Goal: Task Accomplishment & Management: Complete application form

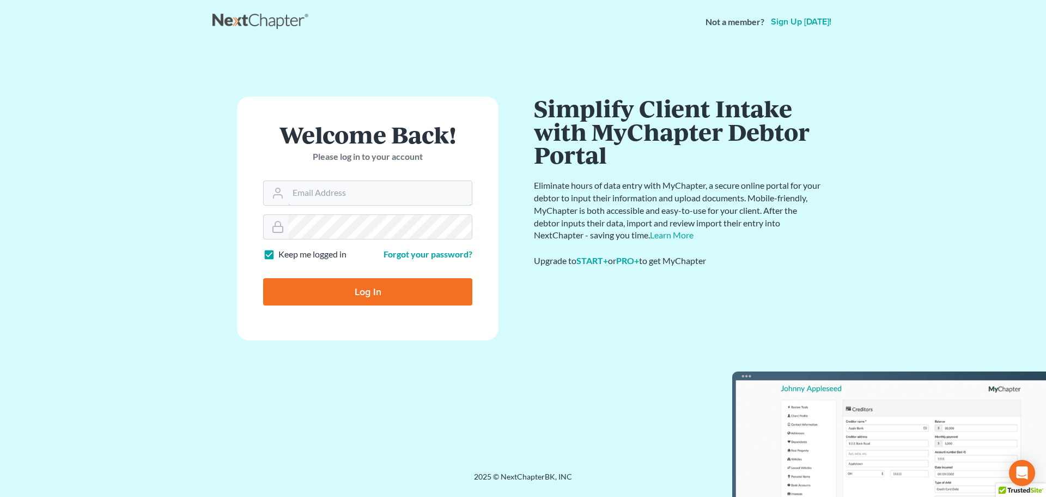
type input "maxwell@groswald.com"
click at [362, 296] on input "Log In" at bounding box center [367, 291] width 209 height 27
type input "Thinking..."
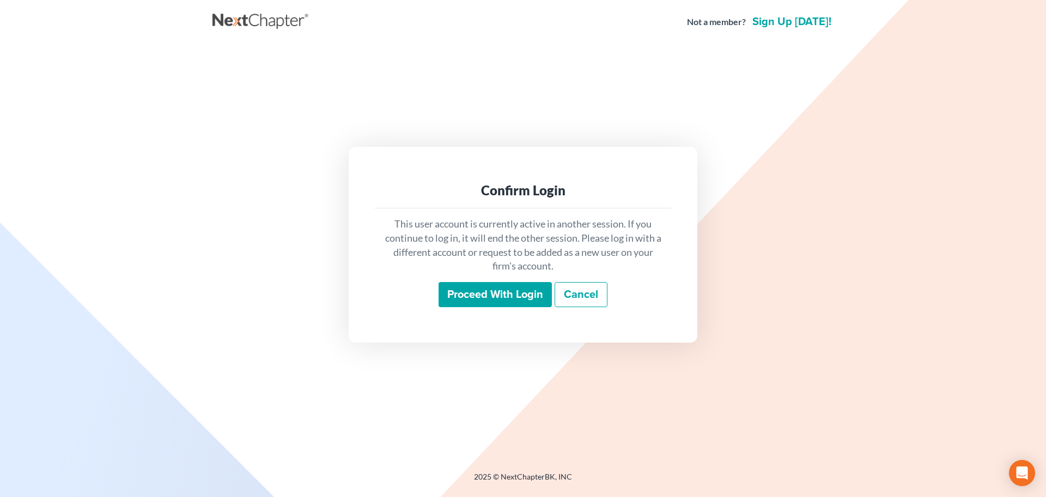
click at [485, 297] on input "Proceed with login" at bounding box center [495, 294] width 113 height 25
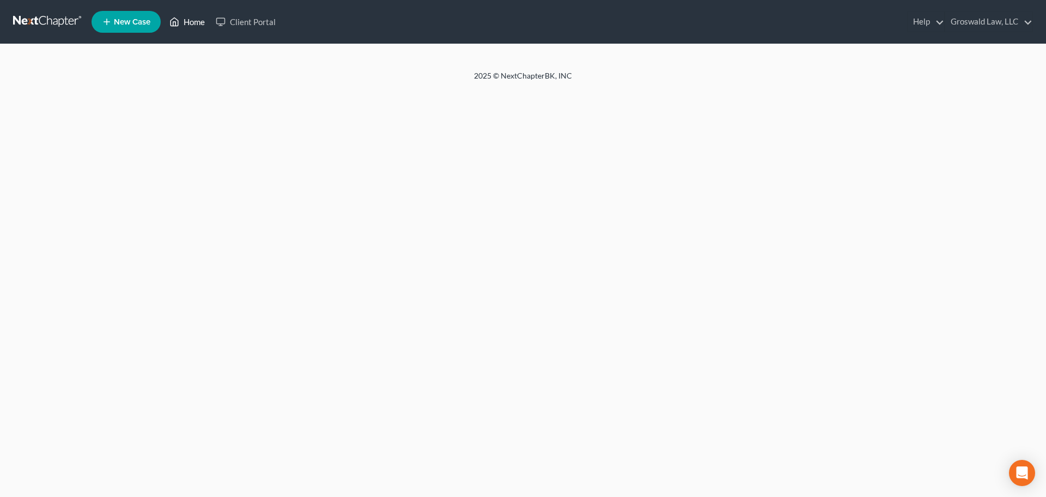
click at [199, 23] on link "Home" at bounding box center [187, 22] width 46 height 20
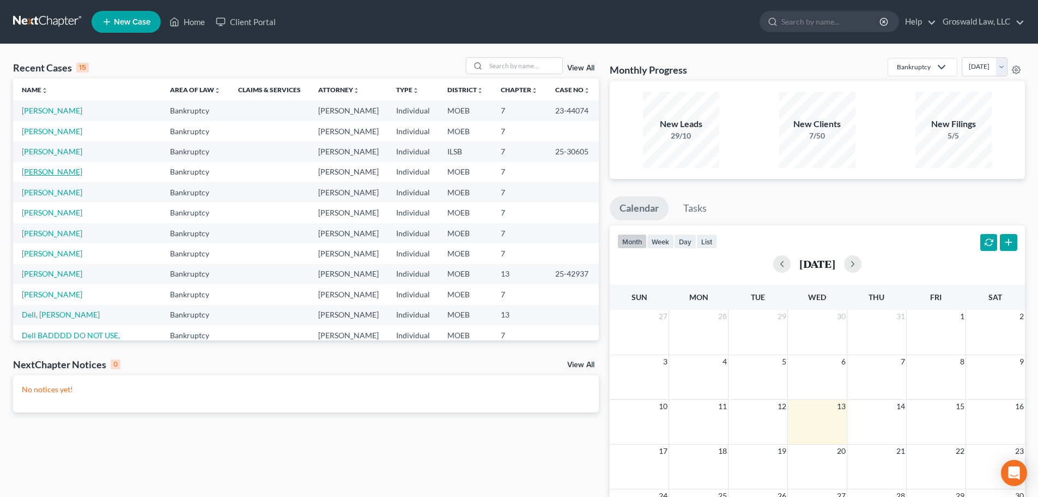
click at [45, 173] on link "Cochran, Angela" at bounding box center [52, 171] width 60 height 9
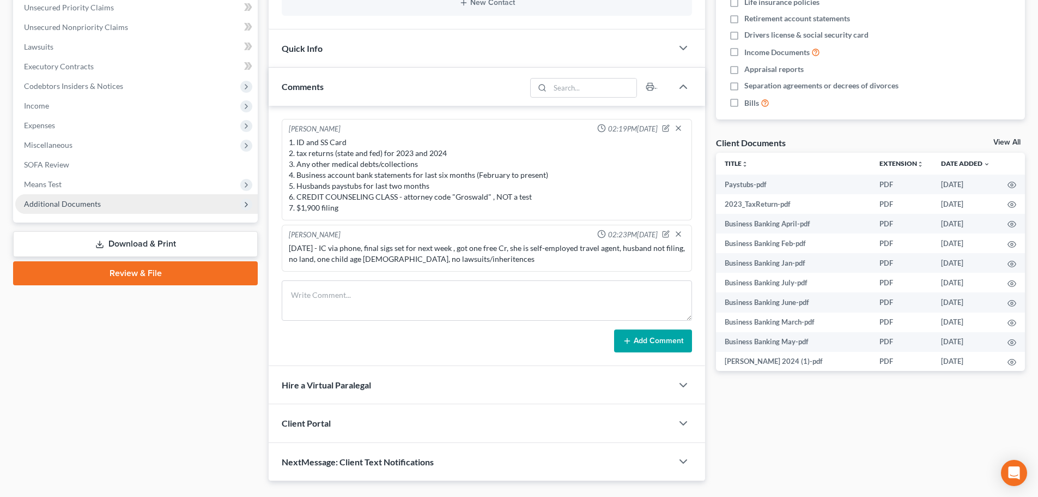
click at [133, 204] on span "Additional Documents" at bounding box center [136, 204] width 243 height 20
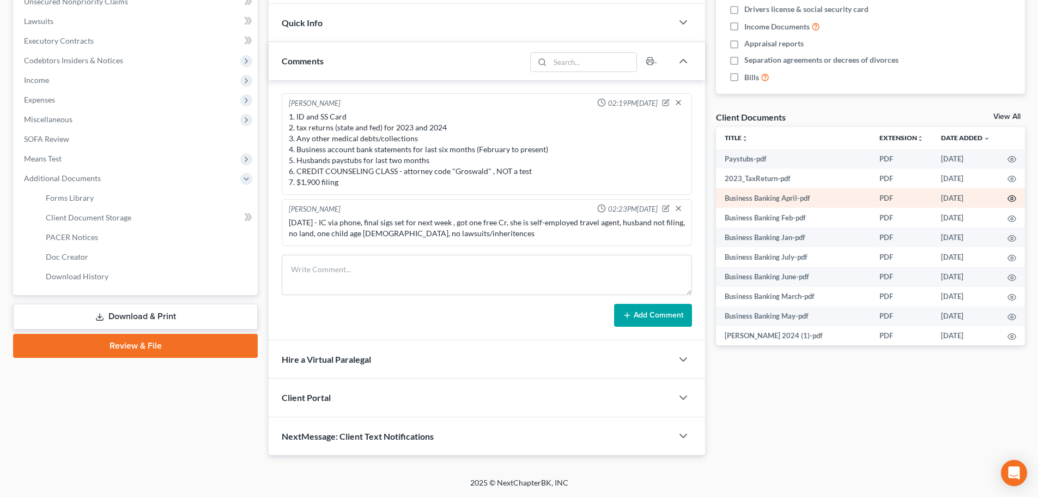
click at [1011, 199] on circle "button" at bounding box center [1012, 198] width 2 height 2
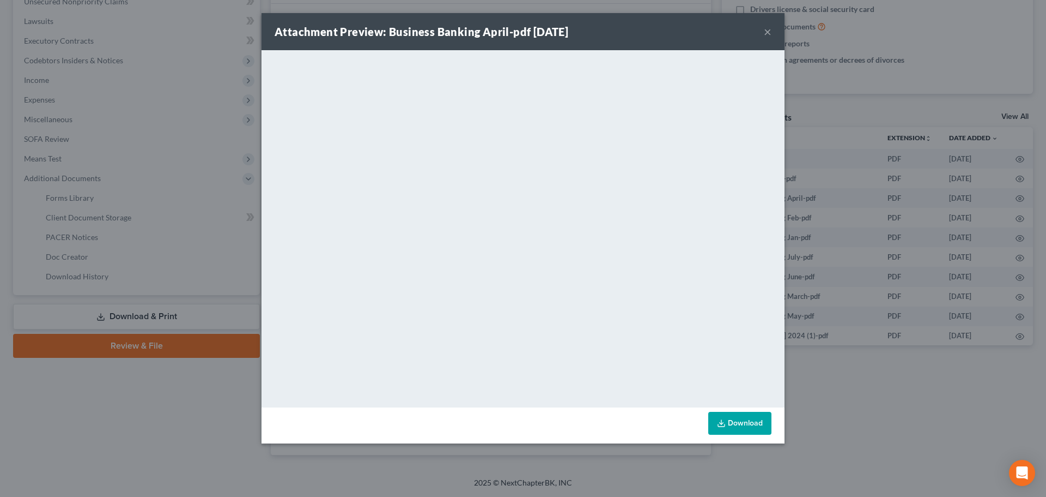
click at [767, 30] on button "×" at bounding box center [768, 31] width 8 height 13
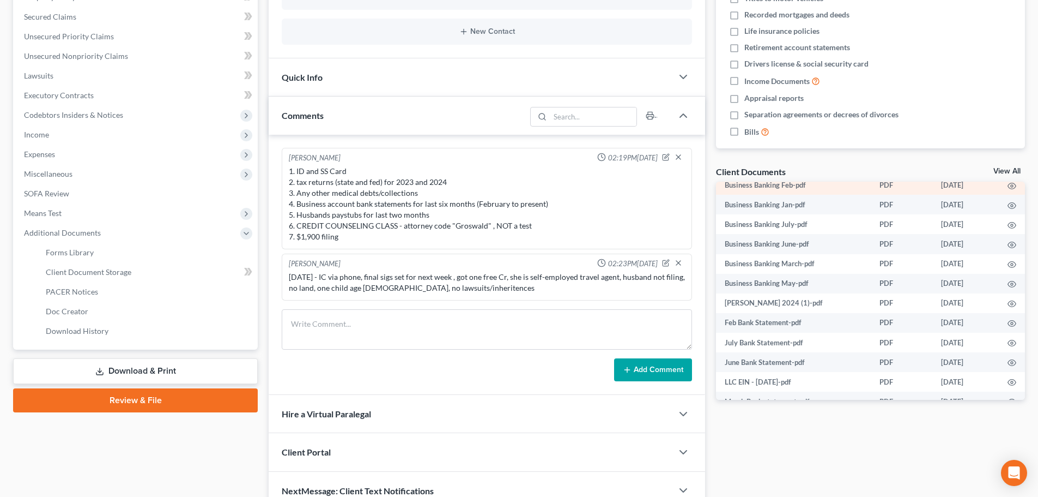
scroll to position [109, 0]
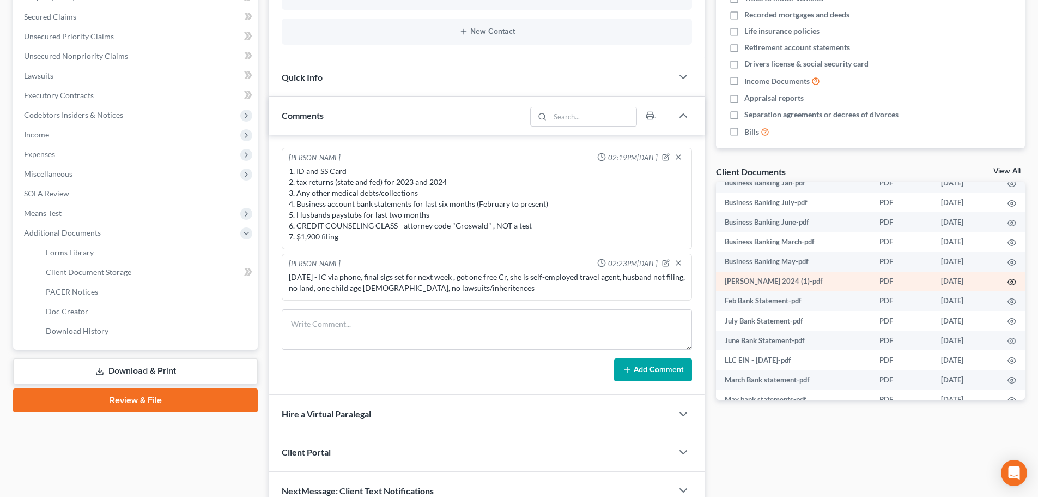
click at [1011, 283] on circle "button" at bounding box center [1012, 282] width 2 height 2
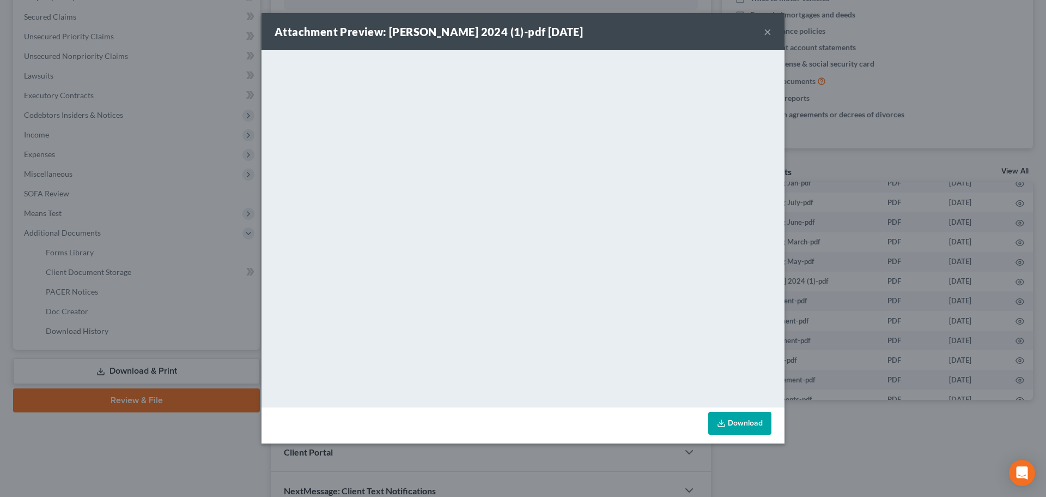
click at [736, 419] on link "Download" at bounding box center [740, 423] width 63 height 23
click at [768, 33] on button "×" at bounding box center [768, 31] width 8 height 13
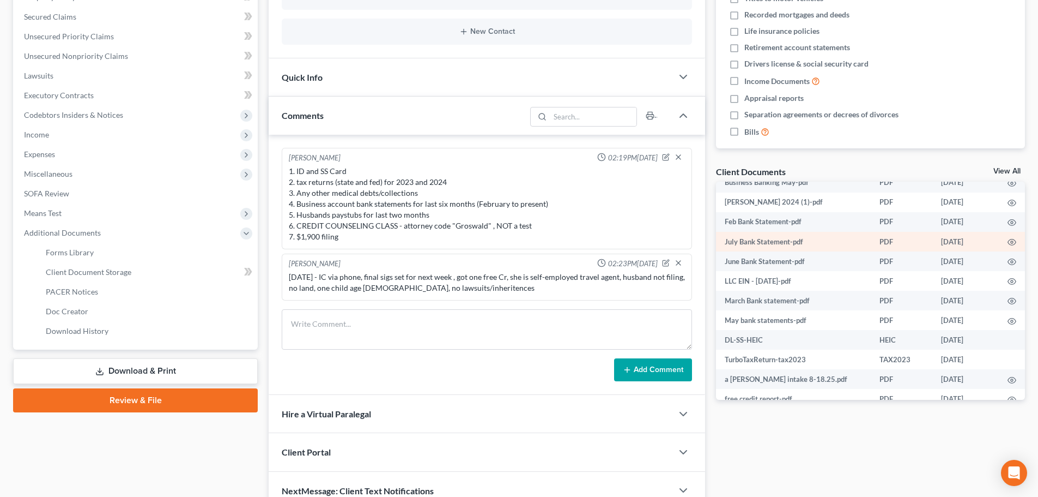
scroll to position [205, 0]
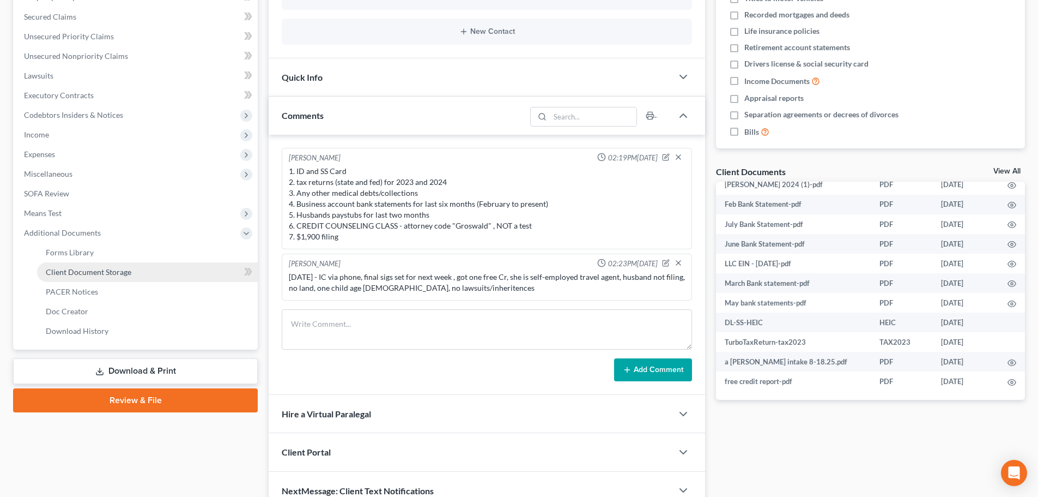
click at [149, 267] on link "Client Document Storage" at bounding box center [147, 272] width 221 height 20
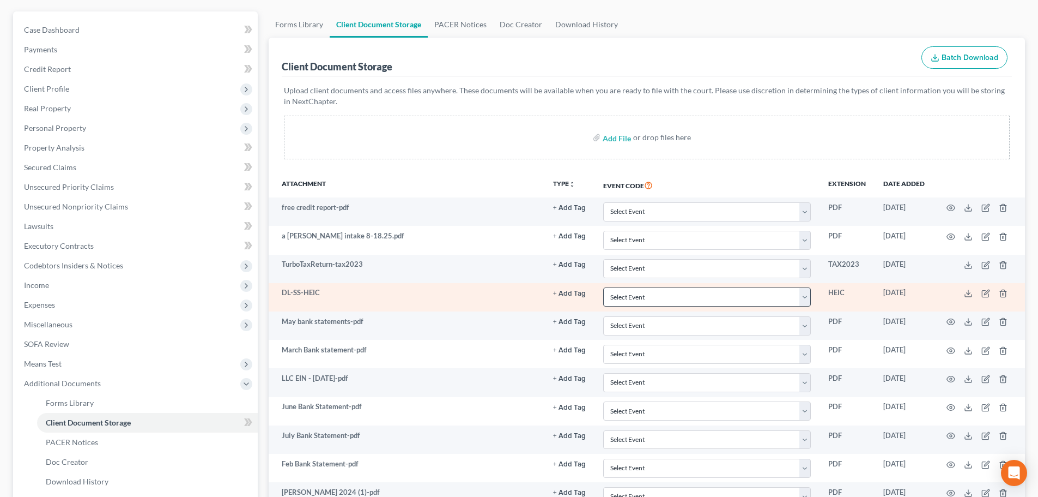
scroll to position [164, 0]
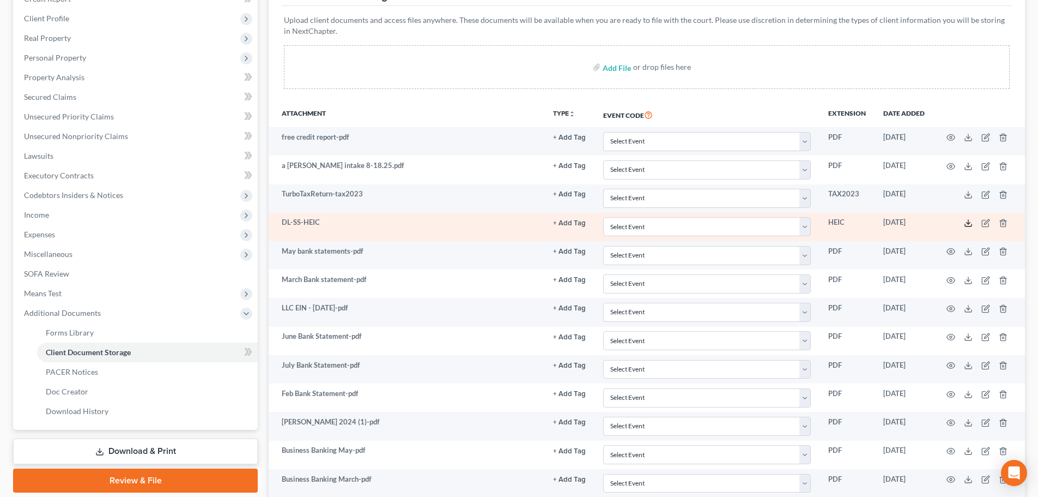
click at [964, 226] on icon at bounding box center [968, 223] width 9 height 9
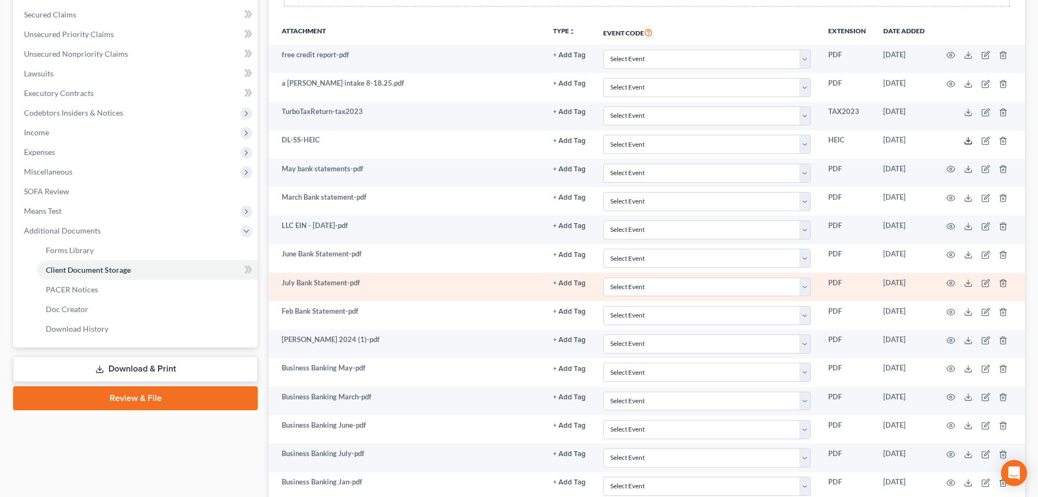
scroll to position [231, 0]
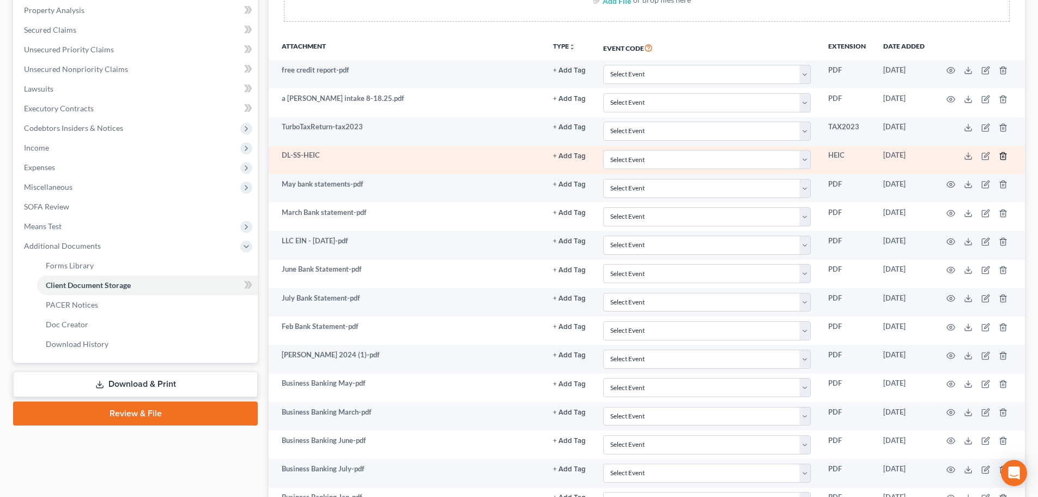
click at [1001, 156] on icon "button" at bounding box center [1003, 155] width 5 height 7
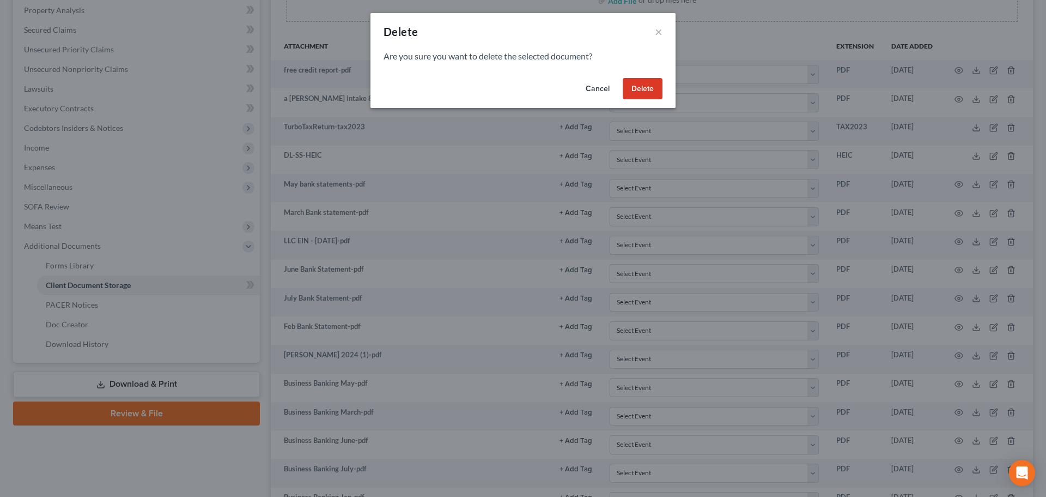
click at [643, 89] on button "Delete" at bounding box center [643, 89] width 40 height 22
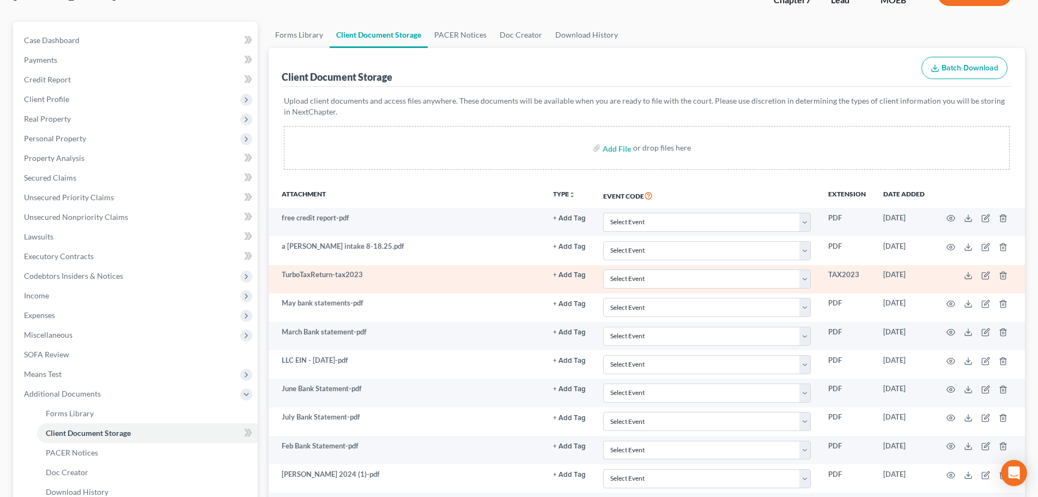
scroll to position [39, 0]
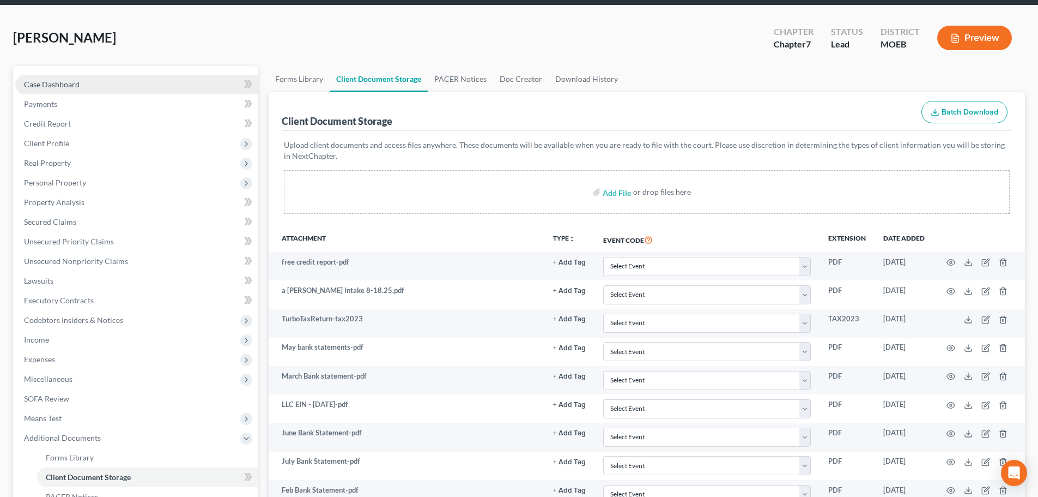
drag, startPoint x: 110, startPoint y: 78, endPoint x: 119, endPoint y: 84, distance: 10.9
click at [110, 78] on link "Case Dashboard" at bounding box center [136, 85] width 243 height 20
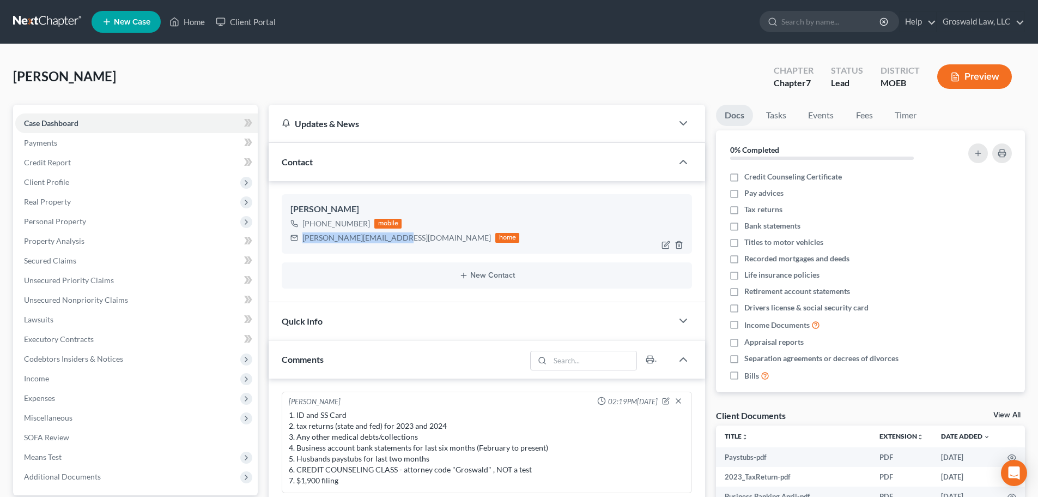
drag, startPoint x: 395, startPoint y: 241, endPoint x: 304, endPoint y: 237, distance: 91.1
click at [304, 237] on div "angie.cochran5@gmail.com home" at bounding box center [405, 238] width 229 height 14
copy div "angie.cochran5@gmail.com"
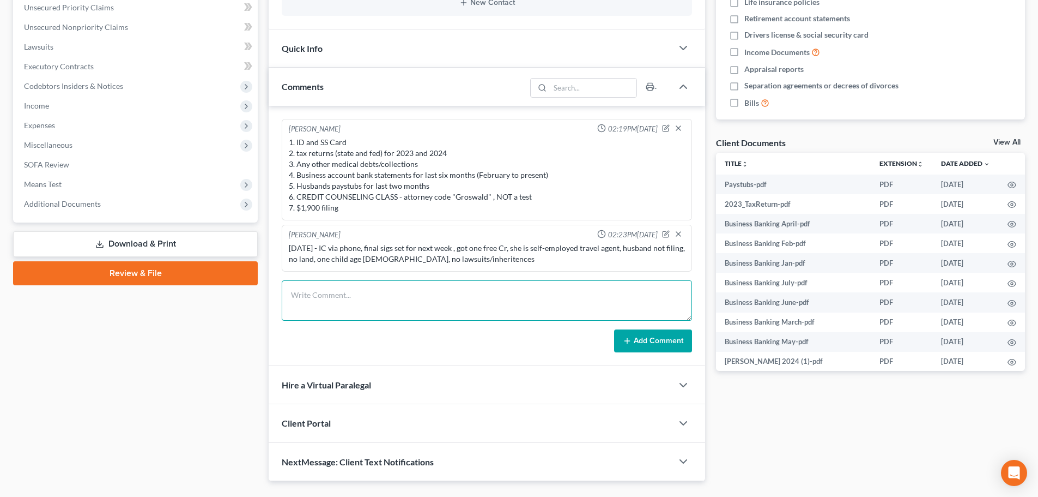
click at [358, 304] on textarea at bounding box center [487, 300] width 410 height 40
type textarea "8/13/25- spoke briefly via pphone, final sigs re-set to tomorrow via phone 9am,…"
click at [661, 337] on button "Add Comment" at bounding box center [653, 340] width 78 height 23
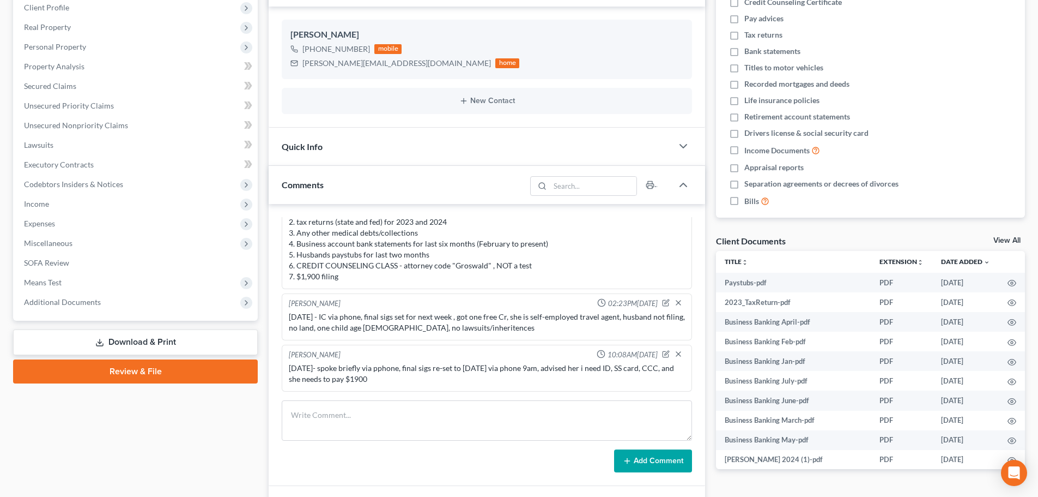
scroll to position [0, 0]
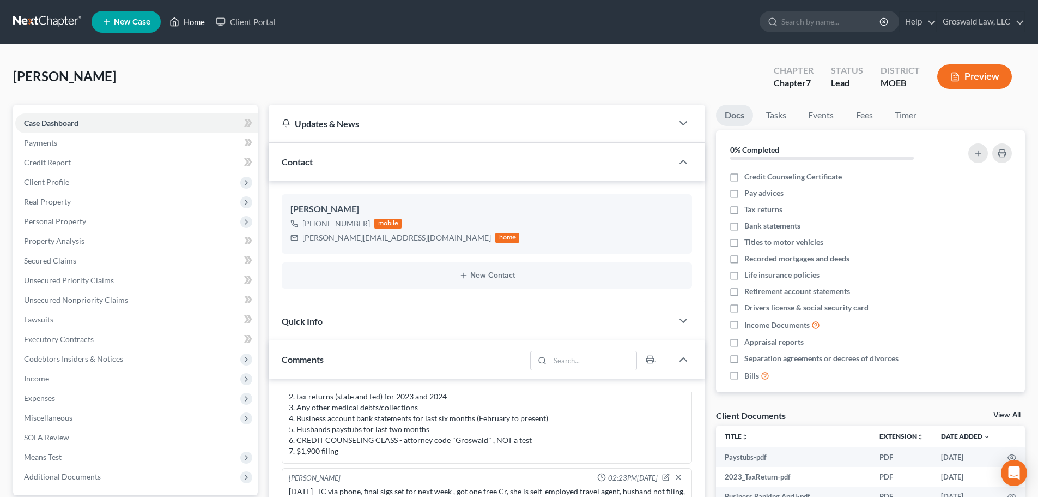
click at [199, 20] on link "Home" at bounding box center [187, 22] width 46 height 20
click at [193, 19] on link "Home" at bounding box center [187, 22] width 46 height 20
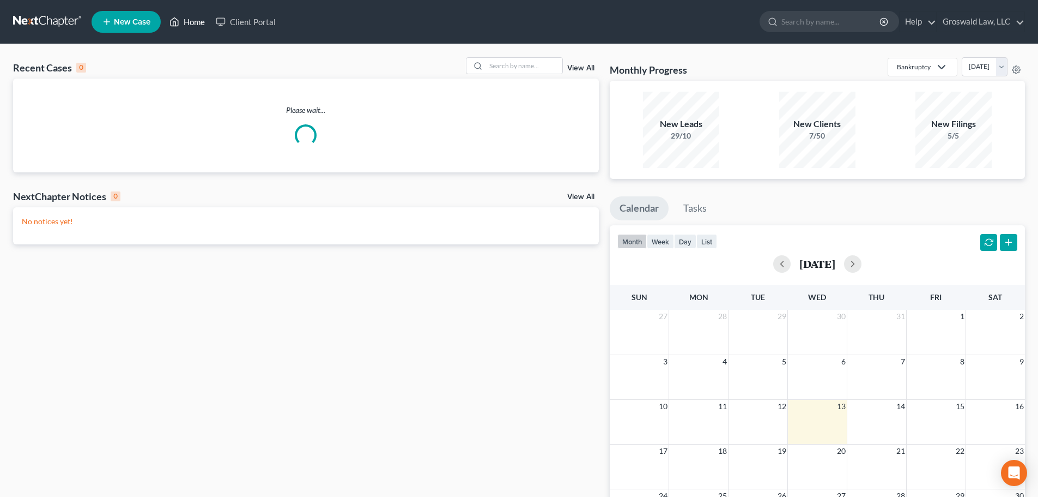
click at [195, 19] on link "Home" at bounding box center [187, 22] width 46 height 20
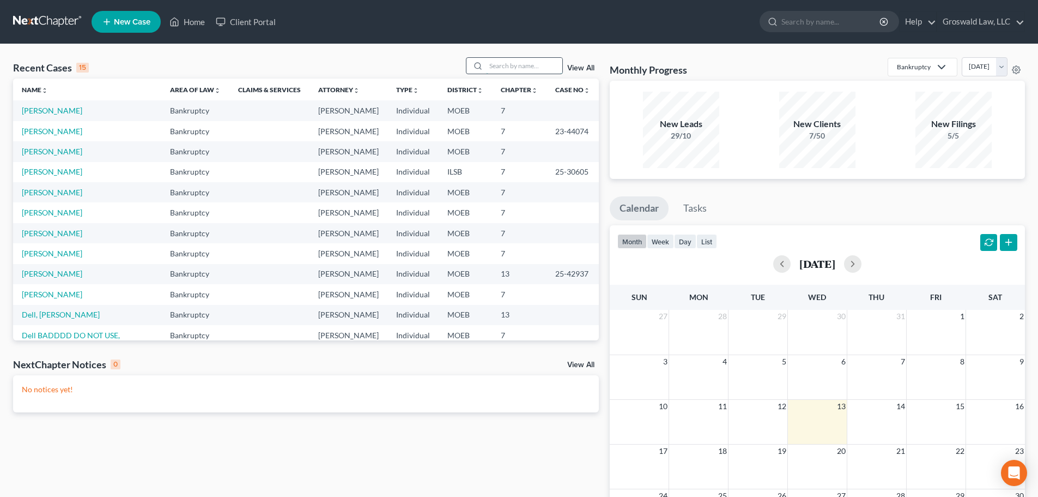
click at [539, 70] on input "search" at bounding box center [524, 66] width 76 height 16
type input "jones"
click at [42, 113] on link "Jones, Steve & Aralyn" at bounding box center [87, 110] width 130 height 9
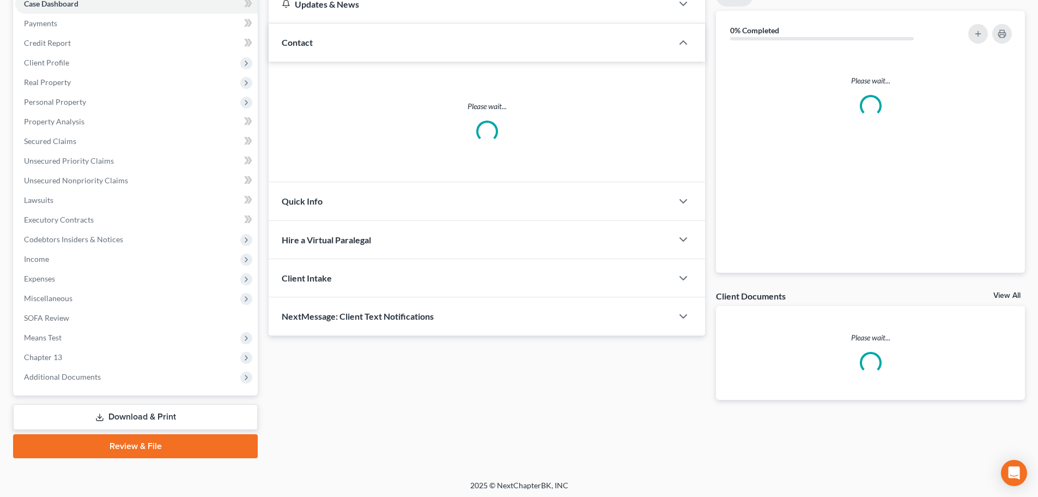
scroll to position [122, 0]
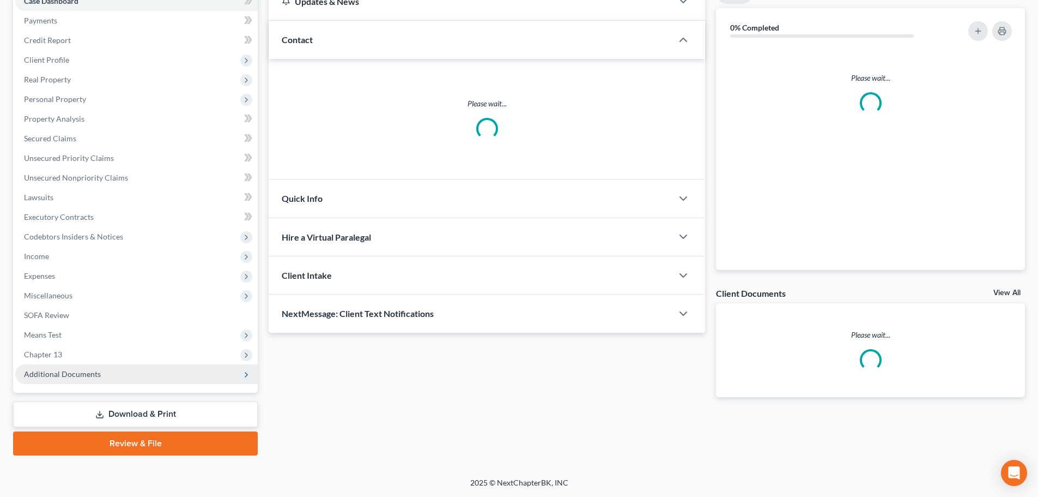
click at [104, 372] on span "Additional Documents" at bounding box center [136, 374] width 243 height 20
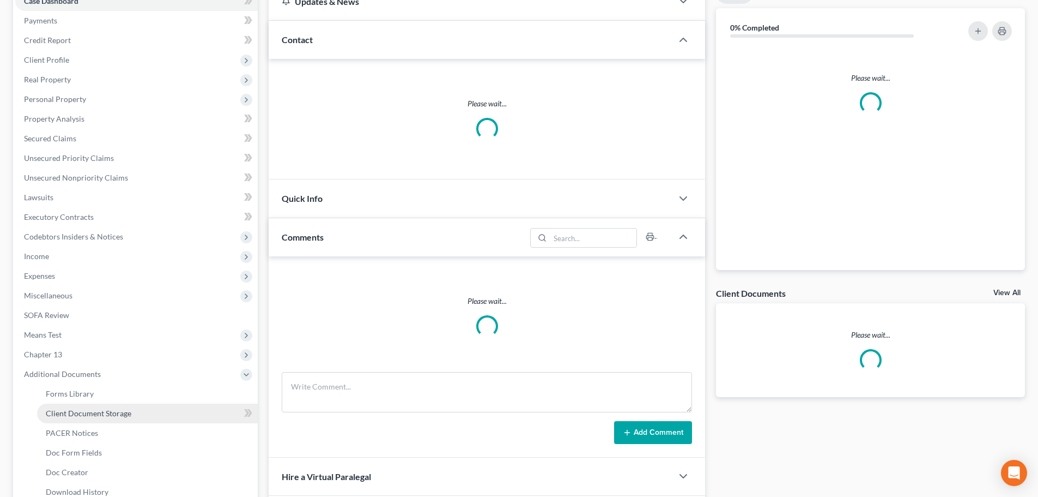
click at [113, 411] on span "Client Document Storage" at bounding box center [89, 412] width 86 height 9
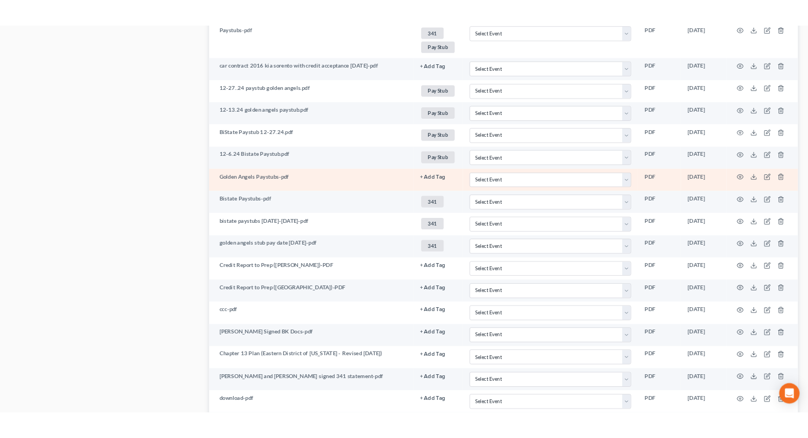
scroll to position [978, 0]
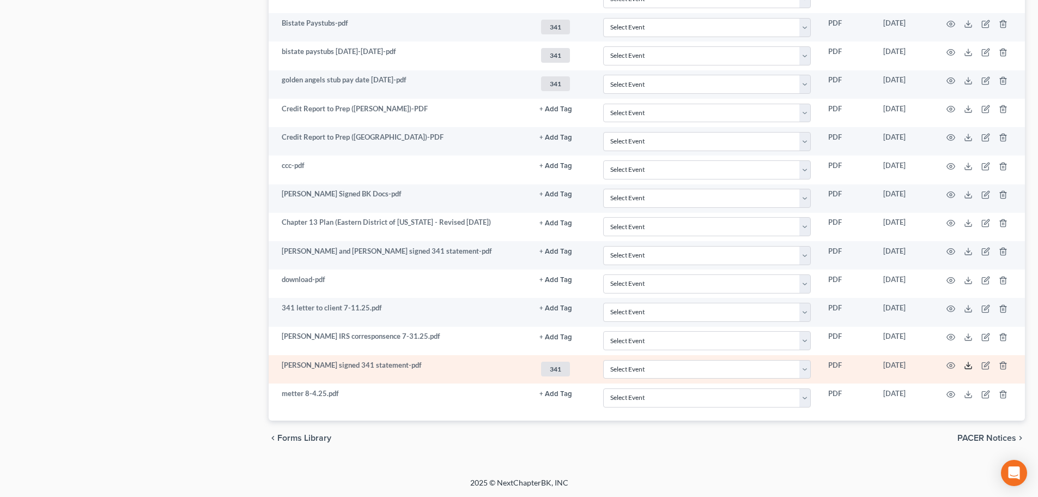
click at [967, 365] on polyline at bounding box center [969, 366] width 4 height 2
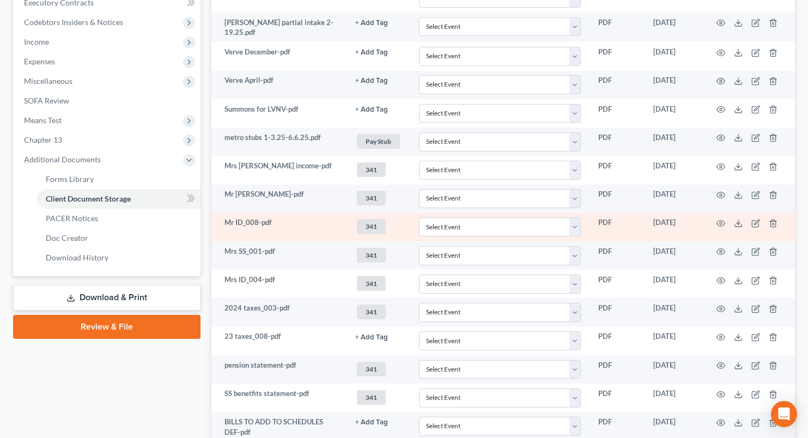
scroll to position [0, 0]
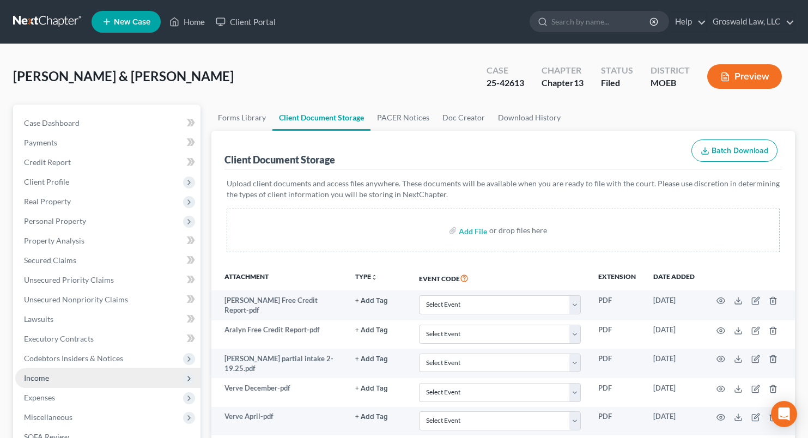
click at [51, 380] on span "Income" at bounding box center [107, 378] width 185 height 20
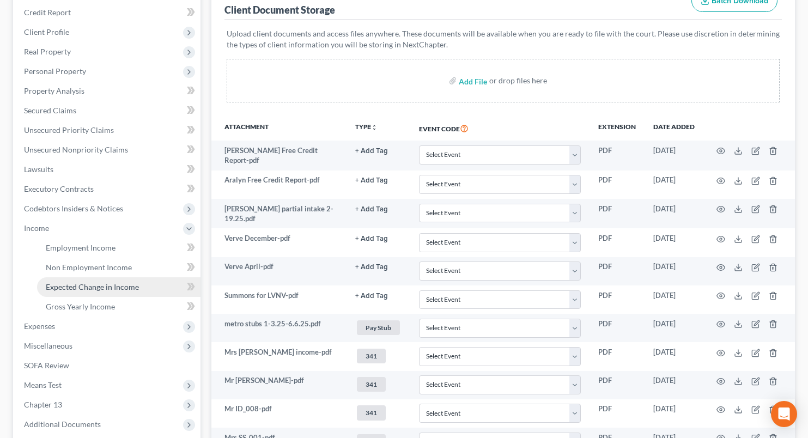
scroll to position [164, 0]
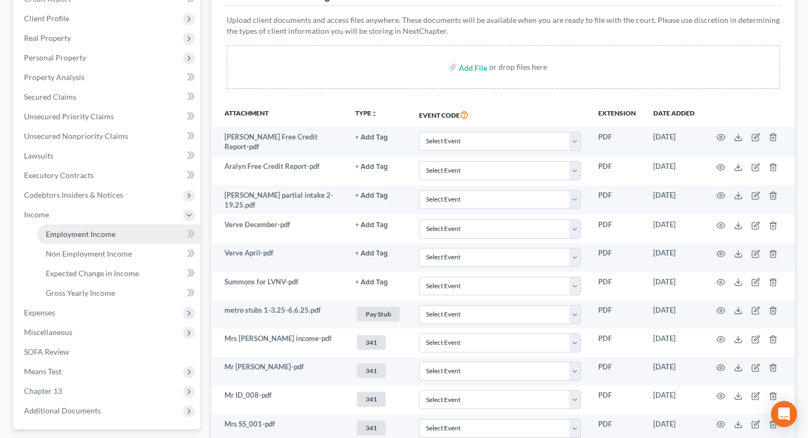
click at [88, 235] on span "Employment Income" at bounding box center [81, 233] width 70 height 9
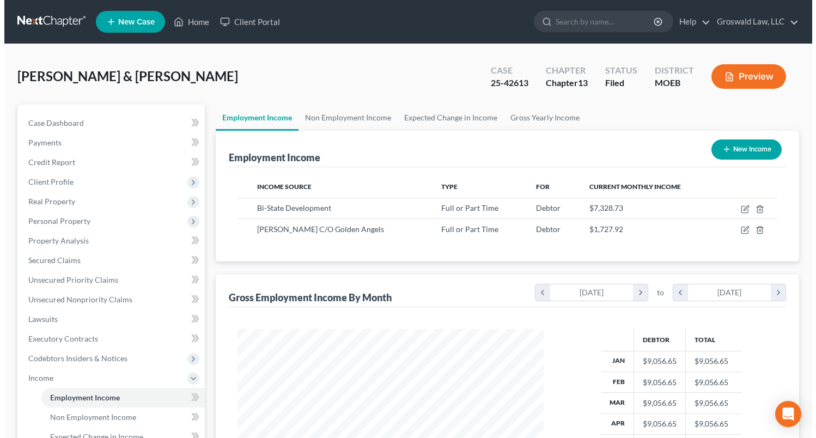
scroll to position [196, 328]
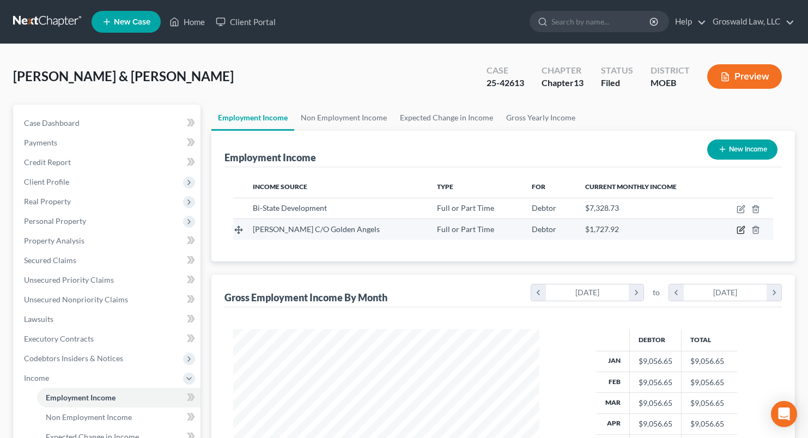
click at [740, 230] on icon "button" at bounding box center [742, 229] width 5 height 5
select select "0"
select select "26"
select select "0"
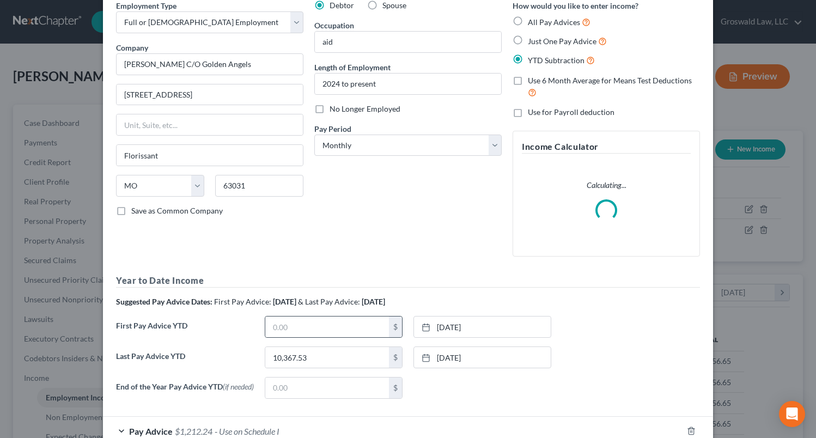
scroll to position [120, 0]
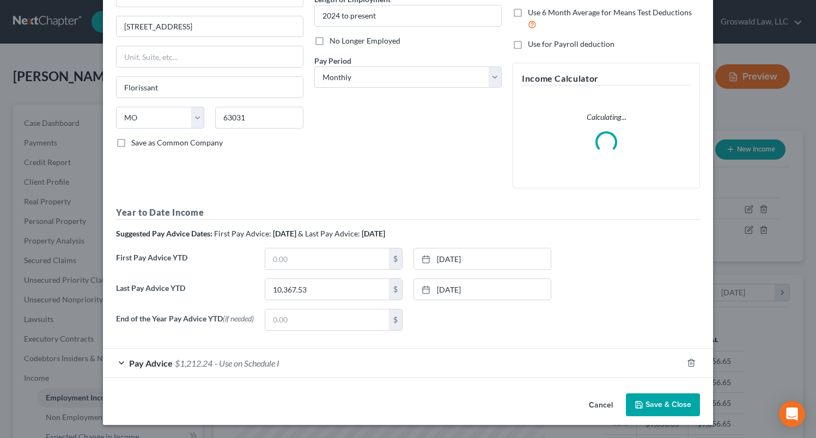
click at [224, 369] on div "Pay Advice $1,212.24 - Use on Schedule I" at bounding box center [393, 363] width 580 height 29
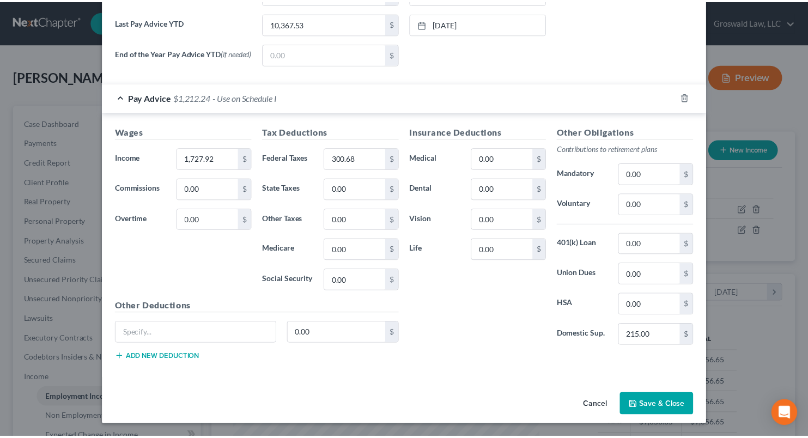
scroll to position [424, 0]
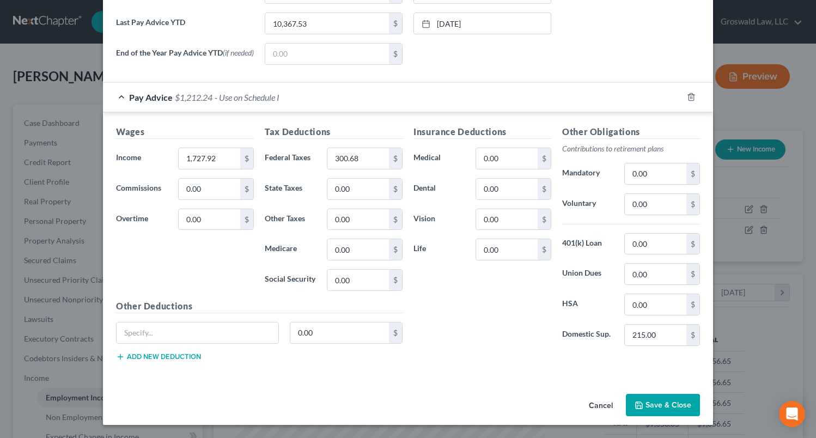
click at [598, 400] on button "Cancel" at bounding box center [600, 406] width 41 height 22
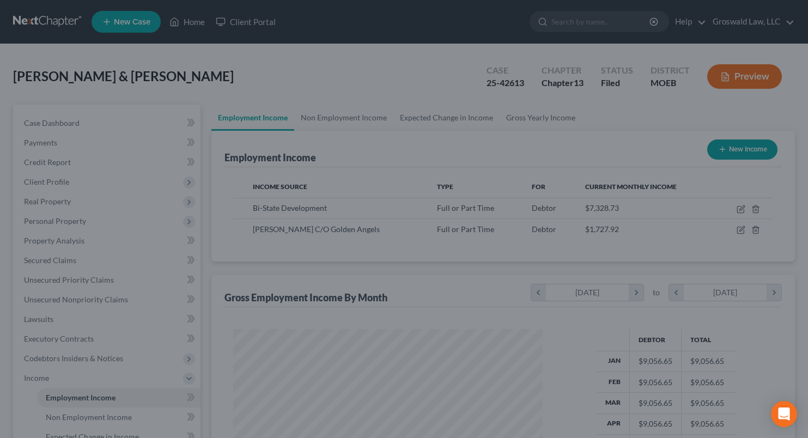
scroll to position [196, 328]
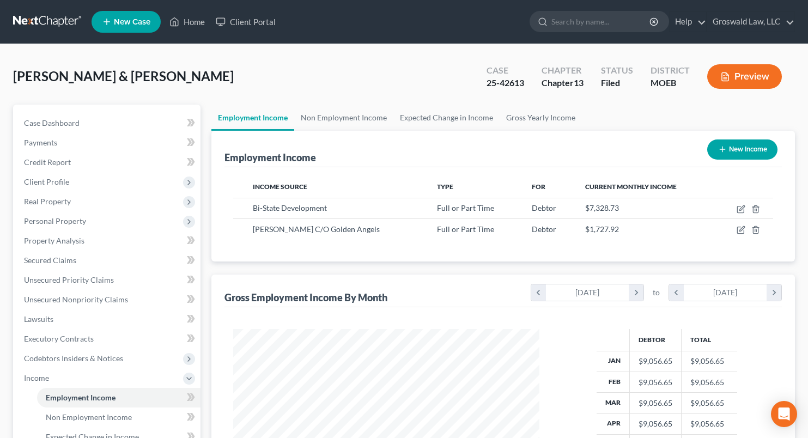
click at [744, 68] on button "Preview" at bounding box center [744, 76] width 75 height 25
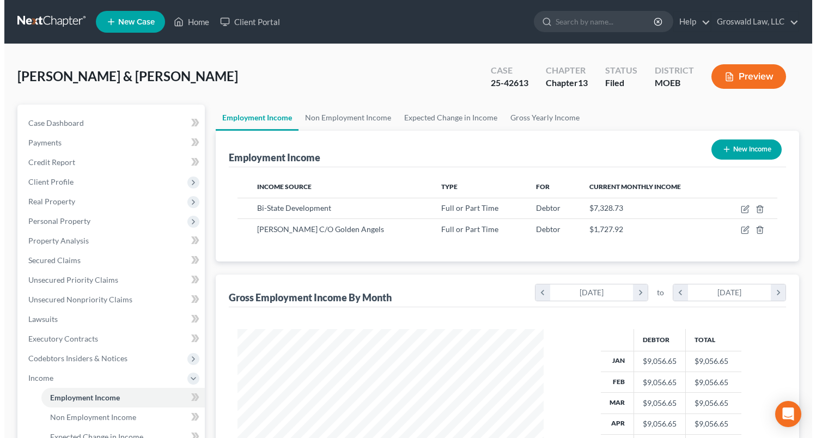
scroll to position [196, 331]
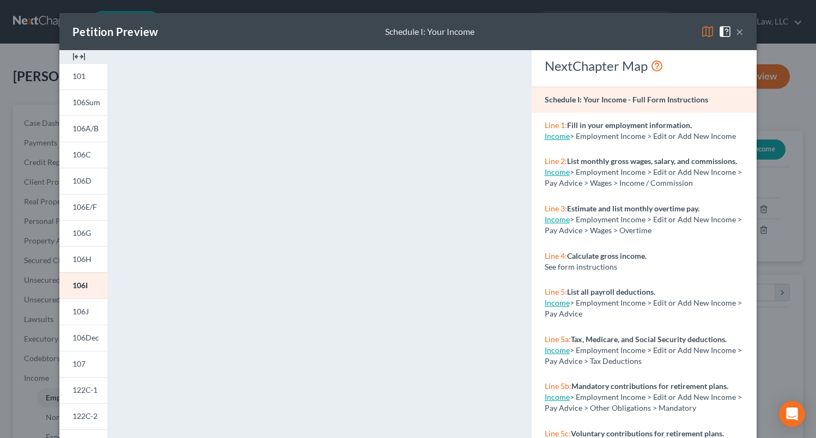
click at [72, 60] on img at bounding box center [78, 56] width 13 height 13
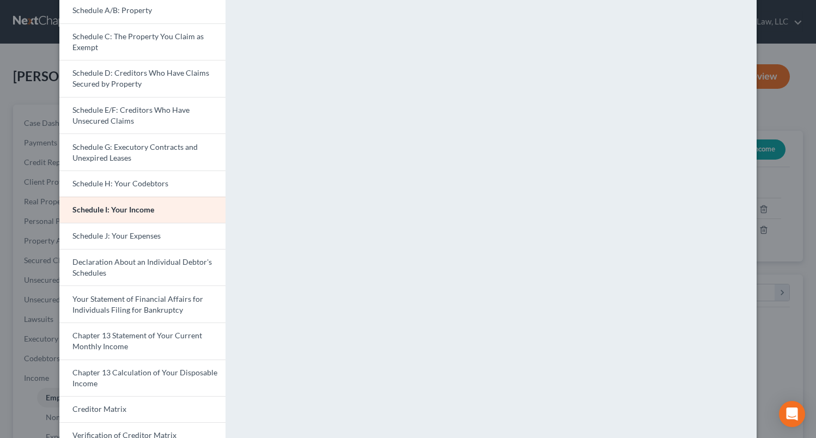
scroll to position [164, 0]
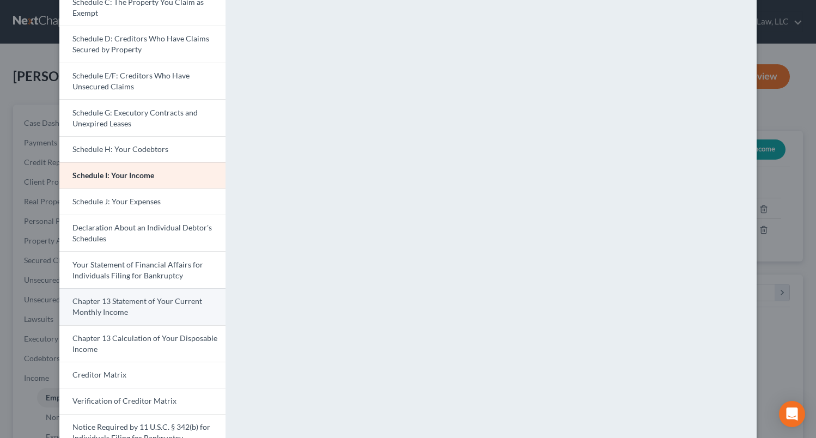
click at [141, 313] on link "Chapter 13 Statement of Your Current Monthly Income" at bounding box center [142, 306] width 166 height 37
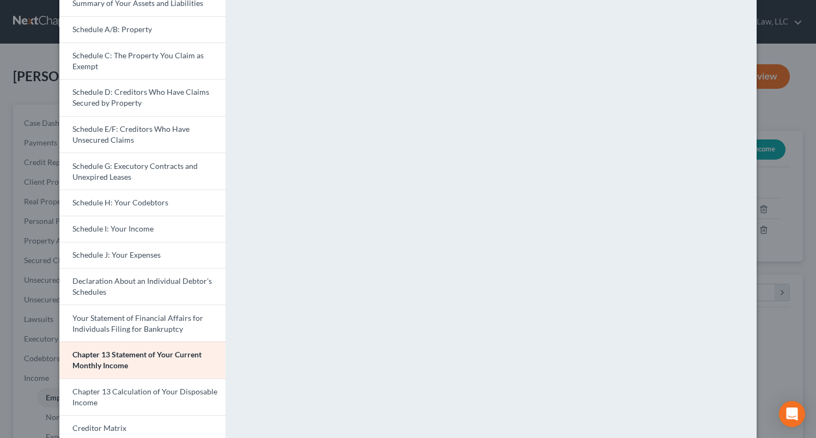
scroll to position [109, 0]
click at [128, 234] on span "Schedule I: Your Income" at bounding box center [112, 229] width 81 height 9
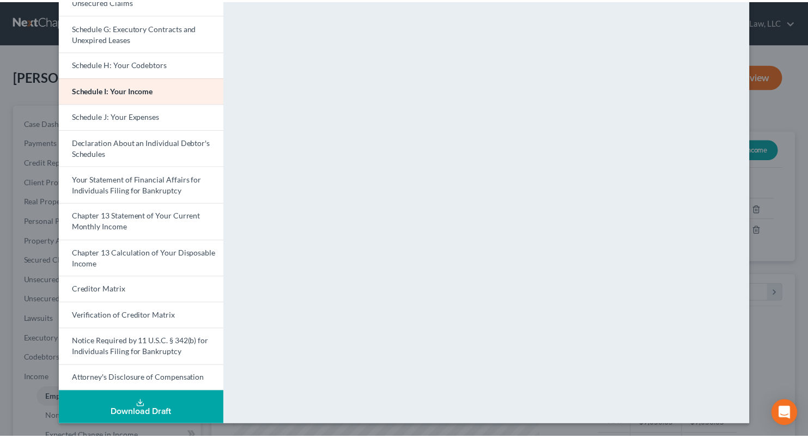
scroll to position [0, 0]
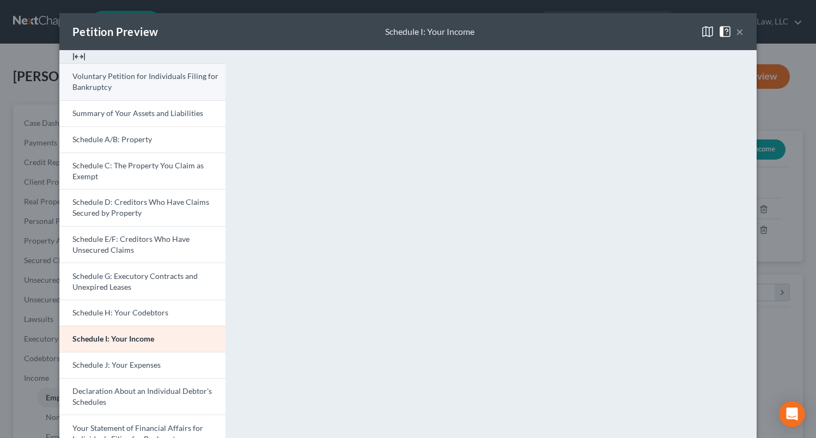
click at [160, 81] on link "Voluntary Petition for Individuals Filing for Bankruptcy" at bounding box center [142, 81] width 166 height 37
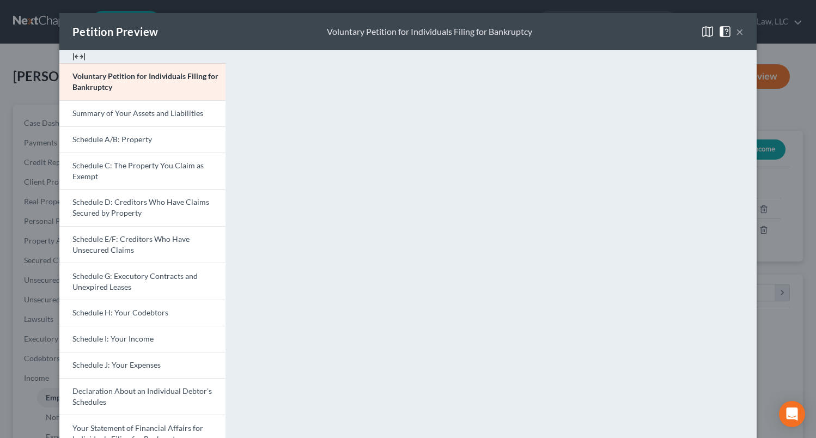
click at [736, 32] on button "×" at bounding box center [740, 31] width 8 height 13
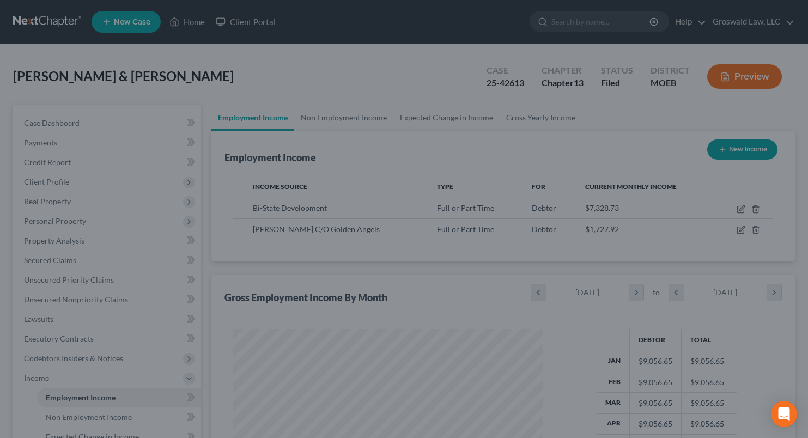
scroll to position [544838, 544705]
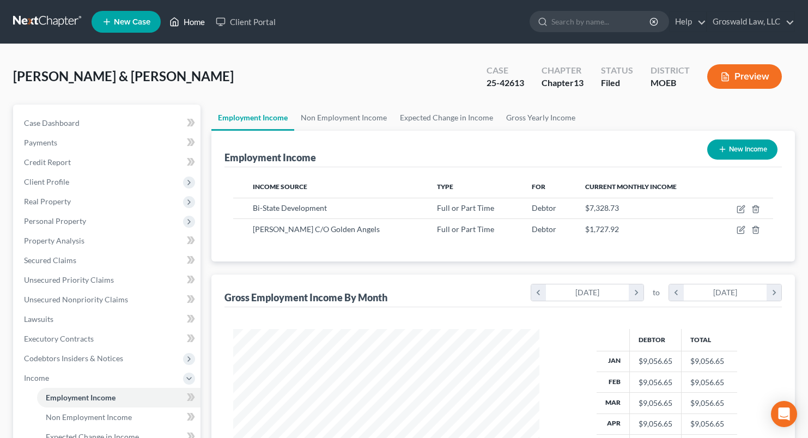
click at [183, 17] on link "Home" at bounding box center [187, 22] width 46 height 20
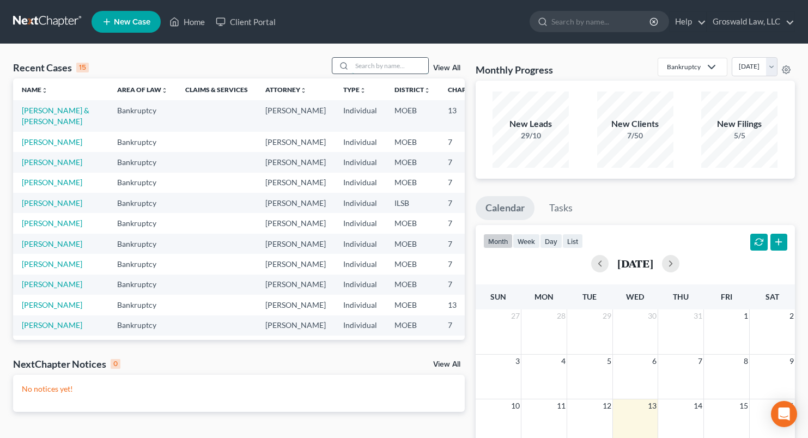
click at [394, 66] on input "search" at bounding box center [390, 66] width 76 height 16
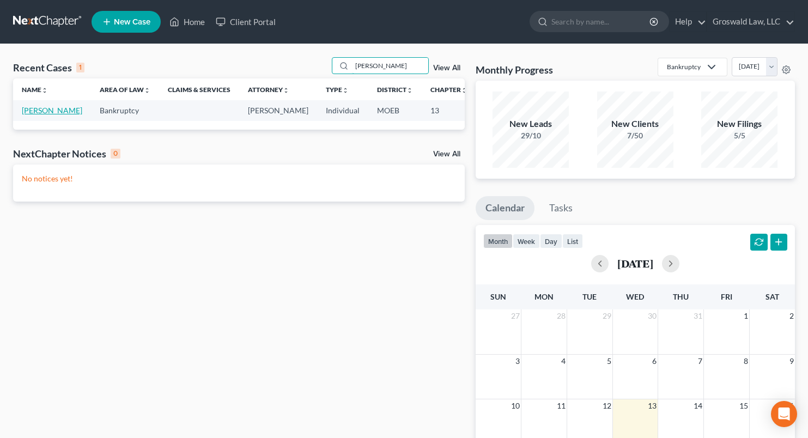
type input "shanks"
click at [30, 115] on link "Shanks, Duriel" at bounding box center [52, 110] width 60 height 9
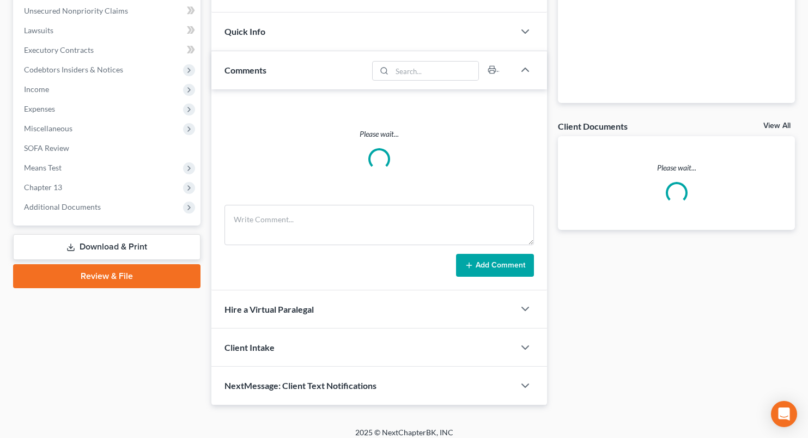
scroll to position [298, 0]
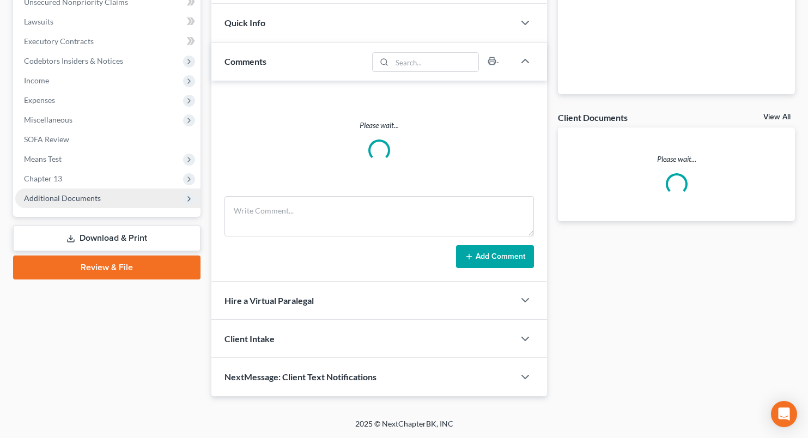
click at [78, 196] on span "Additional Documents" at bounding box center [62, 197] width 77 height 9
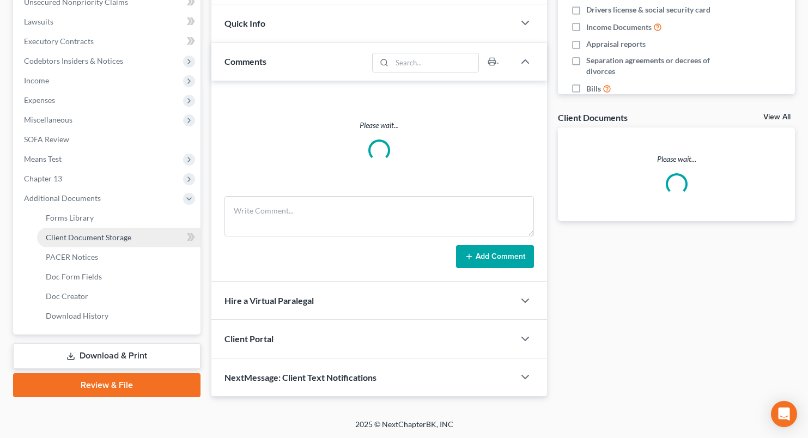
click at [85, 245] on link "Client Document Storage" at bounding box center [119, 238] width 164 height 20
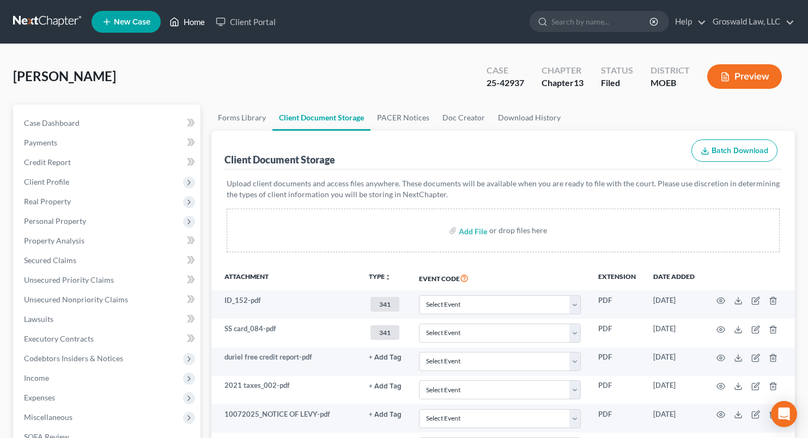
click at [188, 20] on link "Home" at bounding box center [187, 22] width 46 height 20
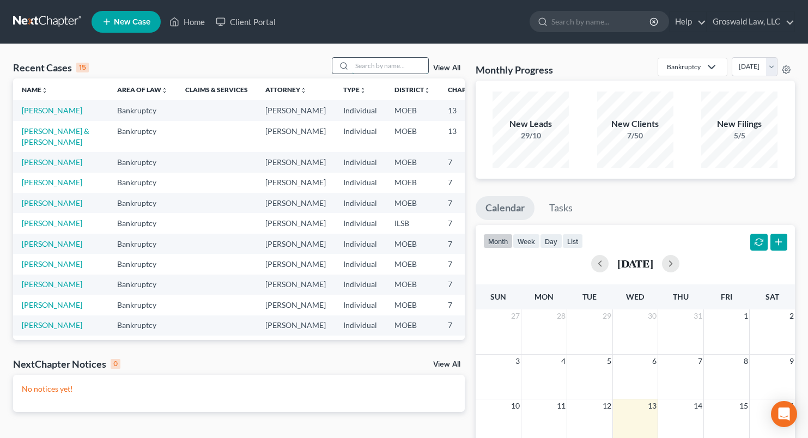
click at [378, 65] on input "search" at bounding box center [390, 66] width 76 height 16
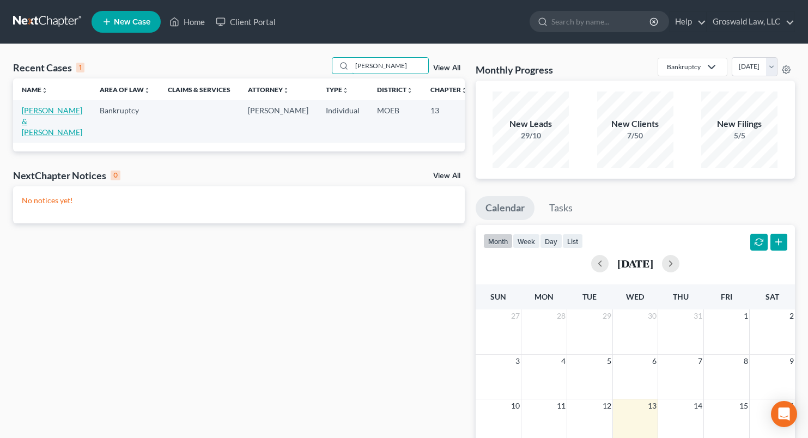
type input "worley"
click at [29, 123] on link "Worley, Parry & Kylie" at bounding box center [52, 121] width 60 height 31
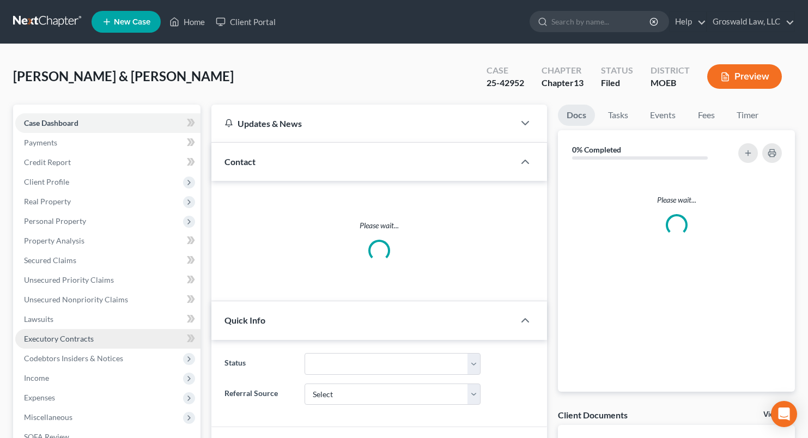
scroll to position [180, 0]
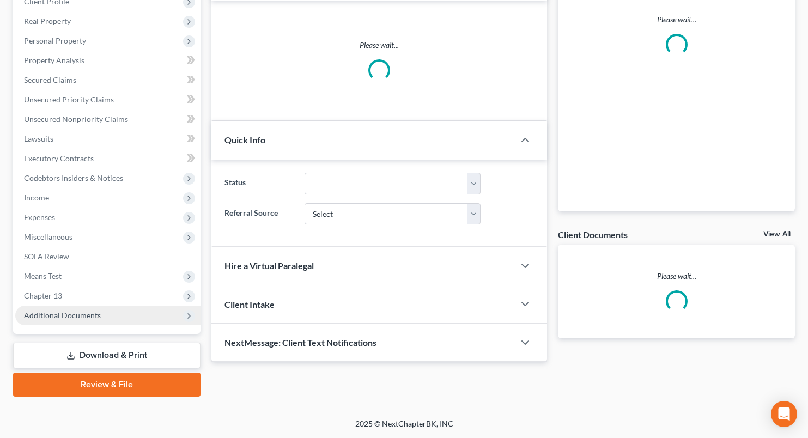
click at [66, 316] on span "Additional Documents" at bounding box center [62, 315] width 77 height 9
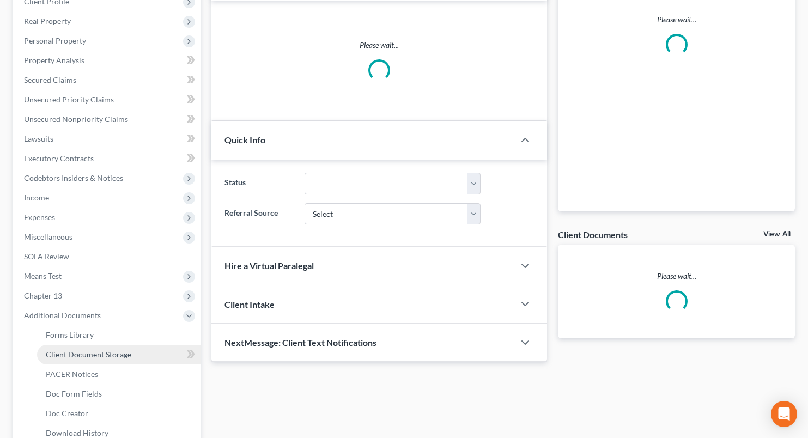
click at [71, 353] on span "Client Document Storage" at bounding box center [89, 354] width 86 height 9
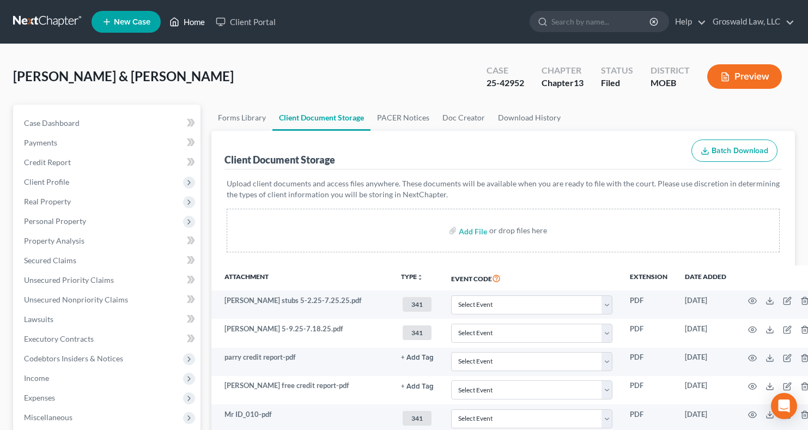
click at [196, 20] on link "Home" at bounding box center [187, 22] width 46 height 20
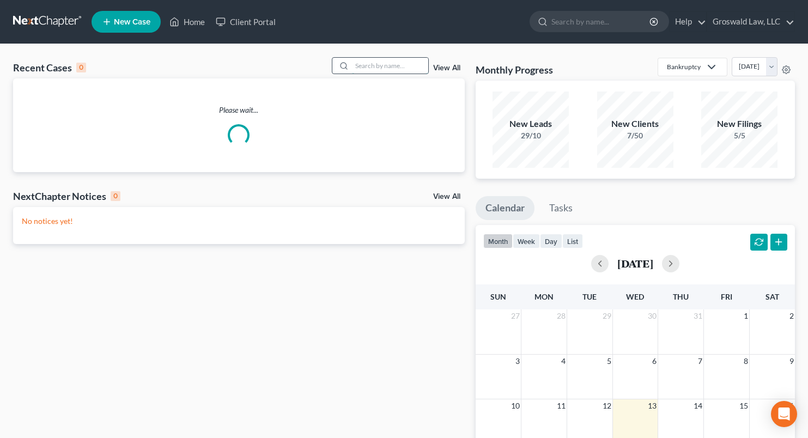
click at [380, 72] on input "search" at bounding box center [390, 66] width 76 height 16
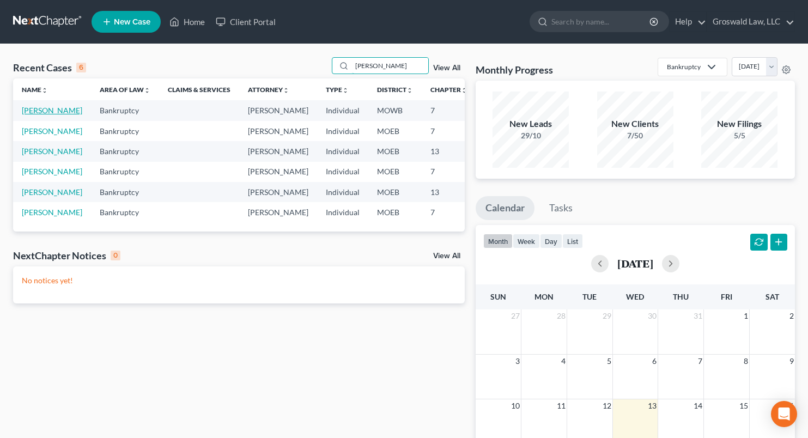
type input "richardson"
click at [36, 115] on link "Richardson, Morgan" at bounding box center [52, 110] width 60 height 9
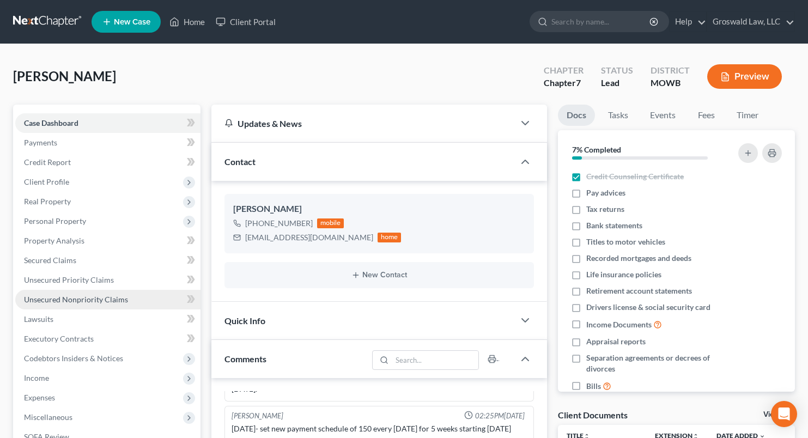
click at [76, 295] on span "Unsecured Nonpriority Claims" at bounding box center [76, 299] width 104 height 9
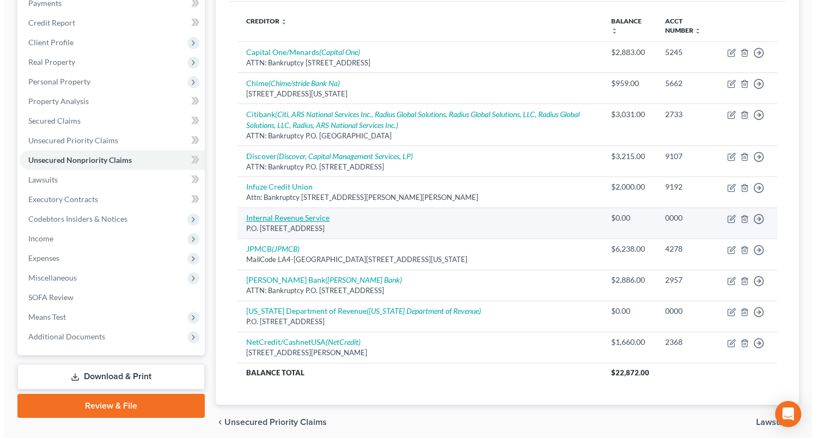
scroll to position [109, 0]
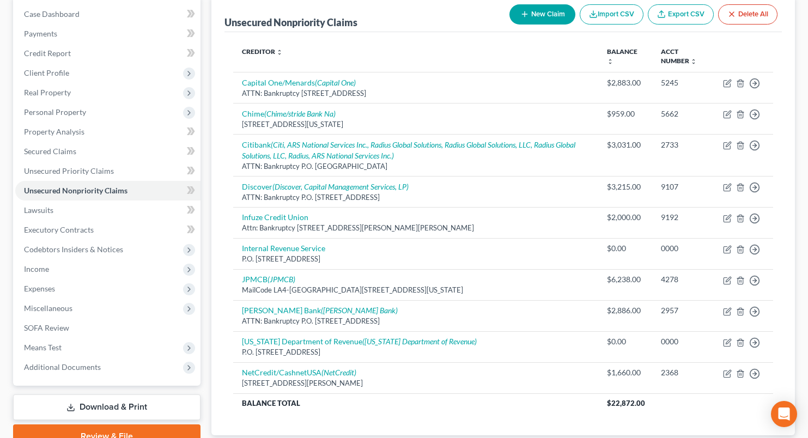
click at [528, 13] on button "New Claim" at bounding box center [543, 14] width 66 height 20
select select "0"
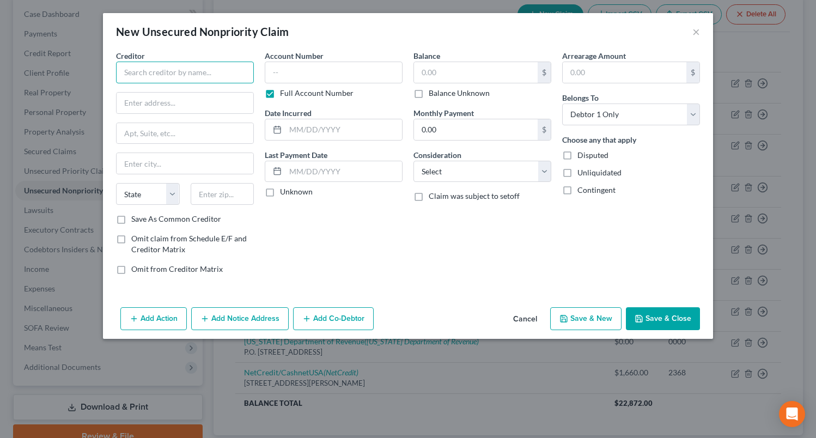
drag, startPoint x: 183, startPoint y: 68, endPoint x: 182, endPoint y: 62, distance: 5.5
click at [181, 66] on input "text" at bounding box center [185, 73] width 138 height 22
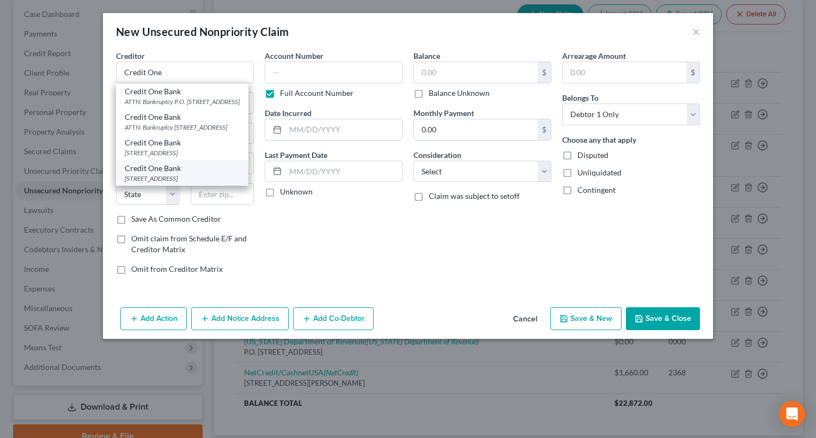
click at [160, 174] on div "Credit One Bank" at bounding box center [182, 168] width 115 height 11
type input "Credit One Bank"
type input "6801 Cimarron Rd"
type input "Las Vegas"
select select "31"
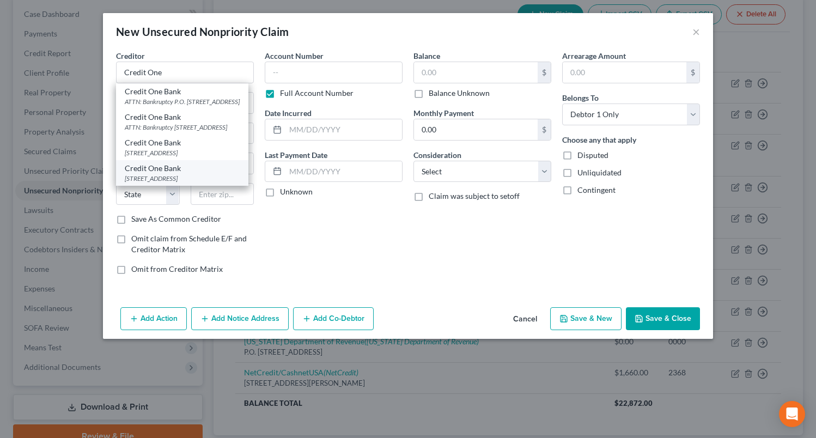
type input "89113"
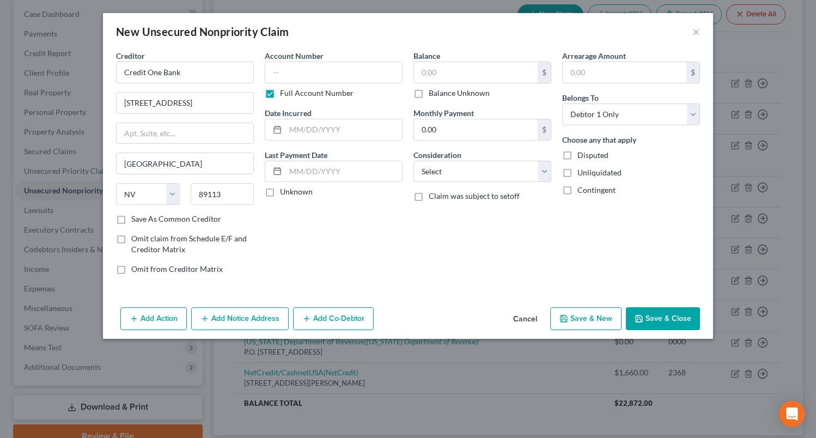
click at [213, 323] on button "Add Notice Address" at bounding box center [240, 318] width 98 height 23
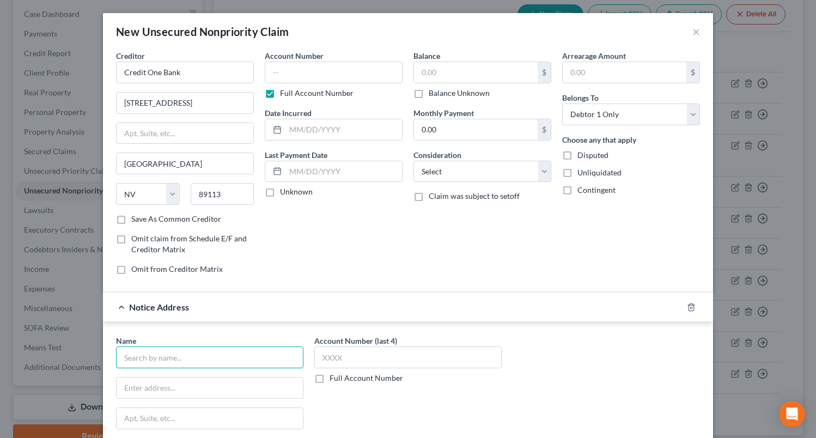
click at [156, 353] on input "text" at bounding box center [209, 358] width 187 height 22
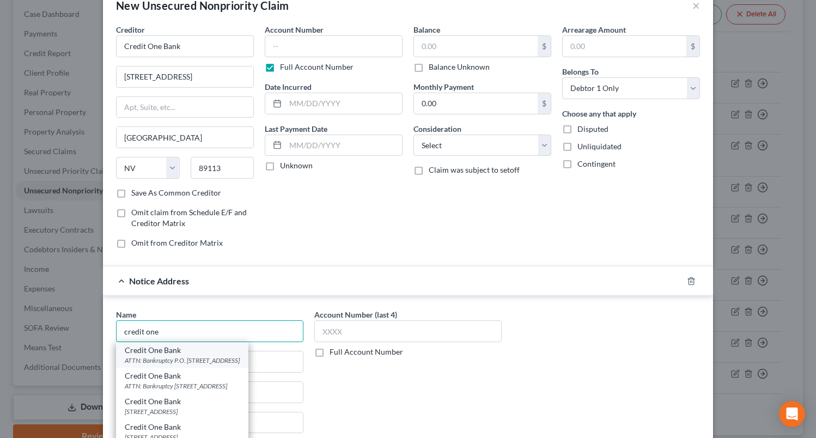
scroll to position [55, 0]
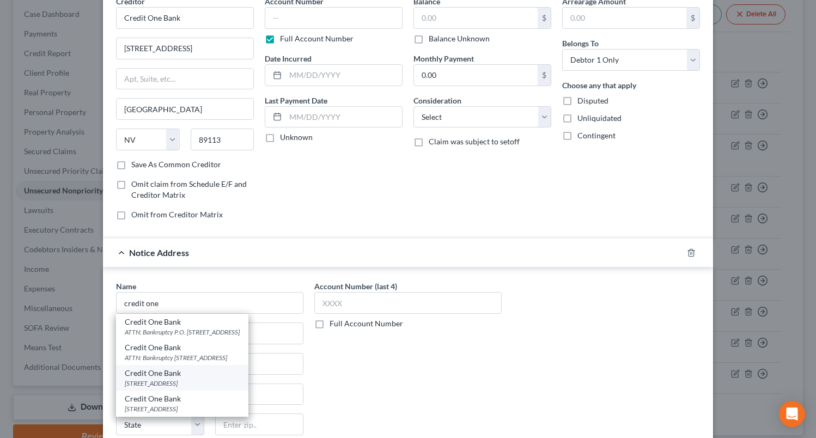
click at [187, 383] on div "Po Box 98872, Las Vegas, NV 89193" at bounding box center [182, 383] width 115 height 9
type input "Credit One Bank"
type input "Po Box 98872"
type input "Las Vegas"
select select "31"
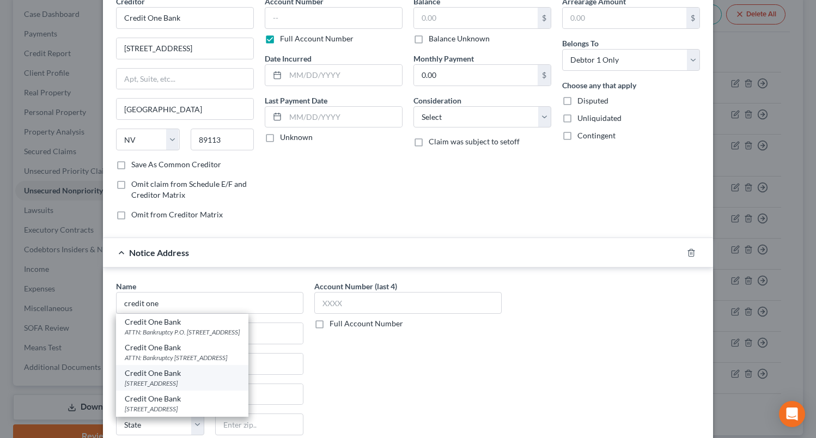
type input "89193"
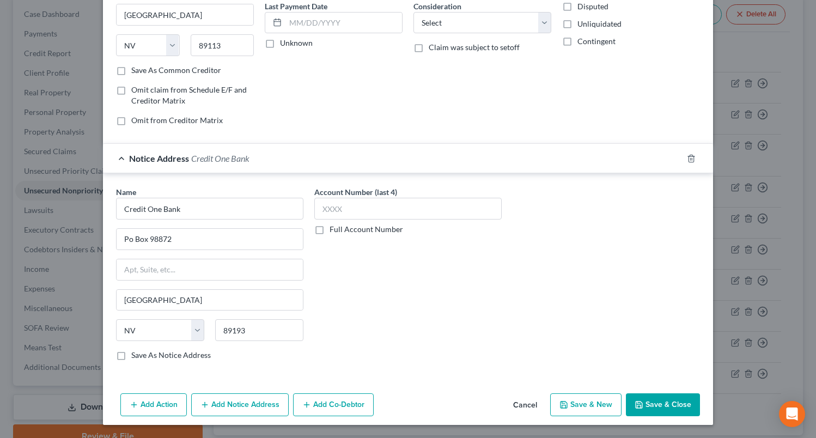
click at [221, 399] on button "Add Notice Address" at bounding box center [240, 405] width 98 height 23
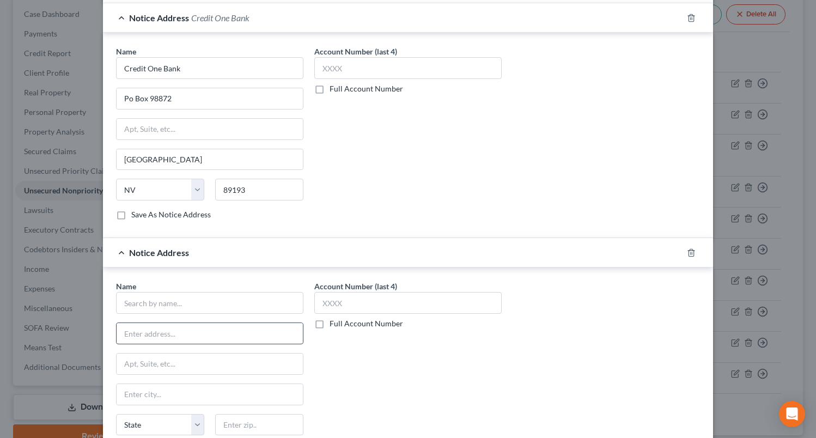
scroll to position [312, 0]
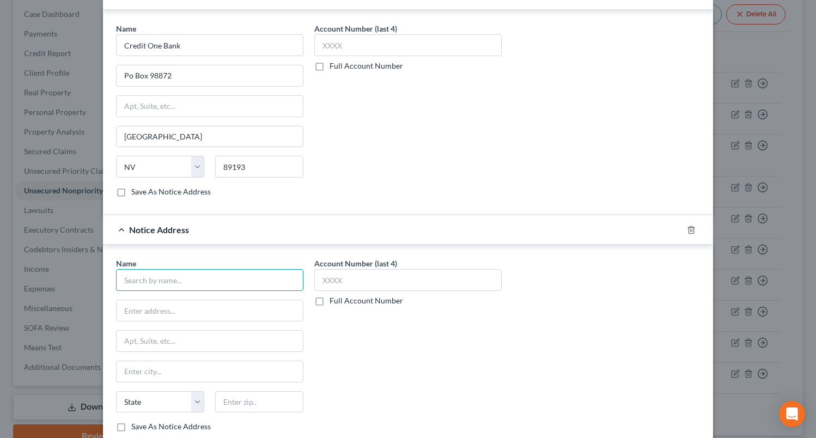
click at [168, 273] on input "text" at bounding box center [209, 280] width 187 height 22
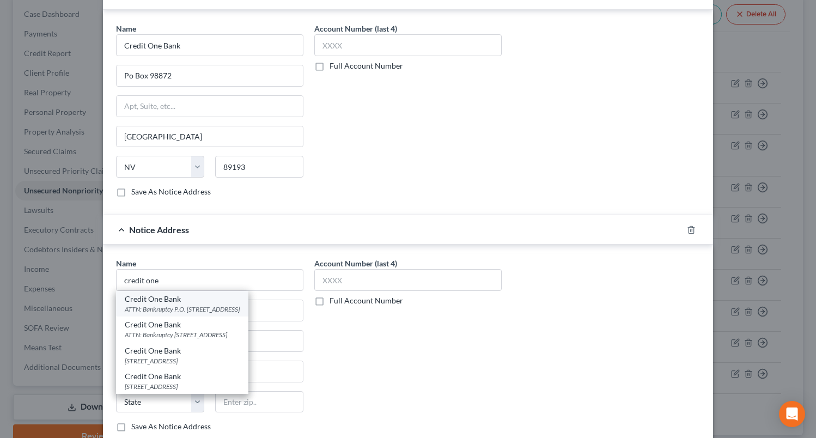
click at [198, 306] on div "ATTN: Bankruptcy P.O. Box 98875, Las Vegas, NV 89193" at bounding box center [182, 309] width 115 height 9
type input "Credit One Bank"
type input "ATTN: Bankruptcy"
type input "P.O. Box 98875"
type input "Las Vegas"
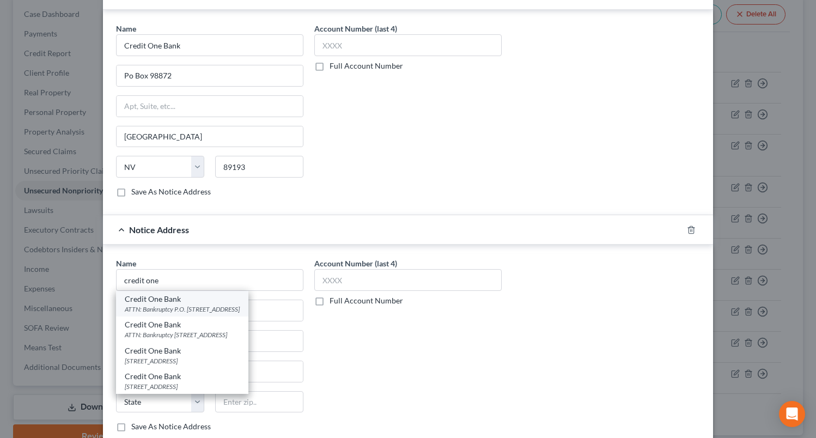
select select "31"
type input "89193"
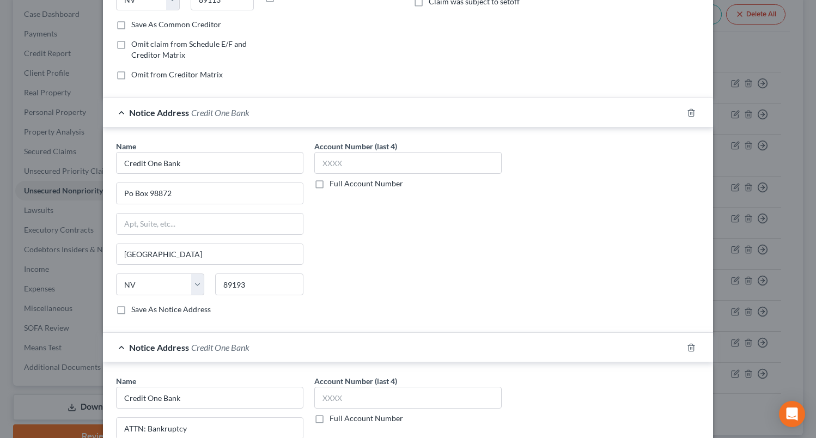
scroll to position [0, 0]
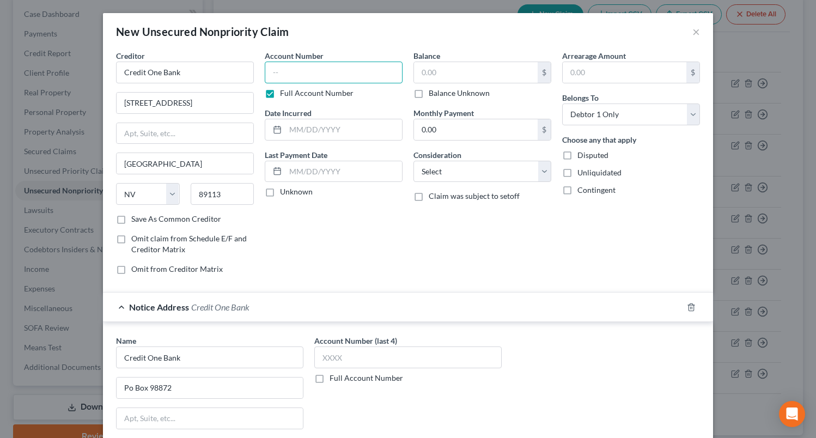
click at [326, 77] on input "text" at bounding box center [334, 73] width 138 height 22
type input "0000"
type input "2024"
type input "500"
select select "2"
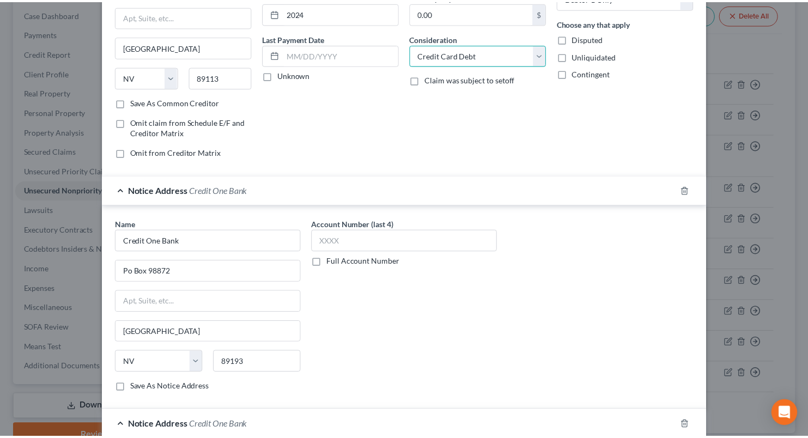
scroll to position [384, 0]
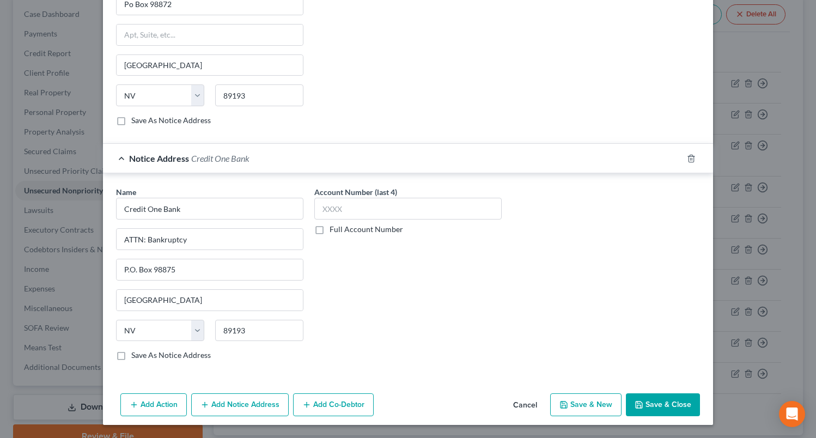
click at [659, 400] on button "Save & Close" at bounding box center [663, 405] width 74 height 23
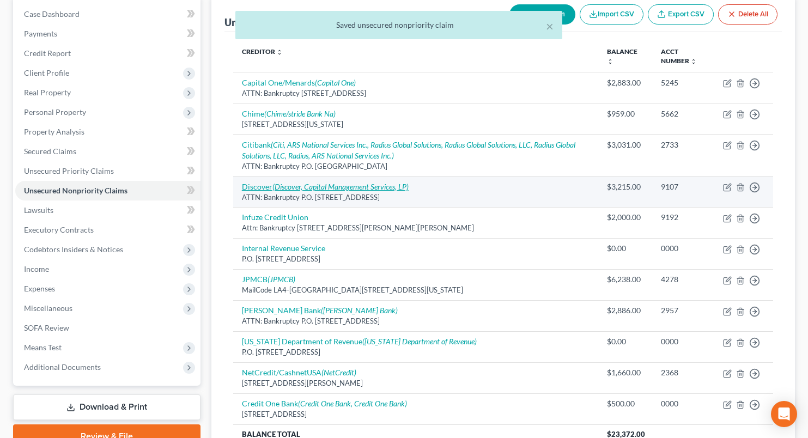
click at [286, 187] on icon "(Discover, Capital Management Services, LP)" at bounding box center [341, 186] width 136 height 9
select select "36"
select select "2"
select select "0"
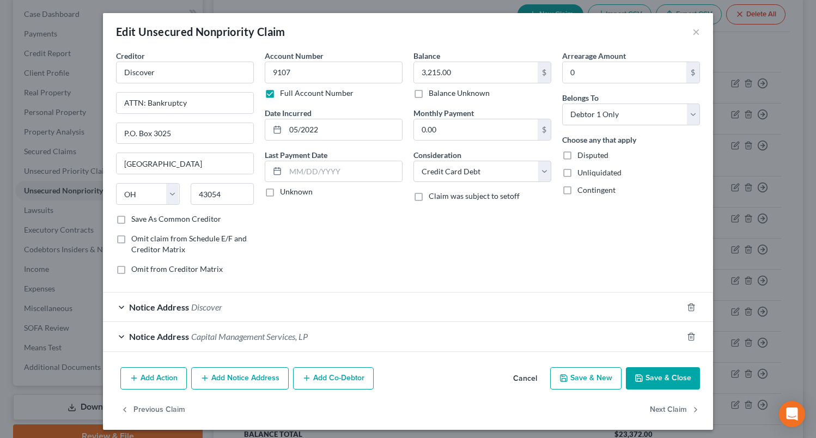
click at [515, 376] on button "Cancel" at bounding box center [525, 379] width 41 height 22
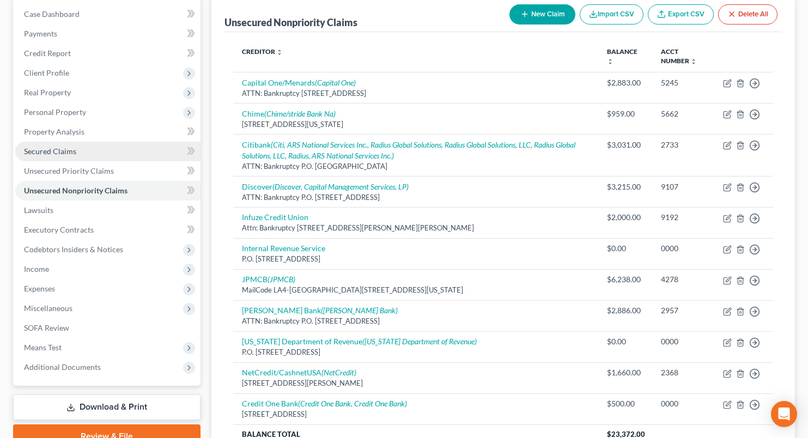
click at [80, 155] on link "Secured Claims" at bounding box center [107, 152] width 185 height 20
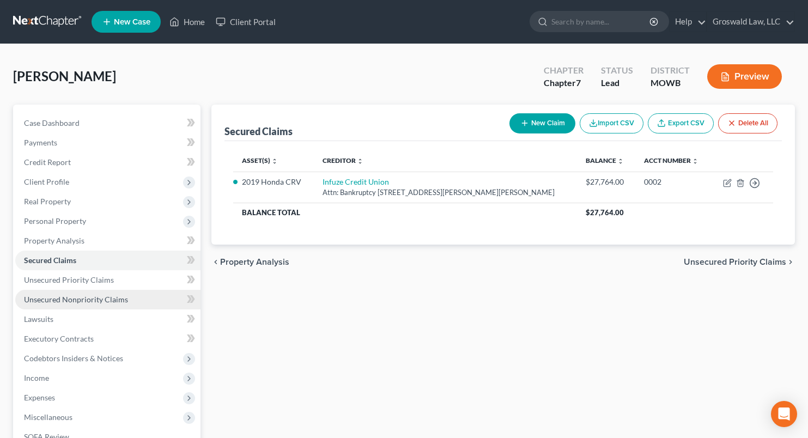
click at [63, 299] on span "Unsecured Nonpriority Claims" at bounding box center [76, 299] width 104 height 9
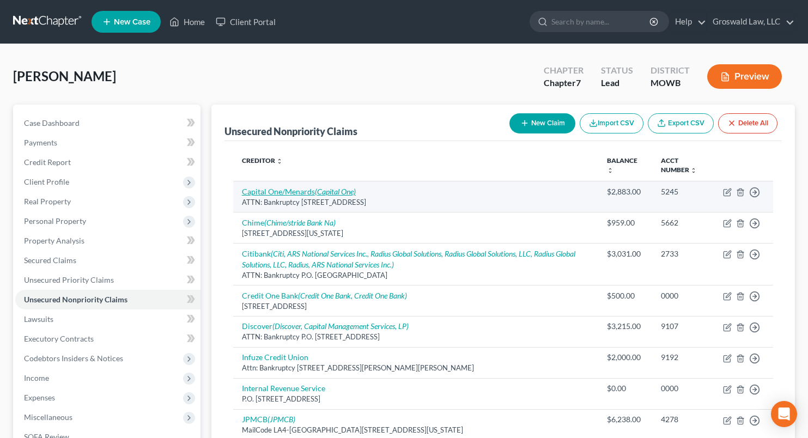
click at [330, 191] on icon "(Capital One)" at bounding box center [335, 191] width 41 height 9
select select "46"
select select "2"
select select "0"
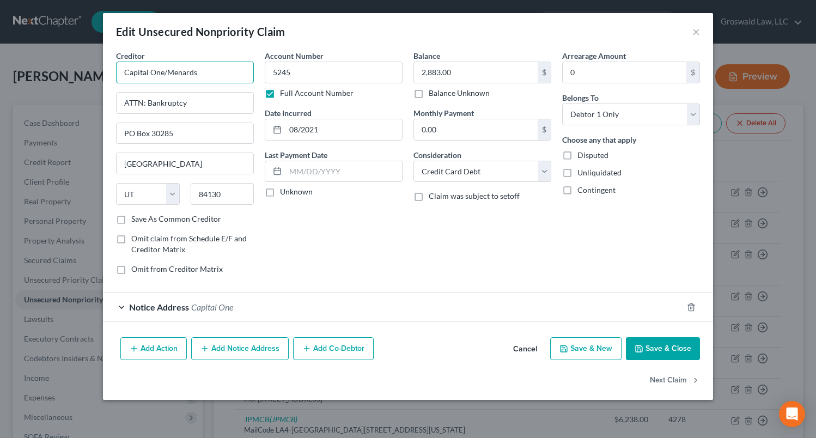
click at [233, 67] on input "Capital One/Menards" at bounding box center [185, 73] width 138 height 22
type input "Capital One/Menards/kohls"
click at [258, 344] on button "Add Notice Address" at bounding box center [240, 348] width 98 height 23
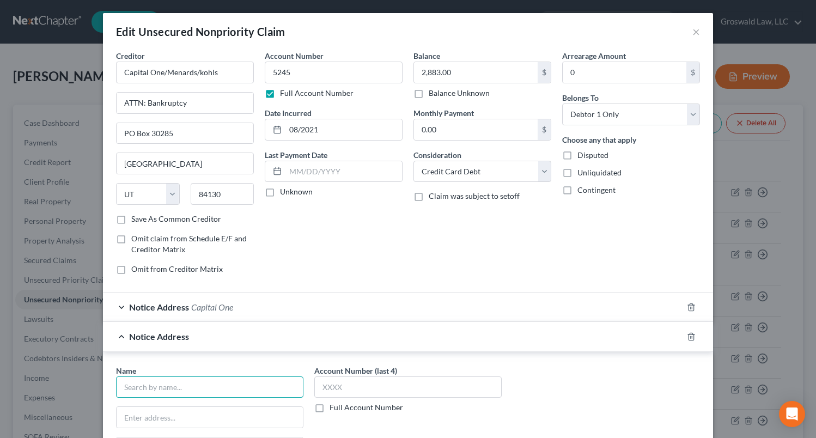
click at [216, 386] on input "text" at bounding box center [209, 388] width 187 height 22
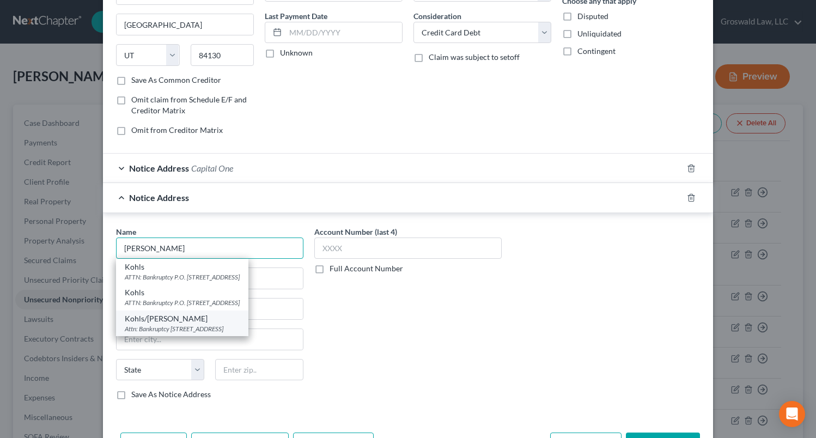
scroll to position [164, 0]
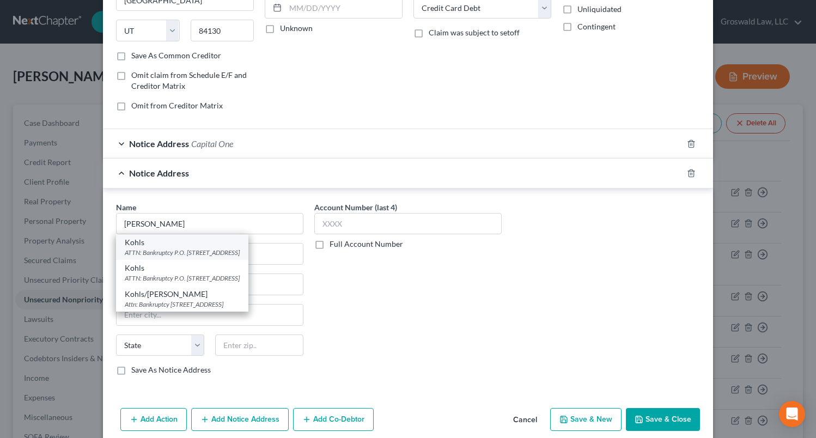
click at [202, 248] on div "ATTN: Bankruptcy P.O. Box 3115, Milwaukee, WI 53201" at bounding box center [182, 252] width 115 height 9
type input "Kohls"
type input "ATTN: Bankruptcy"
type input "P.O. Box 3115"
type input "Milwaukee"
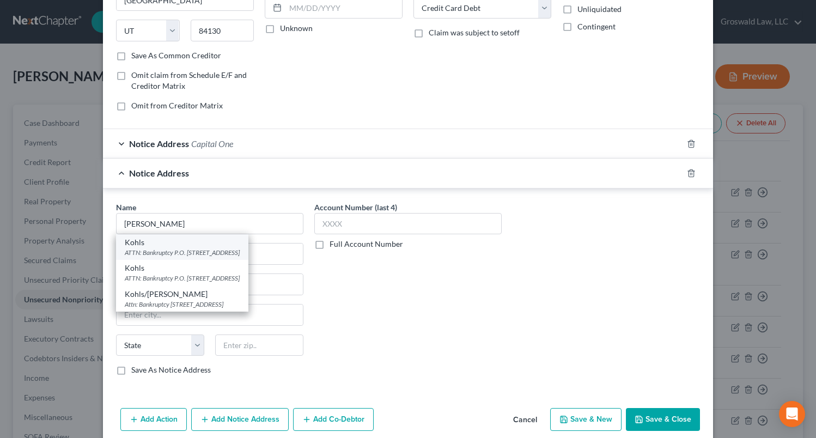
select select "52"
type input "53201"
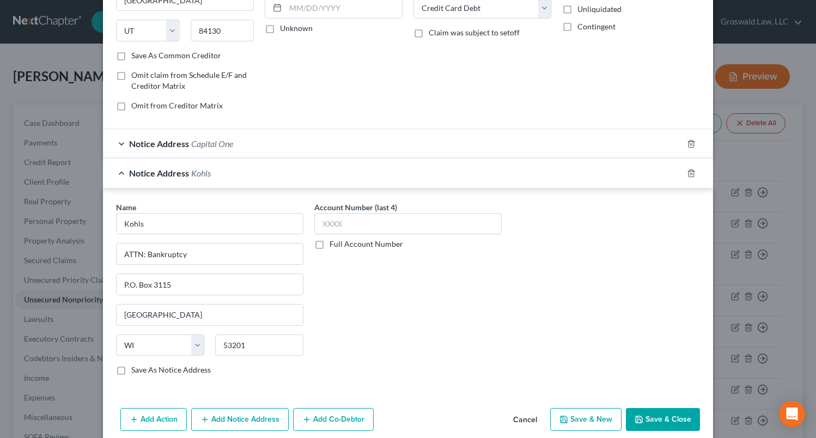
click at [226, 426] on button "Add Notice Address" at bounding box center [240, 419] width 98 height 23
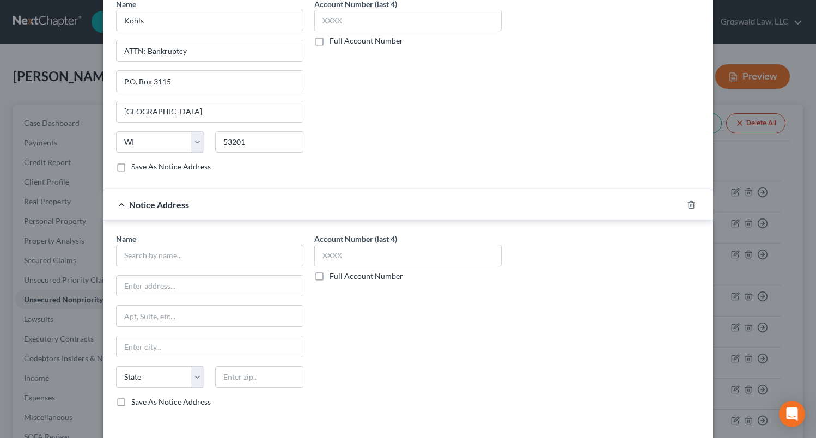
scroll to position [382, 0]
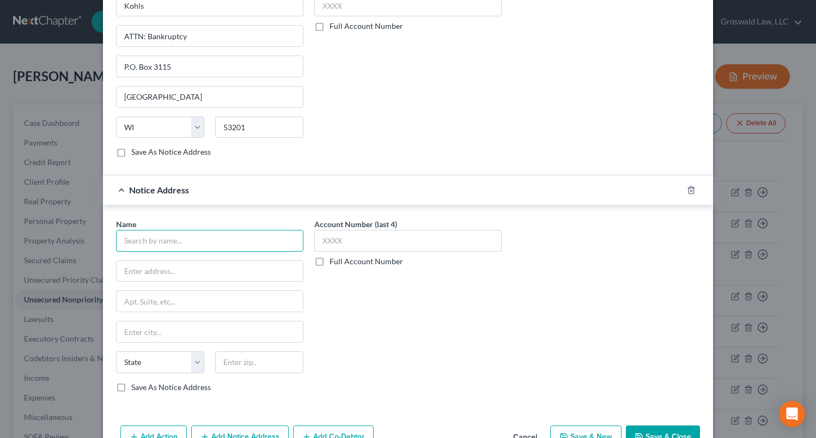
click at [187, 243] on input "text" at bounding box center [209, 241] width 187 height 22
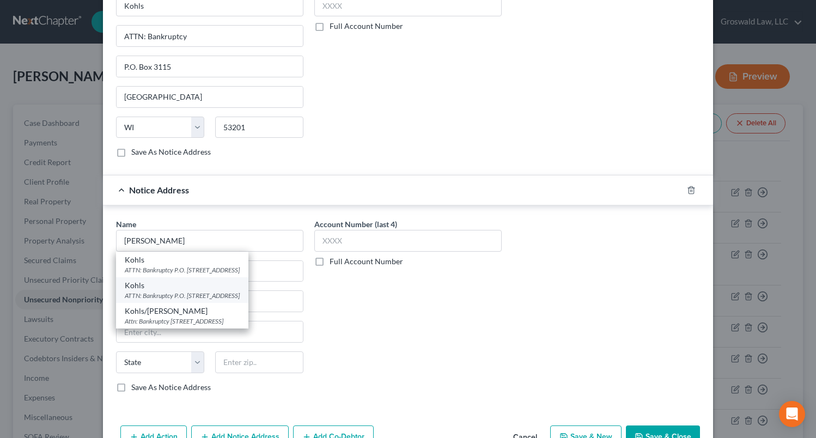
click at [170, 291] on div "ATTN: Bankruptcy P.O. Box 3043, Milwaukee, WI 53201" at bounding box center [182, 295] width 115 height 9
type input "Kohls"
type input "ATTN: Bankruptcy"
type input "P.O. Box 3043"
type input "Milwaukee"
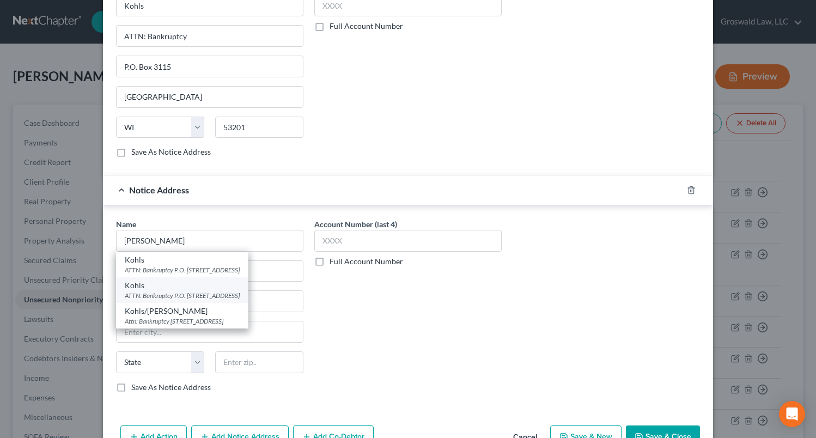
select select "52"
type input "53201"
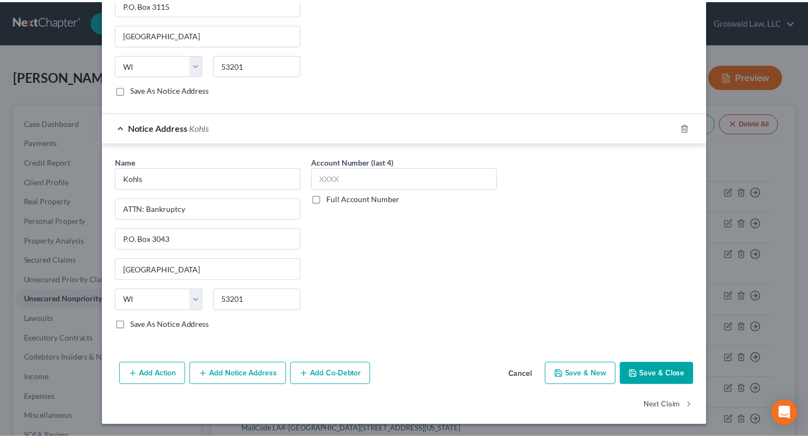
scroll to position [445, 0]
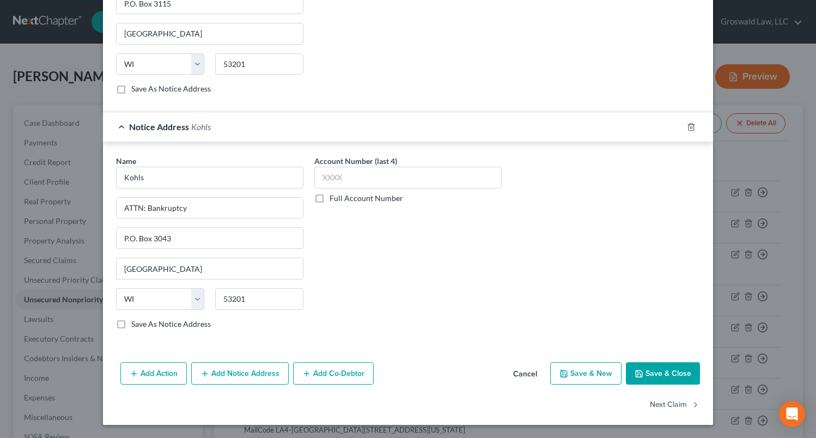
click at [645, 368] on button "Save & Close" at bounding box center [663, 373] width 74 height 23
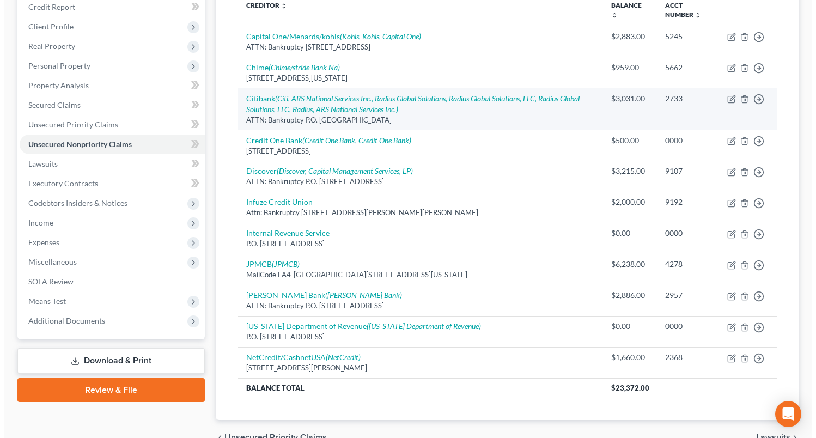
scroll to position [0, 0]
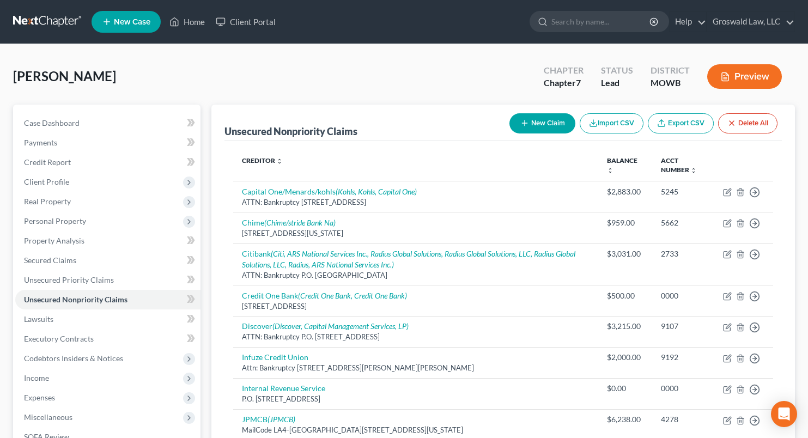
click at [538, 122] on button "New Claim" at bounding box center [543, 123] width 66 height 20
select select "0"
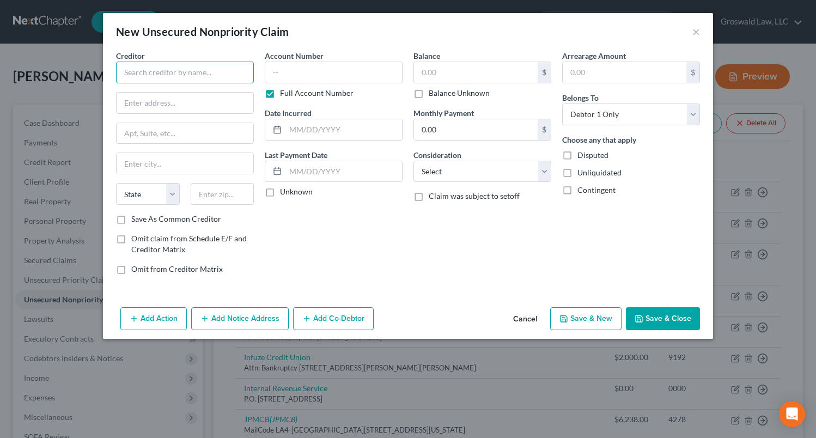
click at [157, 74] on input "text" at bounding box center [185, 73] width 138 height 22
click at [171, 69] on input "AT&T" at bounding box center [185, 73] width 138 height 22
drag, startPoint x: 193, startPoint y: 77, endPoint x: 60, endPoint y: 81, distance: 133.0
click at [60, 81] on div "New Unsecured Nonpriority Claim × Creditor * AT&T State AL AK AR AZ CA CO CT DE…" at bounding box center [408, 219] width 816 height 438
type input "A"
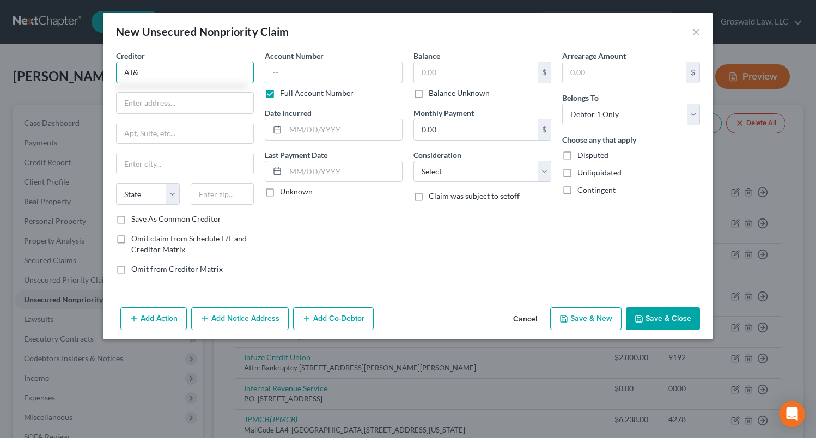
type input "AT&T"
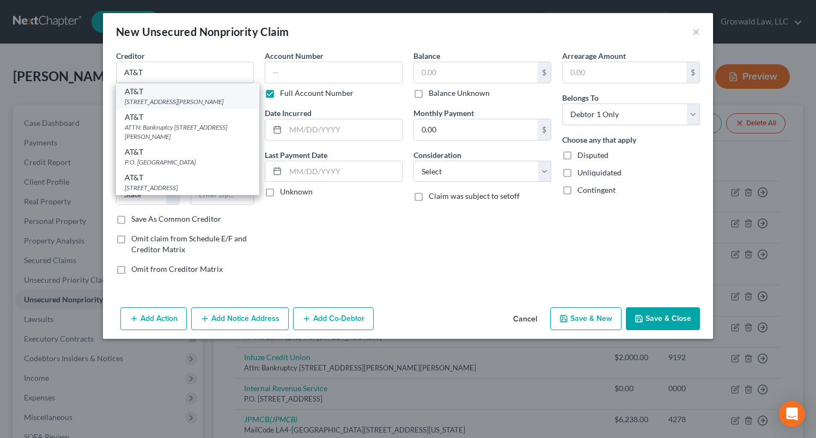
click at [153, 100] on div "870 Pixley Dr, Riverdale, GA 30296" at bounding box center [188, 101] width 126 height 9
type input "870 Pixley Dr"
type input "Riverdale"
select select "10"
type input "30296"
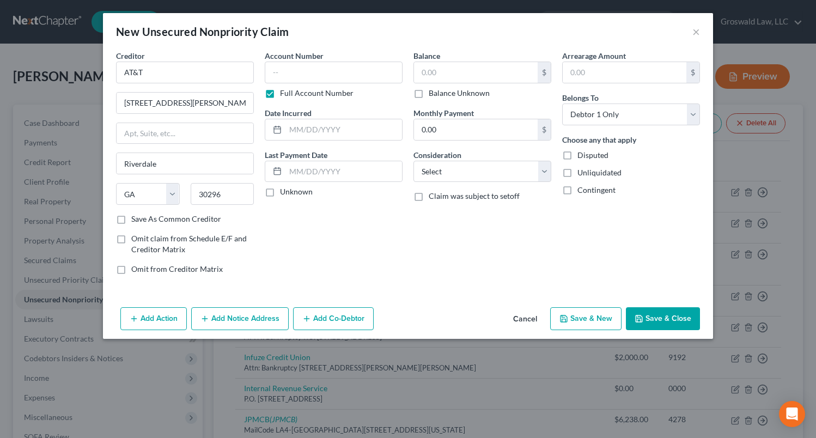
click at [250, 325] on button "Add Notice Address" at bounding box center [240, 318] width 98 height 23
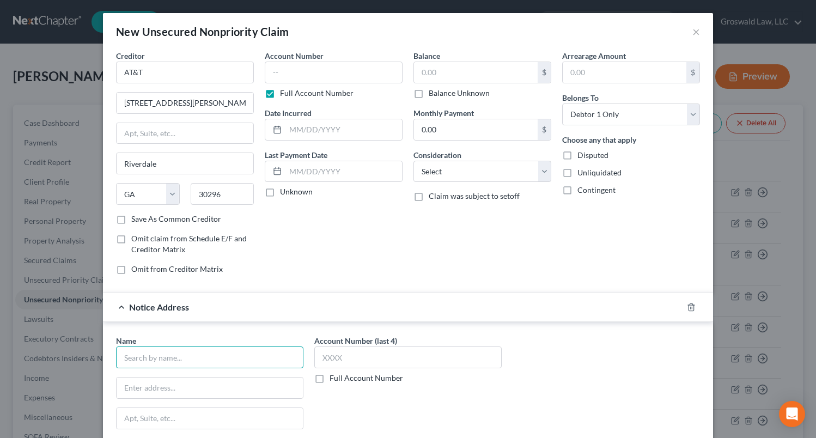
click at [177, 358] on input "text" at bounding box center [209, 358] width 187 height 22
type input "a"
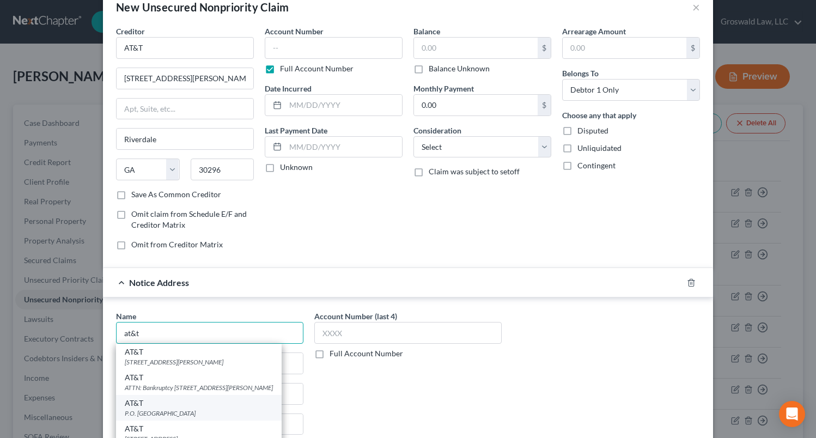
scroll to position [109, 0]
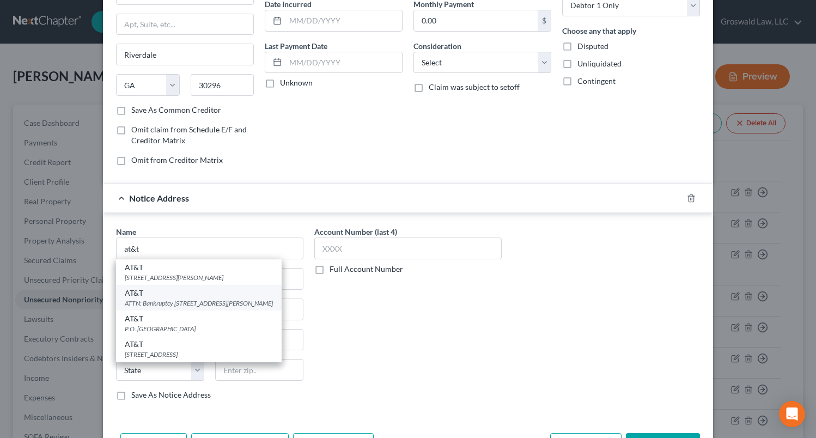
click at [167, 302] on div "ATTN: Bankruptcy 208 South Akard St., Dallas, TX 75202" at bounding box center [199, 303] width 148 height 9
type input "AT&T"
type input "ATTN: Bankruptcy"
type input "208 South Akard St."
type input "Dallas"
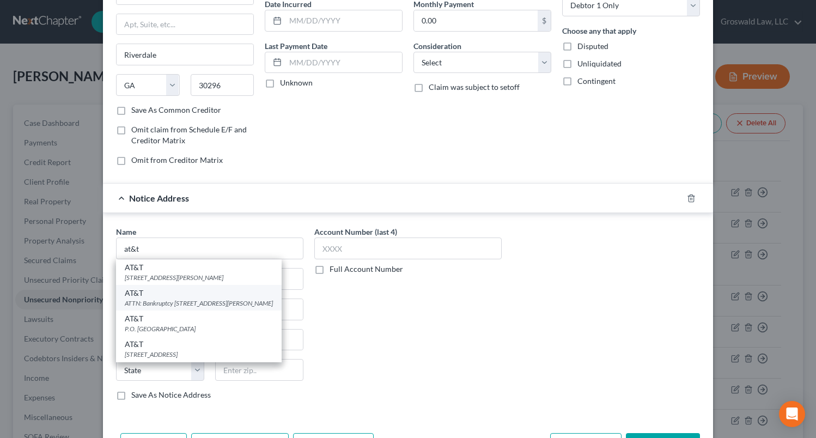
select select "45"
type input "75202"
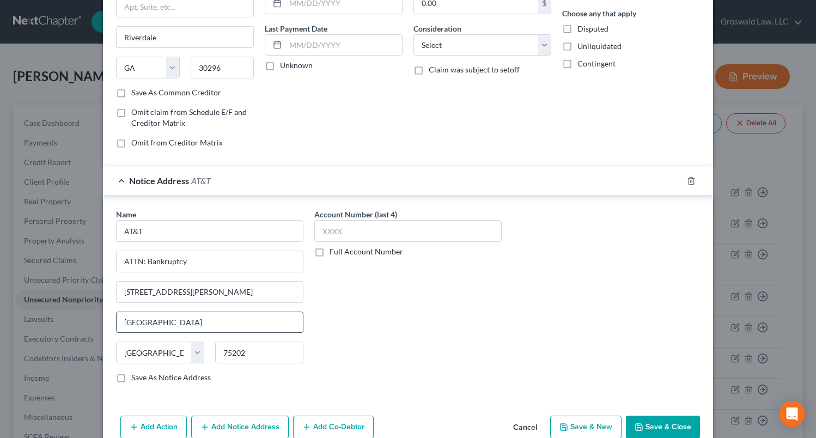
scroll to position [149, 0]
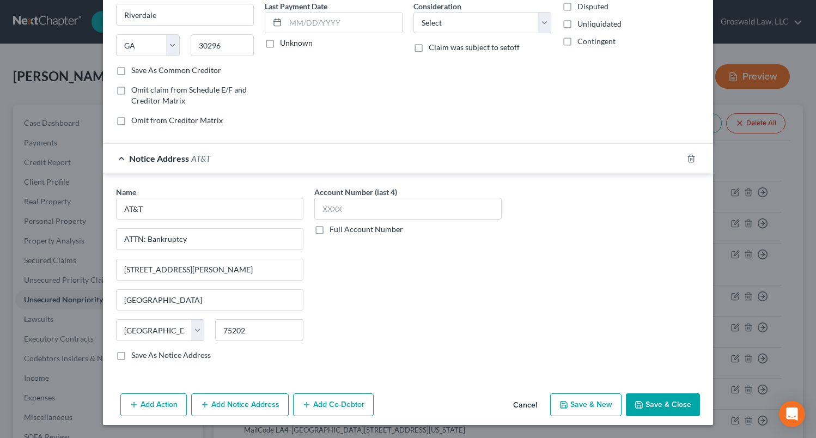
click at [249, 413] on button "Add Notice Address" at bounding box center [240, 405] width 98 height 23
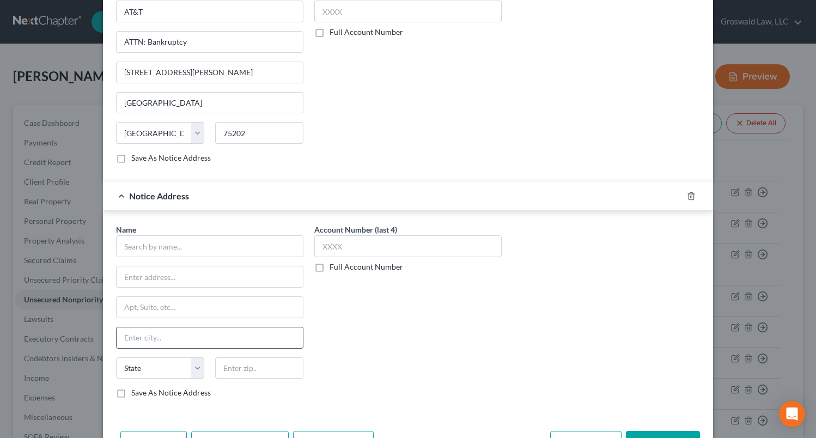
scroll to position [384, 0]
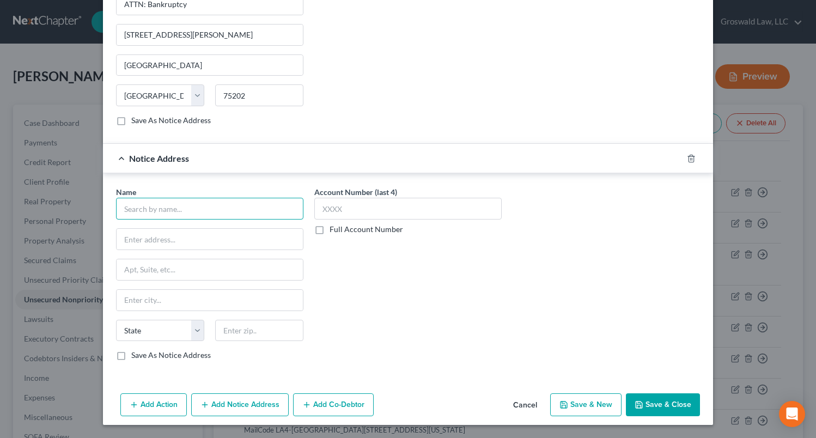
click at [168, 220] on input "text" at bounding box center [209, 209] width 187 height 22
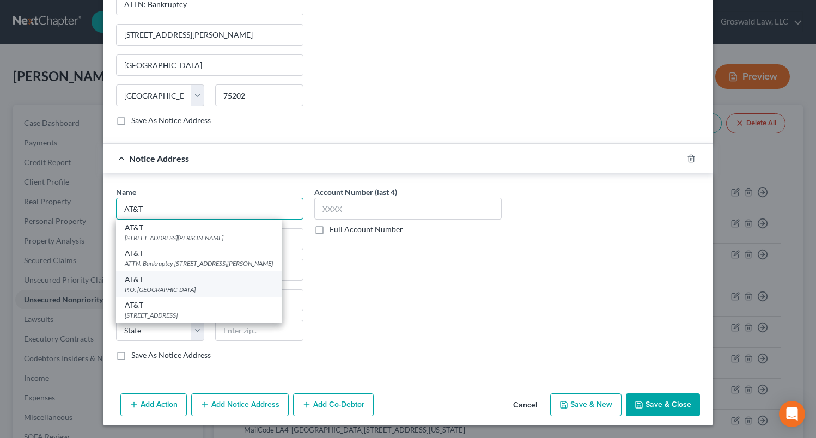
type input "AT&T"
click at [174, 287] on div "P.O. Box 536216, Atlanta, GA 30353" at bounding box center [199, 289] width 148 height 9
type input "P.O. Box 536216"
type input "Atlanta"
select select "10"
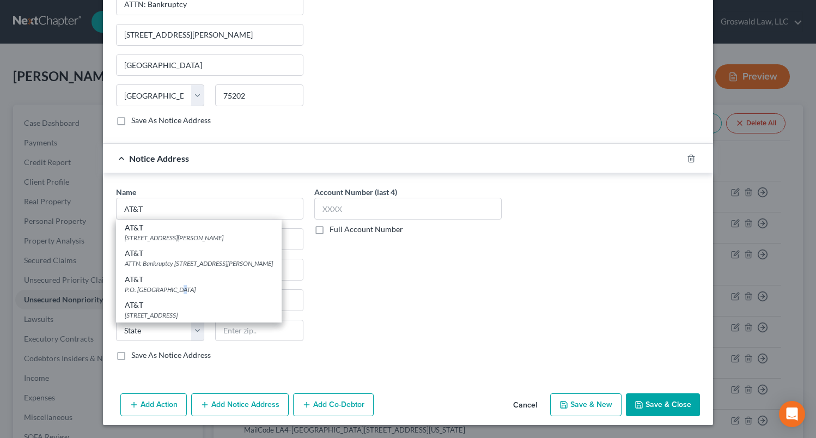
type input "30353"
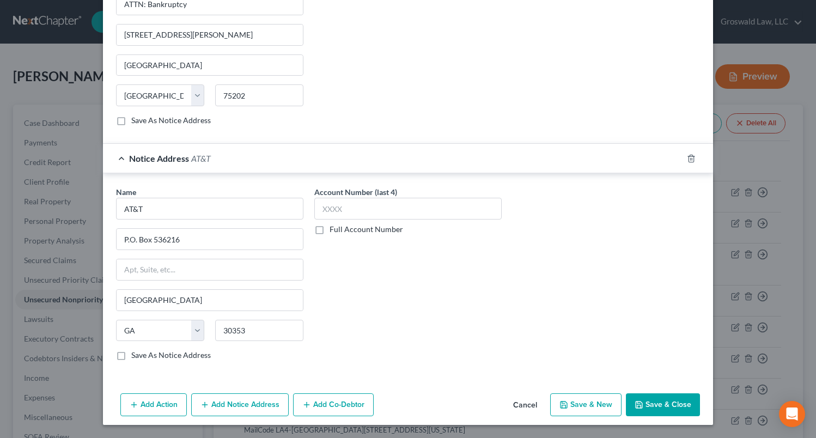
click at [242, 404] on button "Add Notice Address" at bounding box center [240, 405] width 98 height 23
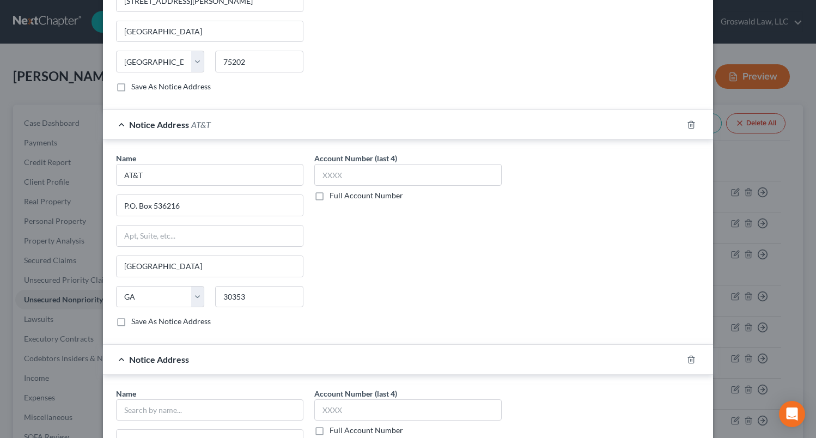
scroll to position [602, 0]
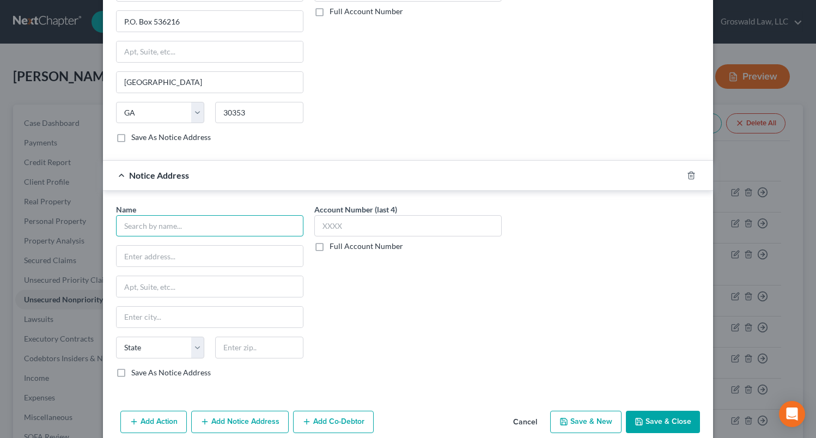
click at [187, 226] on input "text" at bounding box center [209, 226] width 187 height 22
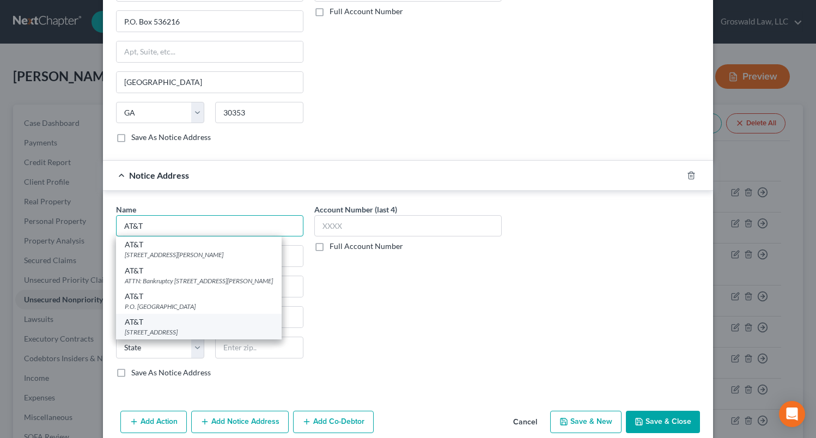
type input "AT&T"
click at [176, 331] on div "1801 Valley View Lane, Dallas, TX 75234" at bounding box center [199, 332] width 148 height 9
type input "1801 Valley View Lane"
type input "Dallas"
select select "45"
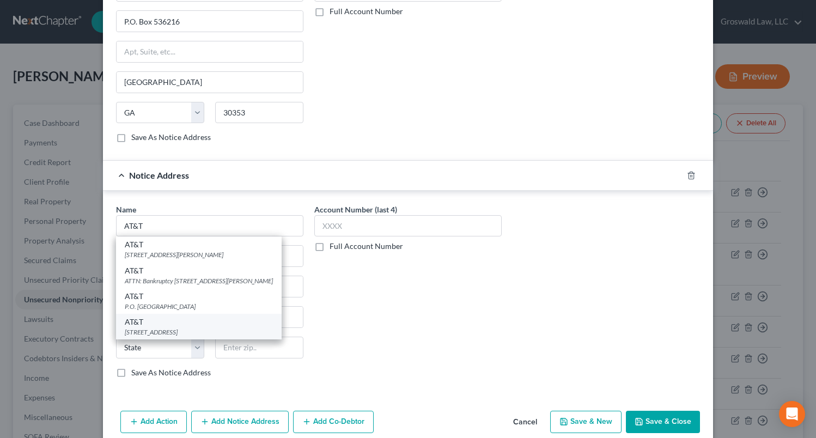
type input "75234"
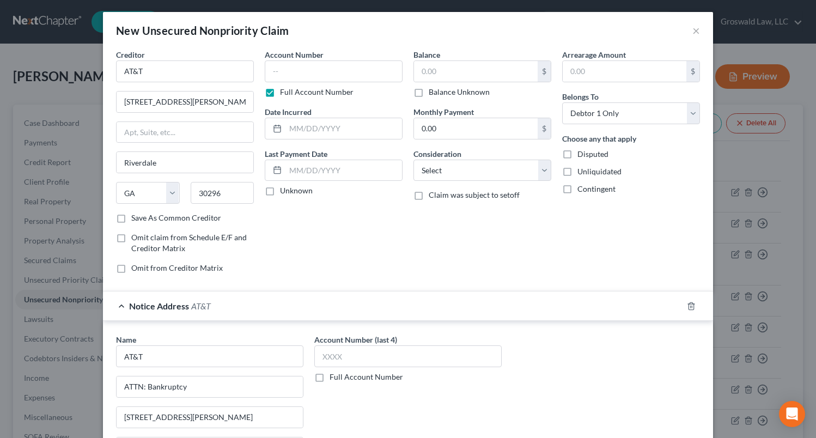
scroll to position [0, 0]
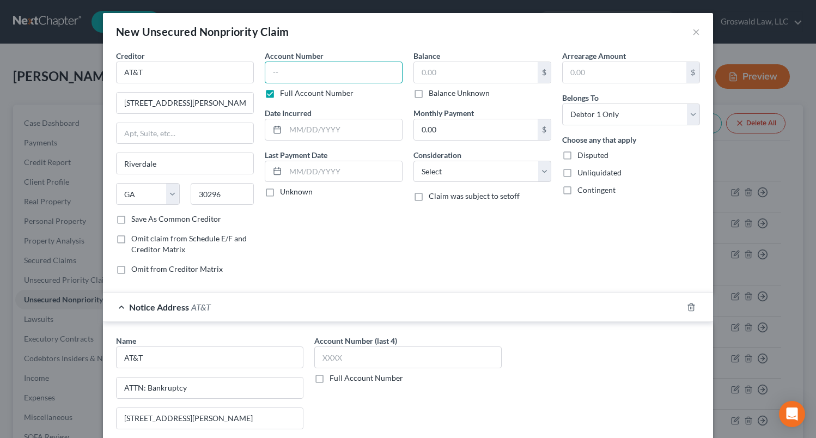
click at [320, 71] on input "text" at bounding box center [334, 73] width 138 height 22
type input "0000"
type input "2025"
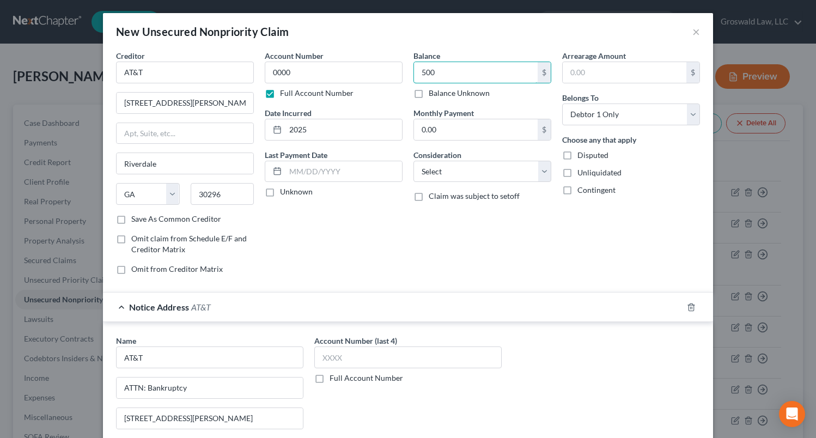
type input "500"
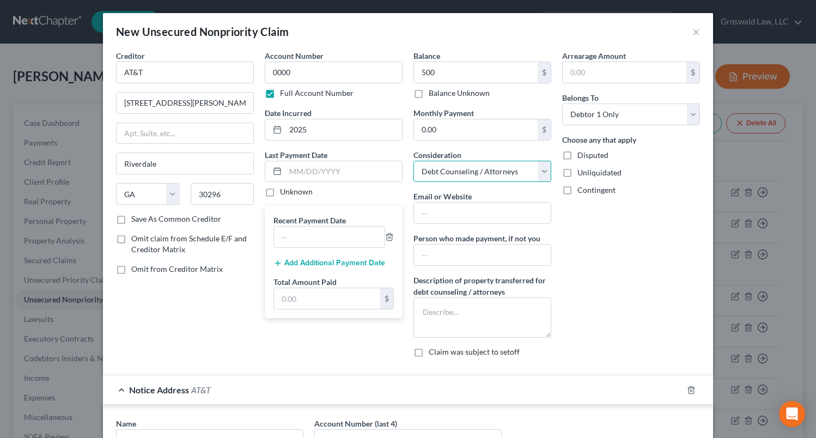
select select "4"
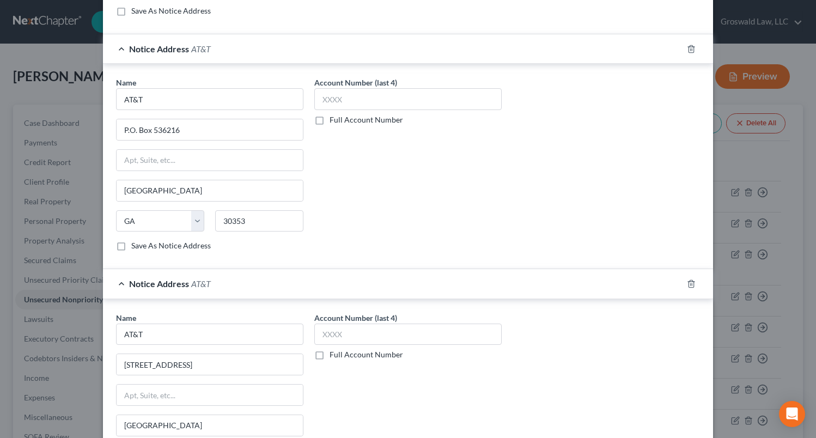
scroll to position [619, 0]
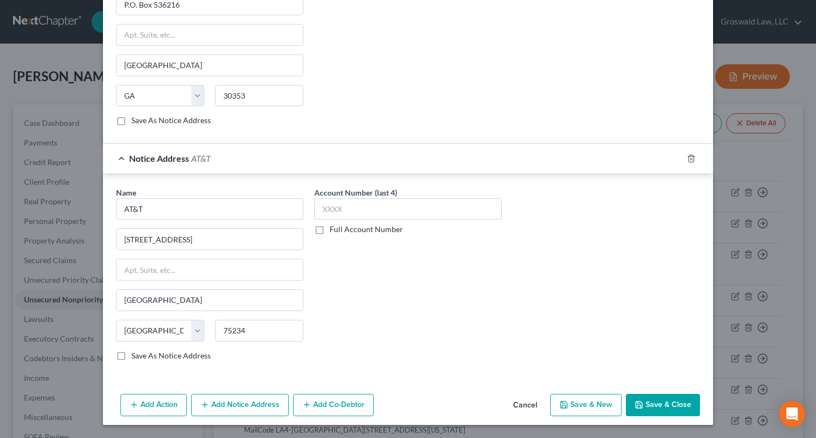
click at [645, 402] on button "Save & Close" at bounding box center [663, 405] width 74 height 23
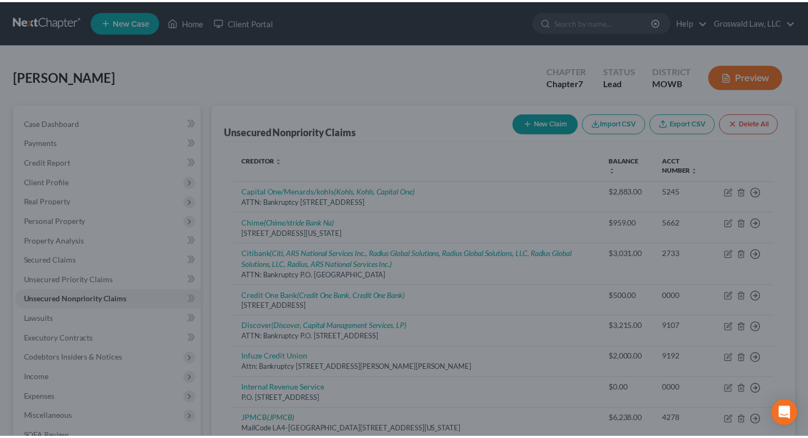
scroll to position [0, 0]
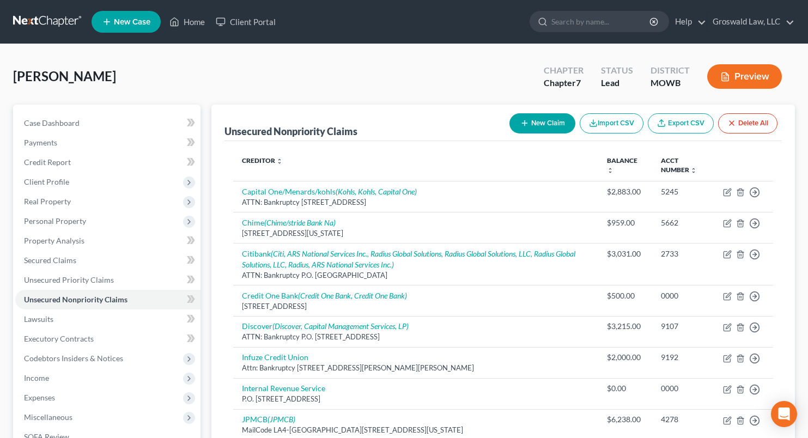
click at [532, 122] on button "New Claim" at bounding box center [543, 123] width 66 height 20
select select "0"
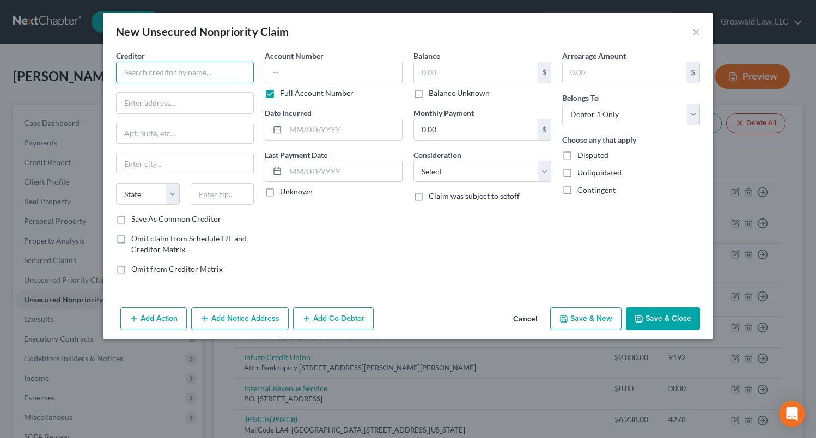
click at [157, 72] on input "text" at bounding box center [185, 73] width 138 height 22
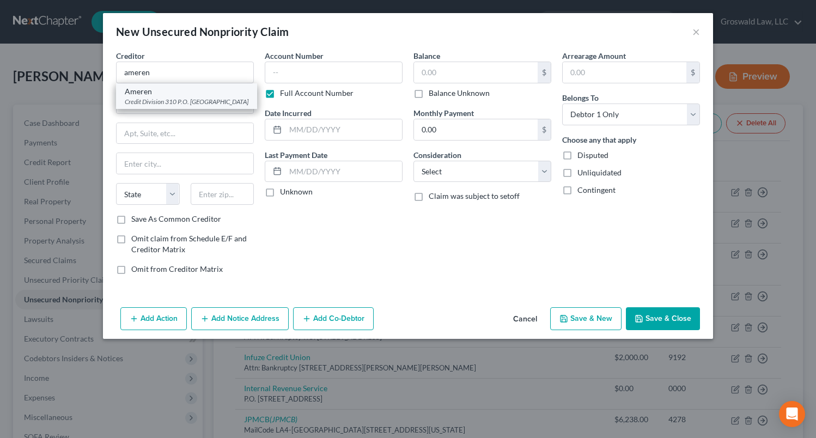
click at [152, 102] on div "Credit Division 310 P.O. Box 66149, Saint Louis, MO 63166" at bounding box center [187, 101] width 124 height 9
type input "Ameren"
type input "Credit Division 310"
type input "P.O. Box 66149"
type input "Saint Louis"
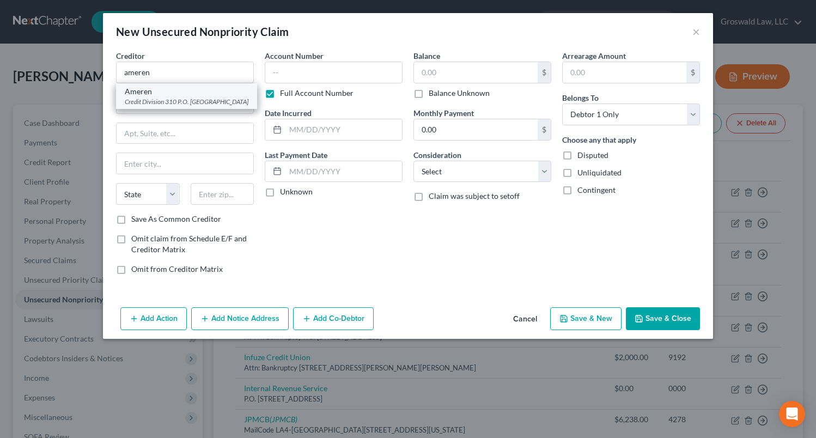
select select "26"
type input "63166"
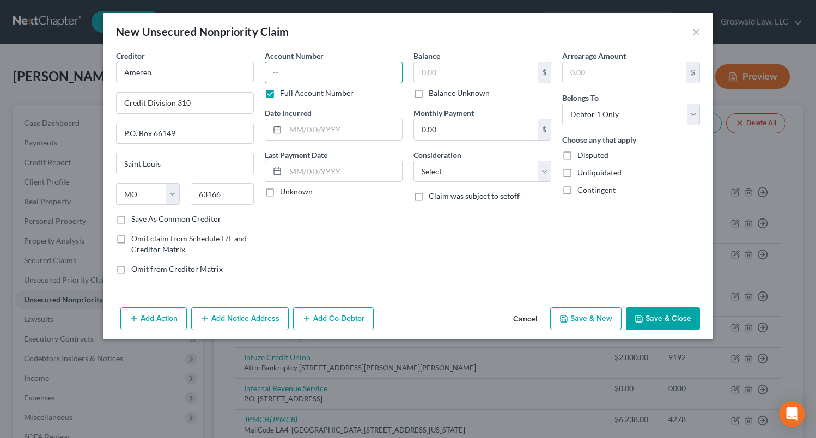
click at [313, 77] on input "text" at bounding box center [334, 73] width 138 height 22
type input "0000"
type input "2025"
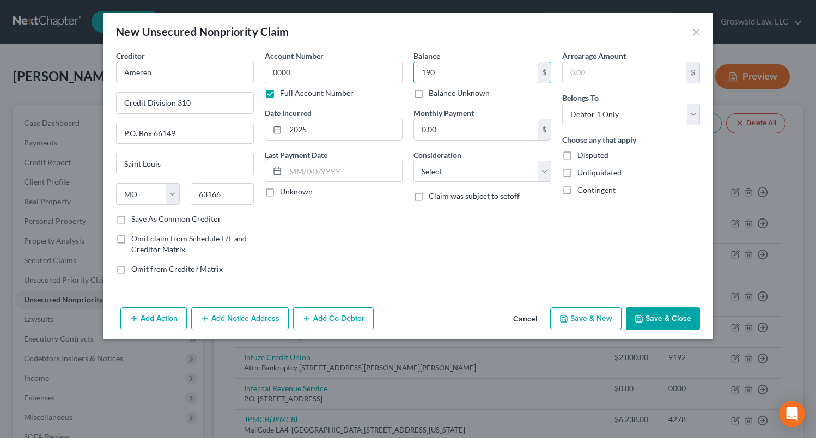
type input "190"
select select "20"
click at [595, 315] on button "Save & New" at bounding box center [585, 318] width 71 height 23
select select "0"
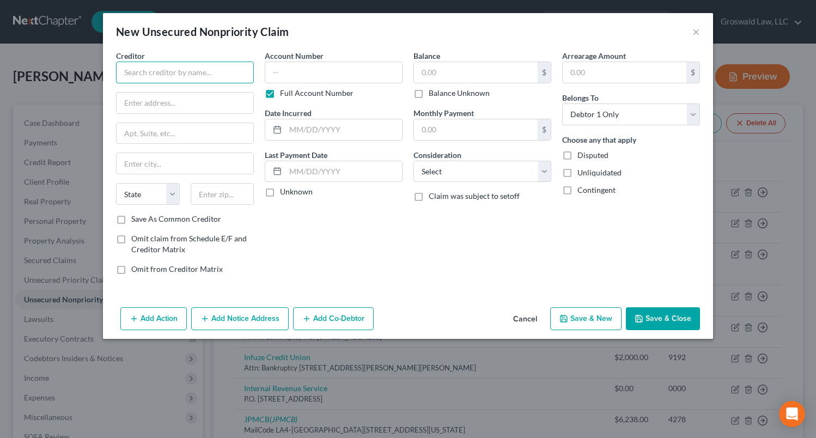
click at [210, 71] on input "text" at bounding box center [185, 73] width 138 height 22
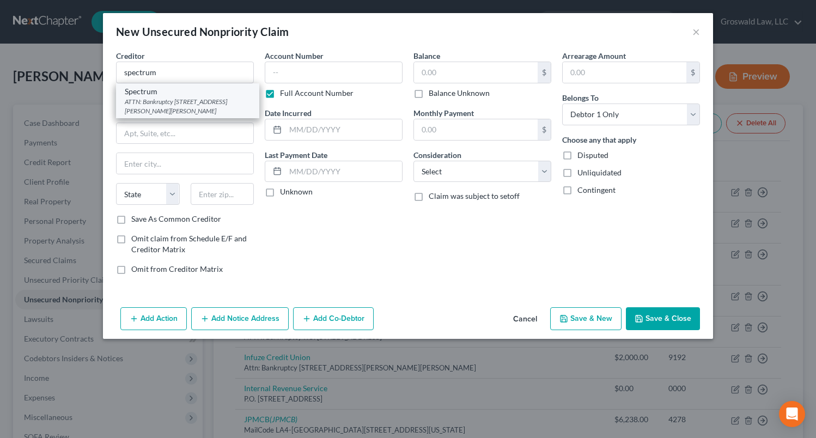
click at [203, 99] on div "ATTN: Bankruptcy 4145 S Falkenburg Rd., St. Leo, FL 33578" at bounding box center [188, 106] width 126 height 19
type input "Spectrum"
type input "ATTN: Bankruptcy"
type input "4145 S Falkenburg Rd."
type input "St. Leo"
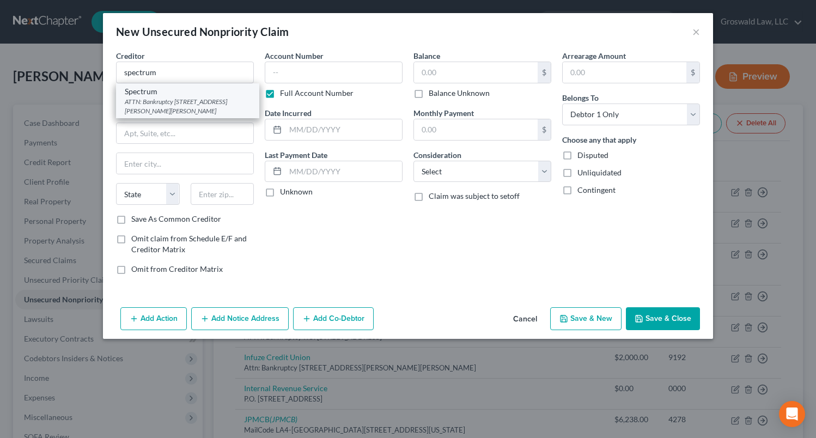
select select "9"
type input "33578"
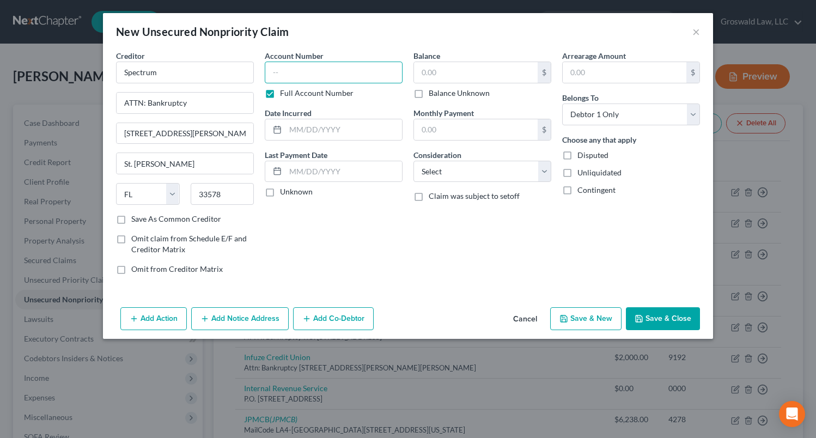
click at [337, 76] on input "text" at bounding box center [334, 73] width 138 height 22
type input "0000"
type input "2024"
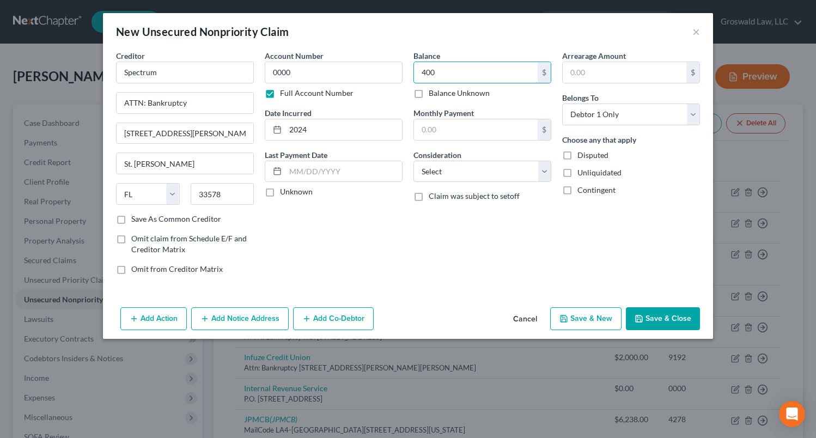
type input "400"
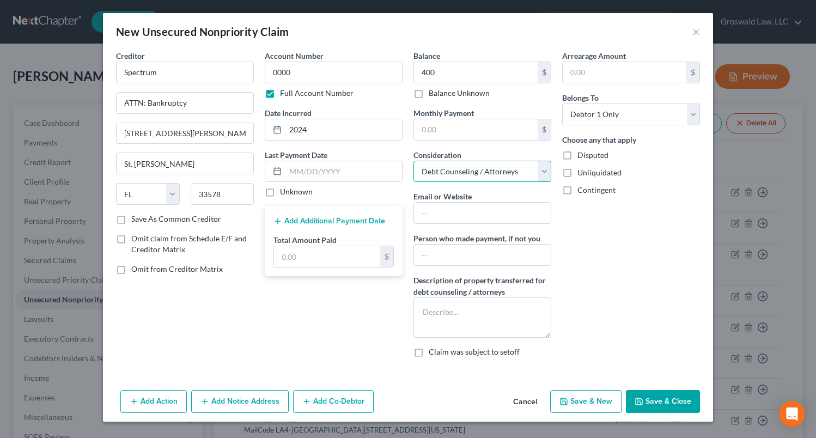
select select "4"
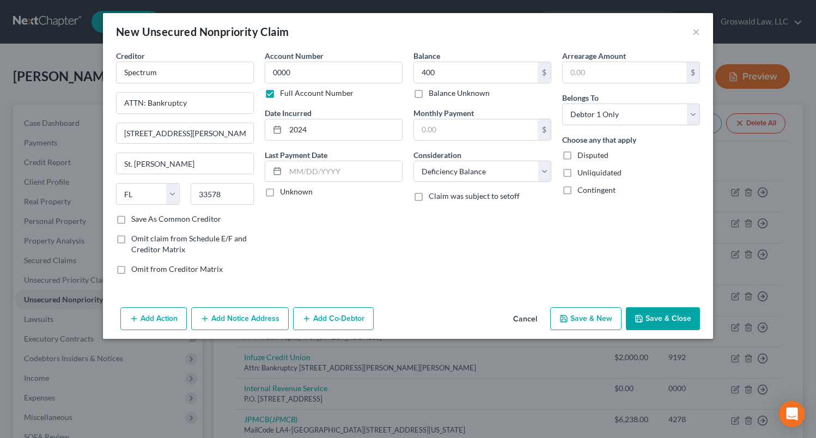
click at [680, 314] on button "Save & Close" at bounding box center [663, 318] width 74 height 23
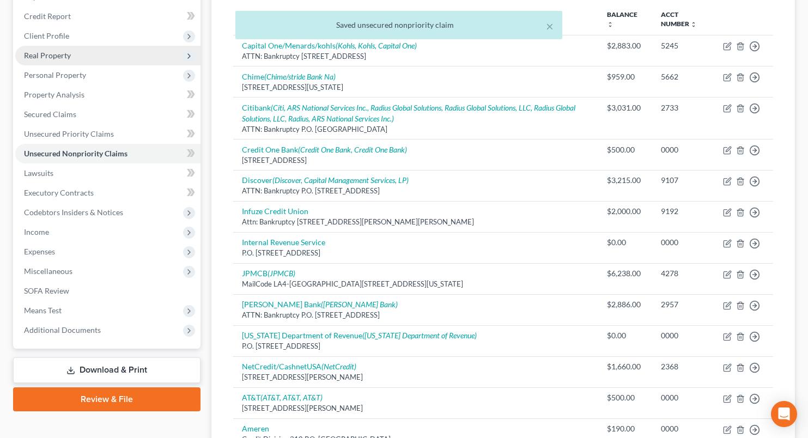
scroll to position [57, 0]
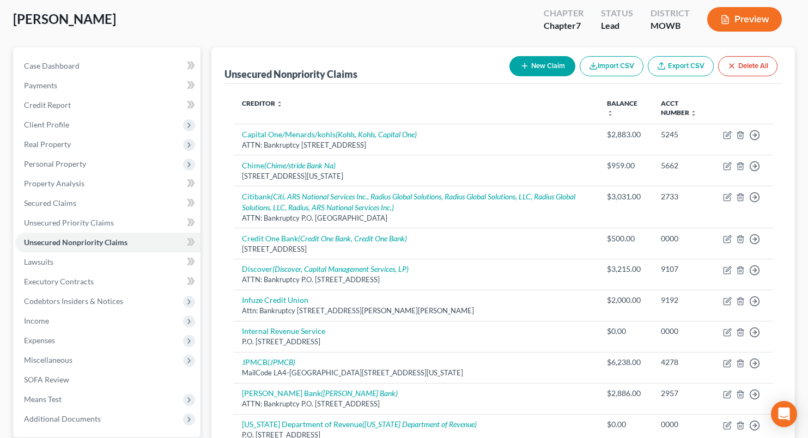
click at [536, 63] on button "New Claim" at bounding box center [543, 66] width 66 height 20
select select "0"
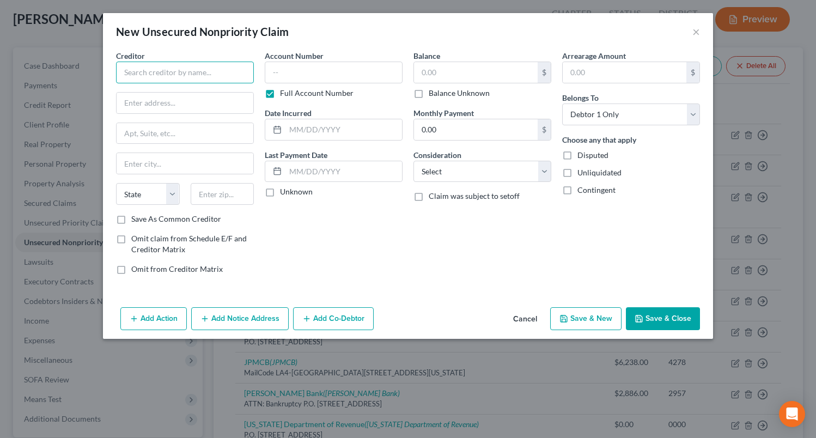
click at [185, 74] on input "text" at bounding box center [185, 73] width 138 height 22
type input "Lake Regional Hospital"
click at [201, 105] on input "text" at bounding box center [185, 103] width 137 height 21
paste input "54 Hospital Dr,"
type input "54 Hospital Drive"
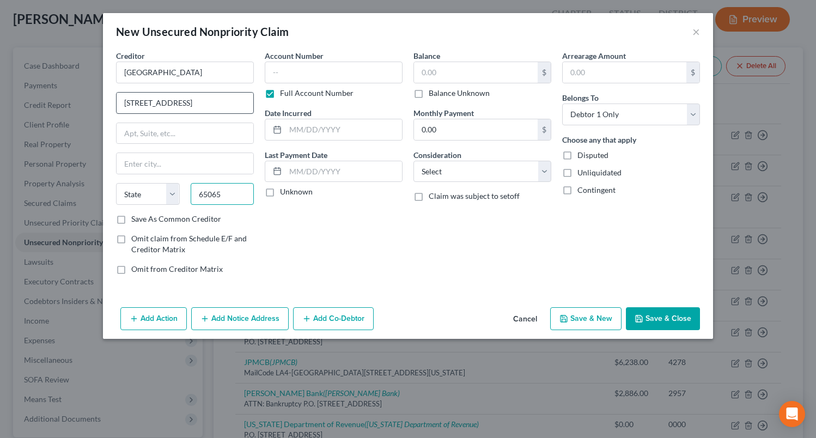
type input "65065"
type input "Osage Beach"
select select "26"
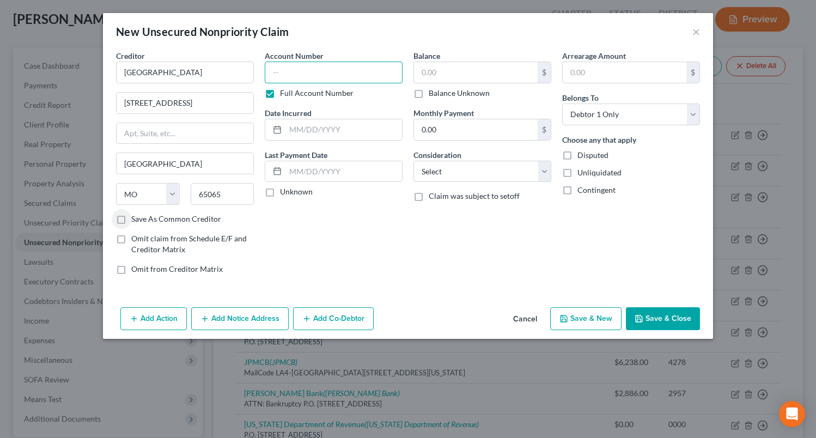
click at [319, 72] on input "text" at bounding box center [334, 73] width 138 height 22
type input "0000"
type input "0"
type input "2025"
type input "500"
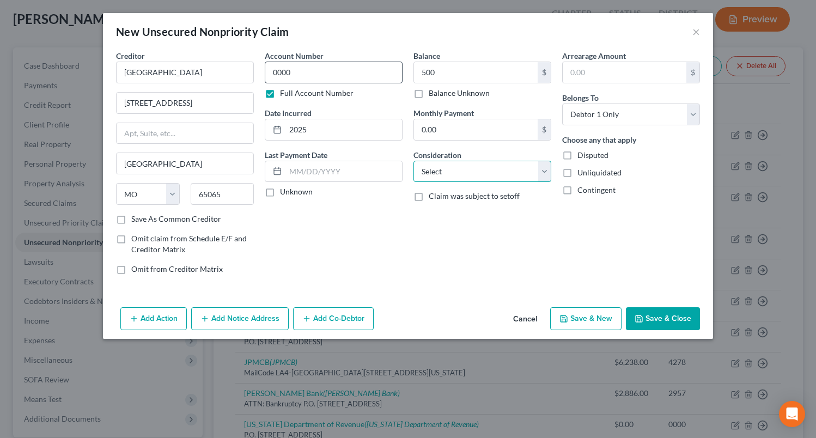
select select "9"
click at [653, 317] on button "Save & Close" at bounding box center [663, 318] width 74 height 23
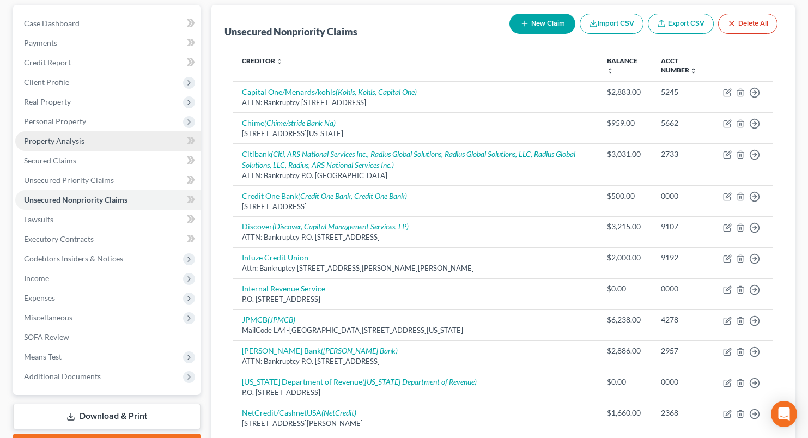
scroll to position [65, 0]
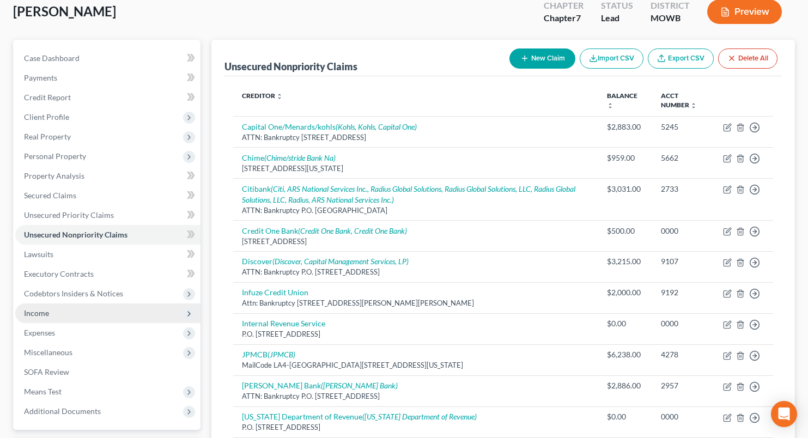
click at [36, 313] on span "Income" at bounding box center [36, 312] width 25 height 9
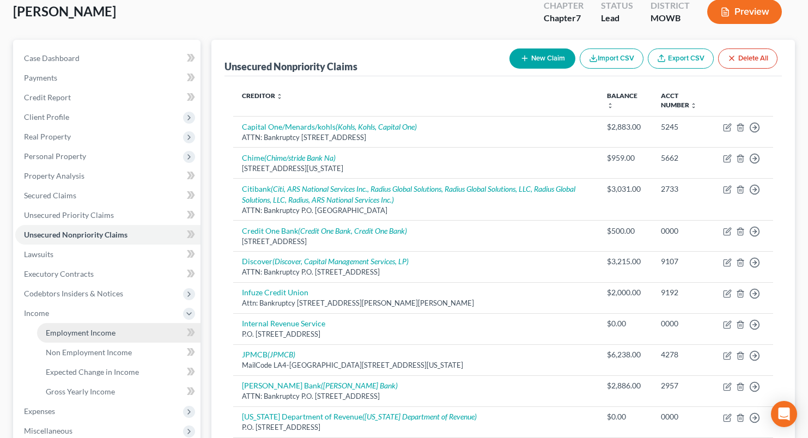
click at [56, 331] on span "Employment Income" at bounding box center [81, 332] width 70 height 9
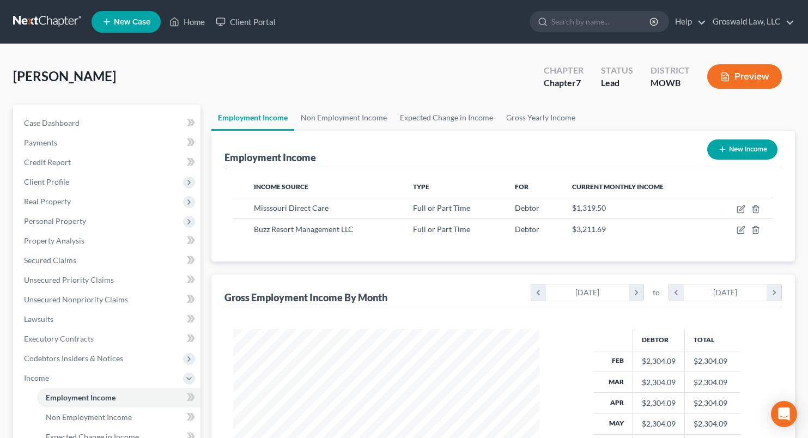
scroll to position [196, 328]
click at [179, 22] on icon at bounding box center [175, 21] width 10 height 13
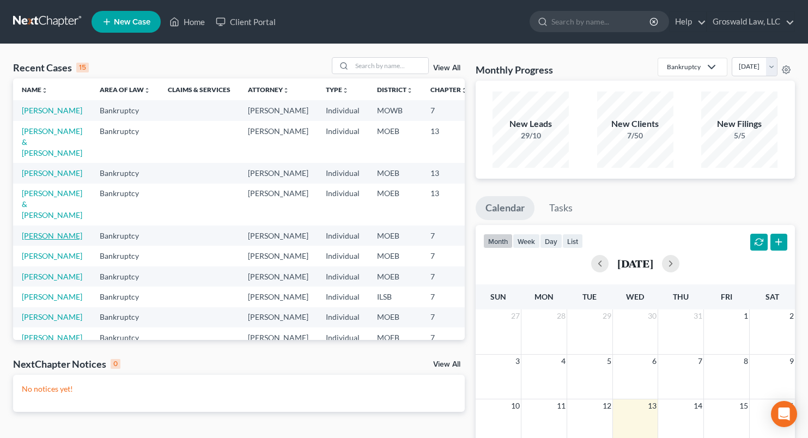
click at [36, 240] on link "Cochran, Angela" at bounding box center [52, 235] width 60 height 9
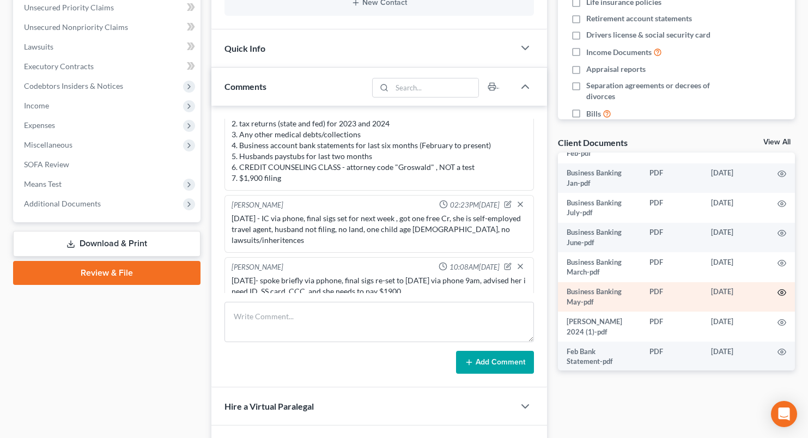
scroll to position [149, 0]
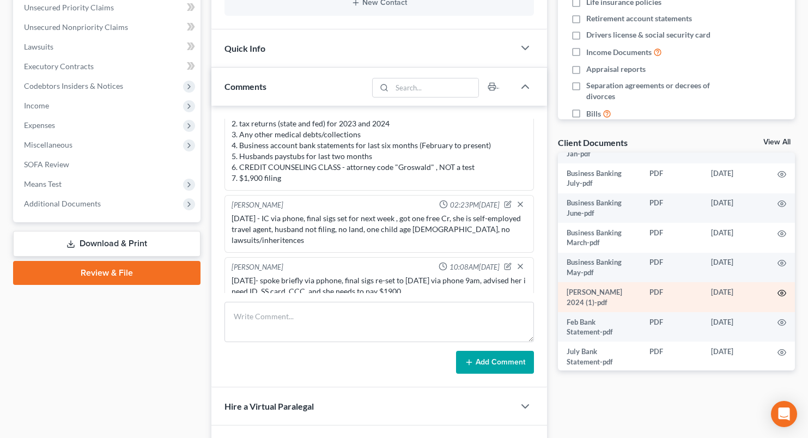
click at [781, 294] on circle "button" at bounding box center [782, 293] width 2 height 2
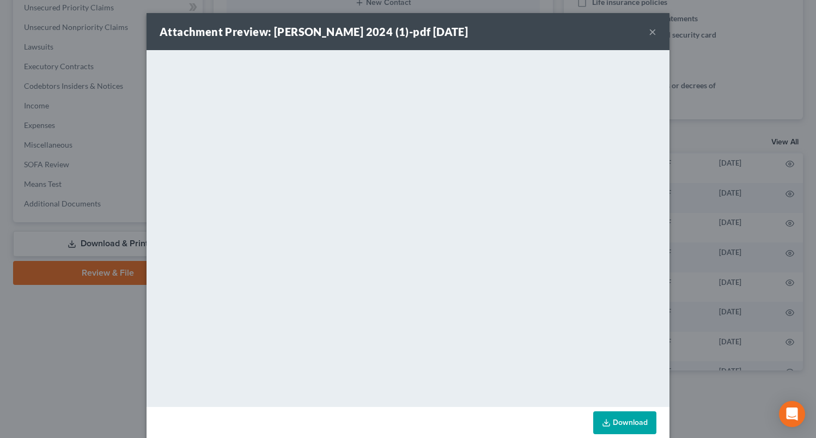
click at [649, 32] on button "×" at bounding box center [653, 31] width 8 height 13
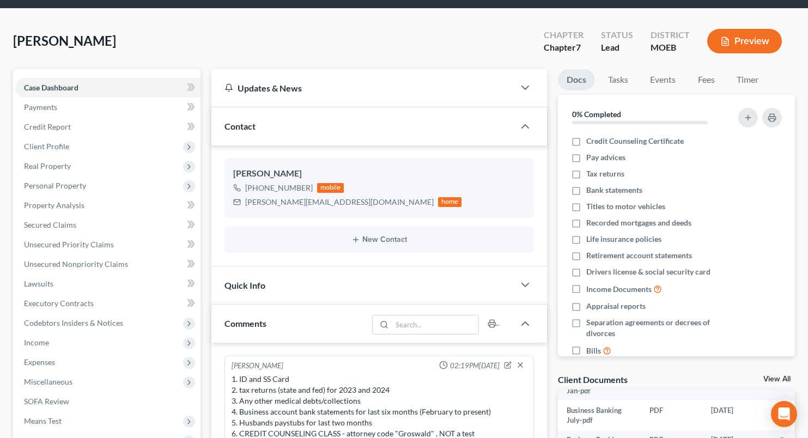
scroll to position [0, 0]
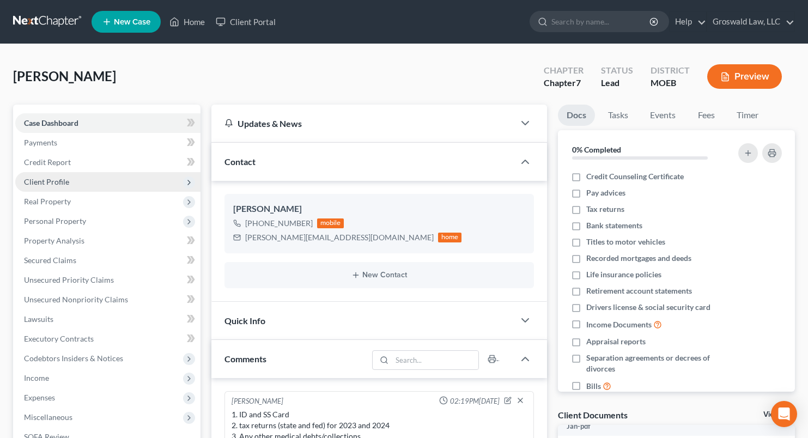
click at [71, 184] on span "Client Profile" at bounding box center [107, 182] width 185 height 20
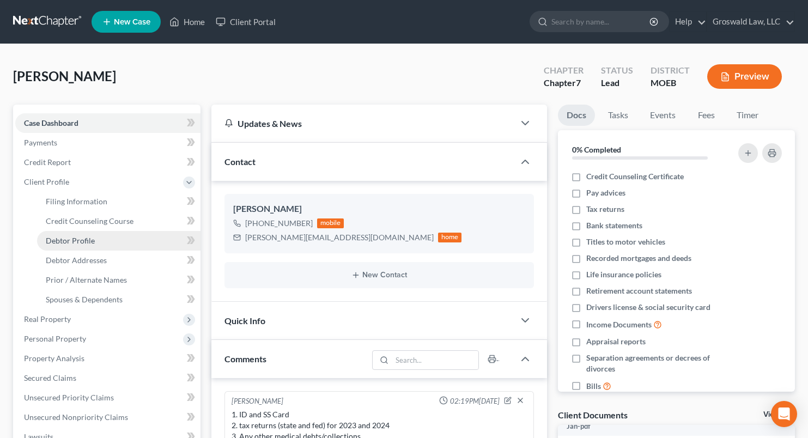
click at [102, 238] on link "Debtor Profile" at bounding box center [119, 241] width 164 height 20
select select "0"
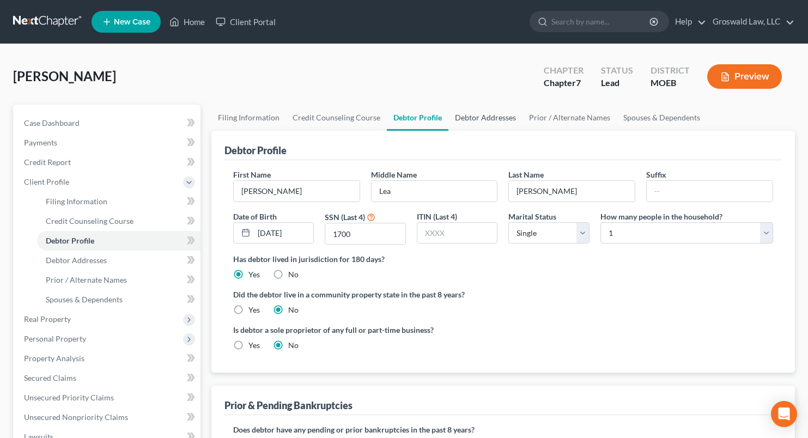
click at [468, 118] on link "Debtor Addresses" at bounding box center [486, 118] width 74 height 26
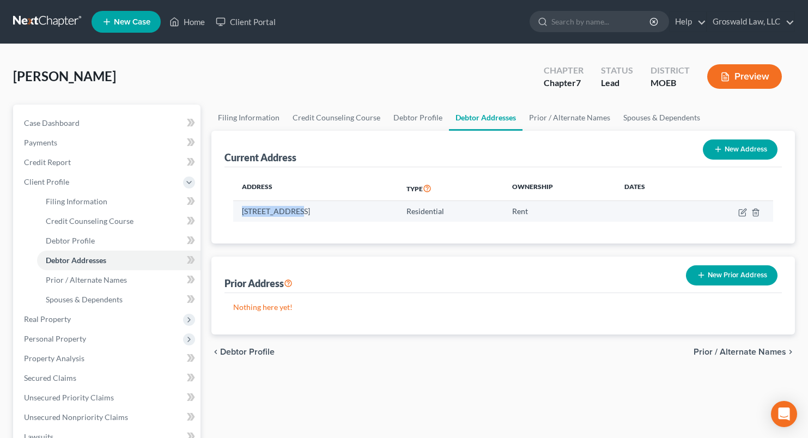
drag, startPoint x: 296, startPoint y: 214, endPoint x: 238, endPoint y: 219, distance: 58.6
click at [238, 219] on td "5154 Highway C, Centralia, MO 65240" at bounding box center [315, 211] width 165 height 21
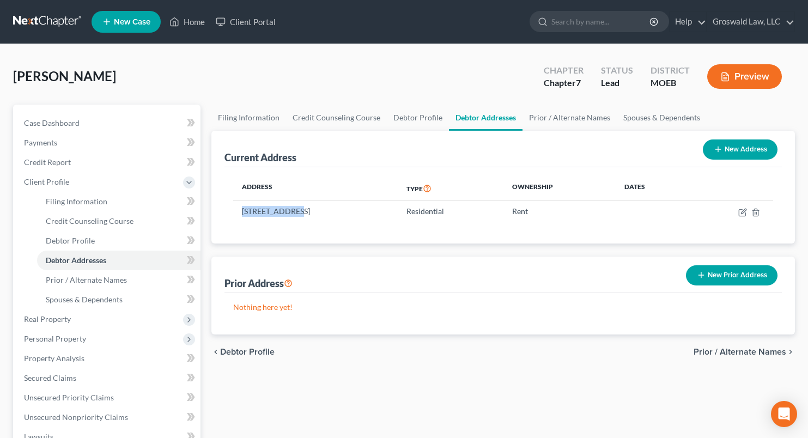
copy td "5154 Highway C"
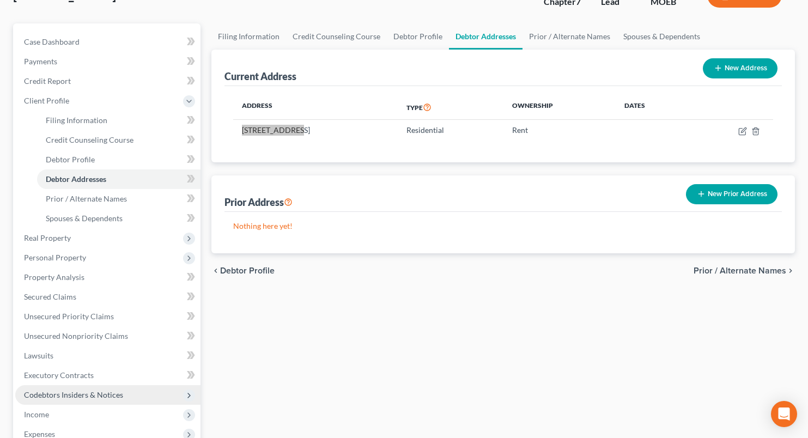
scroll to position [218, 0]
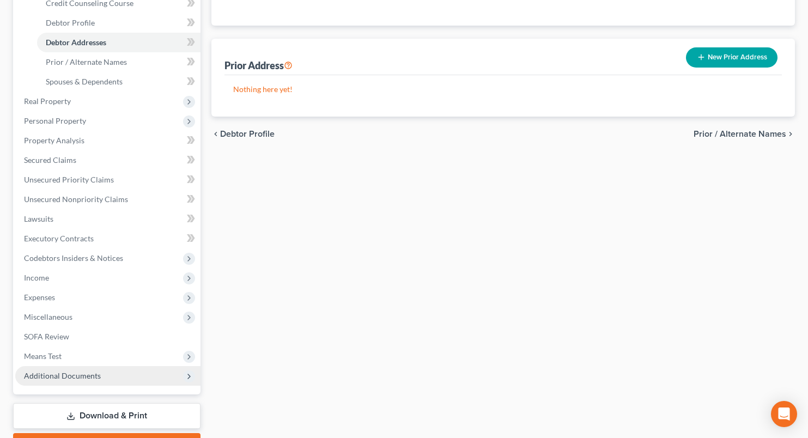
click at [84, 372] on span "Additional Documents" at bounding box center [62, 375] width 77 height 9
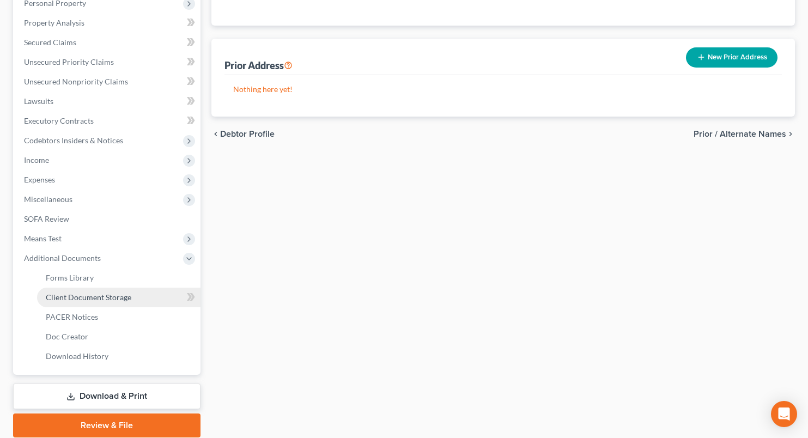
click at [101, 298] on span "Client Document Storage" at bounding box center [89, 297] width 86 height 9
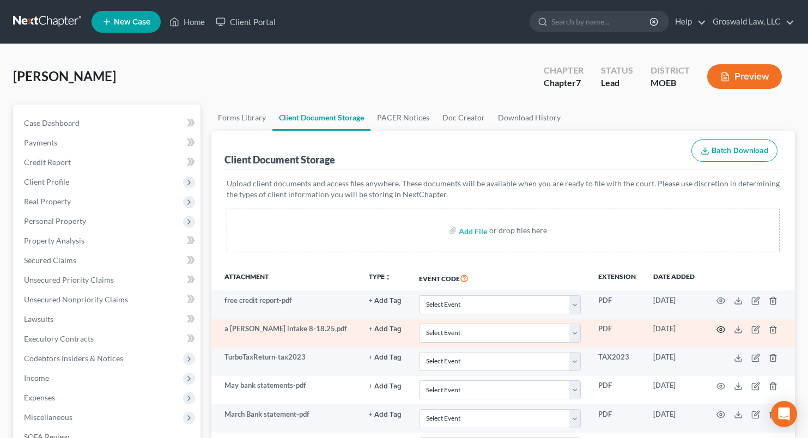
click at [722, 332] on icon "button" at bounding box center [721, 329] width 8 height 6
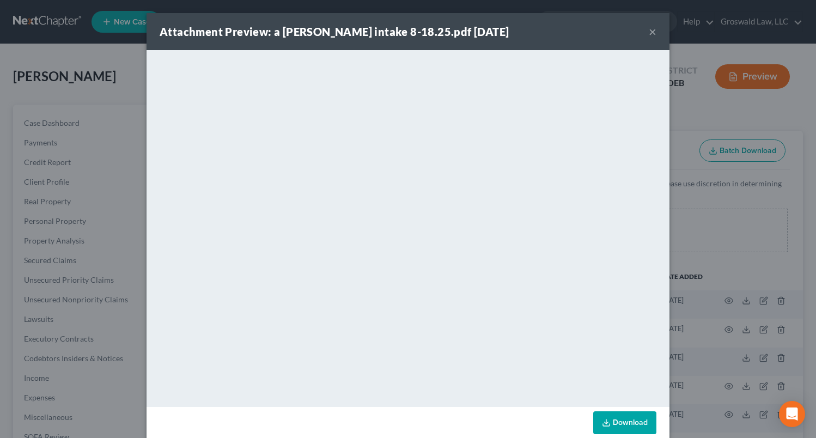
click at [651, 33] on button "×" at bounding box center [653, 31] width 8 height 13
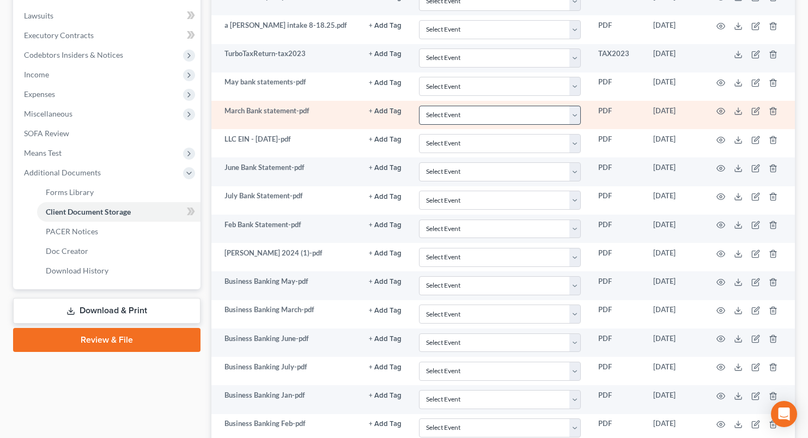
scroll to position [327, 0]
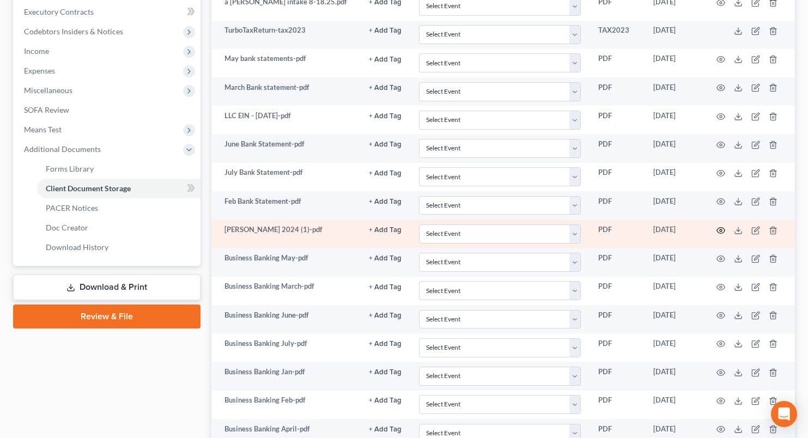
click at [720, 230] on circle "button" at bounding box center [721, 230] width 2 height 2
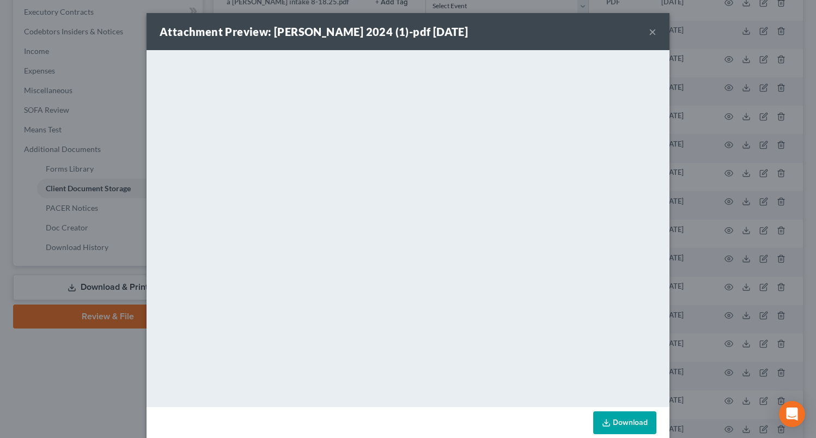
click at [638, 424] on link "Download" at bounding box center [625, 423] width 63 height 23
click at [650, 32] on button "×" at bounding box center [653, 31] width 8 height 13
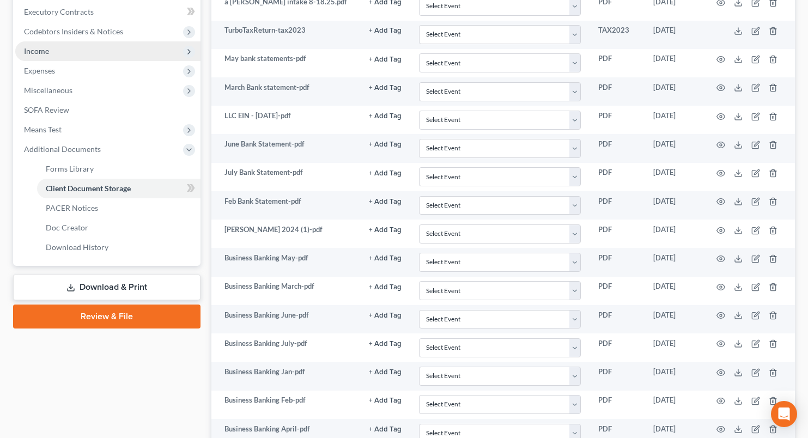
click at [58, 55] on span "Income" at bounding box center [107, 51] width 185 height 20
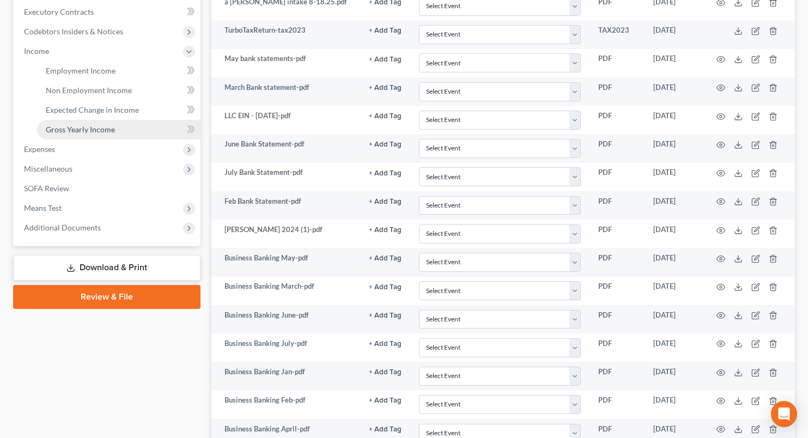
click at [89, 125] on span "Gross Yearly Income" at bounding box center [80, 129] width 69 height 9
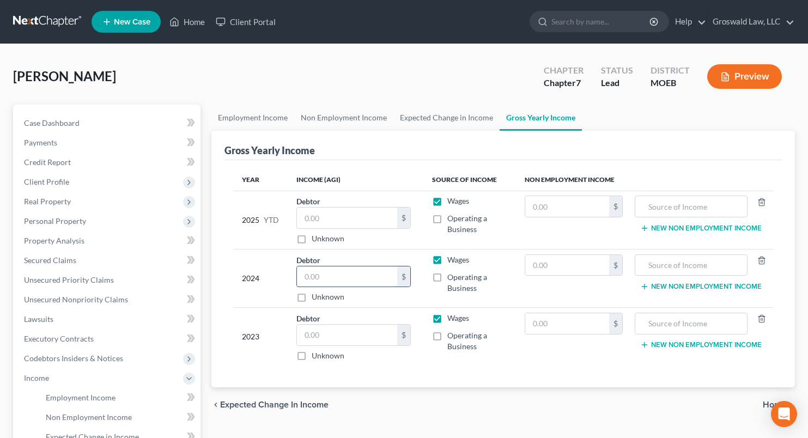
click at [345, 270] on input "text" at bounding box center [347, 277] width 100 height 21
type input "85,285"
click at [263, 367] on div "Year Income (AGI) Source of Income Non Employment Income 2025 YTD Debtor $ Unkn…" at bounding box center [504, 274] width 558 height 228
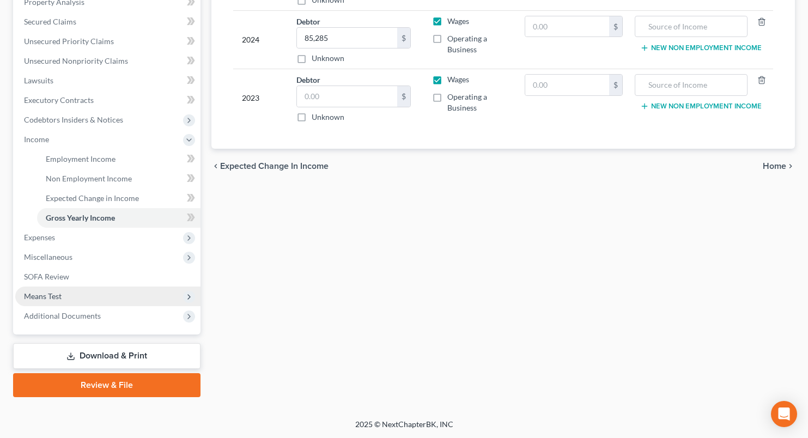
scroll to position [239, 0]
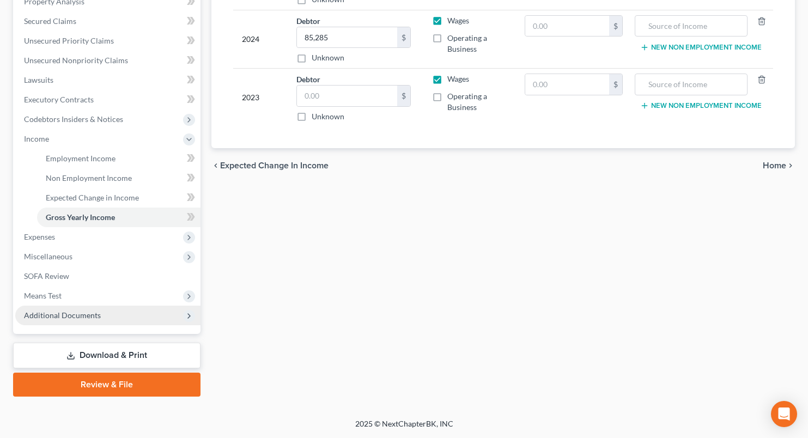
click at [92, 314] on span "Additional Documents" at bounding box center [62, 315] width 77 height 9
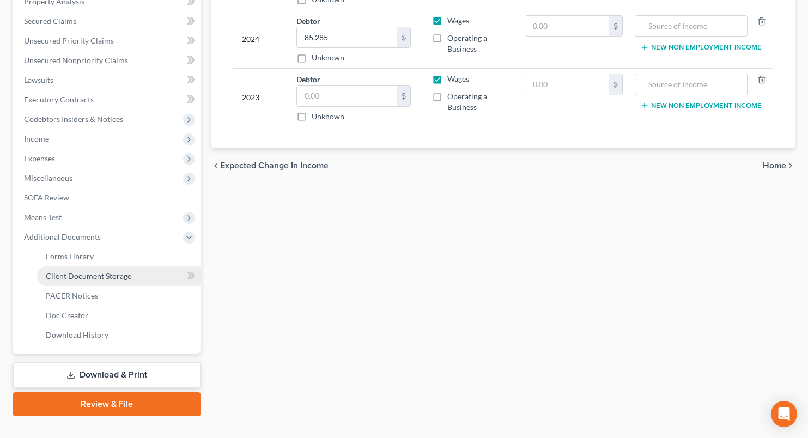
click at [120, 281] on link "Client Document Storage" at bounding box center [119, 277] width 164 height 20
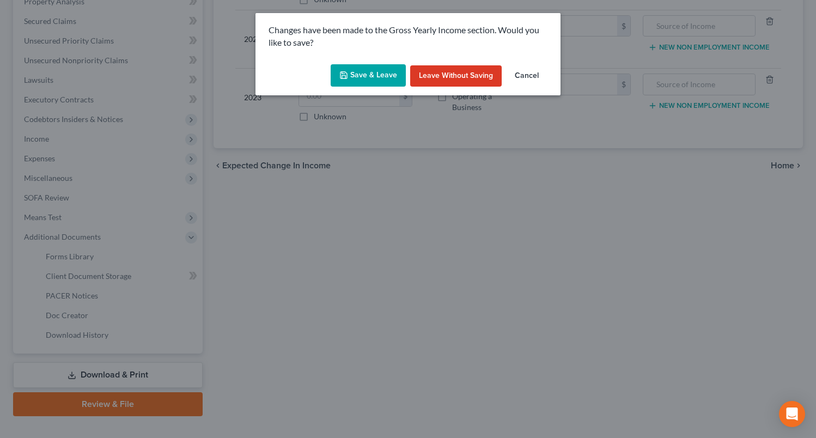
click at [349, 82] on button "Save & Leave" at bounding box center [368, 75] width 75 height 23
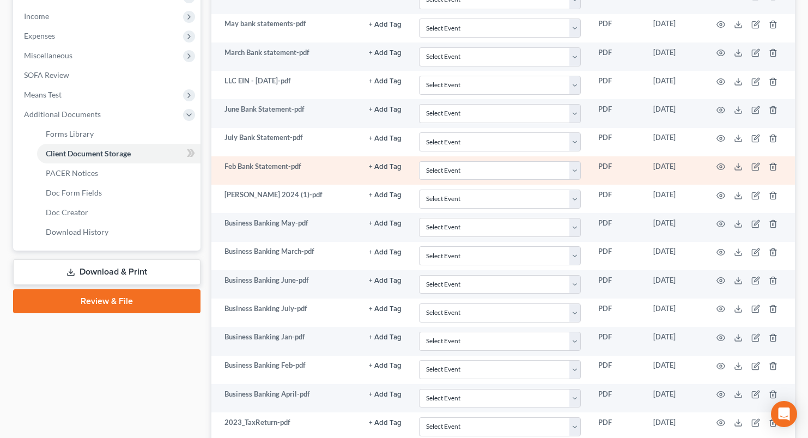
scroll to position [436, 0]
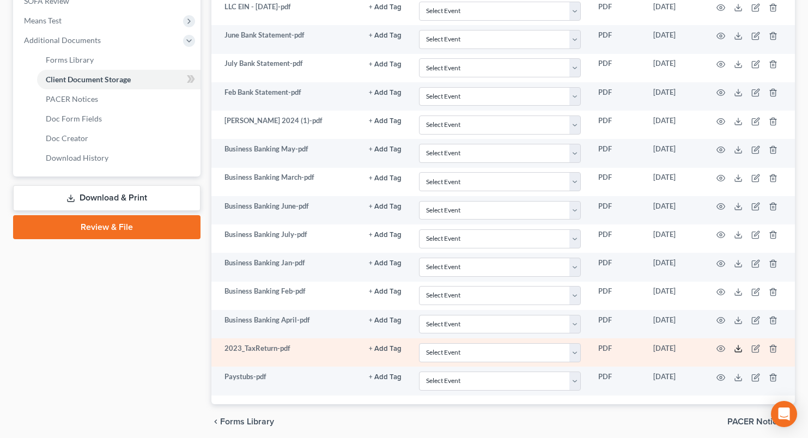
click at [739, 349] on line at bounding box center [739, 348] width 0 height 4
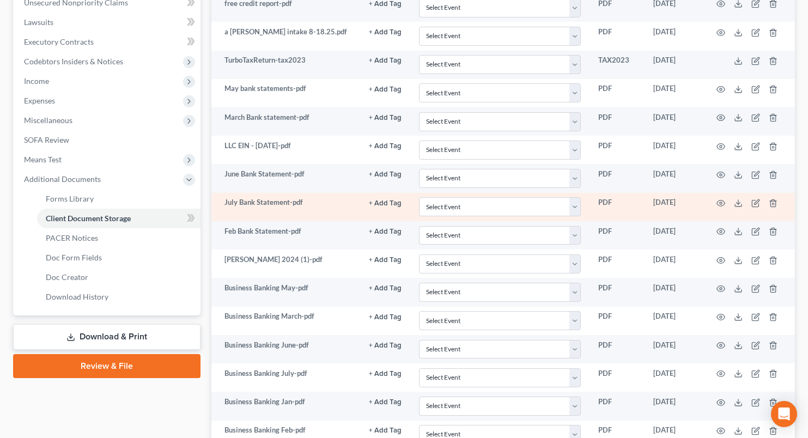
scroll to position [273, 0]
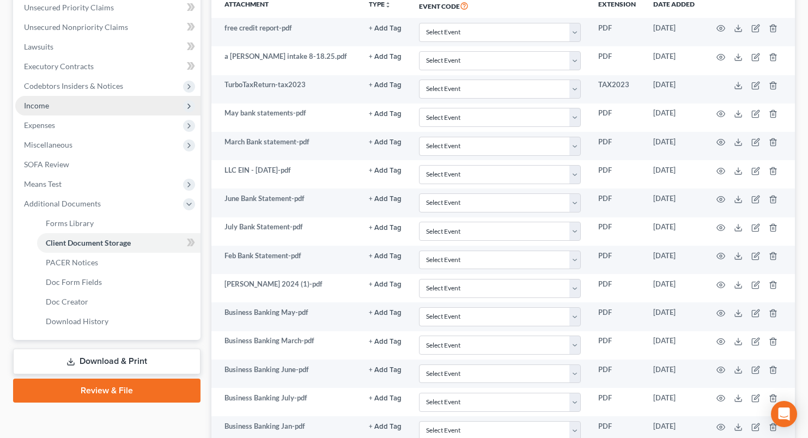
click at [71, 107] on span "Income" at bounding box center [107, 106] width 185 height 20
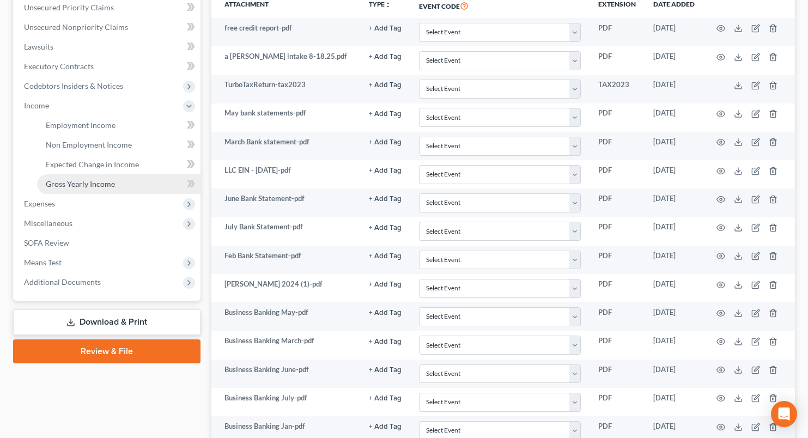
click at [92, 181] on span "Gross Yearly Income" at bounding box center [80, 183] width 69 height 9
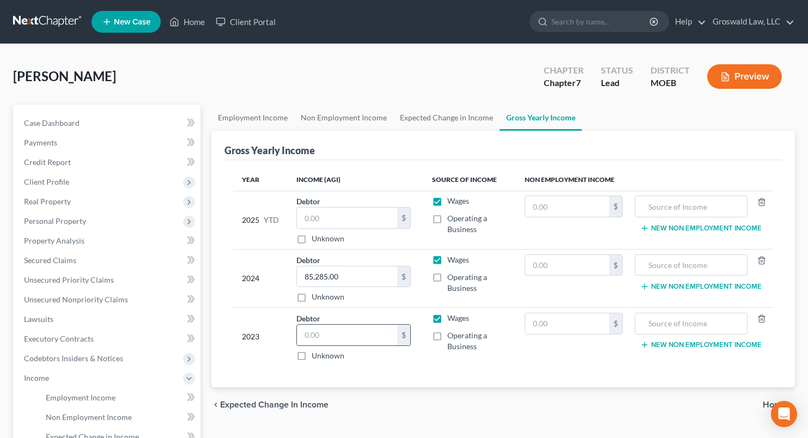
click at [319, 341] on input "text" at bounding box center [347, 335] width 100 height 21
type input "98,566"
click at [263, 293] on div "2024" at bounding box center [260, 279] width 37 height 49
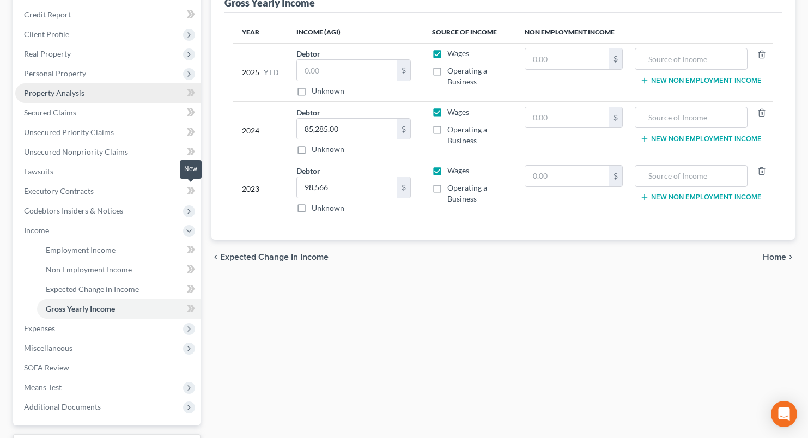
scroll to position [55, 0]
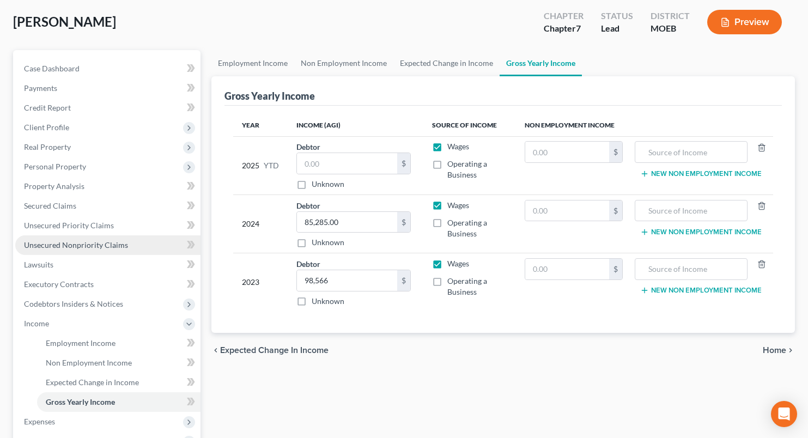
click at [101, 247] on span "Unsecured Nonpriority Claims" at bounding box center [76, 244] width 104 height 9
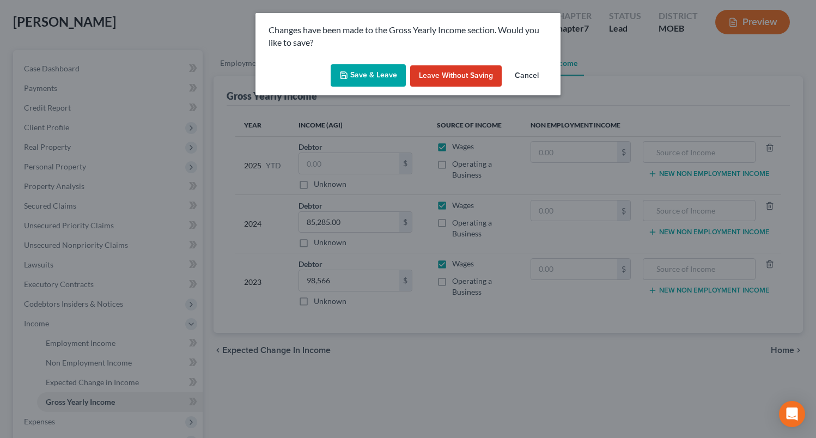
click at [375, 76] on button "Save & Leave" at bounding box center [368, 75] width 75 height 23
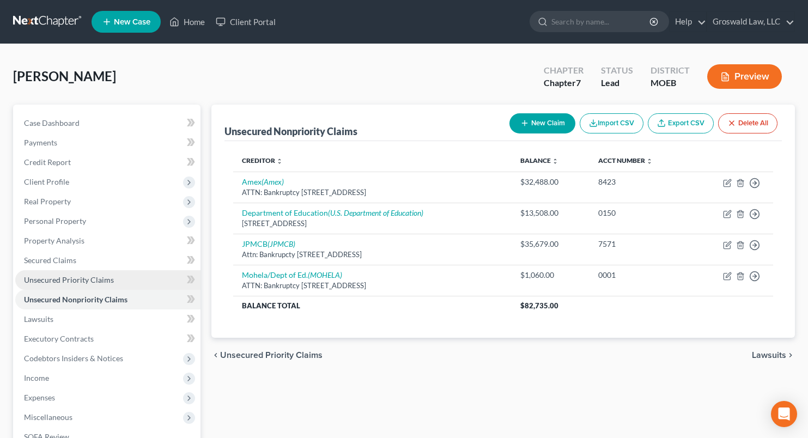
click at [57, 280] on span "Unsecured Priority Claims" at bounding box center [69, 279] width 90 height 9
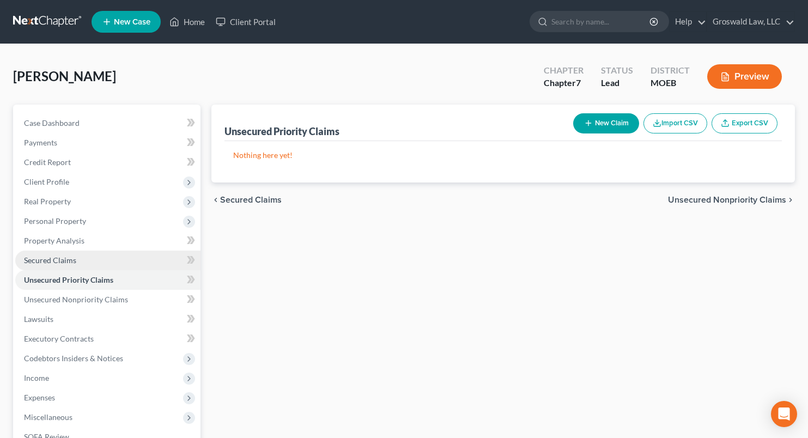
click at [64, 258] on span "Secured Claims" at bounding box center [50, 260] width 52 height 9
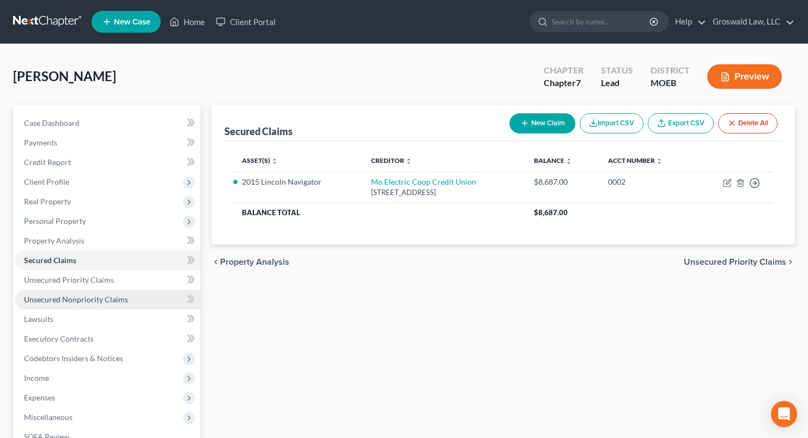
click at [68, 301] on span "Unsecured Nonpriority Claims" at bounding box center [76, 299] width 104 height 9
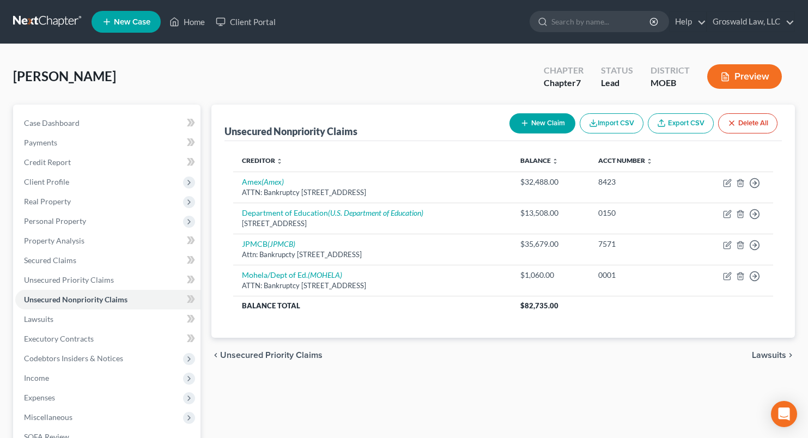
click at [549, 123] on button "New Claim" at bounding box center [543, 123] width 66 height 20
select select "0"
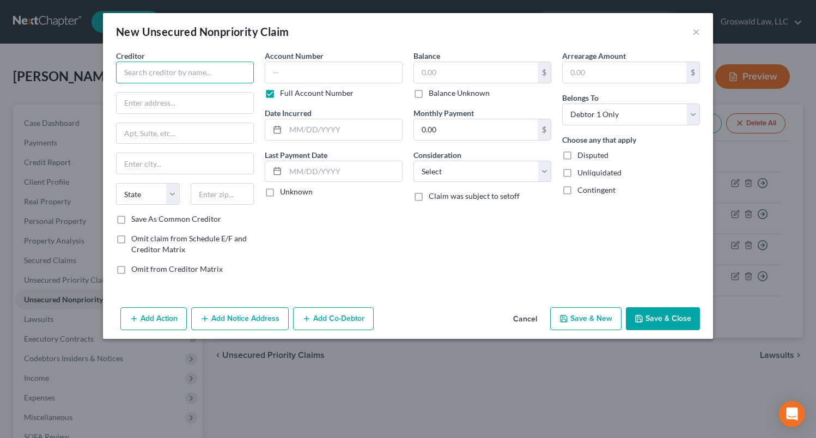
click at [143, 69] on input "text" at bounding box center [185, 73] width 138 height 22
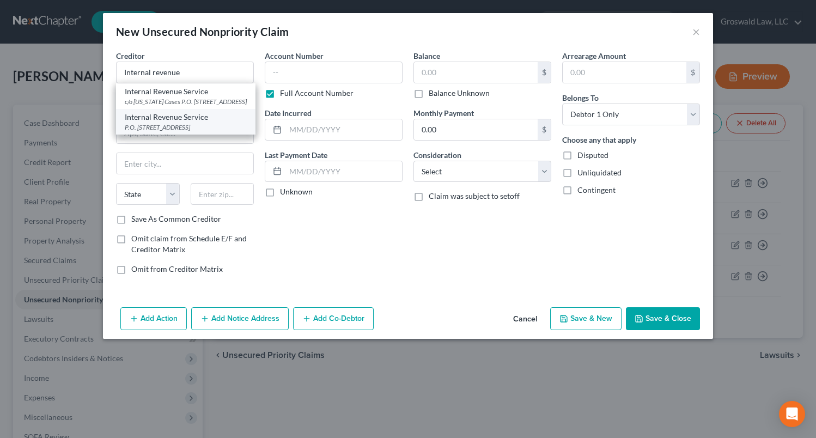
click at [177, 132] on div "P.O. Box 7346, Philadelphia, PA 19101" at bounding box center [186, 127] width 122 height 9
type input "Internal Revenue Service"
type input "P.O. Box 7346"
type input "Philadelphia"
select select "39"
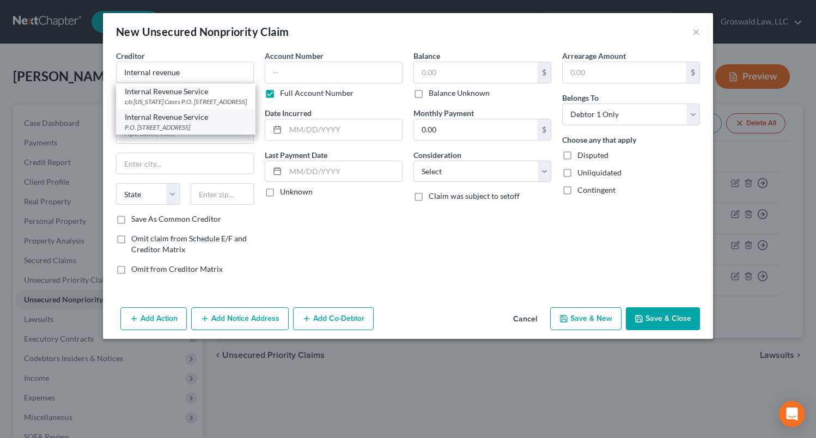
type input "19101"
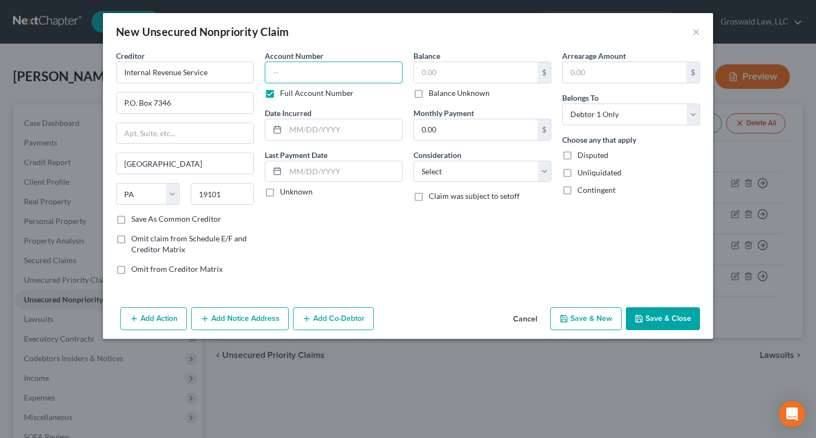
click at [286, 71] on input "text" at bounding box center [334, 73] width 138 height 22
type input "0000"
click at [497, 168] on select "Select Cable / Satellite Services Collection Agency Credit Card Debt Debt Couns…" at bounding box center [483, 172] width 138 height 22
select select "14"
click at [414, 161] on select "Select Cable / Satellite Services Collection Agency Credit Card Debt Debt Couns…" at bounding box center [483, 172] width 138 height 22
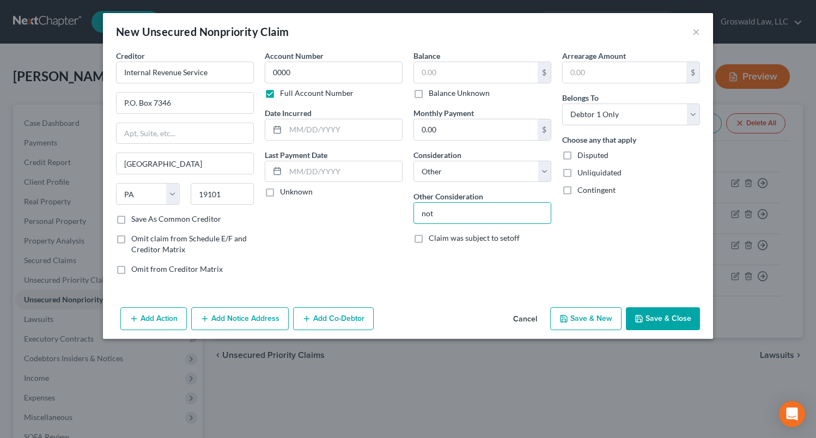
type input "notice only"
click at [598, 323] on button "Save & New" at bounding box center [585, 318] width 71 height 23
select select "0"
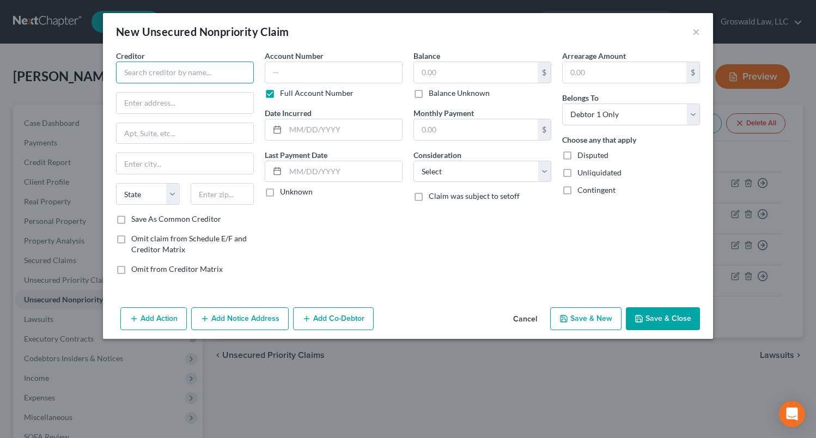
click at [139, 67] on input "text" at bounding box center [185, 73] width 138 height 22
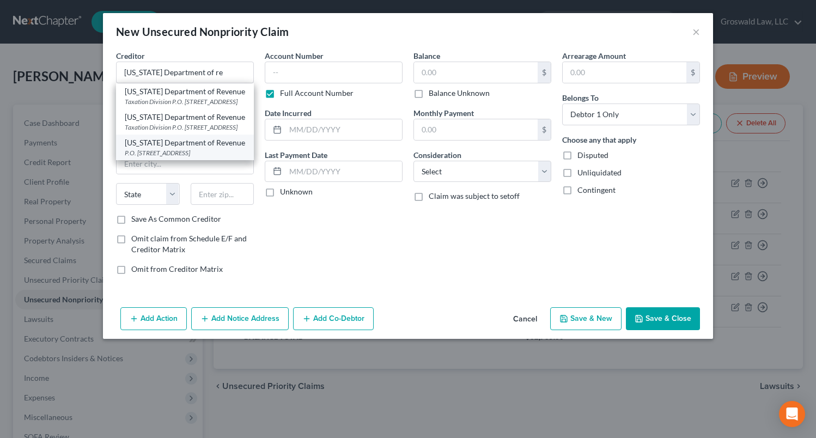
click at [187, 148] on div "Missouri Department of Revenue" at bounding box center [185, 142] width 120 height 11
type input "Missouri Department of Revenue"
type input "P.O. Box 475"
type input "301 W High St"
type input "Jefferson City"
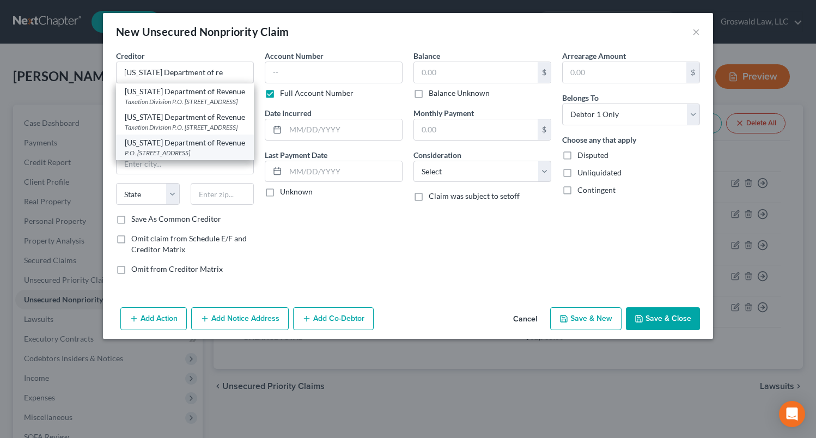
select select "26"
type input "65105"
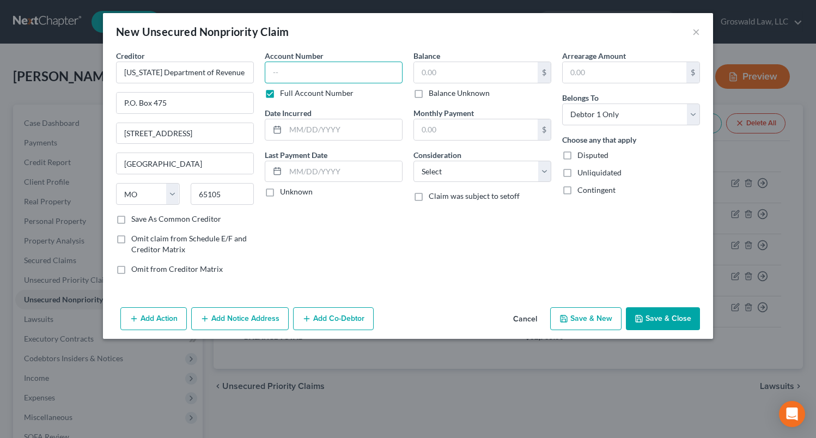
click at [316, 80] on input "text" at bounding box center [334, 73] width 138 height 22
type input "0000"
click at [469, 172] on select "Select Cable / Satellite Services Collection Agency Credit Card Debt Debt Couns…" at bounding box center [483, 172] width 138 height 22
select select "14"
click at [414, 161] on select "Select Cable / Satellite Services Collection Agency Credit Card Debt Debt Couns…" at bounding box center [483, 172] width 138 height 22
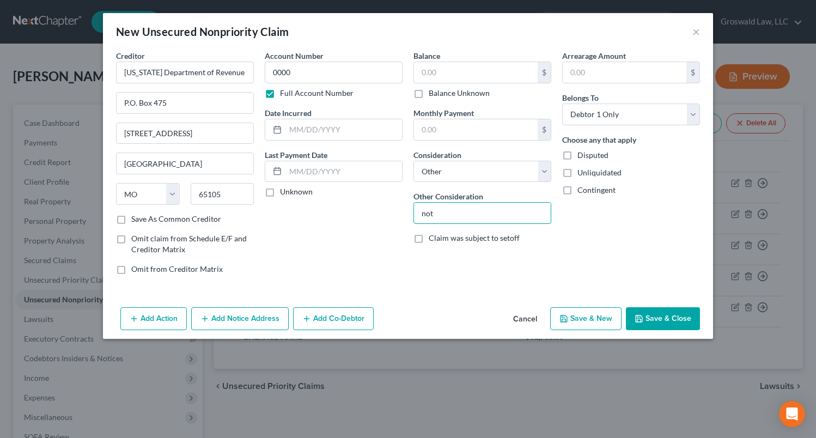
type input "notice only"
click at [245, 325] on button "Add Notice Address" at bounding box center [240, 318] width 98 height 23
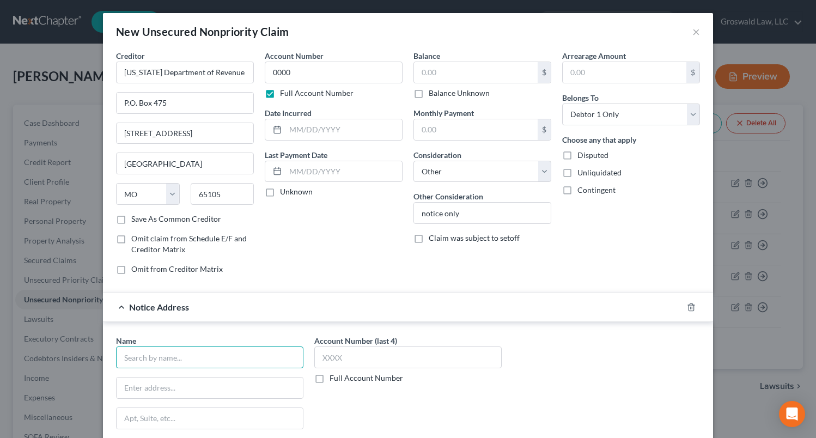
click at [195, 361] on input "text" at bounding box center [209, 358] width 187 height 22
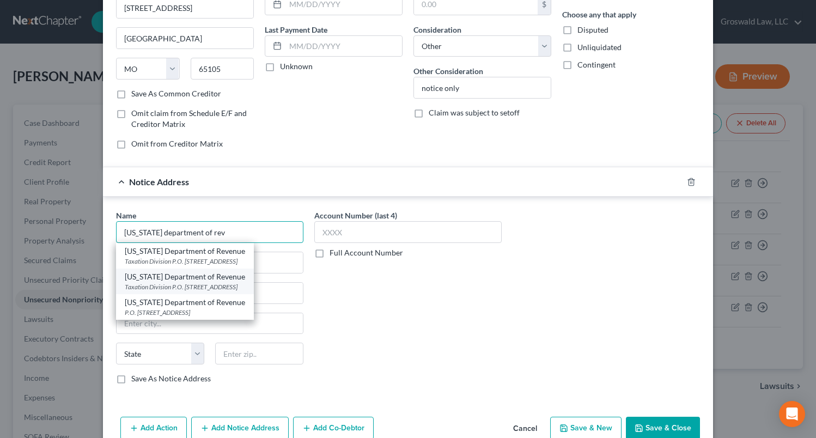
scroll to position [149, 0]
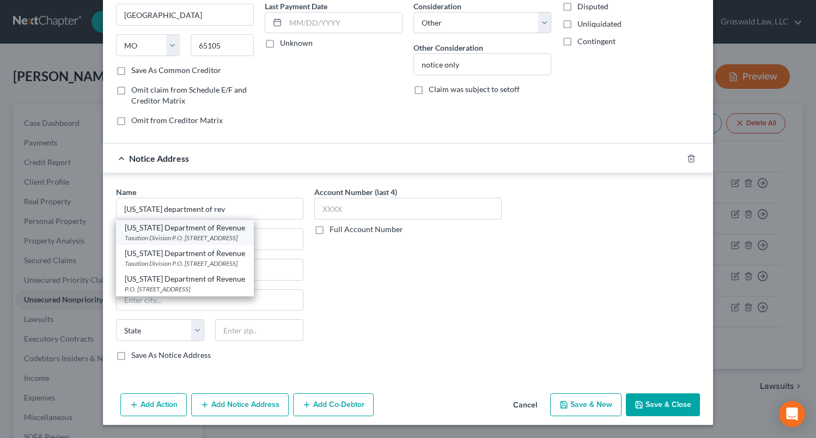
click at [218, 233] on div "Missouri Department of Revenue" at bounding box center [185, 227] width 120 height 11
type input "Missouri Department of Revenue"
type input "Taxation Division"
type input "P.O. Box 3800"
type input "Jefferson City"
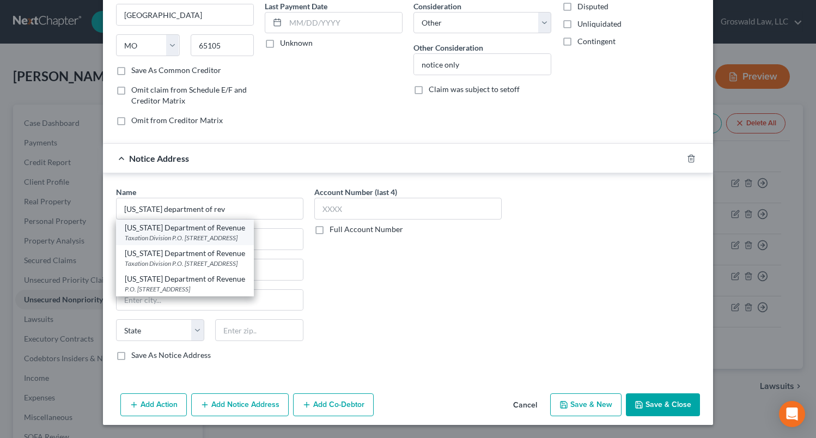
select select "26"
type input "65105"
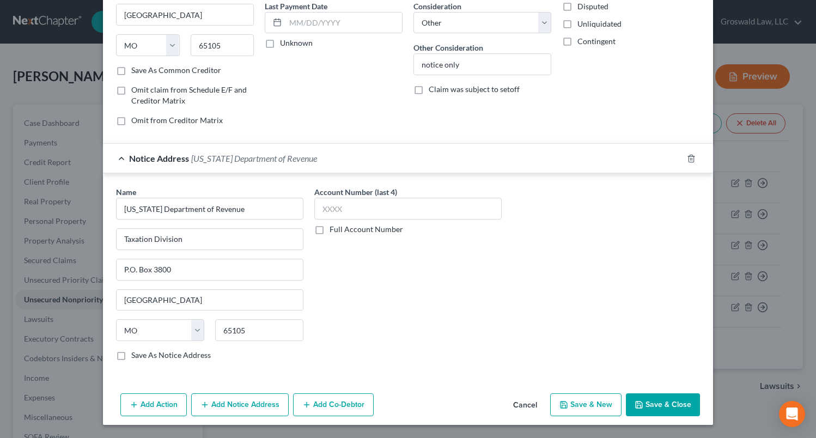
click at [675, 412] on button "Save & Close" at bounding box center [663, 405] width 74 height 23
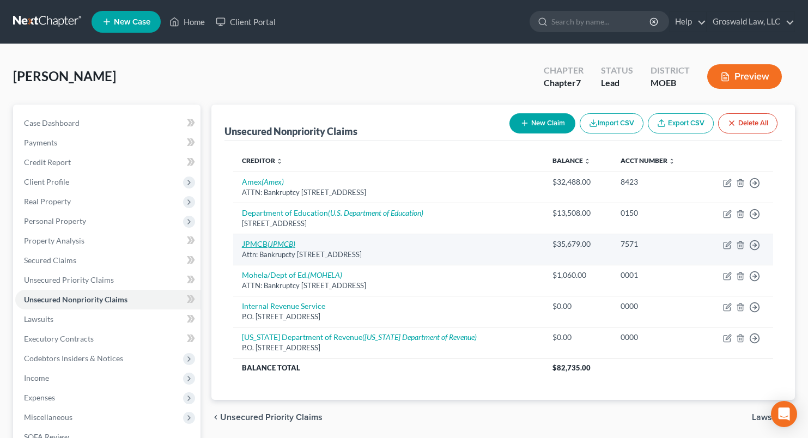
click at [270, 242] on icon "(JPMCB)" at bounding box center [282, 243] width 28 height 9
select select "7"
select select "2"
select select "0"
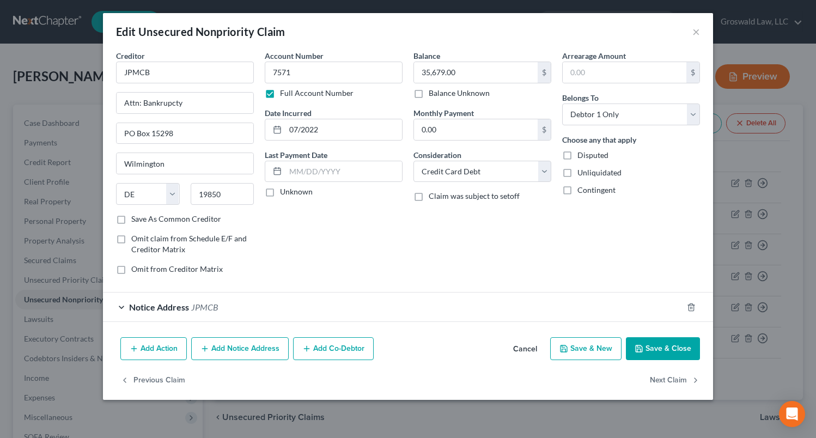
click at [278, 307] on div "Notice Address JPMCB" at bounding box center [393, 307] width 580 height 29
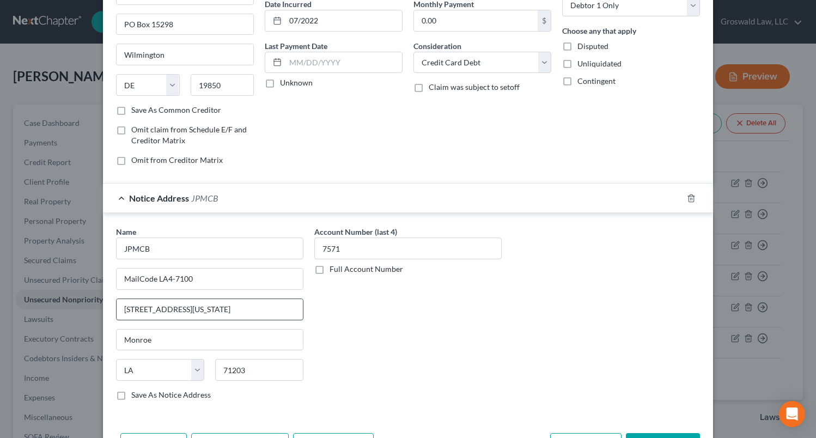
scroll to position [0, 0]
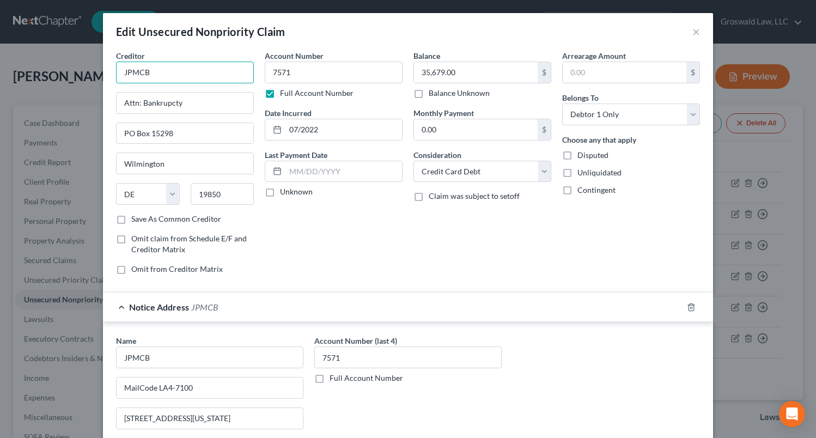
click at [155, 68] on input "JPMCB" at bounding box center [185, 73] width 138 height 22
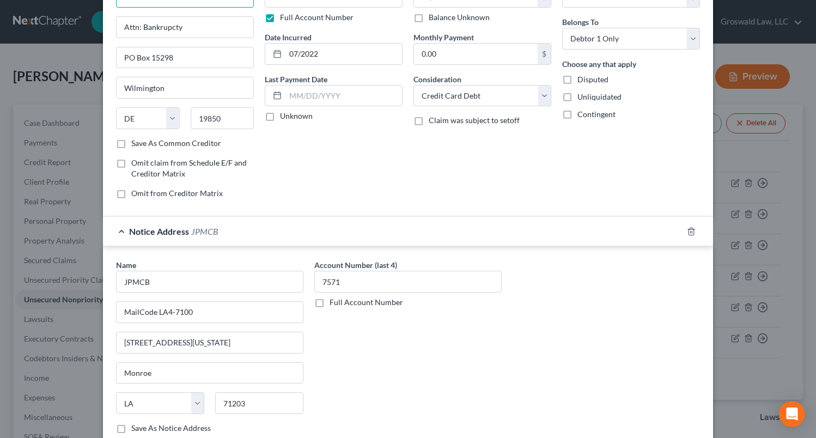
scroll to position [180, 0]
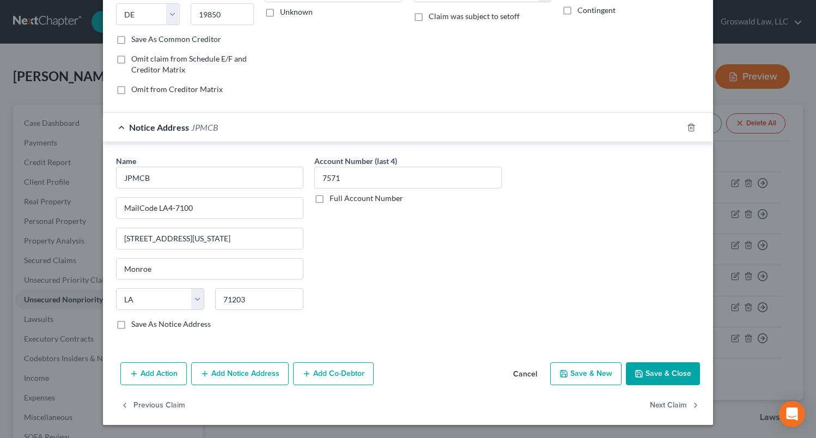
click at [237, 374] on button "Add Notice Address" at bounding box center [240, 373] width 98 height 23
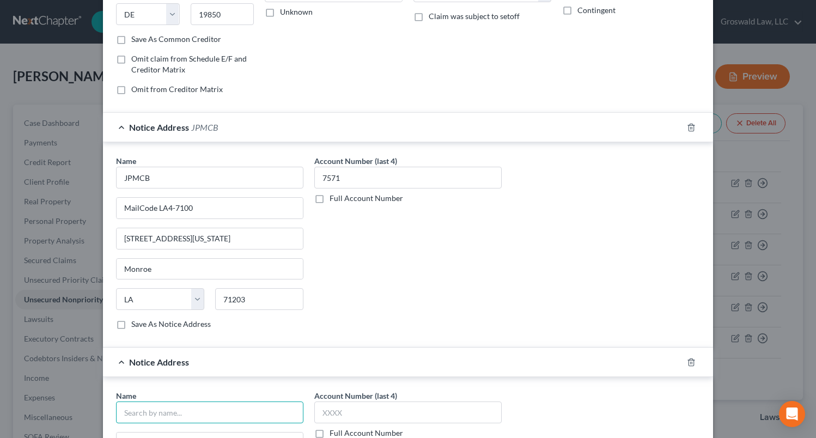
click at [166, 408] on input "text" at bounding box center [209, 413] width 187 height 22
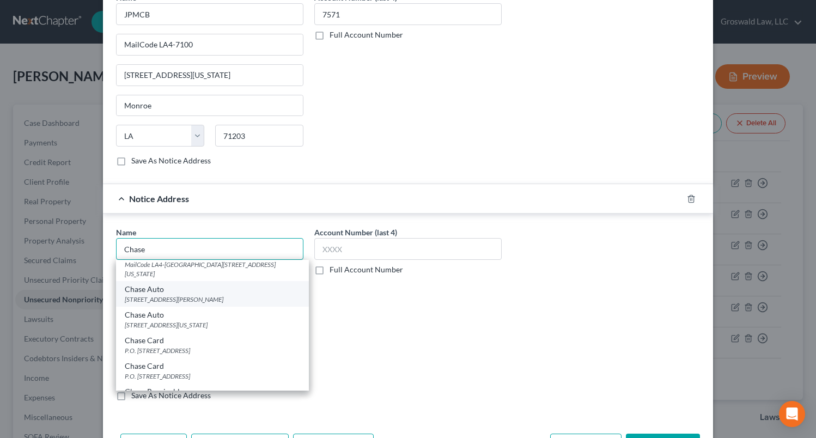
scroll to position [75, 0]
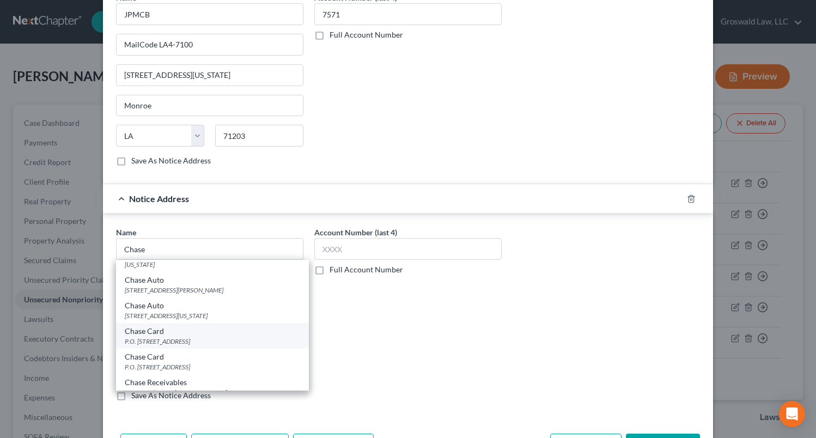
click at [195, 337] on div "P.O. Box 15369, Wilmington, DE 19850" at bounding box center [213, 341] width 176 height 9
type input "Chase Card"
type input "P.O. Box 15369"
type input "Wilmington"
select select "7"
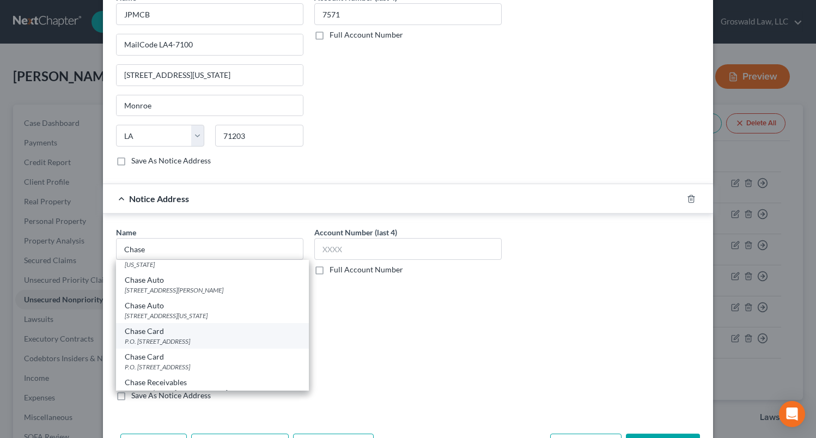
type input "19850"
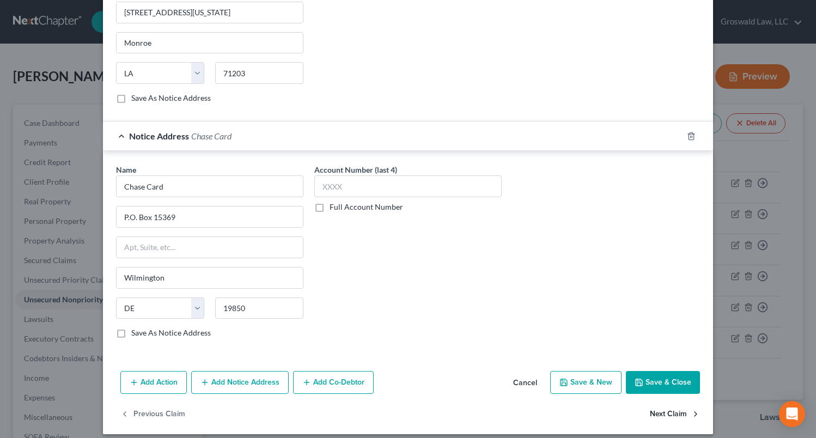
scroll to position [415, 0]
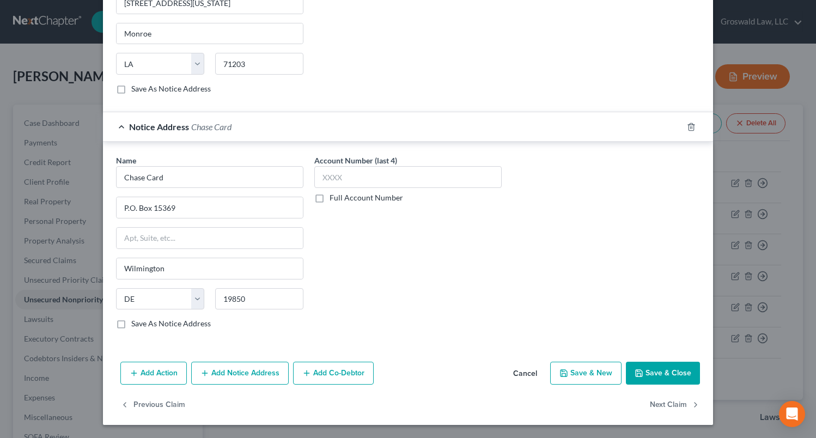
click at [664, 374] on button "Save & Close" at bounding box center [663, 373] width 74 height 23
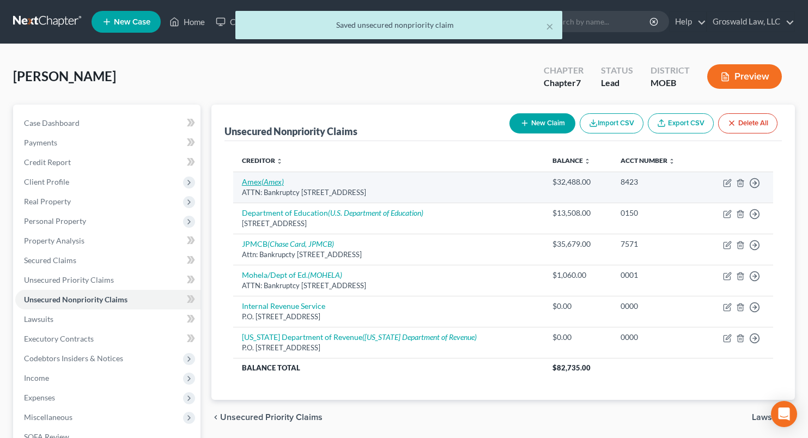
click at [265, 183] on icon "(Amex)" at bounding box center [273, 181] width 22 height 9
select select "45"
select select "2"
select select "0"
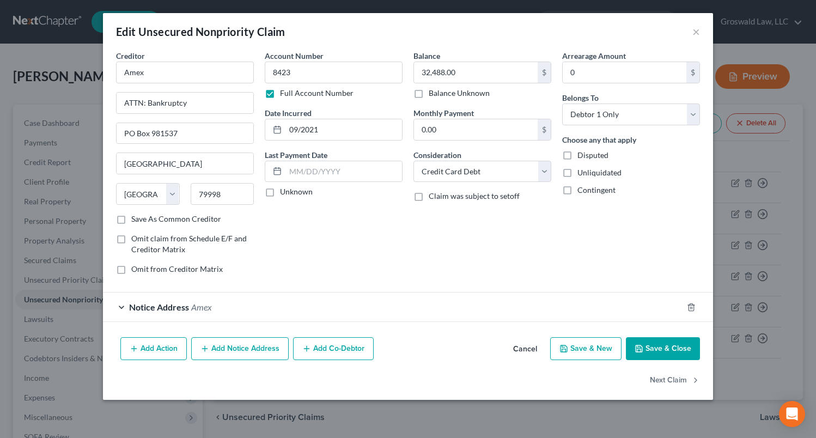
click at [258, 311] on div "Notice Address Amex" at bounding box center [393, 307] width 580 height 29
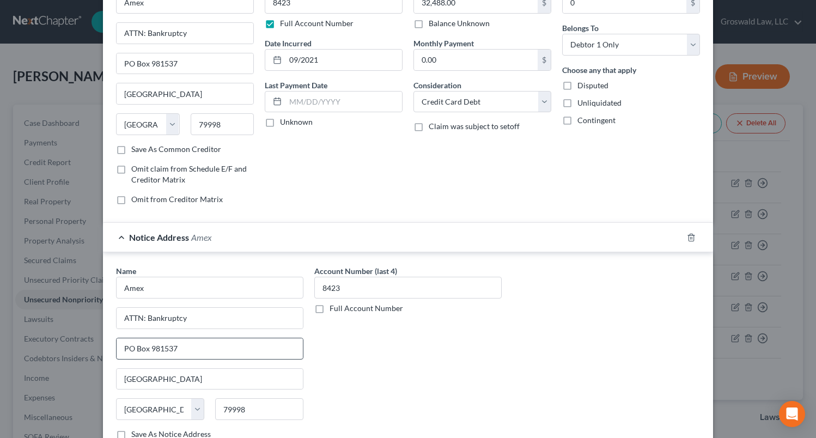
scroll to position [0, 0]
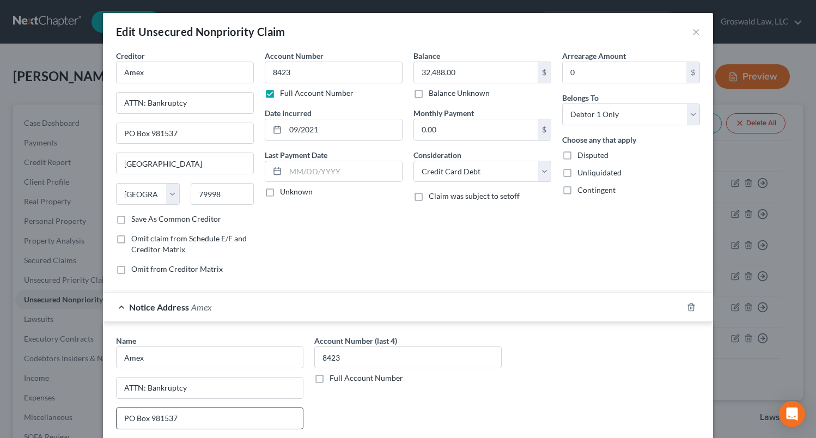
click at [156, 412] on input "PO Box 981537" at bounding box center [210, 418] width 186 height 21
paste input "5"
type input "PO Box 981535"
drag, startPoint x: 320, startPoint y: 76, endPoint x: 214, endPoint y: 65, distance: 107.3
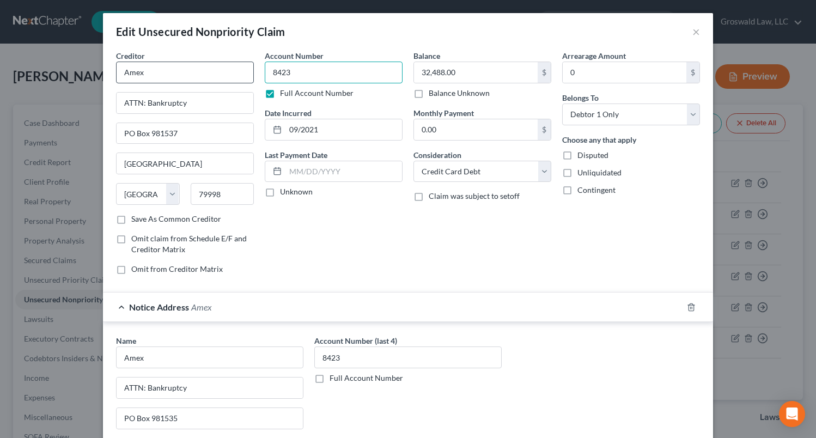
click at [214, 65] on div "Creditor * Amex ATTN: Bankruptcy PO Box 981537 El Paso State AL AK AR AZ CA CO …" at bounding box center [408, 166] width 595 height 233
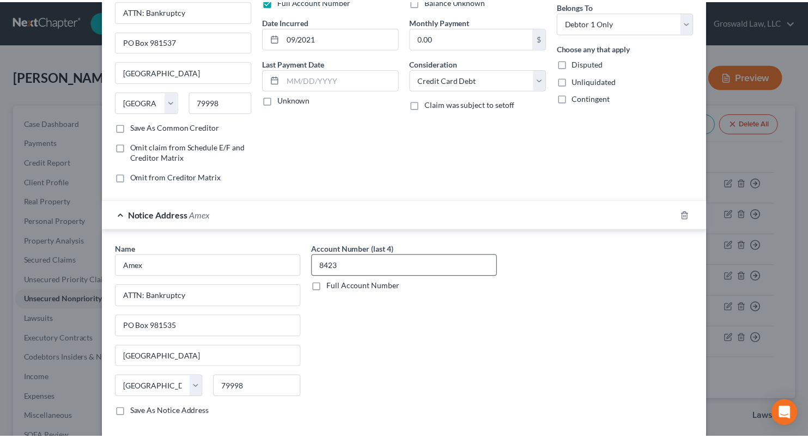
scroll to position [180, 0]
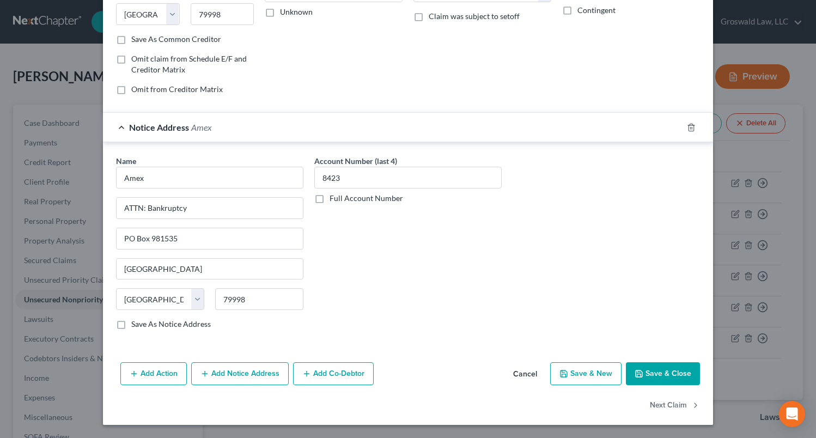
click at [643, 371] on button "Save & Close" at bounding box center [663, 373] width 74 height 23
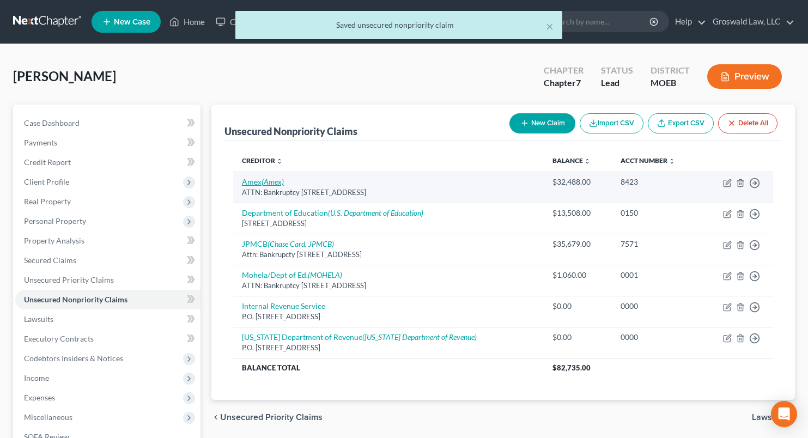
click at [271, 183] on icon "(Amex)" at bounding box center [273, 181] width 22 height 9
select select "45"
select select "2"
select select "0"
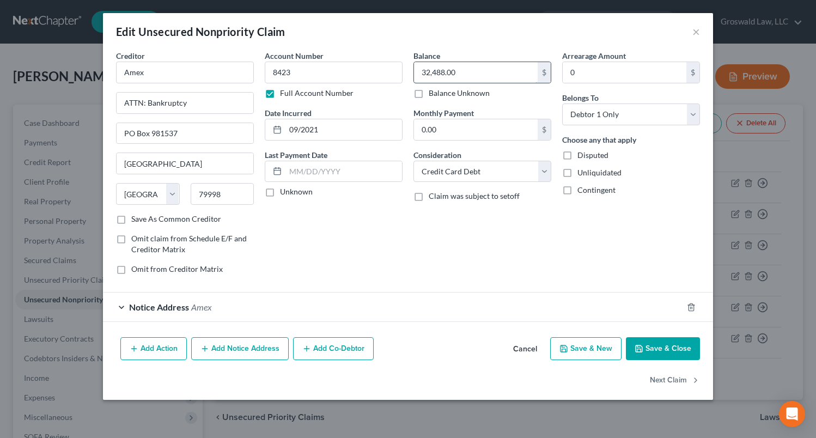
click at [461, 74] on input "32,488.00" at bounding box center [476, 72] width 124 height 21
type input "17,410"
click at [665, 346] on button "Save & Close" at bounding box center [663, 348] width 74 height 23
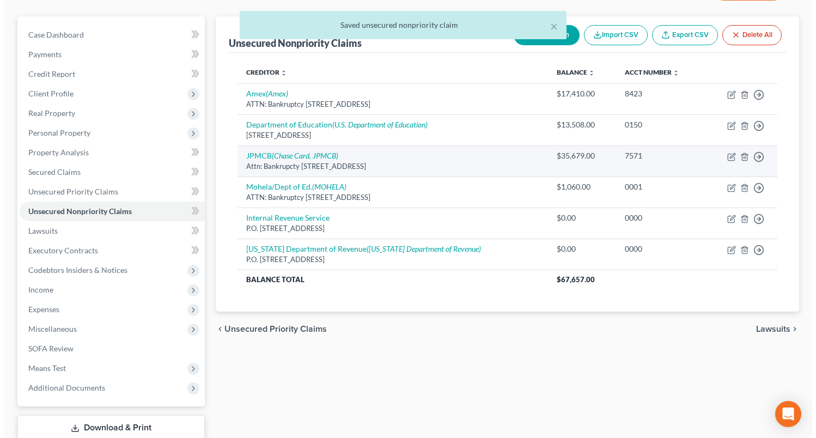
scroll to position [109, 0]
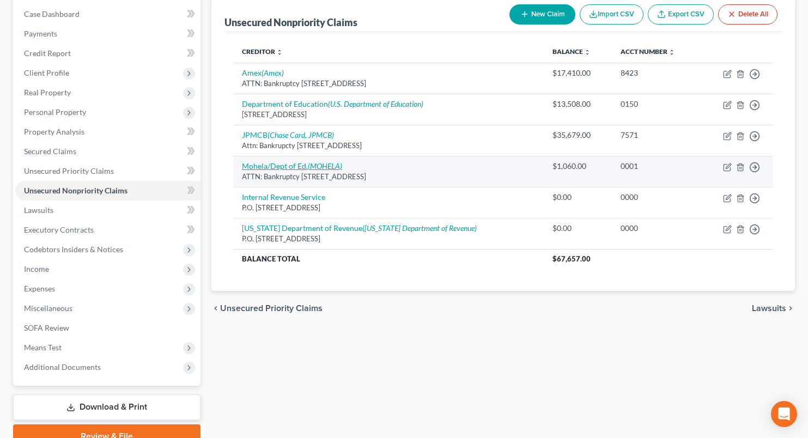
click at [301, 167] on link "Mohela/Dept of Ed. (MOHELA)" at bounding box center [292, 165] width 100 height 9
select select "26"
select select "17"
select select "0"
select select "39"
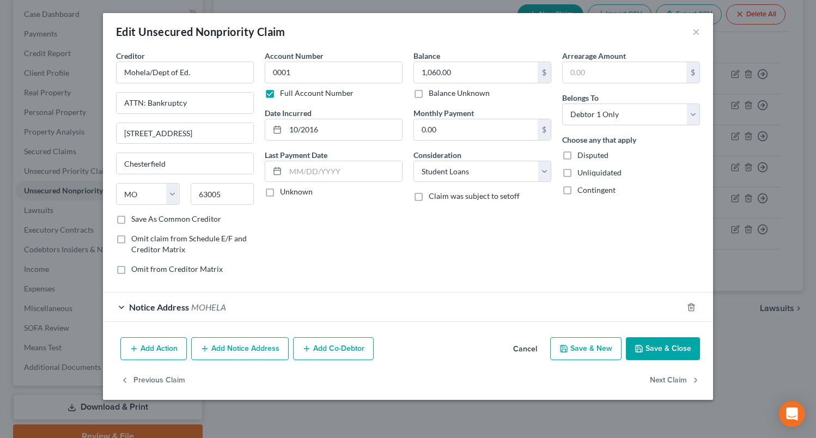
click at [210, 311] on span "MOHELA" at bounding box center [208, 307] width 35 height 10
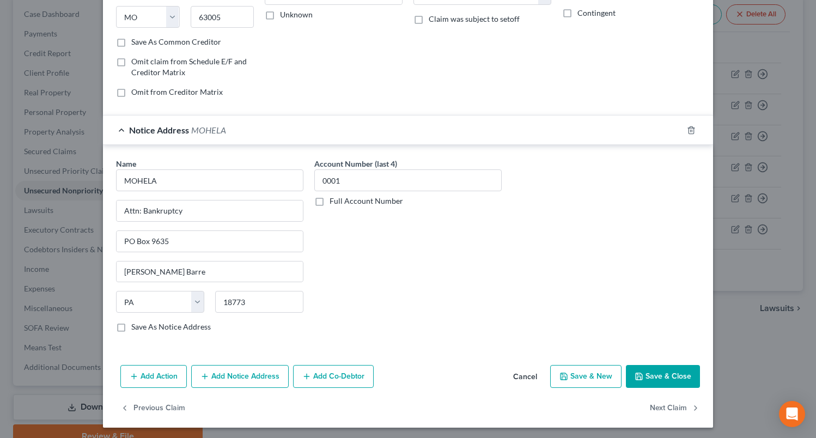
scroll to position [180, 0]
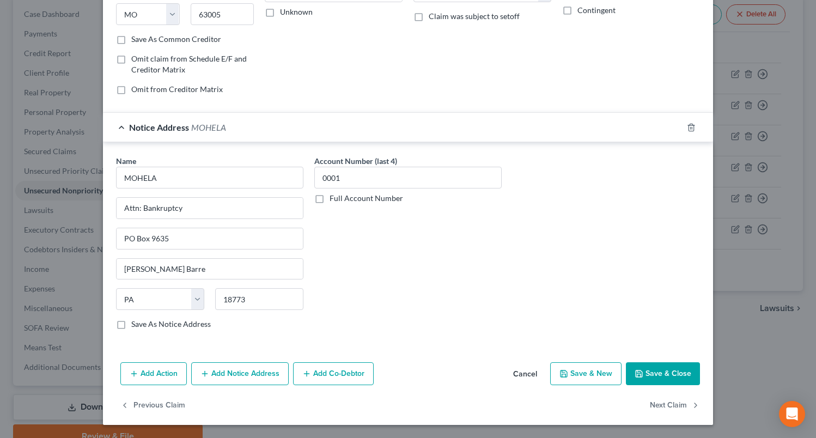
click at [223, 379] on button "Add Notice Address" at bounding box center [240, 373] width 98 height 23
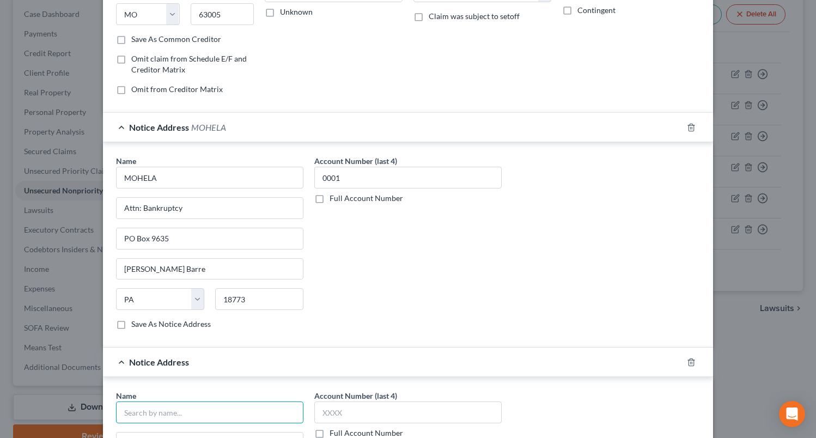
click at [177, 408] on input "text" at bounding box center [209, 413] width 187 height 22
paste input "Dept Of Ed/aidvantage"
type input "Dept Of Ed/aidvantage"
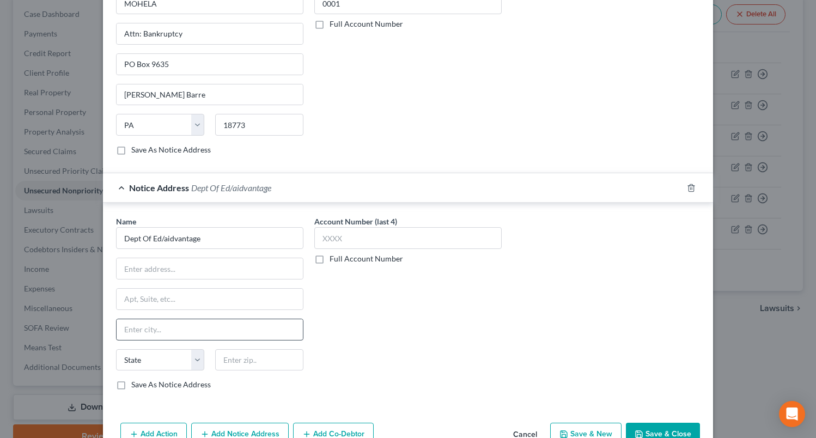
scroll to position [398, 0]
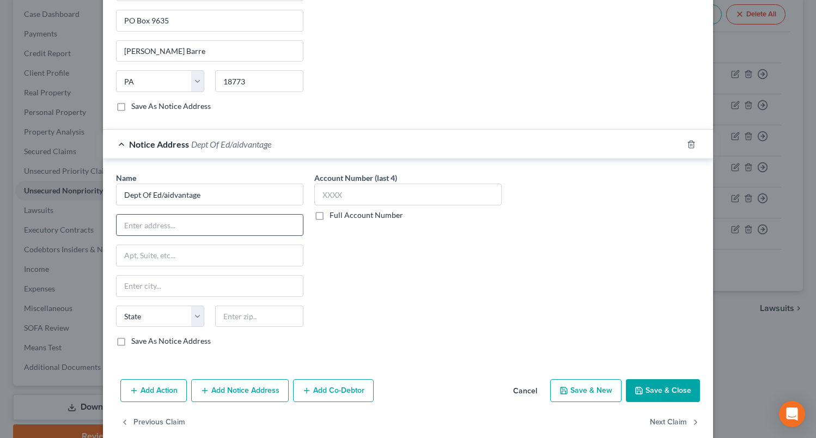
click at [186, 230] on input "text" at bounding box center [210, 225] width 186 height 21
paste input "Po Box 300001"
click at [128, 228] on input "Po Box 300001" at bounding box center [210, 225] width 186 height 21
type input "PO Box 300001"
type input "1"
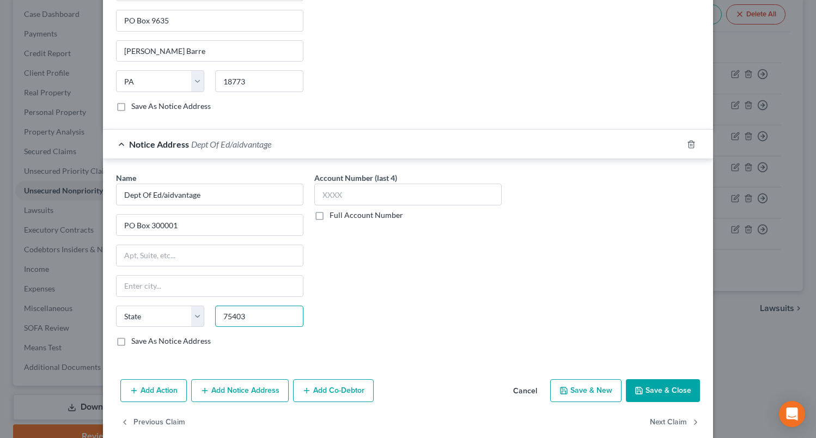
type input "75403"
type input "Greenville"
select select "45"
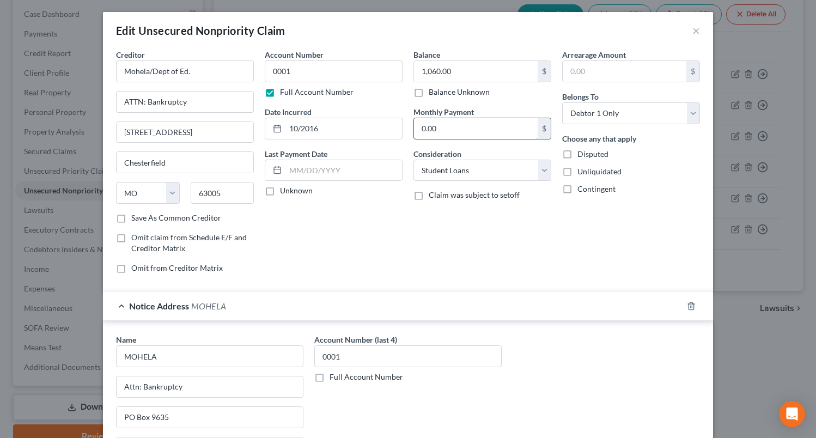
scroll to position [0, 0]
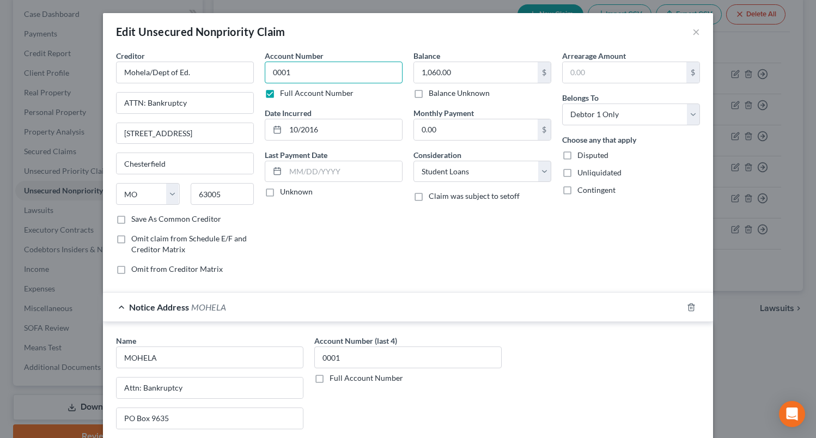
drag, startPoint x: 328, startPoint y: 76, endPoint x: 186, endPoint y: 59, distance: 142.7
click at [183, 61] on div "Creditor * Mohela/Dept of Ed. ATTN: Bankruptcy 633 Spirit Drive Chesterfield St…" at bounding box center [408, 166] width 595 height 233
click at [497, 73] on input "1,060.00" at bounding box center [476, 72] width 124 height 21
type input "13,397"
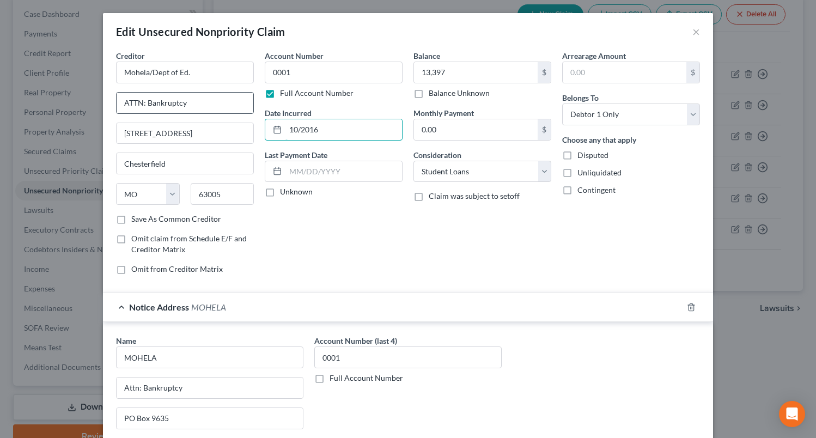
drag, startPoint x: 342, startPoint y: 132, endPoint x: 247, endPoint y: 113, distance: 96.1
click at [232, 118] on div "Creditor * Mohela/Dept of Ed. ATTN: Bankruptcy 633 Spirit Drive Chesterfield St…" at bounding box center [408, 166] width 595 height 233
type input "09/2015"
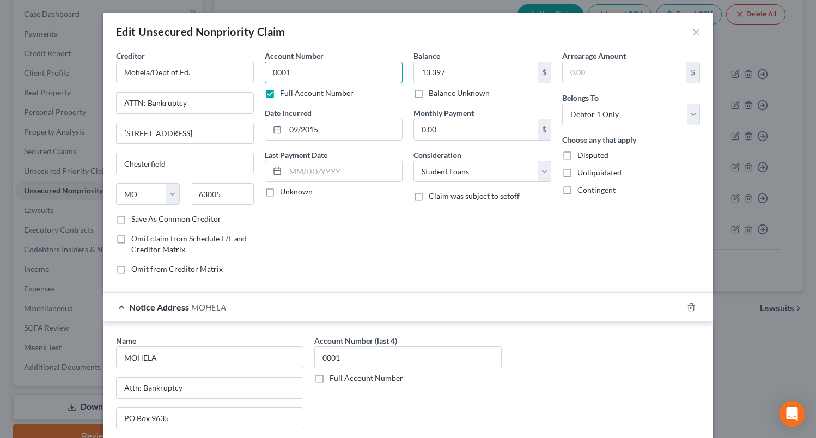
drag, startPoint x: 368, startPoint y: 70, endPoint x: 283, endPoint y: 38, distance: 90.7
click at [135, 67] on div "Creditor * Mohela/Dept of Ed. ATTN: Bankruptcy 633 Spirit Drive Chesterfield St…" at bounding box center [408, 166] width 595 height 233
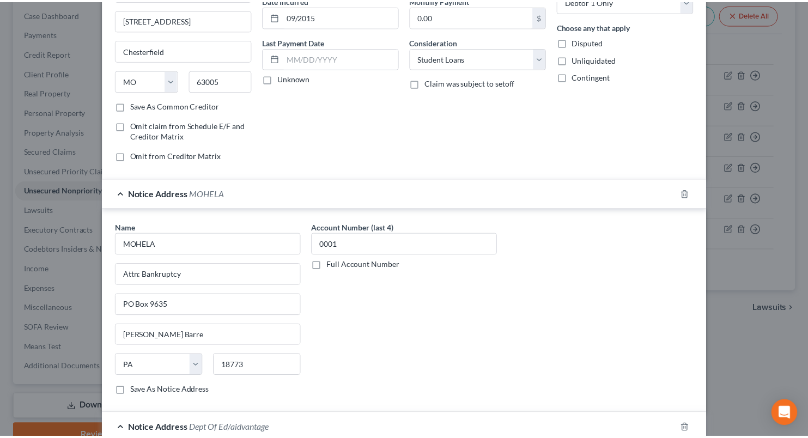
scroll to position [415, 0]
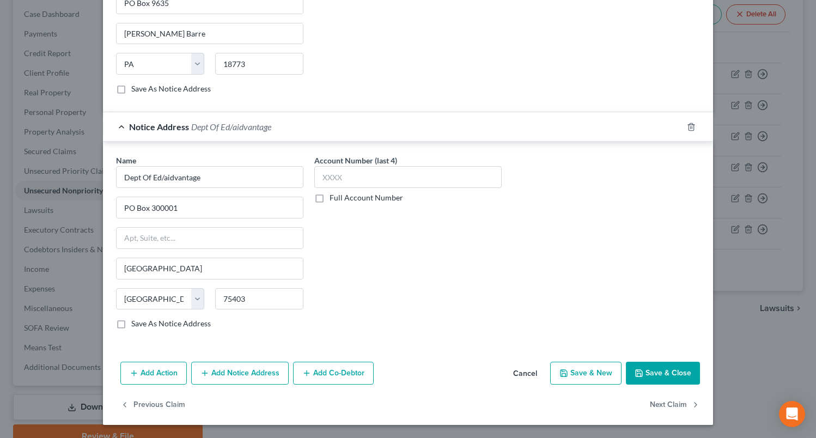
type input "0917"
click at [652, 378] on button "Save & Close" at bounding box center [663, 373] width 74 height 23
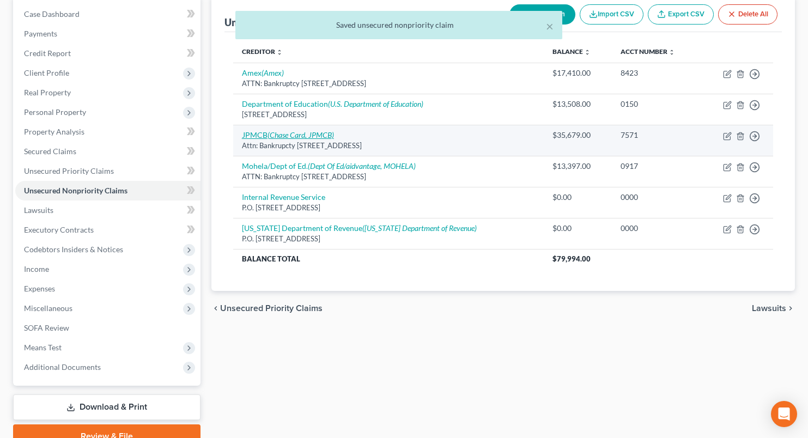
click at [282, 134] on icon "(Chase Card, JPMCB)" at bounding box center [301, 134] width 66 height 9
select select "7"
select select "2"
select select "0"
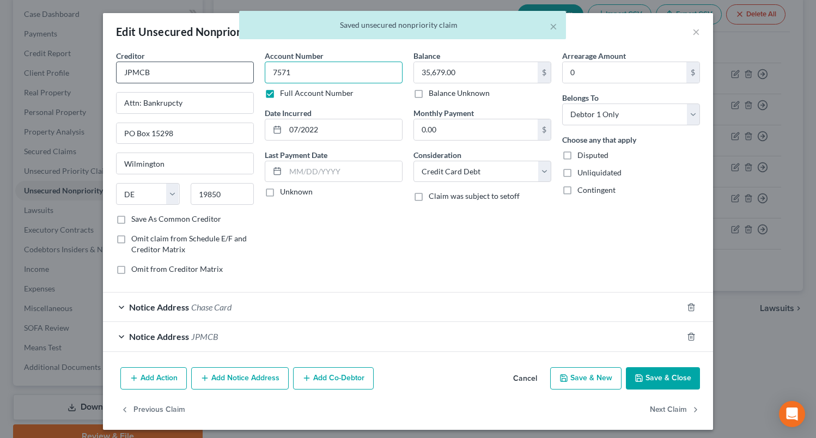
drag, startPoint x: 320, startPoint y: 70, endPoint x: 150, endPoint y: 66, distance: 169.5
click at [152, 67] on div "Creditor * JPMCB Attn: Bankrupcty PO Box 15298 Wilmington State AL AK AR AZ CA …" at bounding box center [408, 166] width 595 height 233
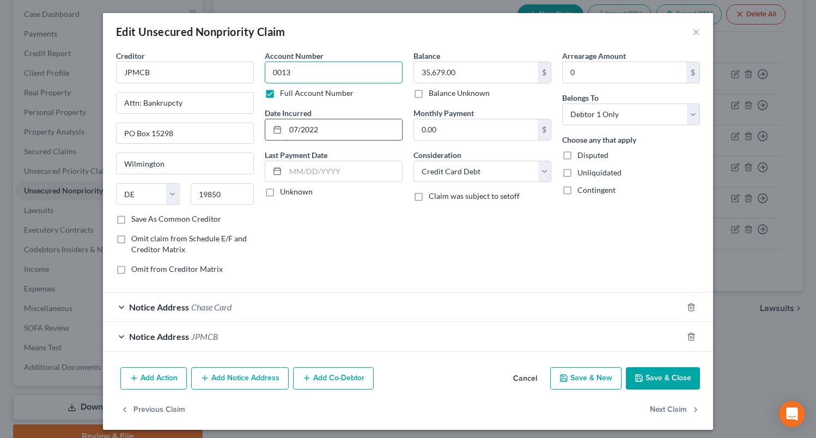
type input "0013"
drag, startPoint x: 340, startPoint y: 127, endPoint x: 55, endPoint y: 105, distance: 285.9
click at [43, 112] on div "Edit Unsecured Nonpriority Claim × Creditor * JPMCB Attn: Bankrupcty PO Box 152…" at bounding box center [408, 219] width 816 height 438
type input "02/2019"
click at [518, 374] on button "Cancel" at bounding box center [525, 379] width 41 height 22
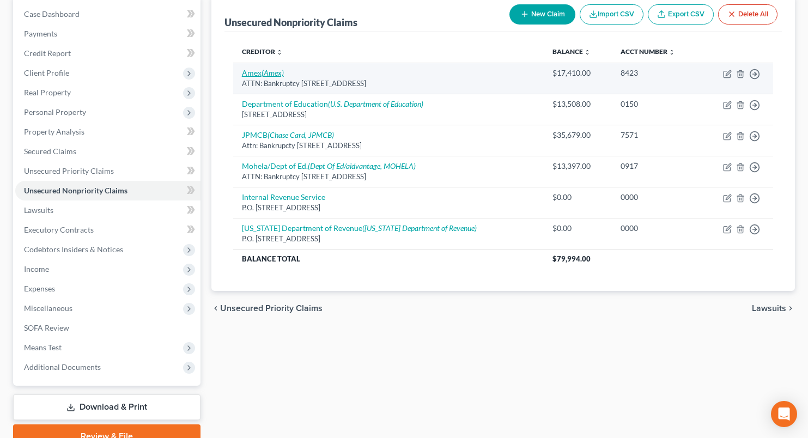
click at [262, 68] on icon "(Amex)" at bounding box center [273, 72] width 22 height 9
select select "45"
select select "2"
select select "0"
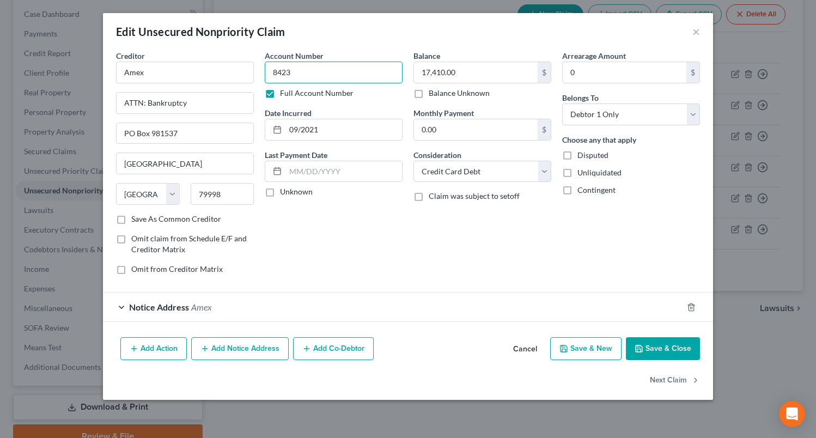
drag, startPoint x: 315, startPoint y: 75, endPoint x: 135, endPoint y: 61, distance: 180.4
click at [135, 62] on div "Creditor * Amex ATTN: Bankruptcy PO Box 981537 El Paso State AL AK AR AZ CA CO …" at bounding box center [408, 166] width 595 height 233
type input "0013"
type input "02/2019"
click at [647, 341] on button "Save & Close" at bounding box center [663, 348] width 74 height 23
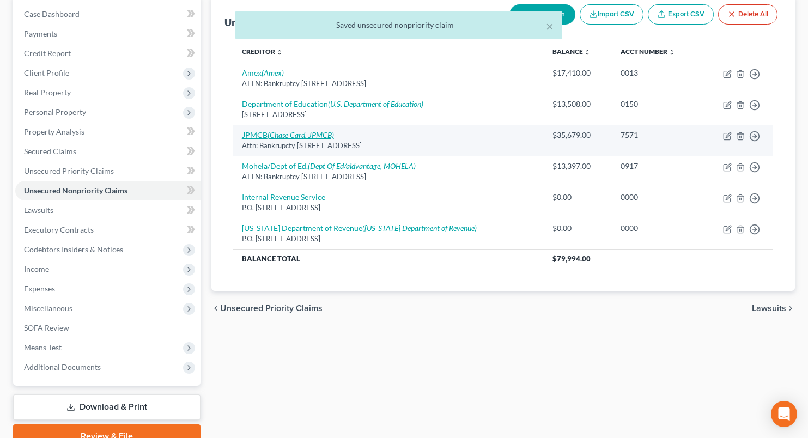
click at [281, 135] on icon "(Chase Card, JPMCB)" at bounding box center [301, 134] width 66 height 9
select select "7"
select select "2"
select select "0"
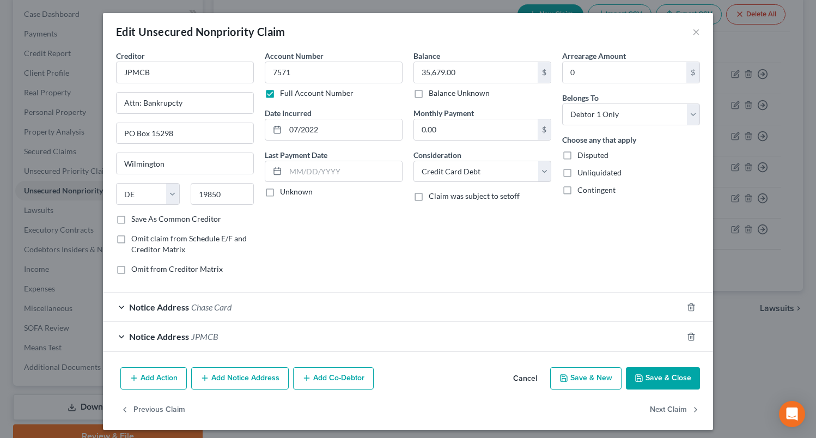
click at [511, 382] on button "Cancel" at bounding box center [525, 379] width 41 height 22
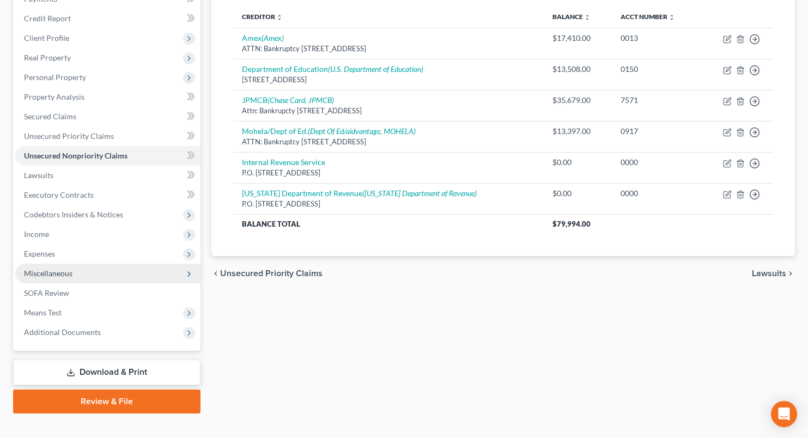
scroll to position [161, 0]
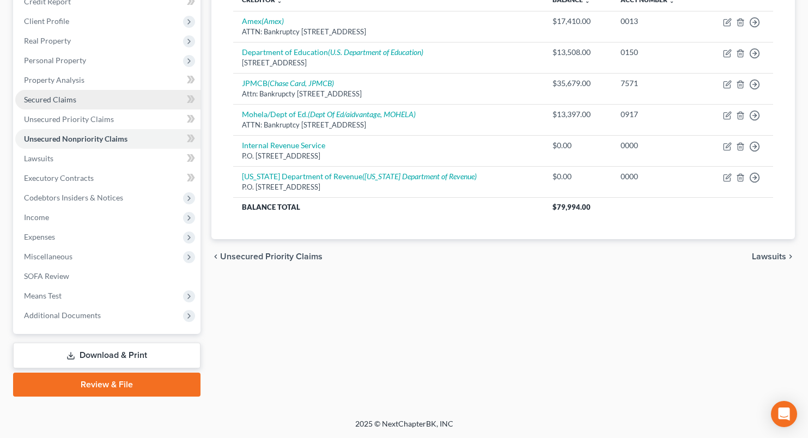
click at [64, 96] on span "Secured Claims" at bounding box center [50, 99] width 52 height 9
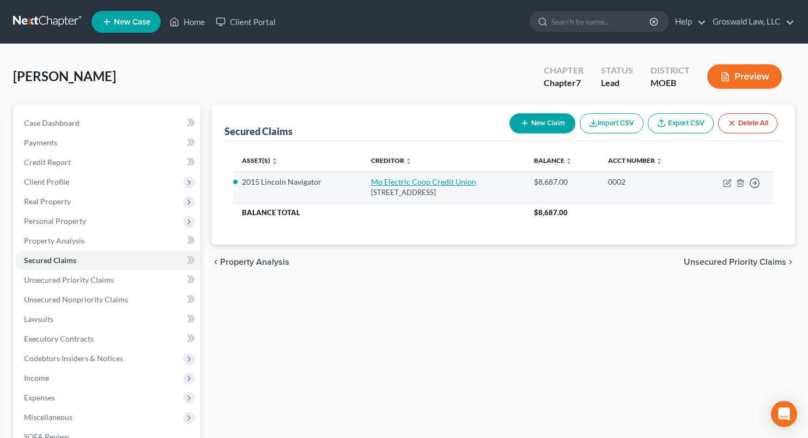
click at [410, 182] on link "Mo Electric Coop Credit Union" at bounding box center [423, 181] width 105 height 9
select select "26"
select select "3"
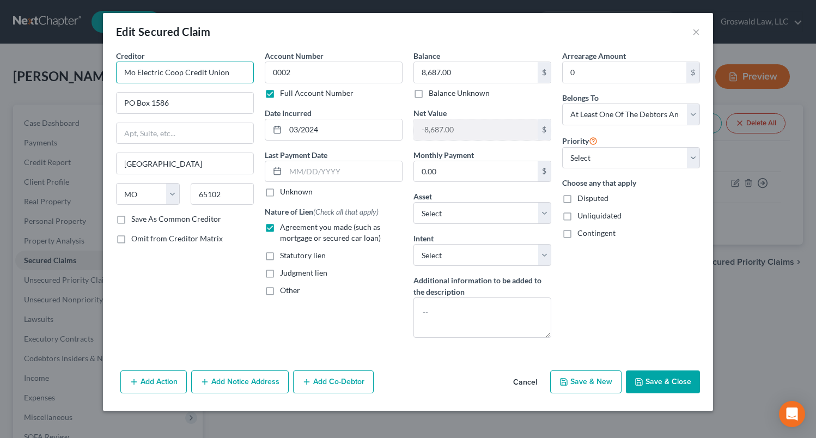
drag, startPoint x: 238, startPoint y: 74, endPoint x: 20, endPoint y: 73, distance: 218.6
click at [20, 73] on div "Edit Secured Claim × Creditor * Mo Electric Coop Credit Union PO Box 1586 Jeffe…" at bounding box center [408, 219] width 816 height 438
click at [242, 382] on button "Add Notice Address" at bounding box center [240, 382] width 98 height 23
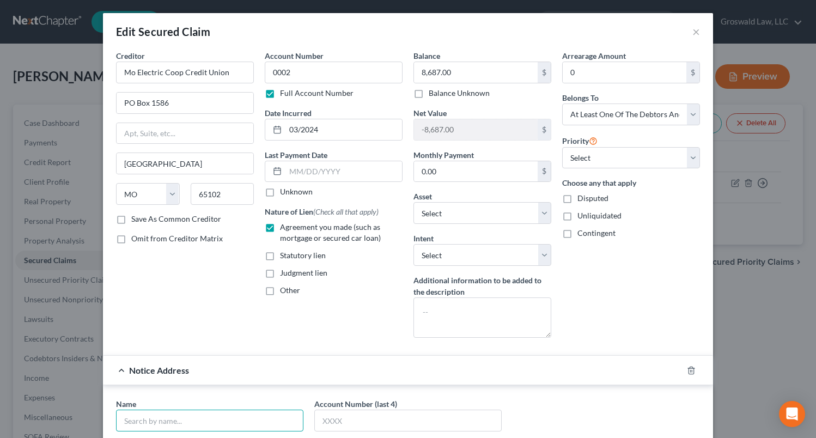
click at [172, 416] on input "text" at bounding box center [209, 421] width 187 height 22
paste input "Mo Electric Coop Credit Union"
type input "Mo Electric Coop Credit Union"
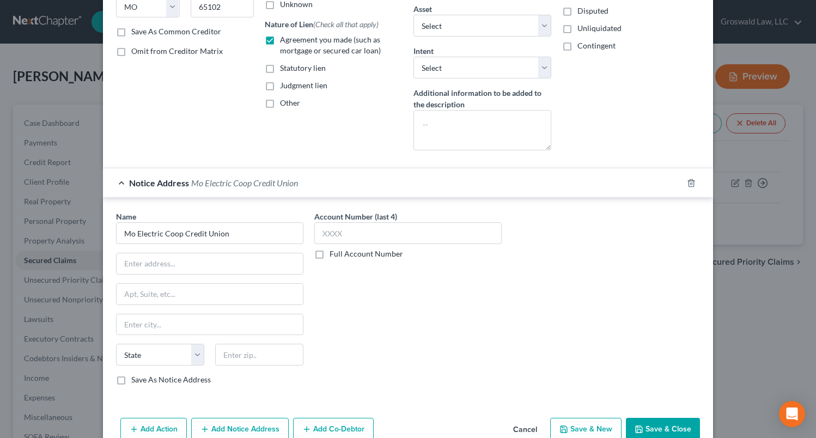
scroll to position [218, 0]
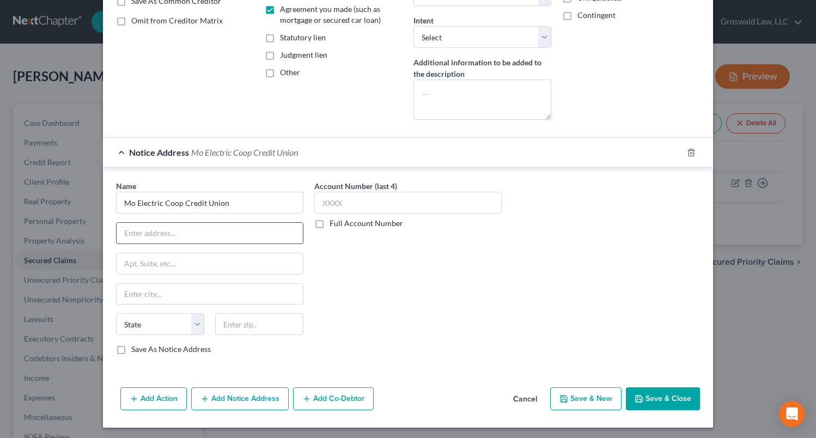
click at [189, 225] on input "text" at bounding box center [210, 233] width 186 height 21
paste input "2722 E Mccarty St"
type input "2722 E Mccarty St"
type input "65101"
type input "Jefferson City"
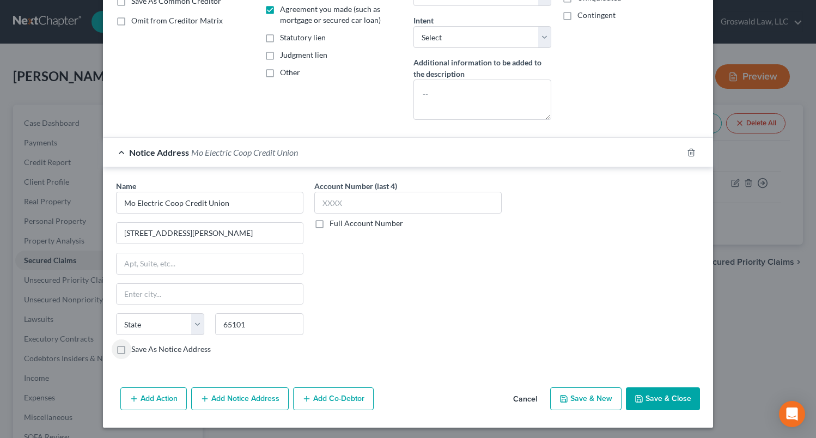
select select "26"
click at [347, 202] on input "text" at bounding box center [407, 203] width 187 height 22
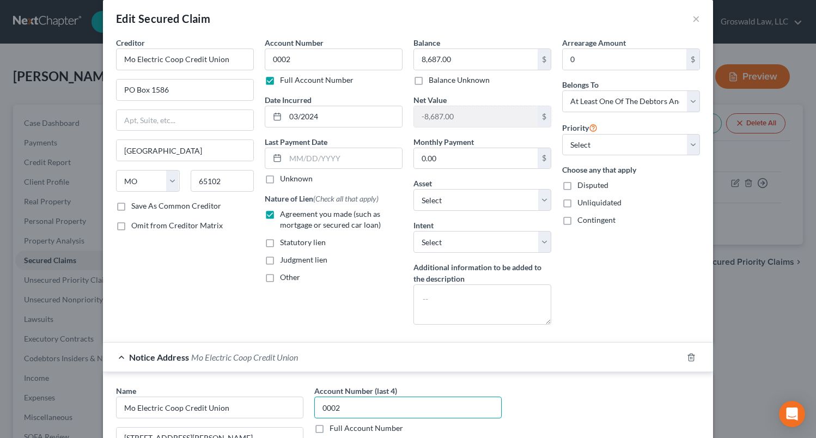
scroll to position [3, 0]
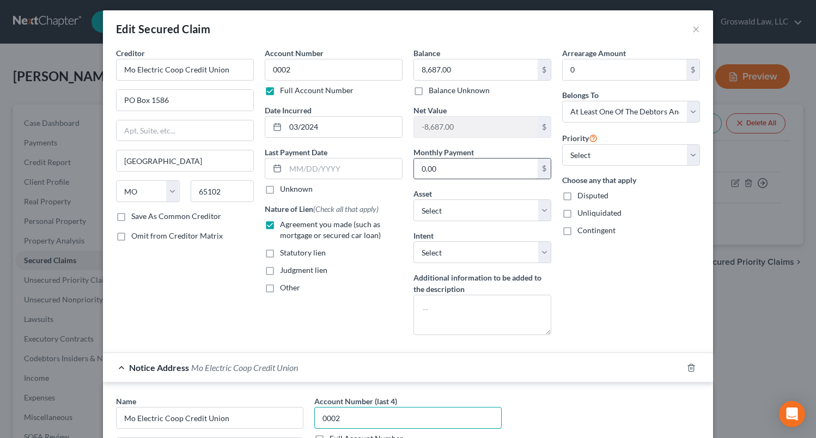
type input "0002"
click at [457, 168] on input "0.00" at bounding box center [476, 169] width 124 height 21
type input "310"
click at [371, 294] on div "Account Number 0002 Full Account Number Date Incurred 03/2024 Last Payment Date…" at bounding box center [333, 195] width 149 height 296
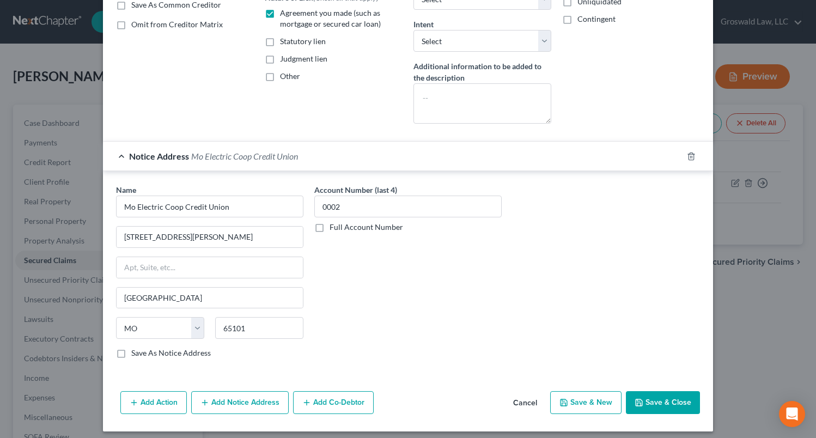
scroll to position [221, 0]
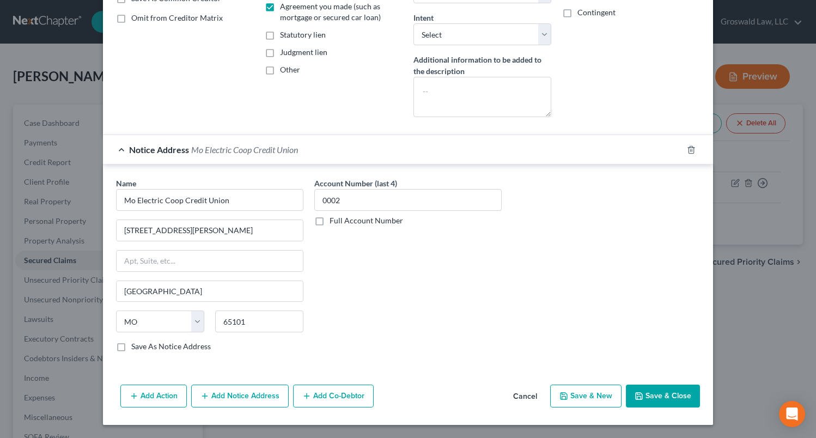
click at [238, 395] on button "Add Notice Address" at bounding box center [240, 396] width 98 height 23
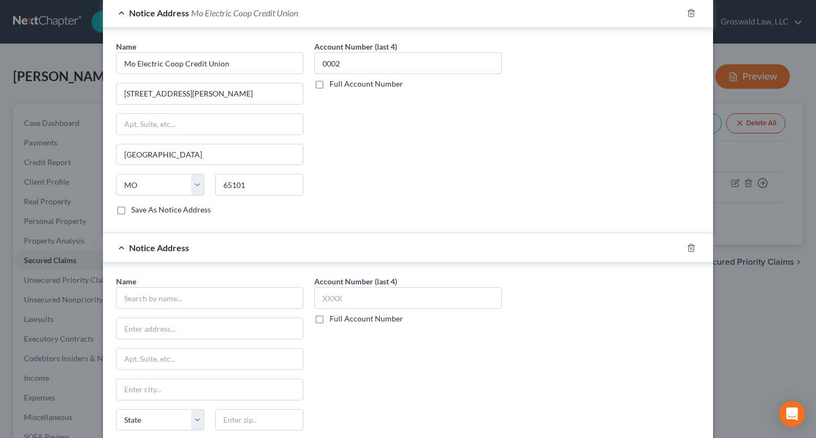
scroll to position [456, 0]
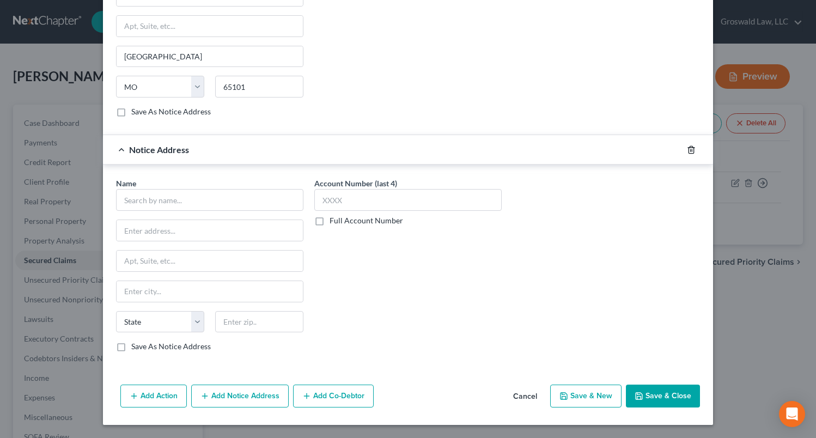
click at [690, 153] on icon "button" at bounding box center [691, 149] width 5 height 7
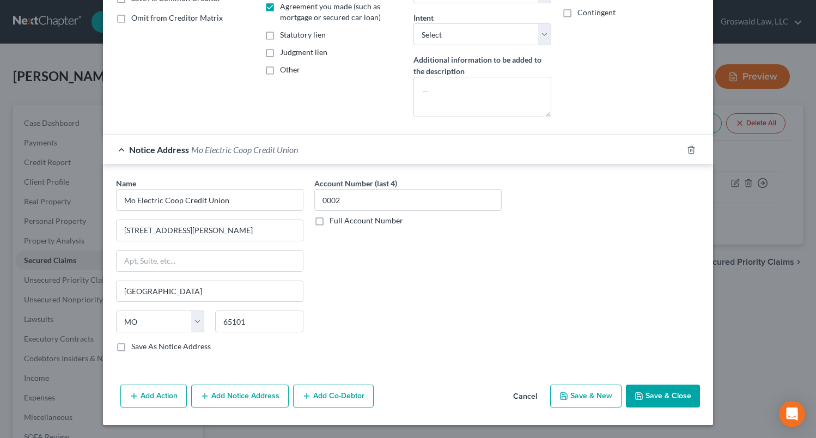
scroll to position [221, 0]
click at [330, 400] on button "Add Co-Debtor" at bounding box center [333, 396] width 81 height 23
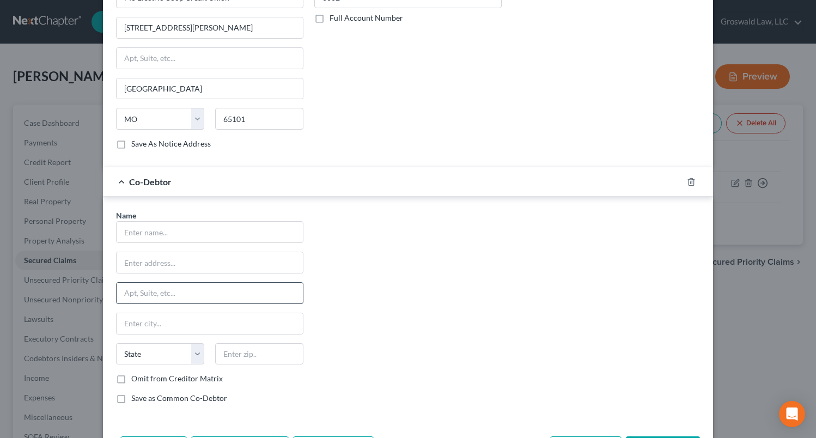
scroll to position [439, 0]
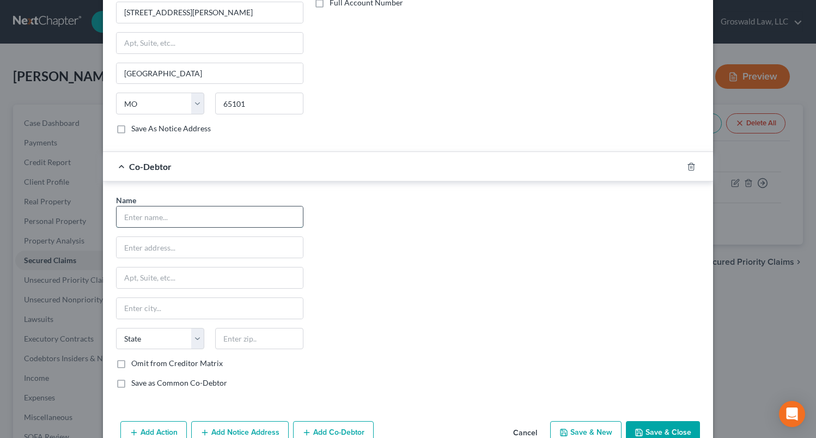
click at [155, 217] on input "text" at bounding box center [210, 217] width 186 height 21
type input "Sean Cochran"
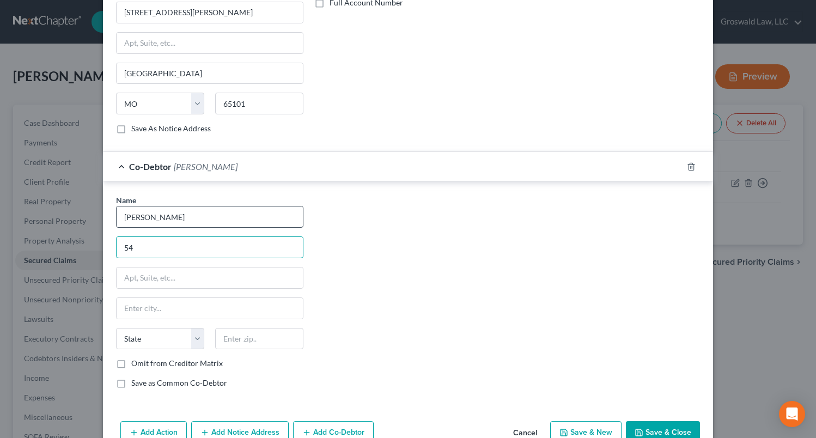
type input "5"
type input "5154 Highway C"
type input "65240"
type input "Centralia"
select select "26"
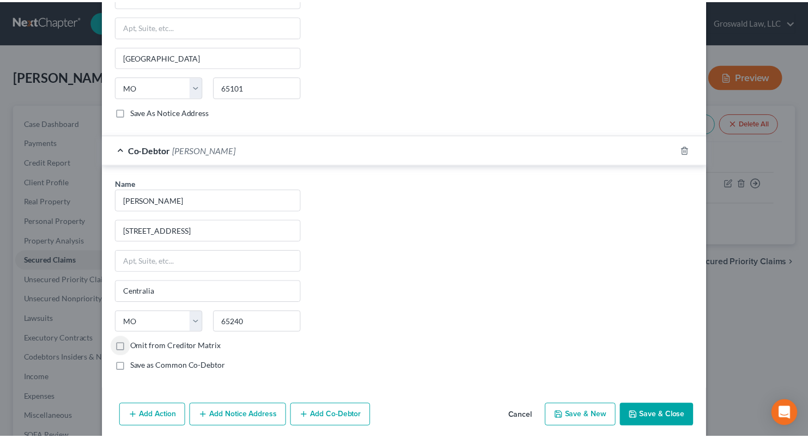
scroll to position [475, 0]
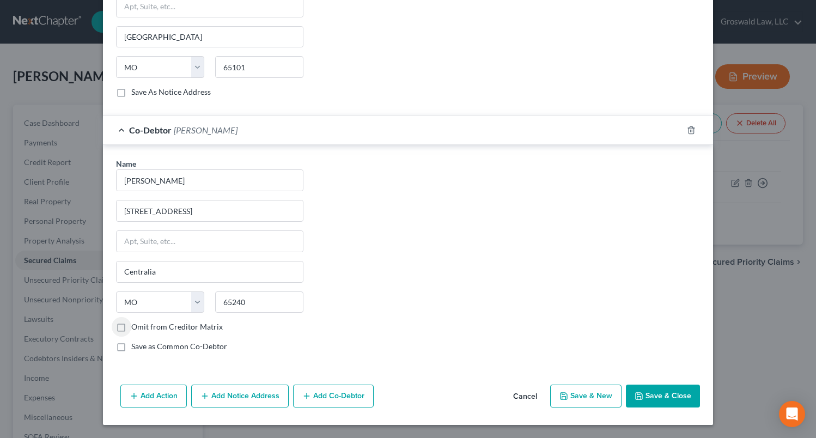
click at [659, 392] on button "Save & Close" at bounding box center [663, 396] width 74 height 23
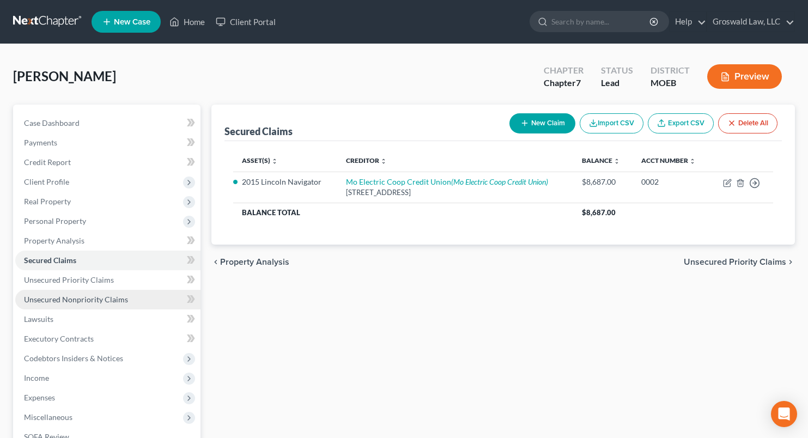
click at [94, 301] on span "Unsecured Nonpriority Claims" at bounding box center [76, 299] width 104 height 9
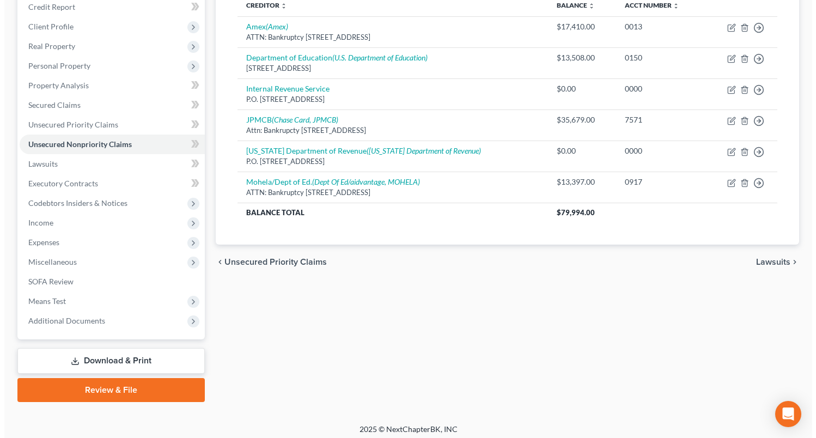
scroll to position [161, 0]
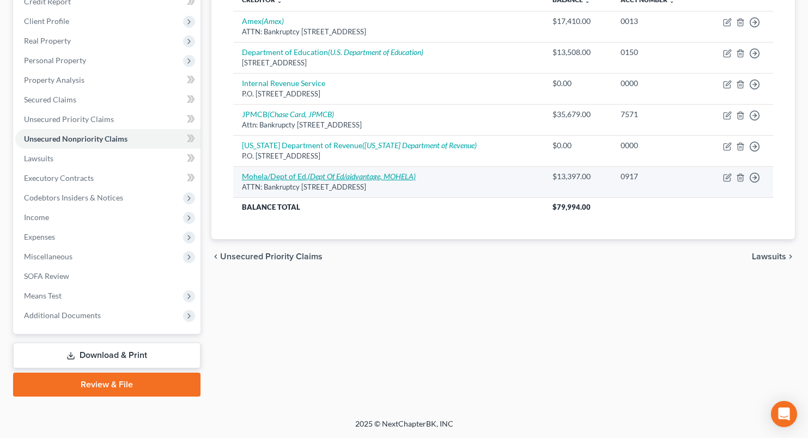
click at [325, 175] on icon "(Dept Of Ed/aidvantage, MOHELA)" at bounding box center [362, 176] width 108 height 9
select select "26"
select select "17"
select select "0"
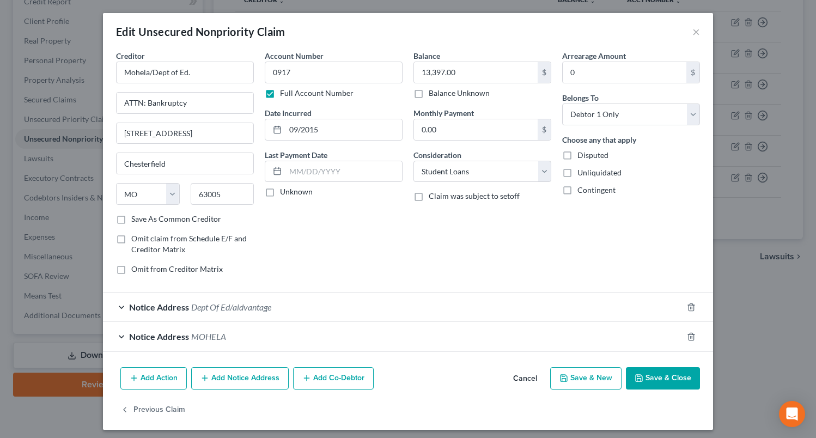
click at [263, 307] on span "Dept Of Ed/aidvantage" at bounding box center [231, 307] width 80 height 10
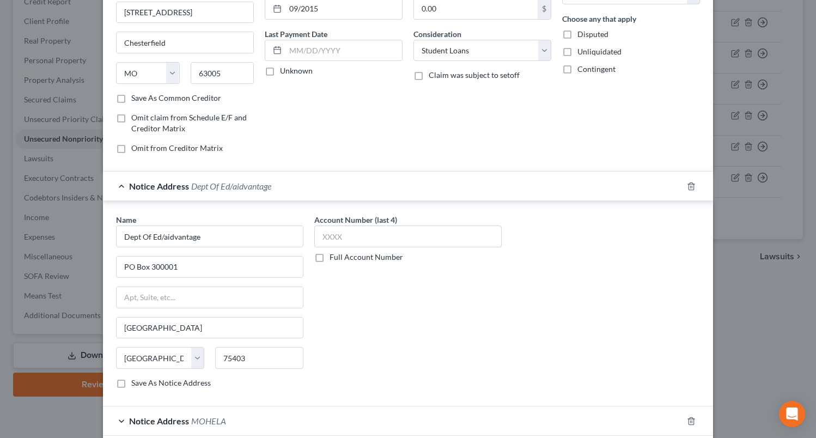
scroll to position [210, 0]
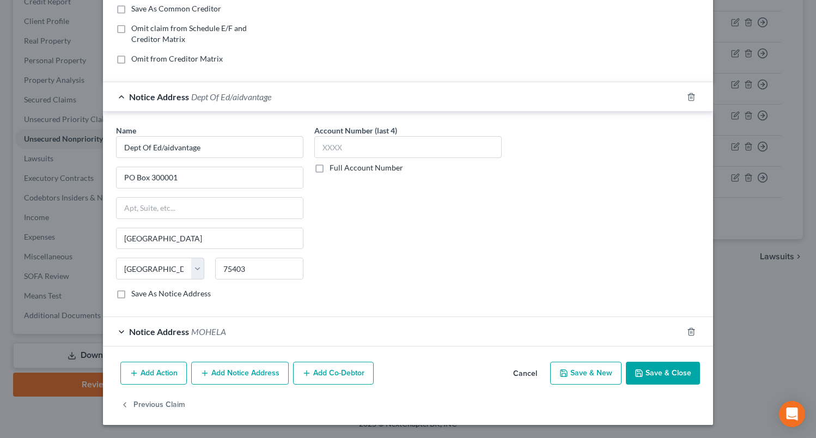
click at [212, 328] on span "MOHELA" at bounding box center [208, 331] width 35 height 10
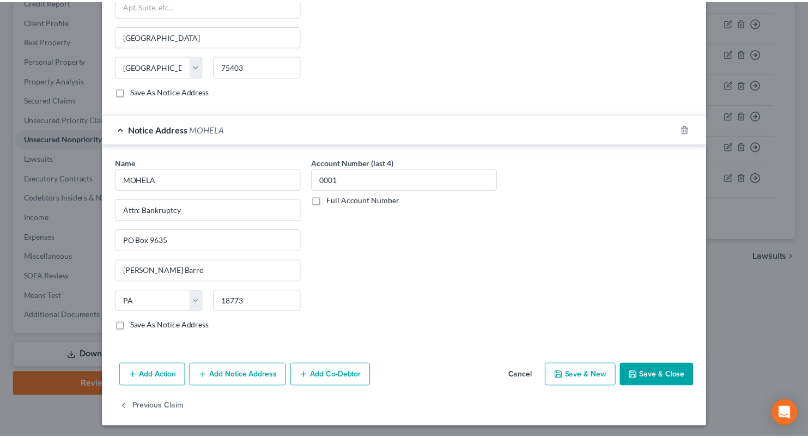
scroll to position [415, 0]
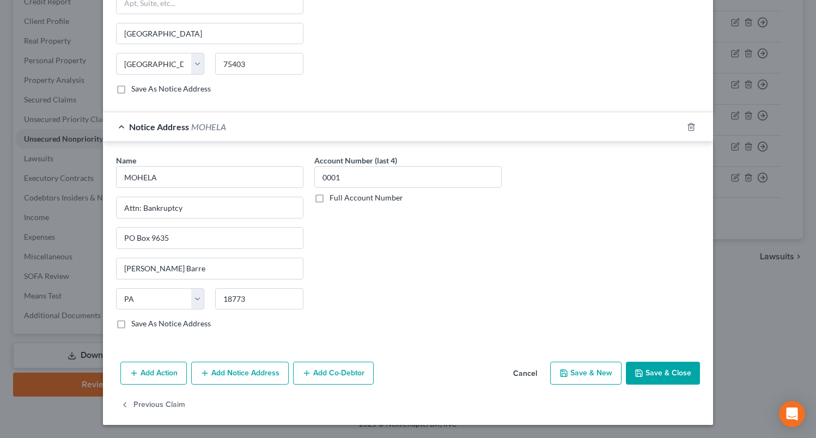
click at [642, 373] on button "Save & Close" at bounding box center [663, 373] width 74 height 23
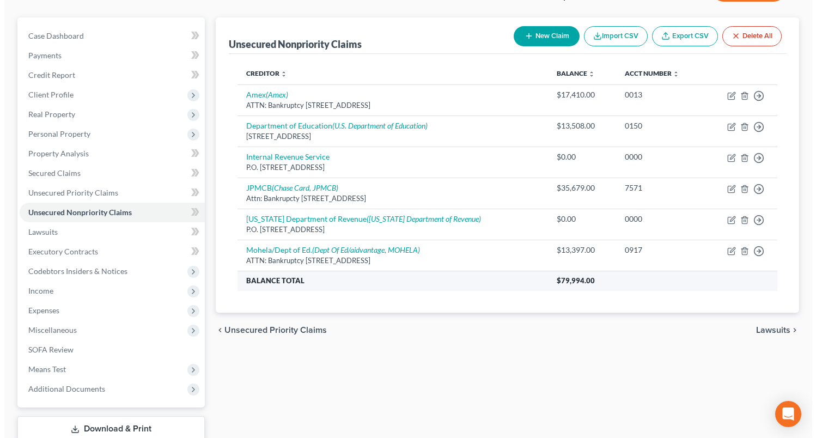
scroll to position [0, 0]
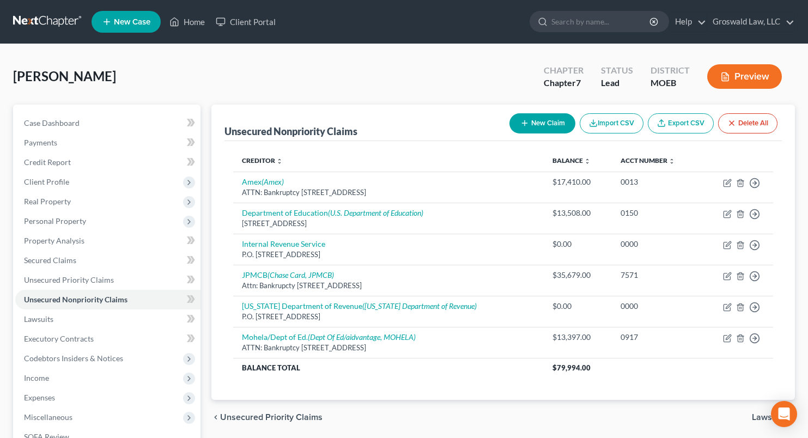
click at [537, 124] on button "New Claim" at bounding box center [543, 123] width 66 height 20
select select "0"
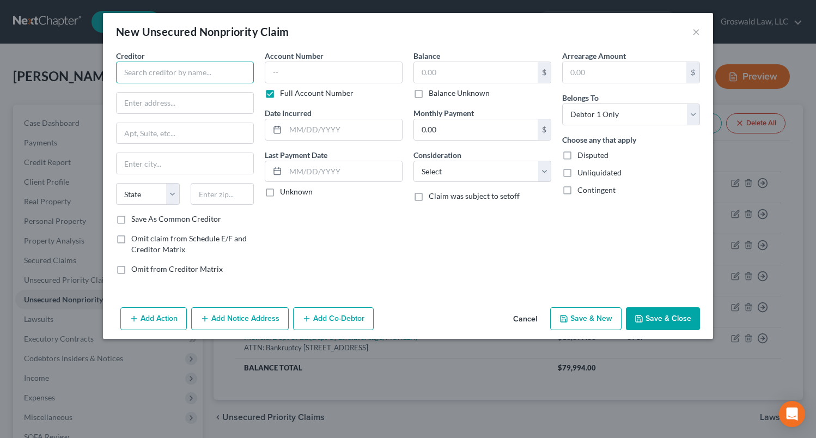
click at [177, 69] on input "text" at bounding box center [185, 73] width 138 height 22
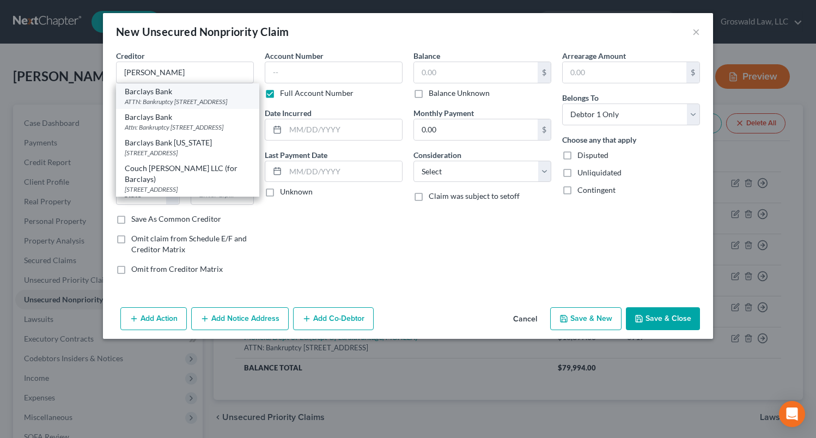
drag, startPoint x: 173, startPoint y: 102, endPoint x: 202, endPoint y: 93, distance: 30.9
click at [173, 102] on div "ATTN: Bankruptcy PO BOX 8803, Wilmington, DE 19899" at bounding box center [188, 101] width 126 height 9
type input "Barclays Bank"
type input "ATTN: Bankruptcy"
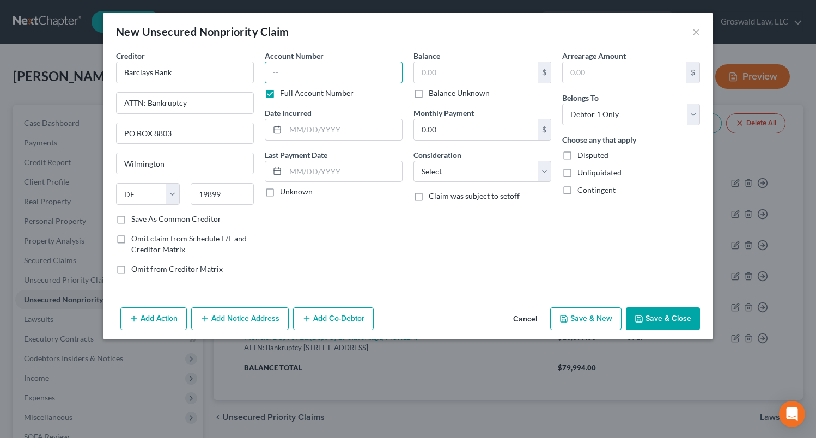
click at [326, 68] on input "text" at bounding box center [334, 73] width 138 height 22
click at [239, 316] on button "Add Notice Address" at bounding box center [240, 318] width 98 height 23
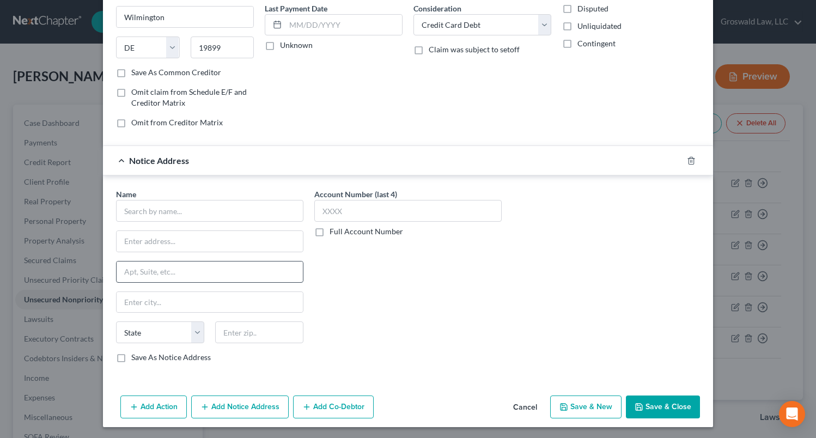
scroll to position [149, 0]
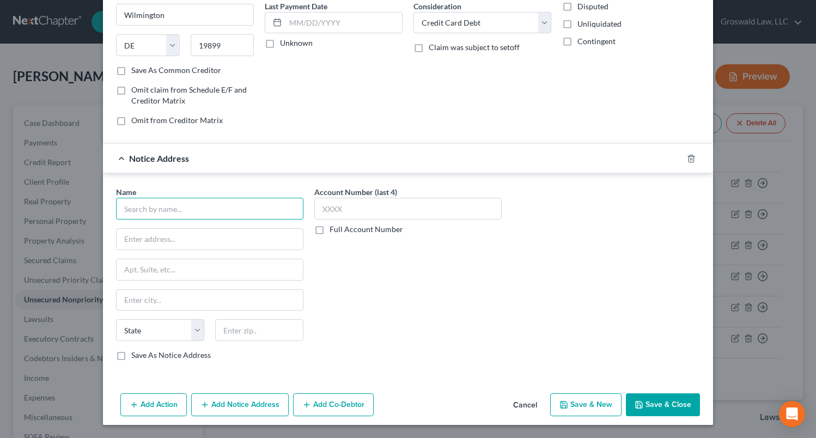
click at [230, 207] on input "text" at bounding box center [209, 209] width 187 height 22
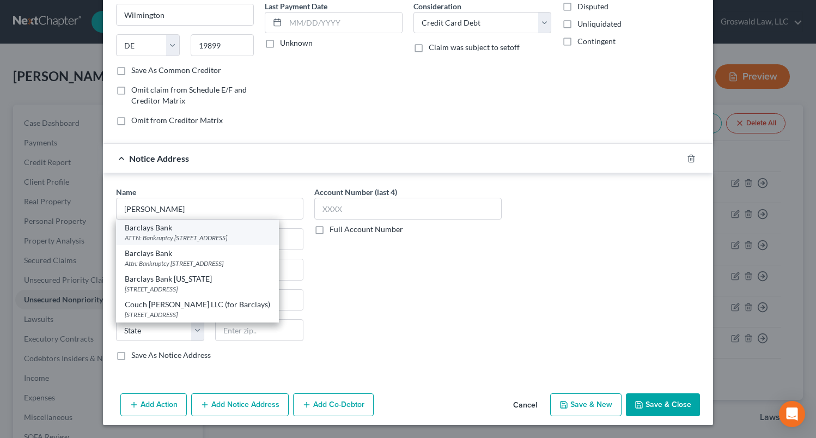
click at [185, 235] on div "ATTN: Bankruptcy PO BOX 8803, Wilmington, DE 19899" at bounding box center [198, 237] width 146 height 9
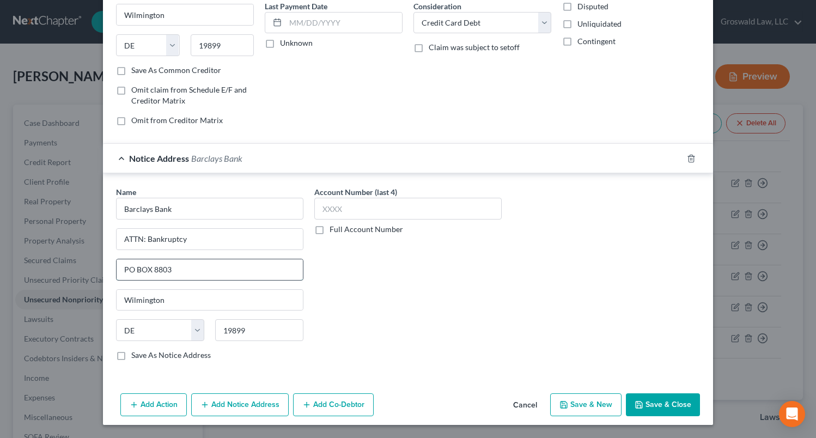
drag, startPoint x: 169, startPoint y: 269, endPoint x: 163, endPoint y: 269, distance: 6.0
click at [163, 269] on input "PO BOX 8803" at bounding box center [210, 269] width 186 height 21
click at [636, 402] on icon "button" at bounding box center [639, 405] width 7 height 7
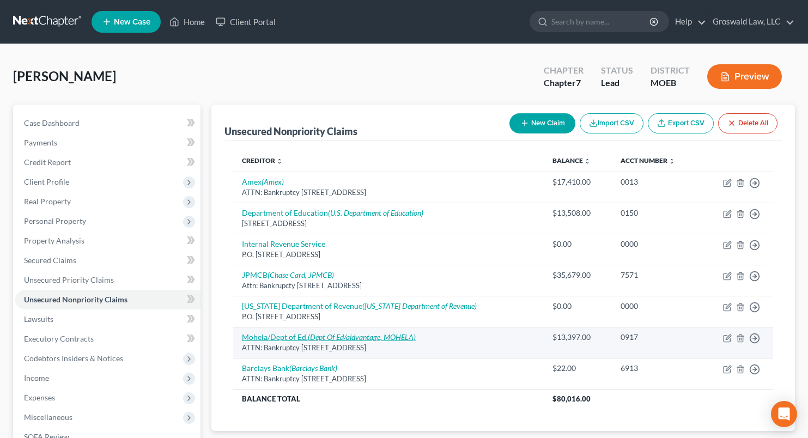
click at [318, 337] on icon "(Dept Of Ed/aidvantage, MOHELA)" at bounding box center [362, 336] width 108 height 9
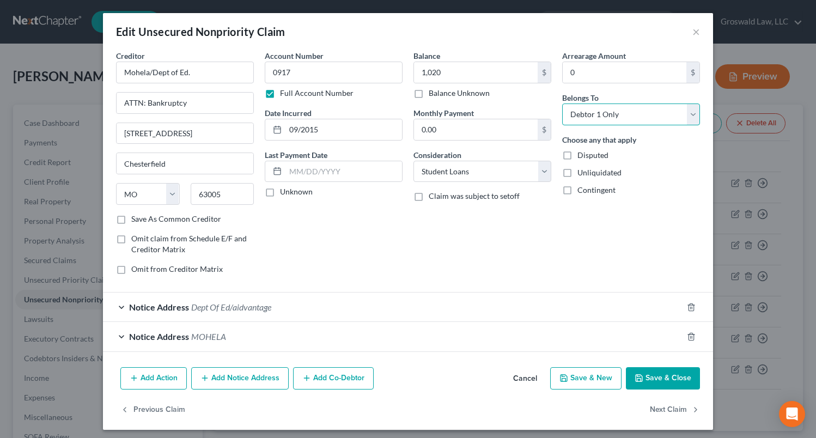
click at [620, 116] on select "Select Debtor 1 Only Debtor 2 Only Debtor 1 And Debtor 2 Only At Least One Of T…" at bounding box center [631, 115] width 138 height 22
click at [562, 104] on select "Select Debtor 1 Only Debtor 2 Only Debtor 1 And Debtor 2 Only At Least One Of T…" at bounding box center [631, 115] width 138 height 22
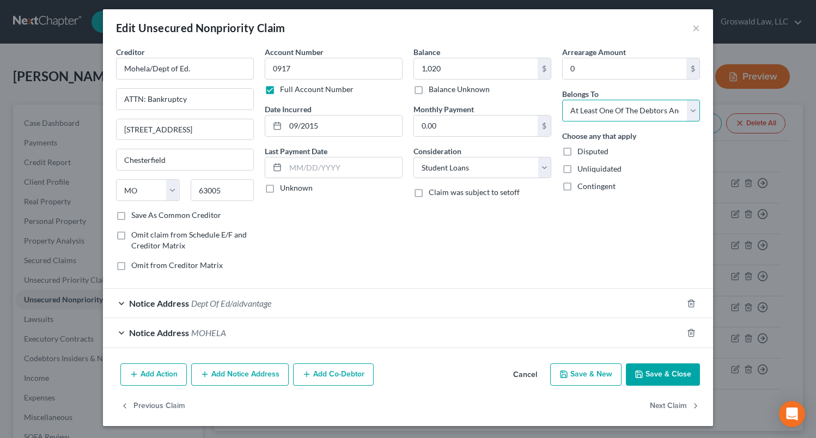
scroll to position [5, 0]
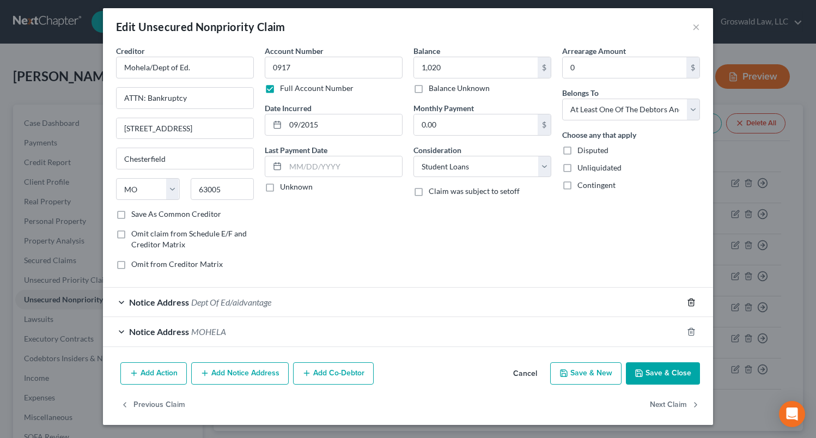
click at [689, 302] on icon "button" at bounding box center [691, 302] width 9 height 9
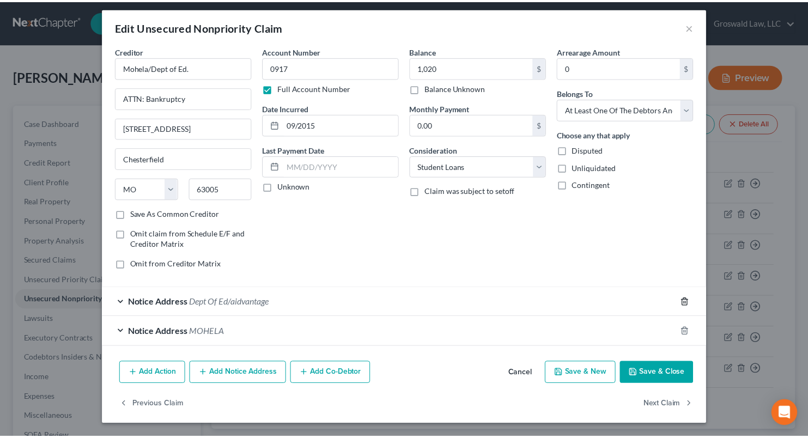
scroll to position [0, 0]
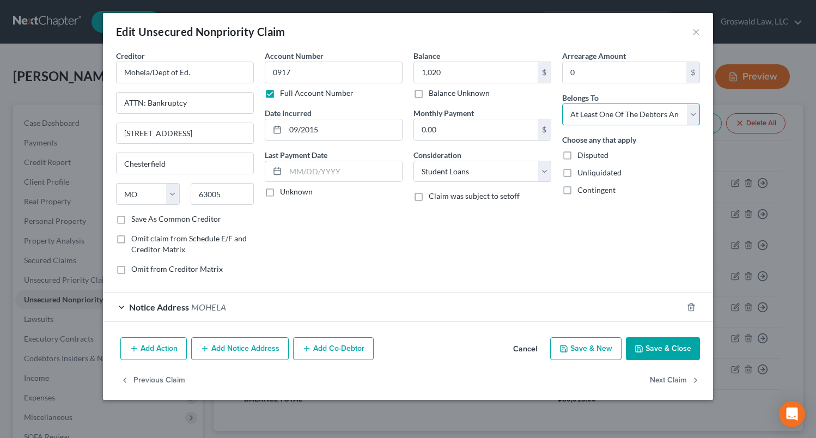
click at [612, 117] on select "Select Debtor 1 Only Debtor 2 Only Debtor 1 And Debtor 2 Only At Least One Of T…" at bounding box center [631, 115] width 138 height 22
click at [562, 104] on select "Select Debtor 1 Only Debtor 2 Only Debtor 1 And Debtor 2 Only At Least One Of T…" at bounding box center [631, 115] width 138 height 22
click at [573, 349] on button "Save & New" at bounding box center [585, 348] width 71 height 23
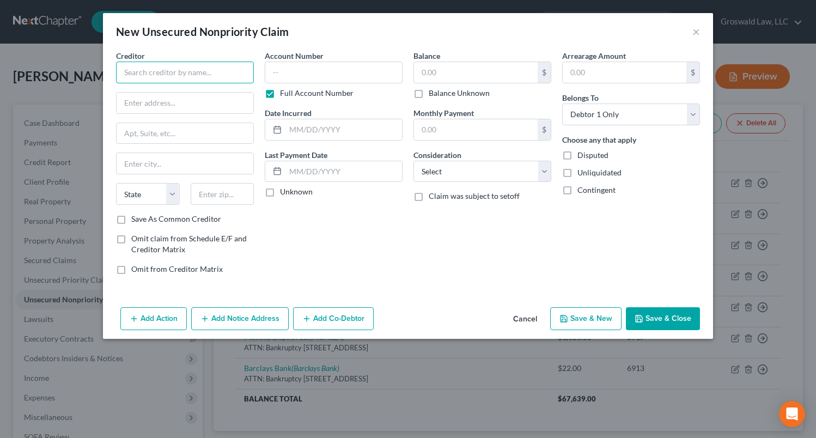
click at [131, 70] on input "text" at bounding box center [185, 73] width 138 height 22
paste input "Dept Of Ed/aidvantage"
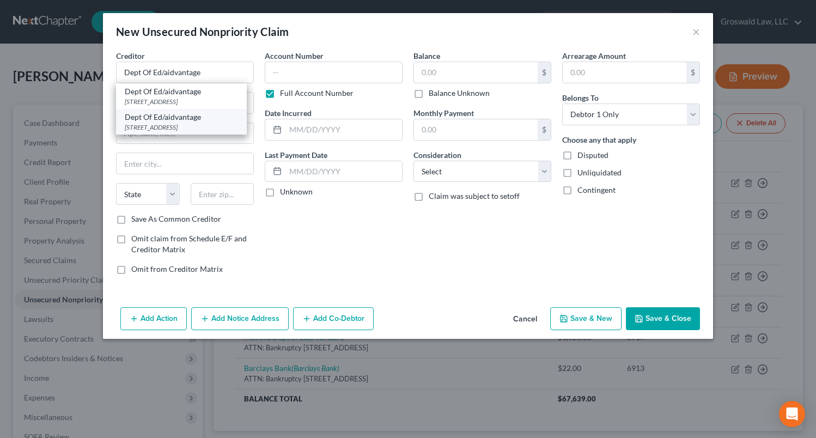
click at [199, 123] on div "Dept Of Ed/aidvantage" at bounding box center [181, 117] width 113 height 11
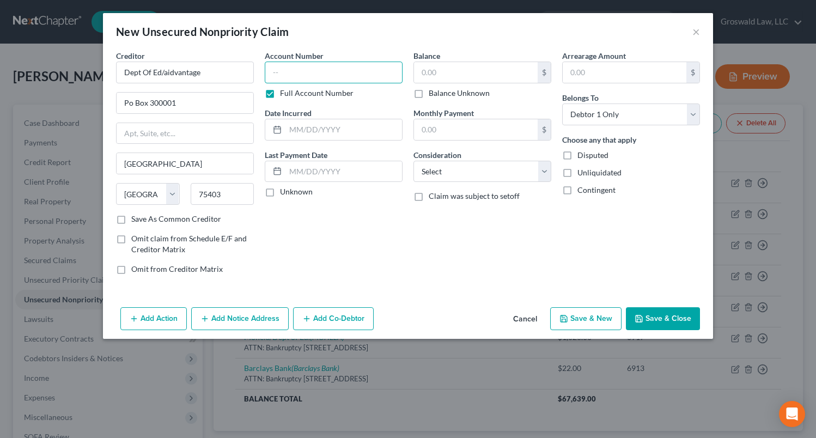
click at [310, 77] on input "text" at bounding box center [334, 73] width 138 height 22
click at [665, 320] on button "Save & Close" at bounding box center [663, 318] width 74 height 23
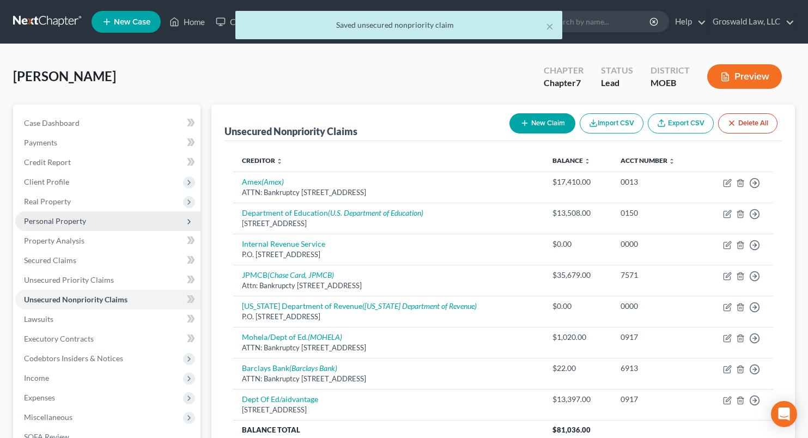
scroll to position [161, 0]
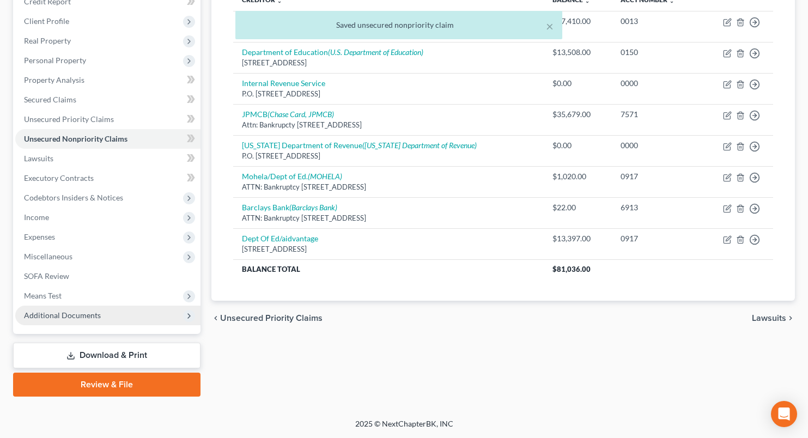
click at [128, 311] on span "Additional Documents" at bounding box center [107, 316] width 185 height 20
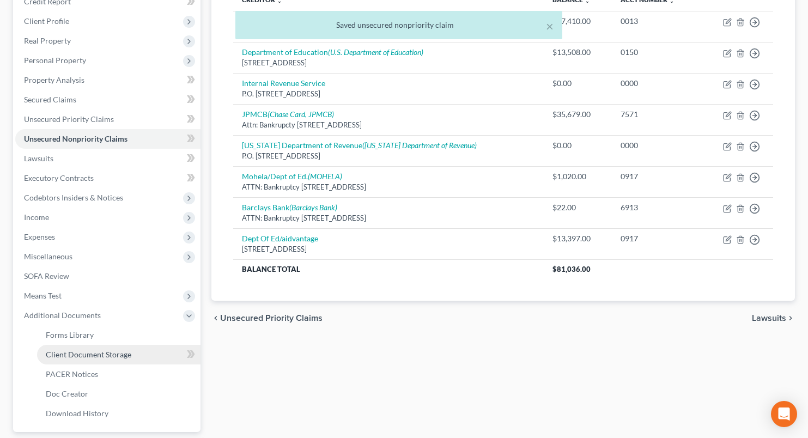
click at [87, 354] on span "Client Document Storage" at bounding box center [89, 354] width 86 height 9
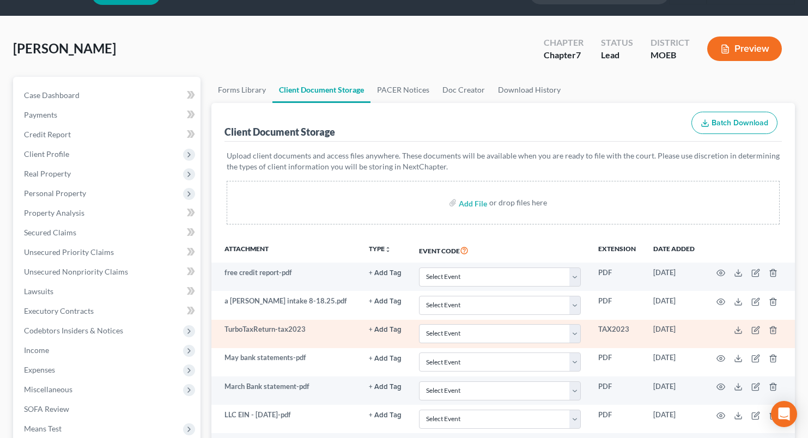
scroll to position [109, 0]
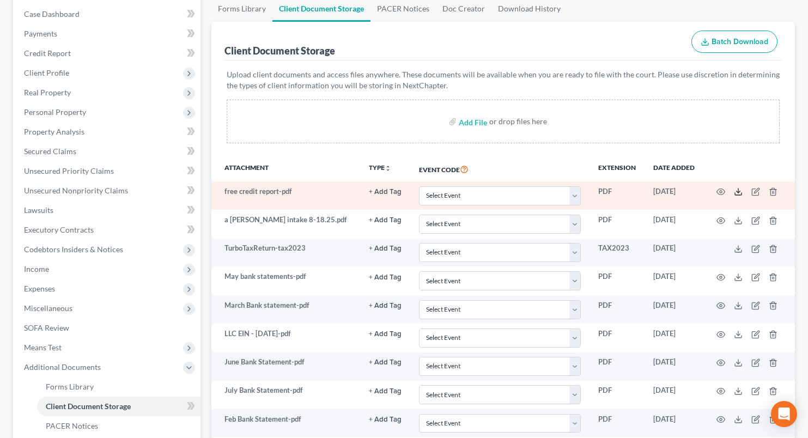
drag, startPoint x: 738, startPoint y: 191, endPoint x: 731, endPoint y: 184, distance: 9.6
click at [739, 192] on icon at bounding box center [738, 191] width 9 height 9
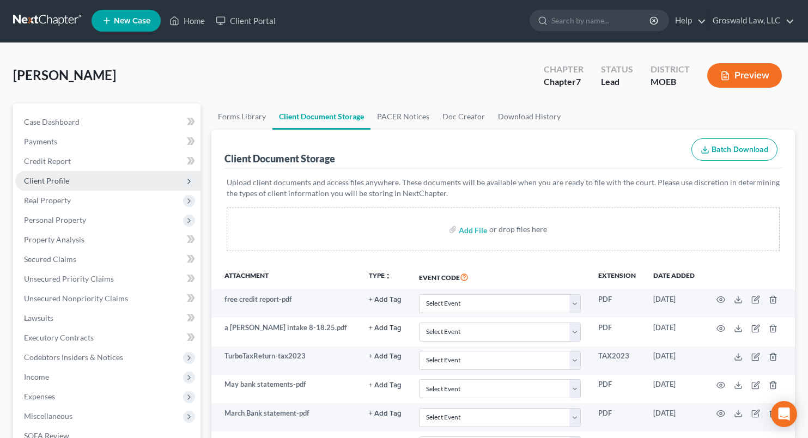
scroll to position [0, 0]
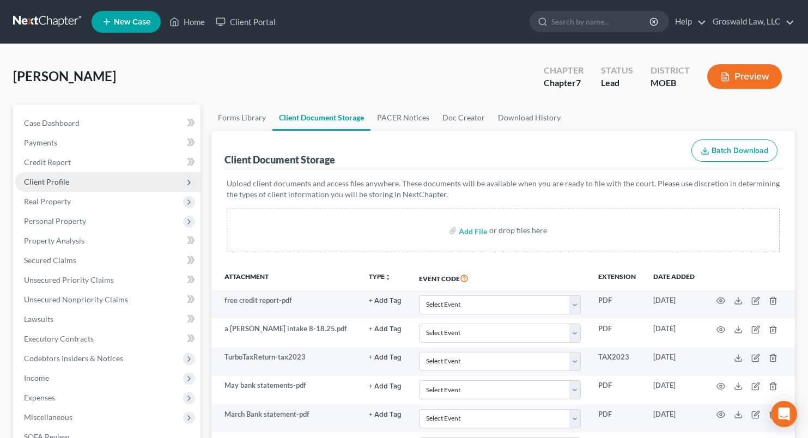
click at [78, 182] on span "Client Profile" at bounding box center [107, 182] width 185 height 20
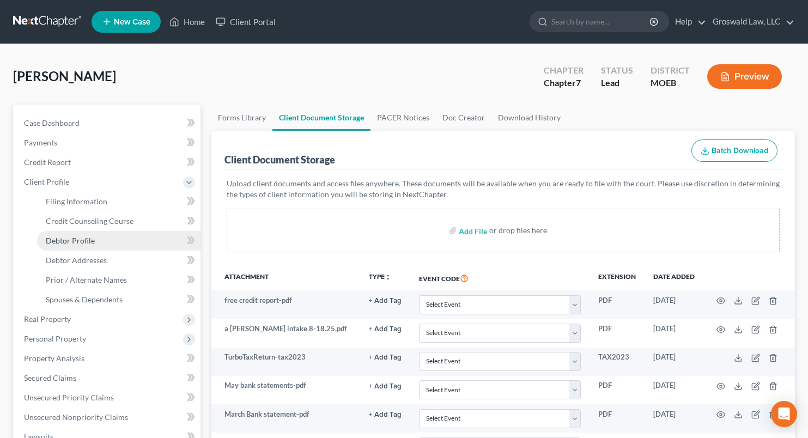
click at [83, 243] on span "Debtor Profile" at bounding box center [70, 240] width 49 height 9
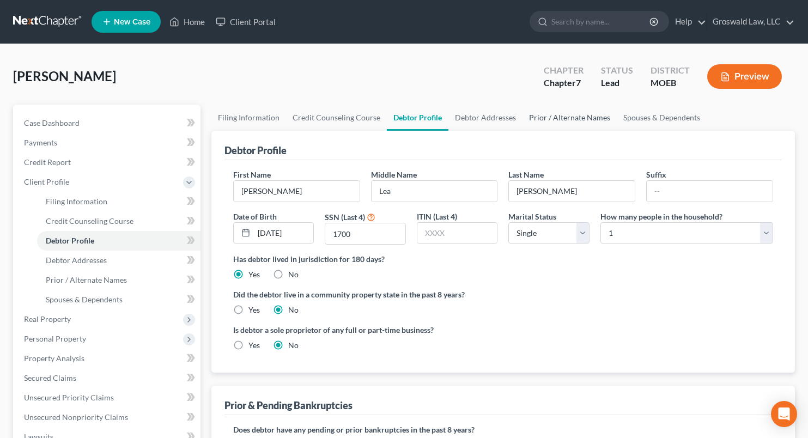
click at [555, 117] on link "Prior / Alternate Names" at bounding box center [570, 118] width 94 height 26
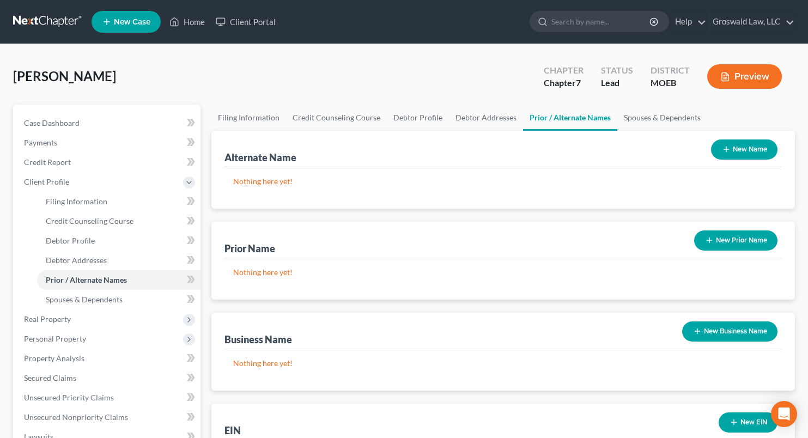
click at [759, 147] on button "New Name" at bounding box center [744, 150] width 66 height 20
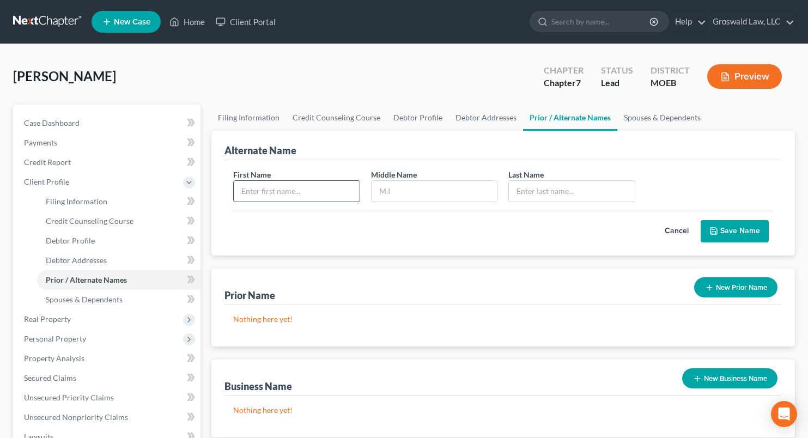
drag, startPoint x: 321, startPoint y: 189, endPoint x: 325, endPoint y: 184, distance: 6.2
click at [321, 188] on input "text" at bounding box center [297, 191] width 126 height 21
click at [758, 236] on button "Save Name" at bounding box center [735, 231] width 68 height 23
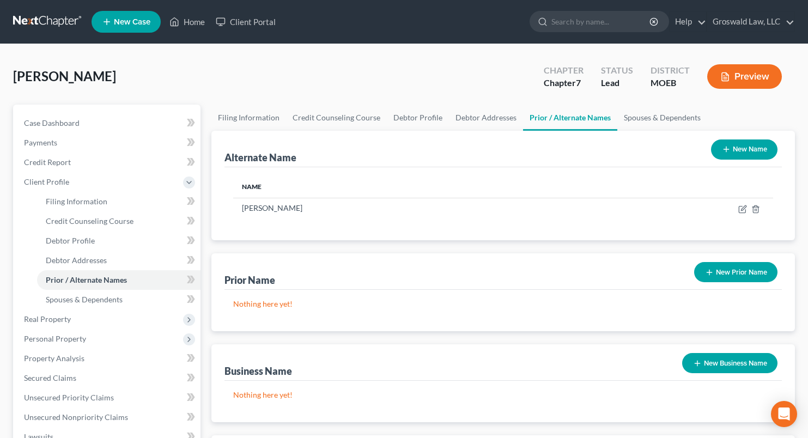
click at [733, 271] on button "New Prior Name" at bounding box center [735, 272] width 83 height 20
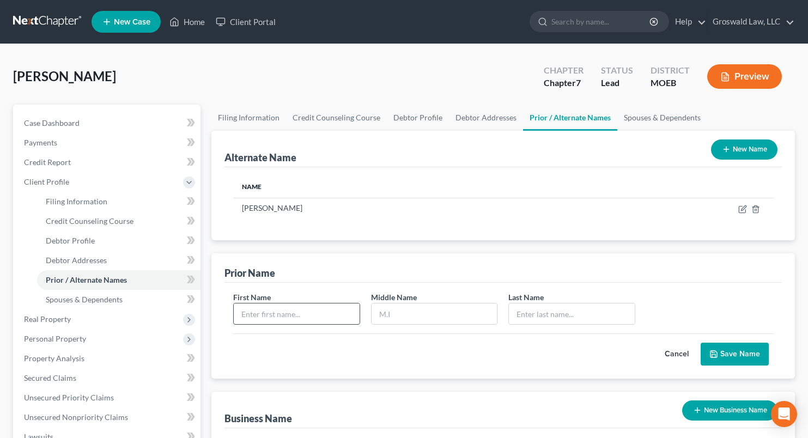
click at [275, 311] on input "text" at bounding box center [297, 314] width 126 height 21
click at [758, 354] on button "Save Name" at bounding box center [735, 354] width 68 height 23
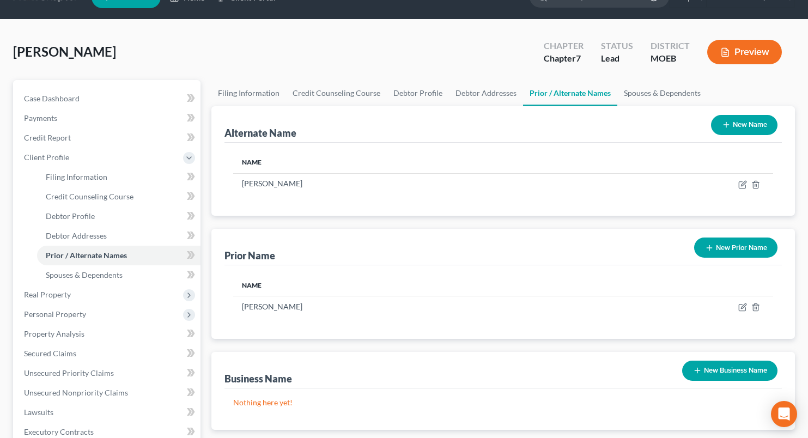
scroll to position [55, 0]
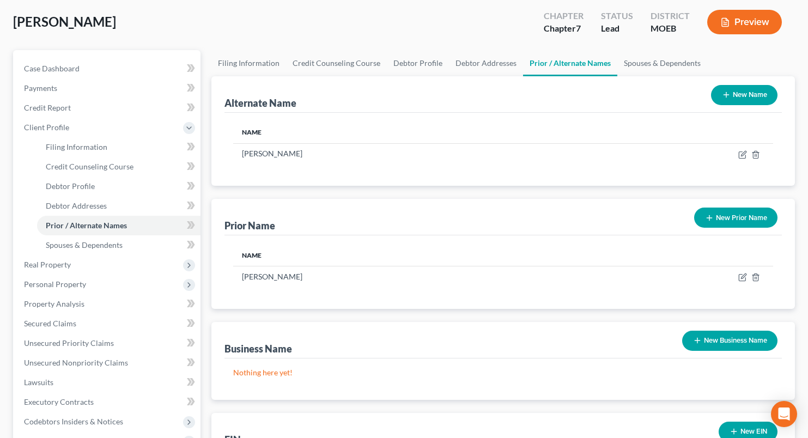
click at [713, 341] on button "New Business Name" at bounding box center [729, 341] width 95 height 20
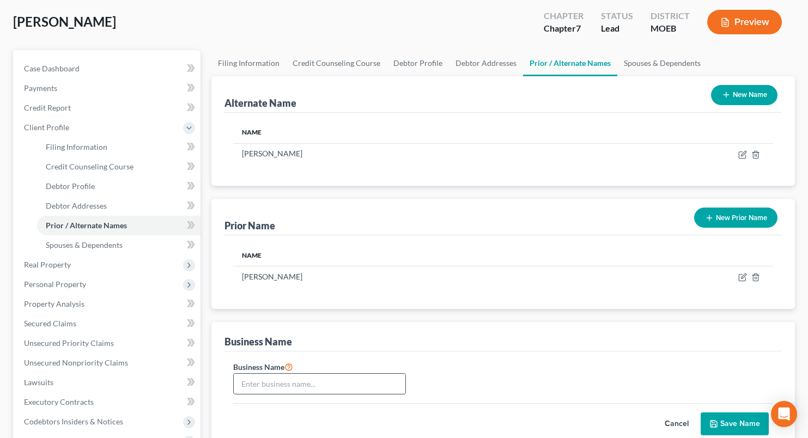
click at [267, 377] on input "text" at bounding box center [320, 384] width 172 height 21
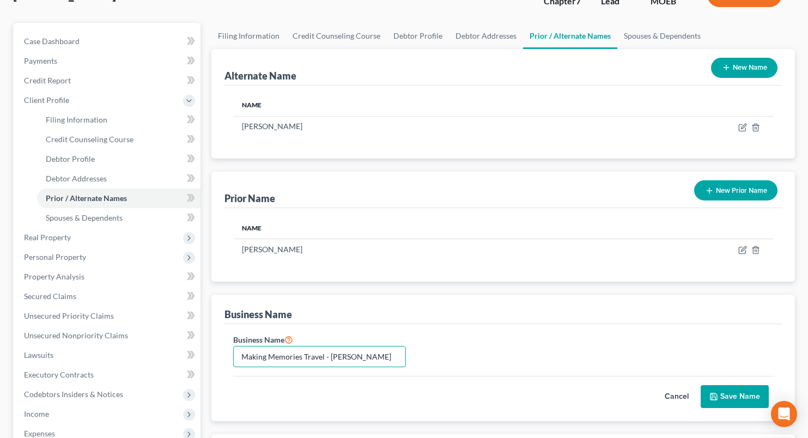
scroll to position [164, 0]
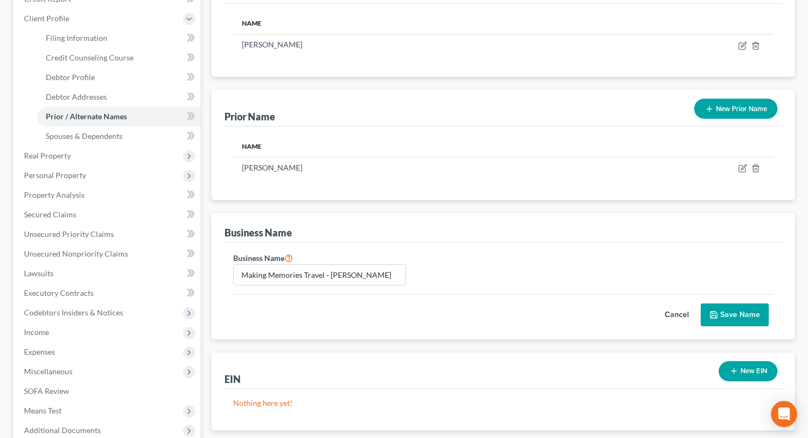
click at [736, 312] on button "Save Name" at bounding box center [735, 315] width 68 height 23
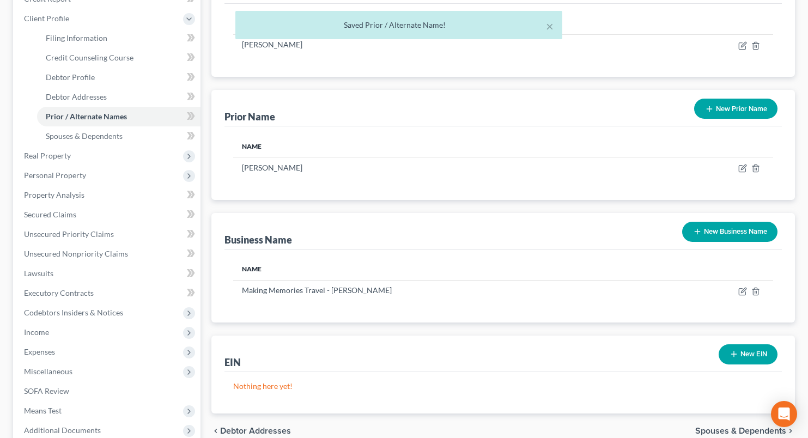
drag, startPoint x: 755, startPoint y: 353, endPoint x: 745, endPoint y: 350, distance: 10.2
click at [755, 354] on button "New EIN" at bounding box center [748, 354] width 59 height 20
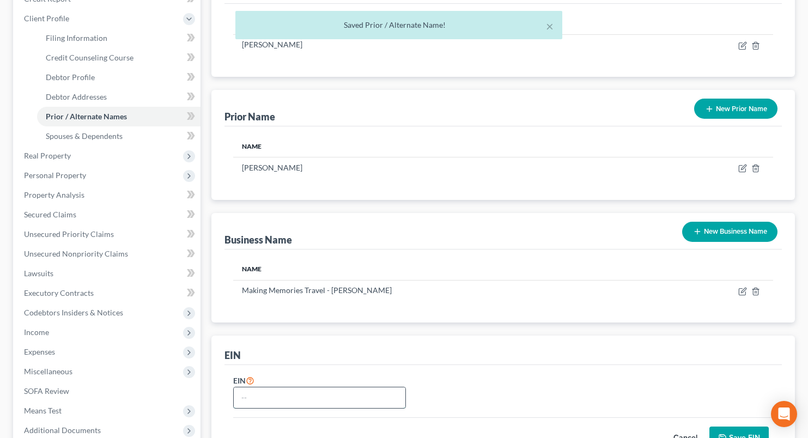
click at [314, 389] on input "text" at bounding box center [320, 398] width 172 height 21
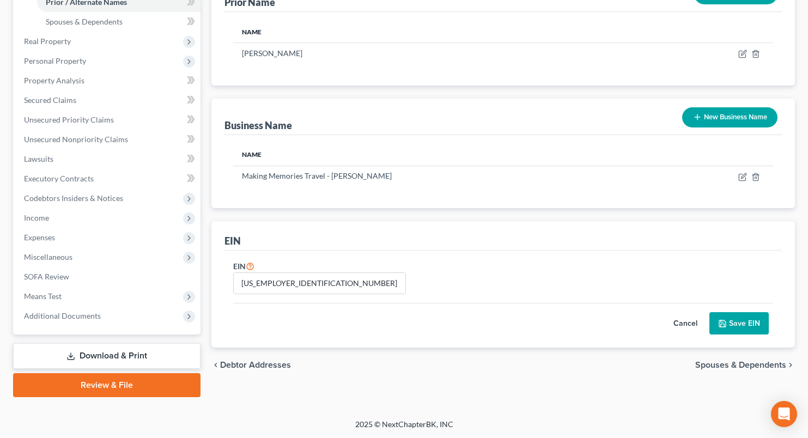
scroll to position [279, 0]
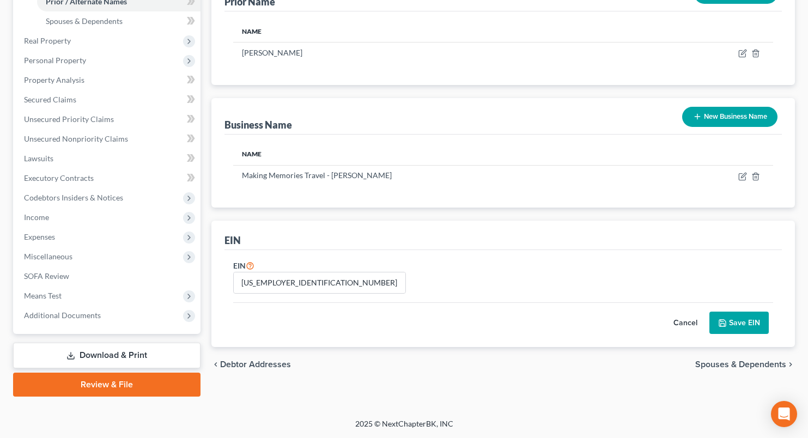
click at [760, 321] on button "Save EIN" at bounding box center [739, 323] width 59 height 23
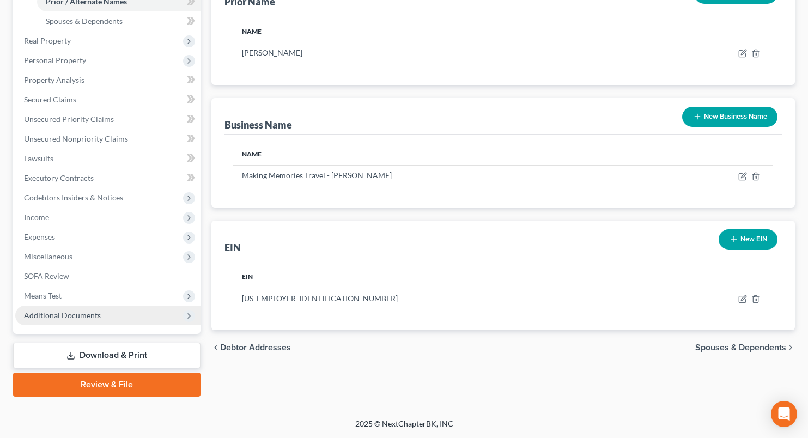
click at [100, 315] on span "Additional Documents" at bounding box center [107, 316] width 185 height 20
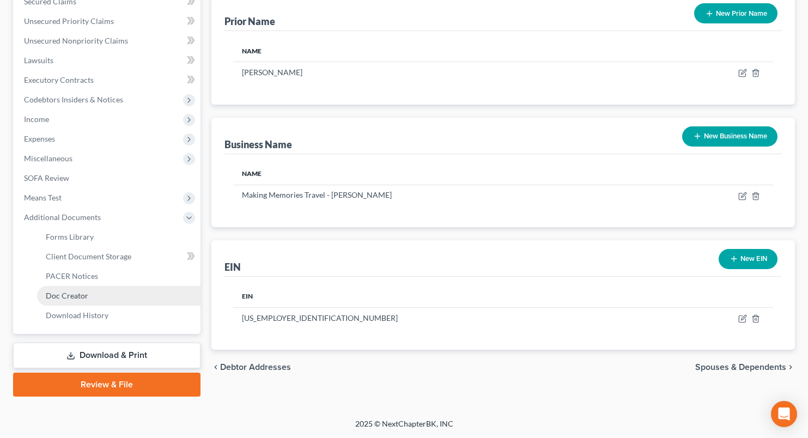
scroll to position [259, 0]
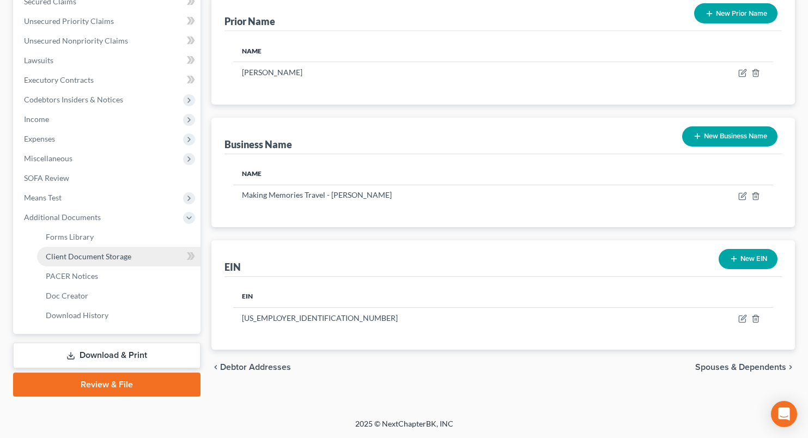
click at [116, 262] on link "Client Document Storage" at bounding box center [119, 257] width 164 height 20
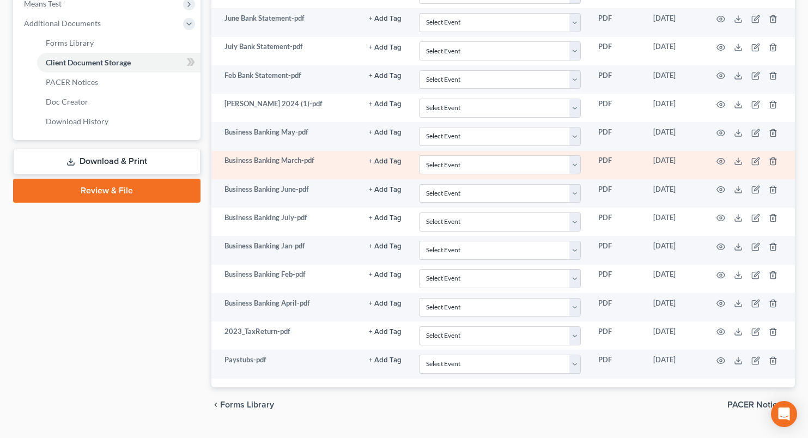
scroll to position [424, 0]
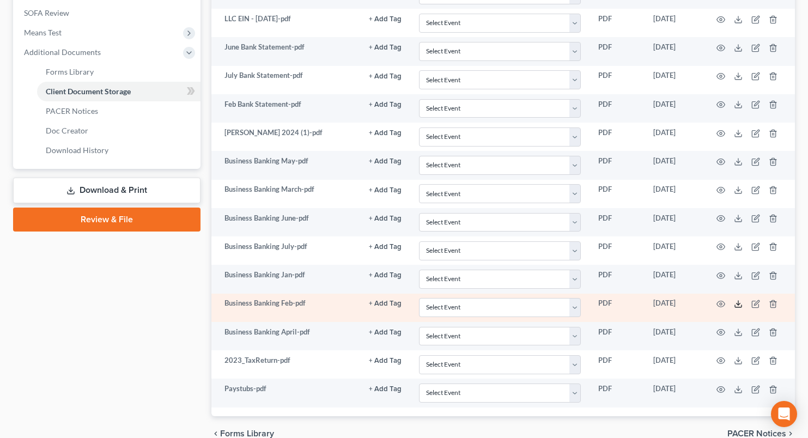
click at [741, 304] on icon at bounding box center [738, 304] width 9 height 9
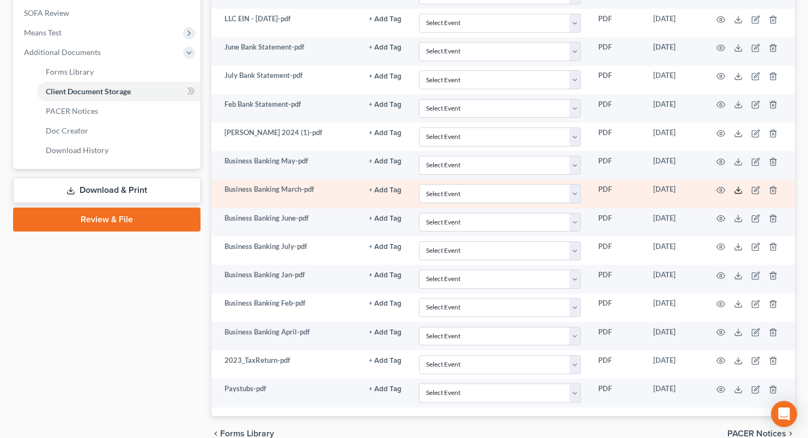
click at [742, 188] on icon at bounding box center [738, 190] width 9 height 9
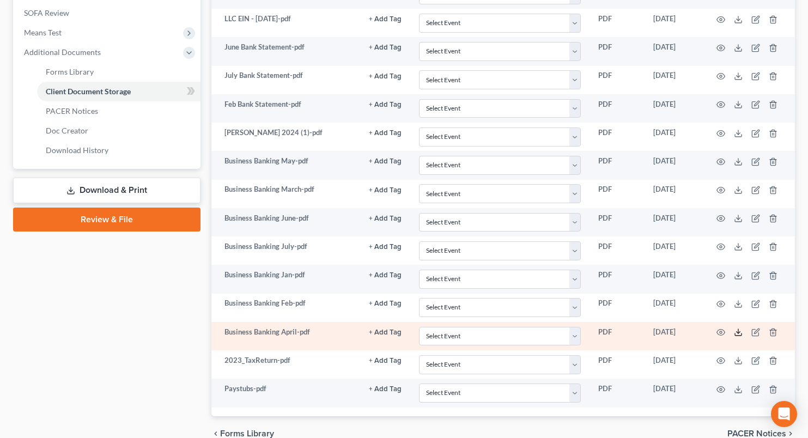
click at [739, 332] on line at bounding box center [739, 331] width 0 height 4
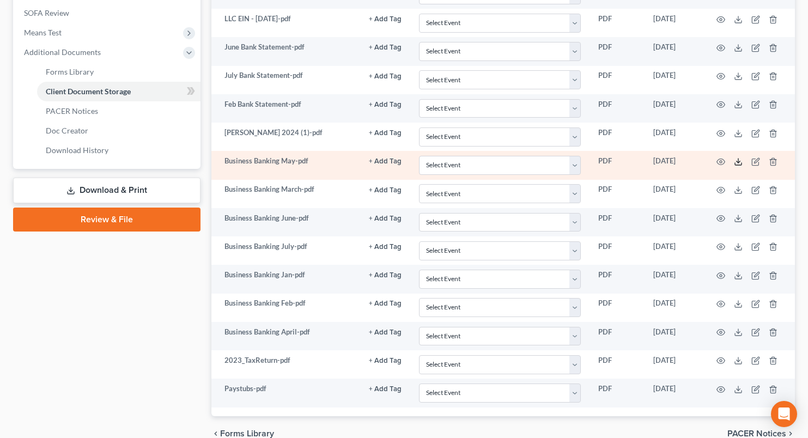
click at [737, 159] on icon at bounding box center [738, 162] width 9 height 9
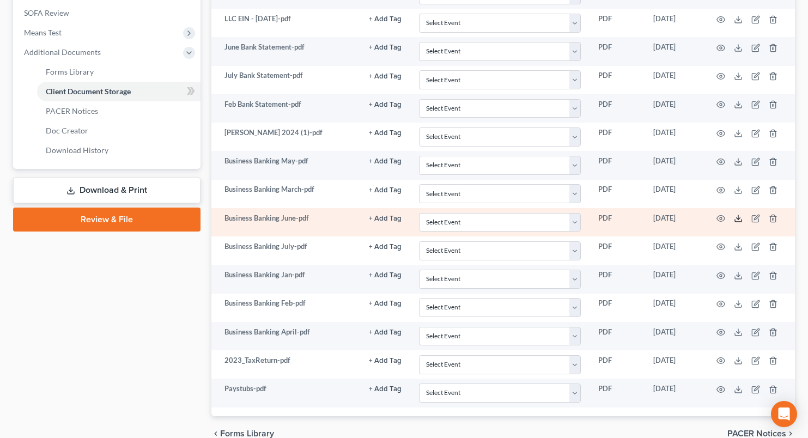
click at [737, 217] on icon at bounding box center [738, 218] width 9 height 9
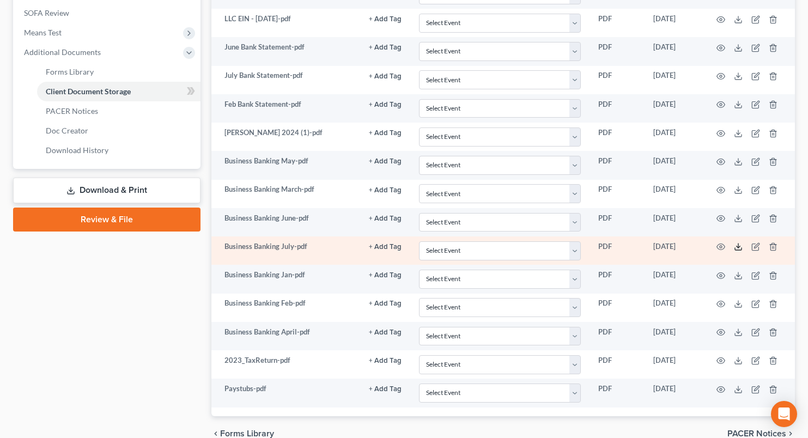
click at [741, 249] on icon at bounding box center [738, 247] width 9 height 9
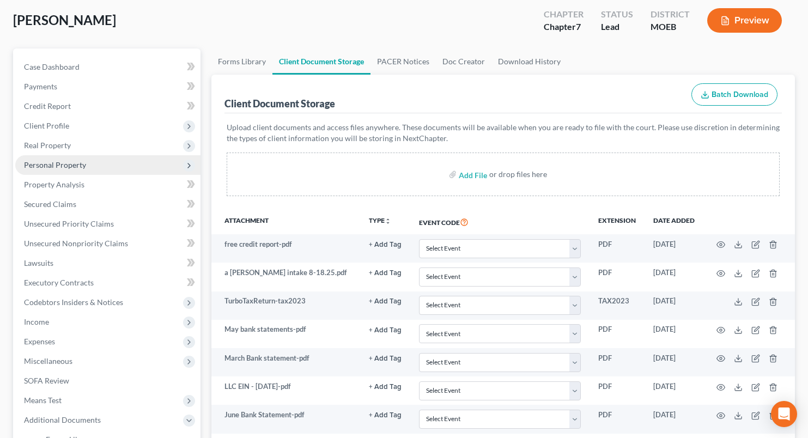
scroll to position [43, 0]
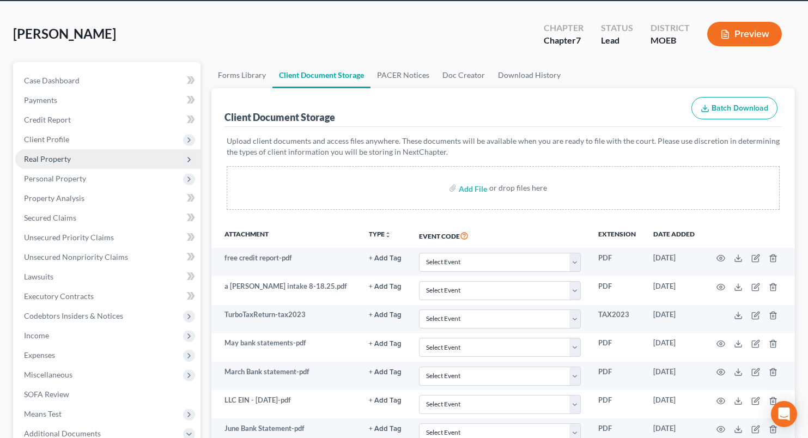
click at [73, 161] on span "Real Property" at bounding box center [107, 159] width 185 height 20
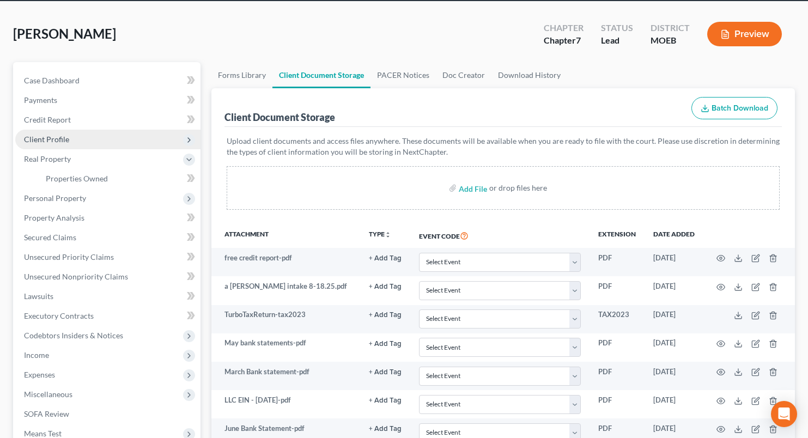
click at [68, 141] on span "Client Profile" at bounding box center [46, 139] width 45 height 9
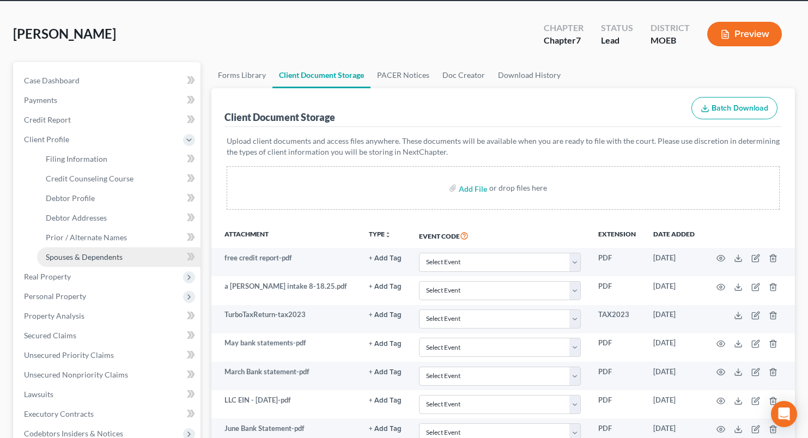
click at [82, 254] on span "Spouses & Dependents" at bounding box center [84, 256] width 77 height 9
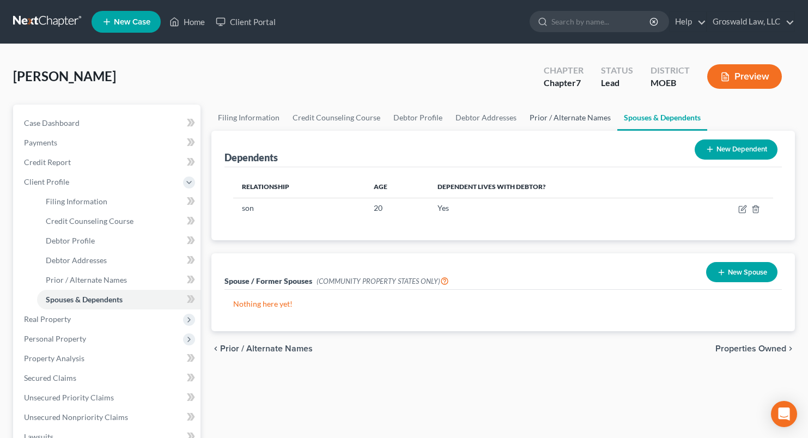
click at [578, 118] on link "Prior / Alternate Names" at bounding box center [570, 118] width 94 height 26
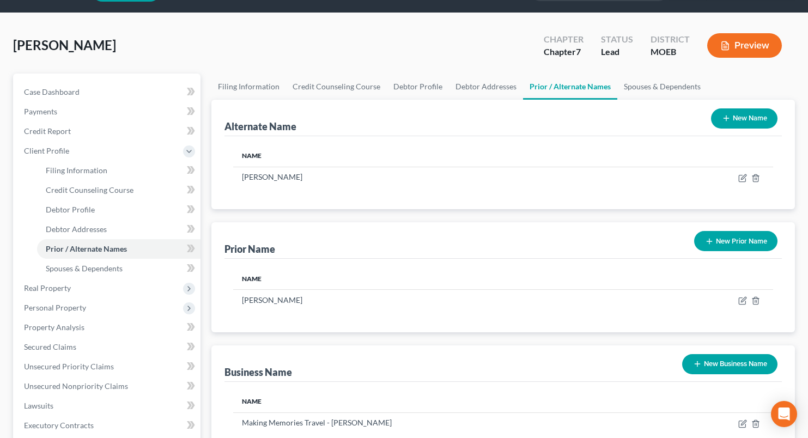
scroll to position [164, 0]
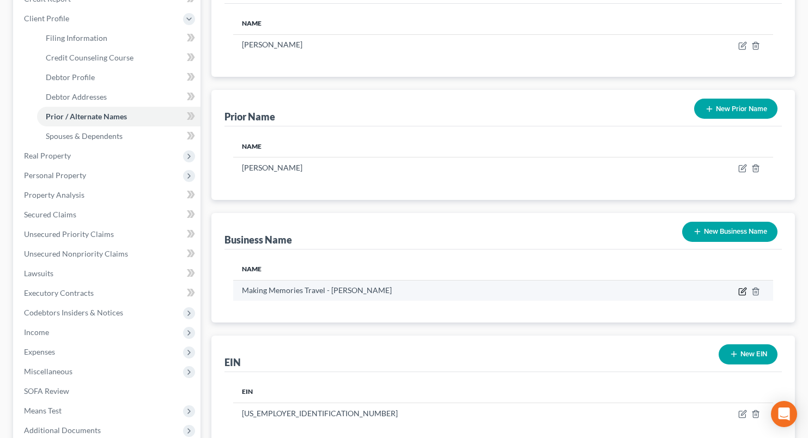
click at [739, 293] on icon "button" at bounding box center [742, 291] width 7 height 7
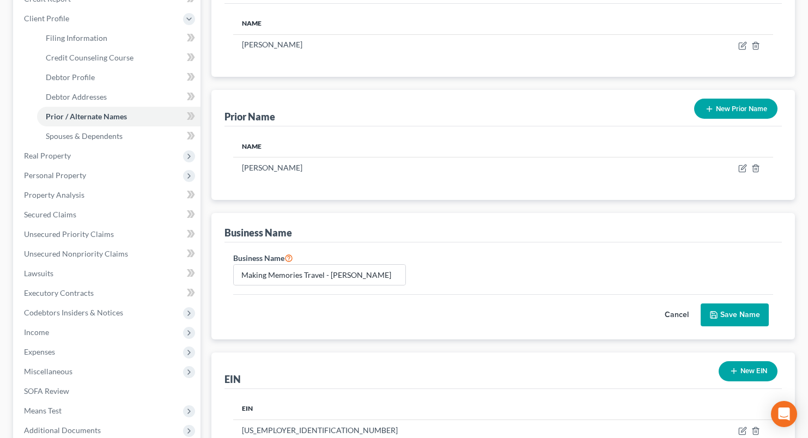
click at [407, 270] on div "Business Name Making Memories Travel - Angie Cochran" at bounding box center [320, 268] width 184 height 35
click at [398, 272] on input "Making Memories Travel - Angie Cochran" at bounding box center [320, 275] width 172 height 21
click at [736, 314] on button "Save Name" at bounding box center [735, 315] width 68 height 23
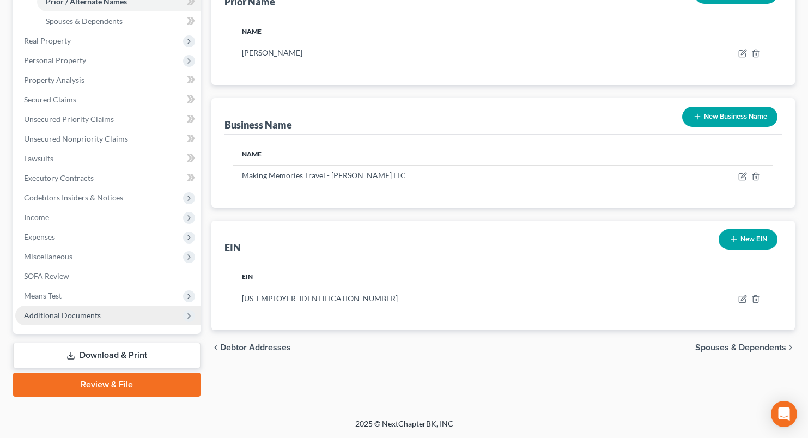
click at [46, 317] on span "Additional Documents" at bounding box center [62, 315] width 77 height 9
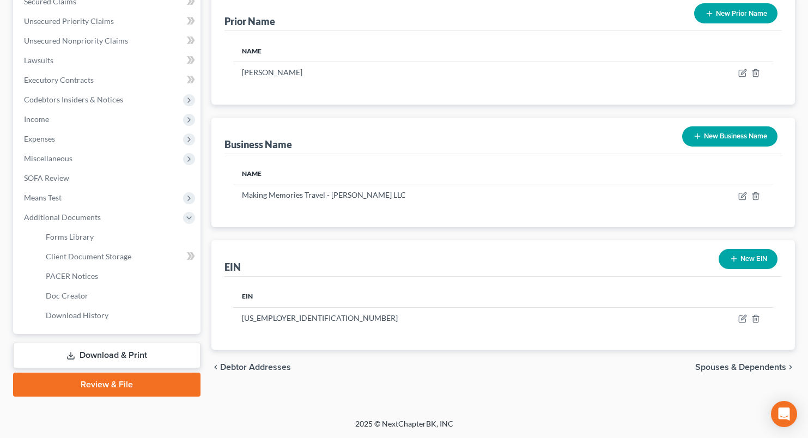
scroll to position [259, 0]
click at [82, 255] on span "Client Document Storage" at bounding box center [89, 256] width 86 height 9
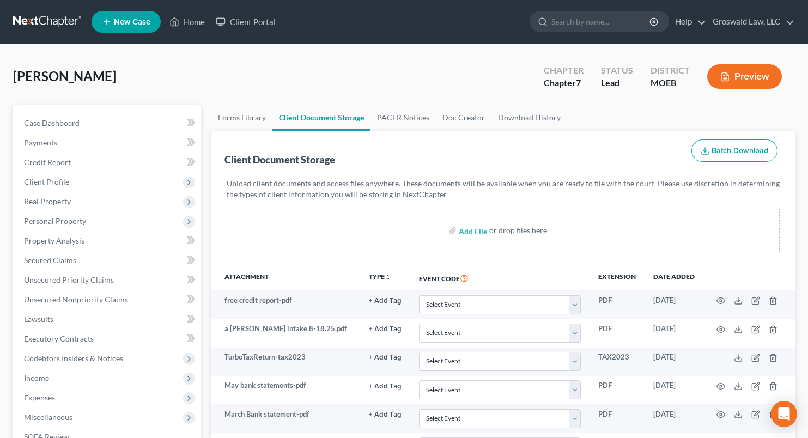
scroll to position [508, 0]
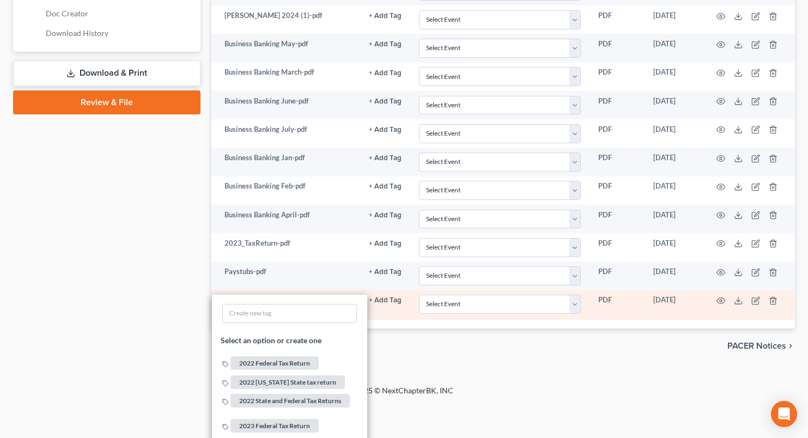
scroll to position [671, 0]
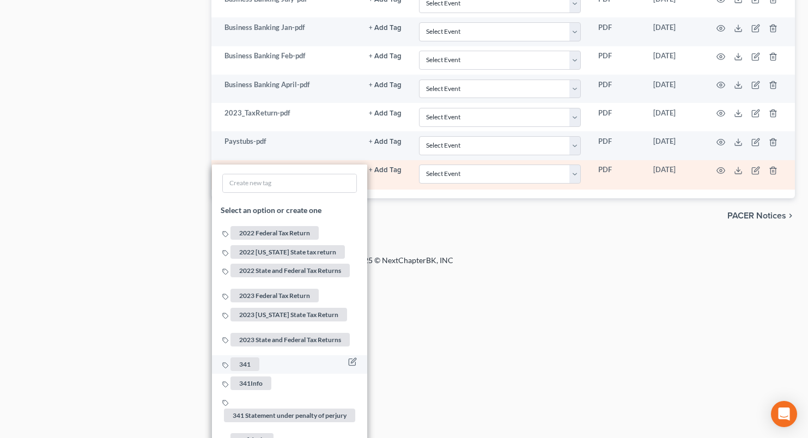
click at [250, 358] on span "341" at bounding box center [245, 365] width 29 height 14
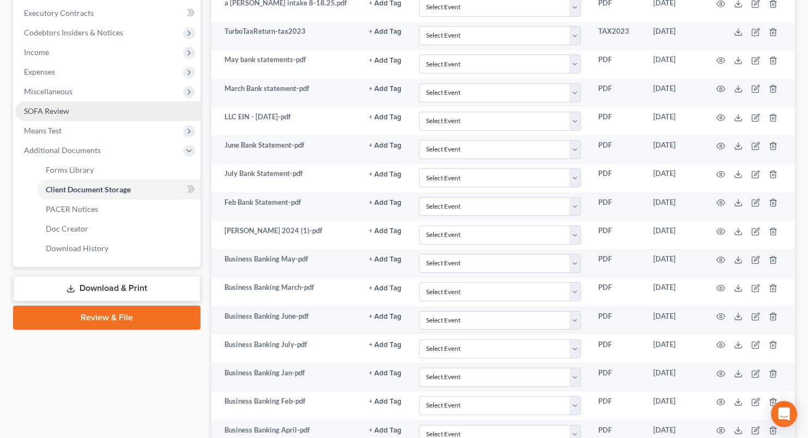
scroll to position [235, 0]
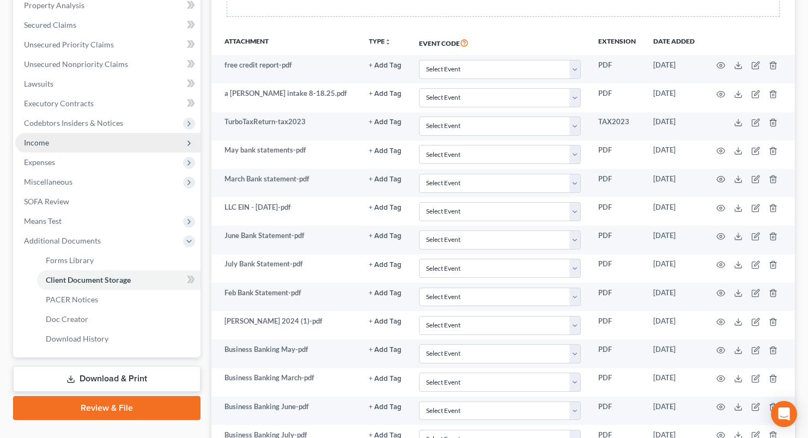
click at [46, 145] on span "Income" at bounding box center [36, 142] width 25 height 9
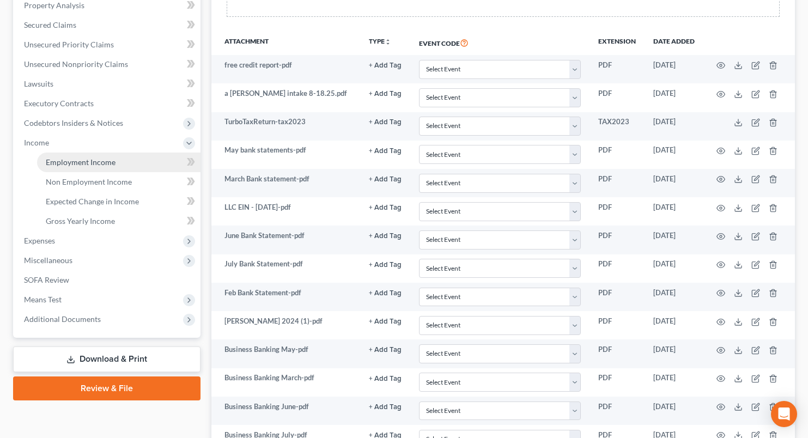
click at [88, 162] on span "Employment Income" at bounding box center [81, 162] width 70 height 9
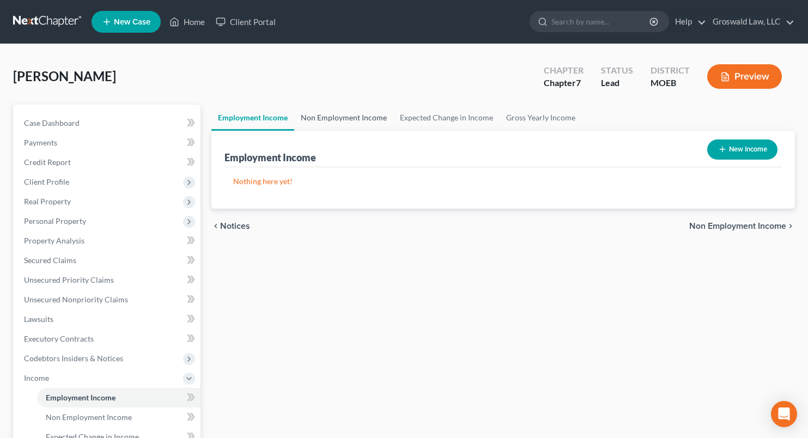
click at [315, 117] on link "Non Employment Income" at bounding box center [343, 118] width 99 height 26
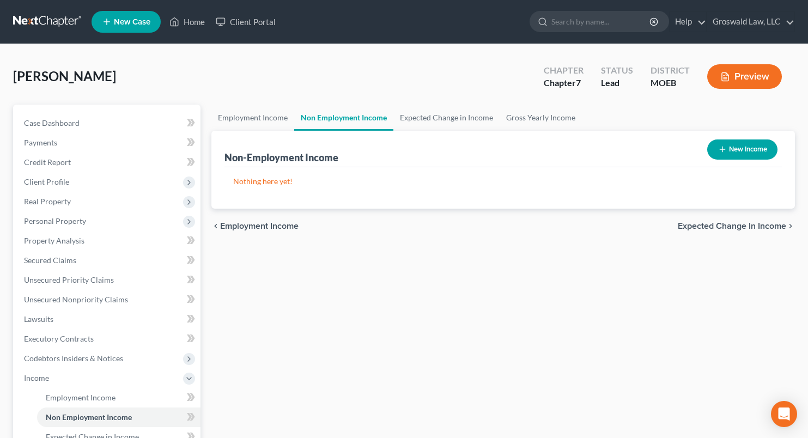
click at [741, 156] on button "New Income" at bounding box center [742, 150] width 70 height 20
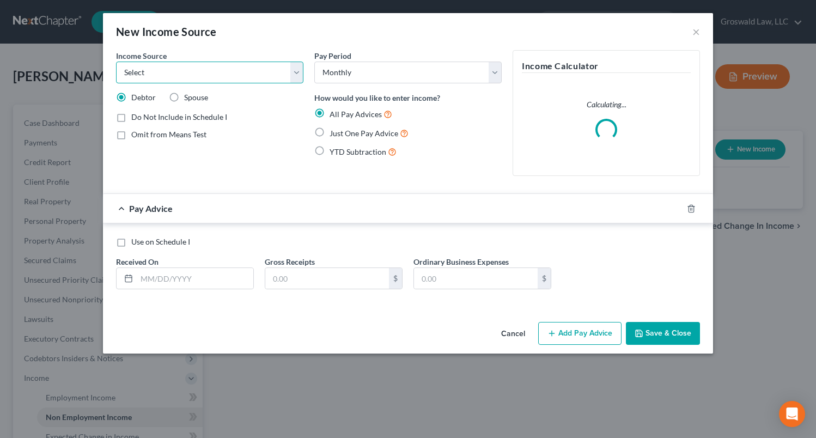
click at [189, 78] on select "Select Unemployment Disability (from employer) Pension Retirement Social Securi…" at bounding box center [209, 73] width 187 height 22
click at [116, 62] on select "Select Unemployment Disability (from employer) Pension Retirement Social Securi…" at bounding box center [209, 73] width 187 height 22
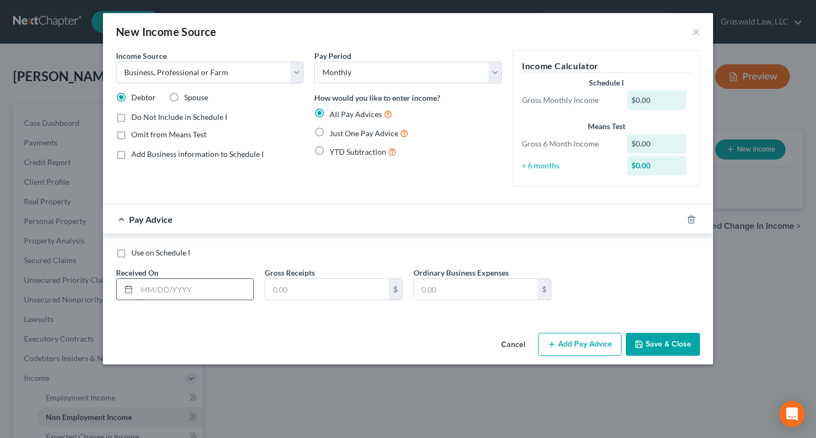
click at [158, 286] on input "text" at bounding box center [195, 289] width 117 height 21
click at [594, 343] on button "Add Pay Advice" at bounding box center [579, 344] width 83 height 23
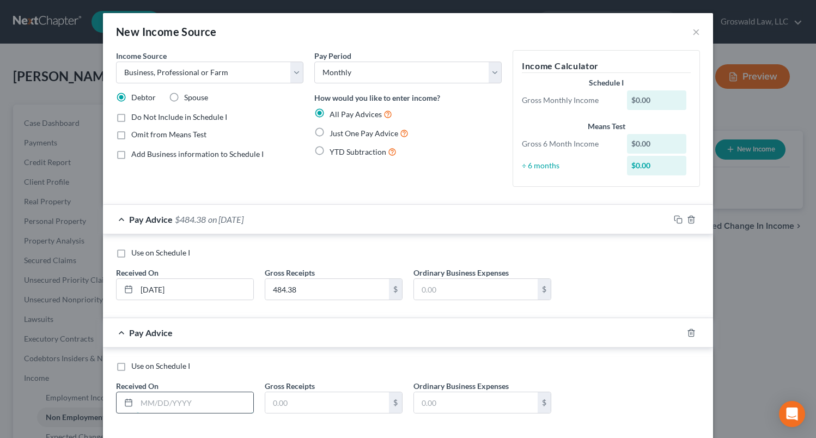
click at [191, 409] on input "text" at bounding box center [195, 402] width 117 height 21
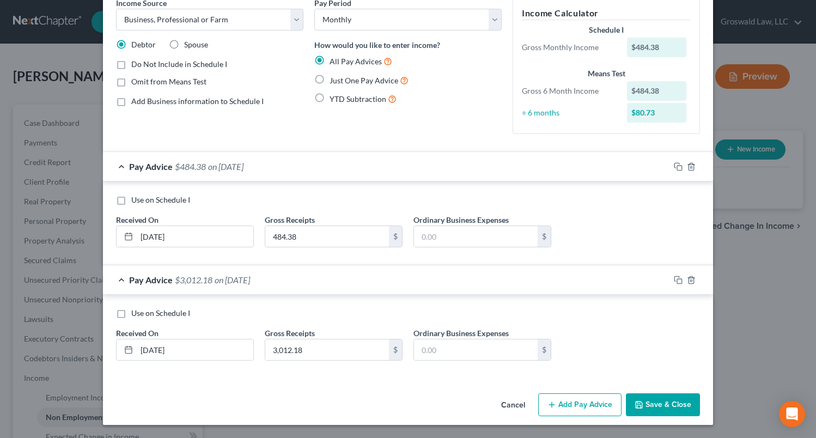
click at [582, 401] on button "Add Pay Advice" at bounding box center [579, 405] width 83 height 23
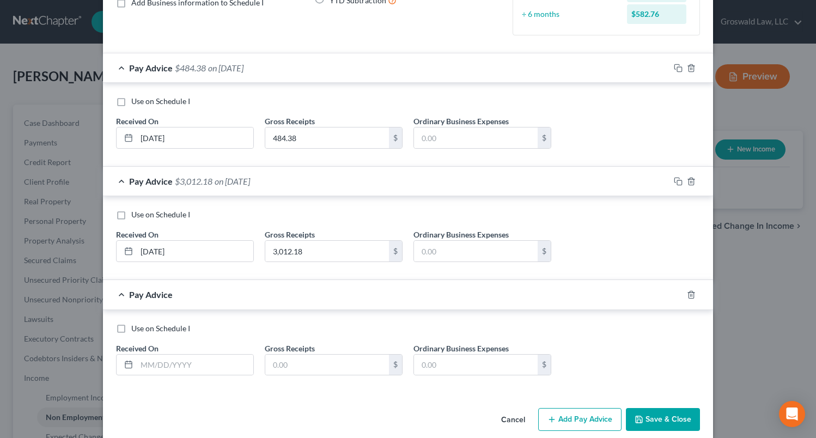
scroll to position [166, 0]
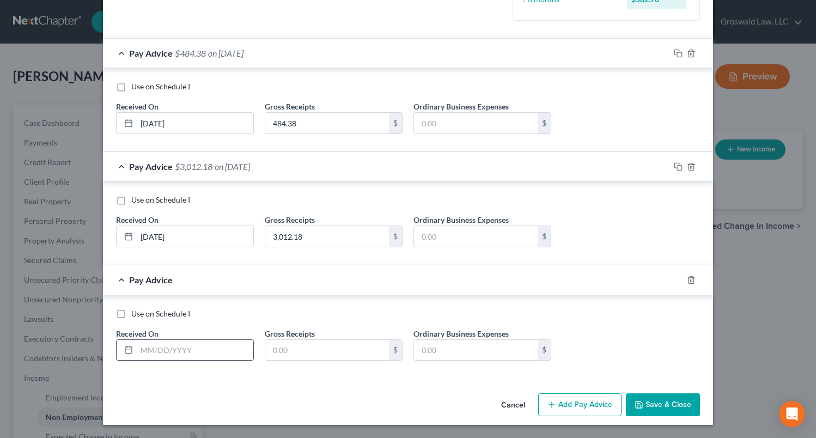
click at [163, 353] on input "text" at bounding box center [195, 350] width 117 height 21
click at [581, 405] on button "Add Pay Advice" at bounding box center [579, 405] width 83 height 23
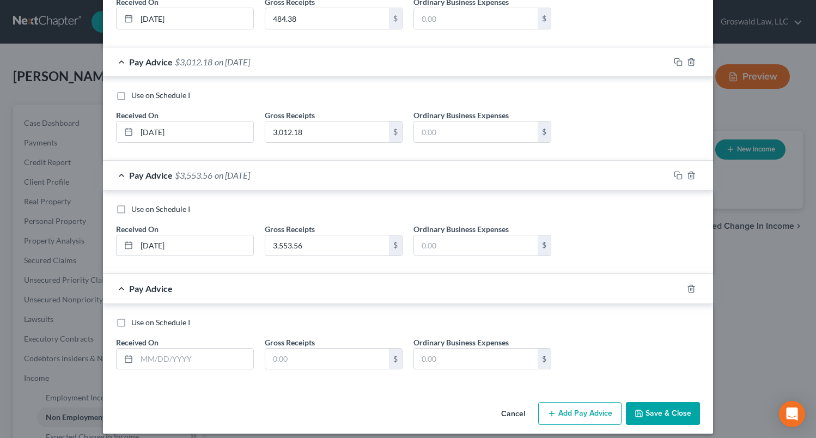
scroll to position [280, 0]
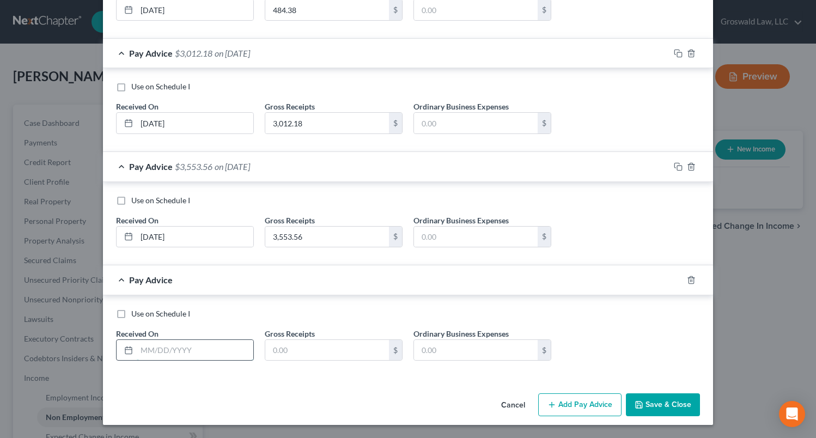
click at [203, 348] on input "text" at bounding box center [195, 350] width 117 height 21
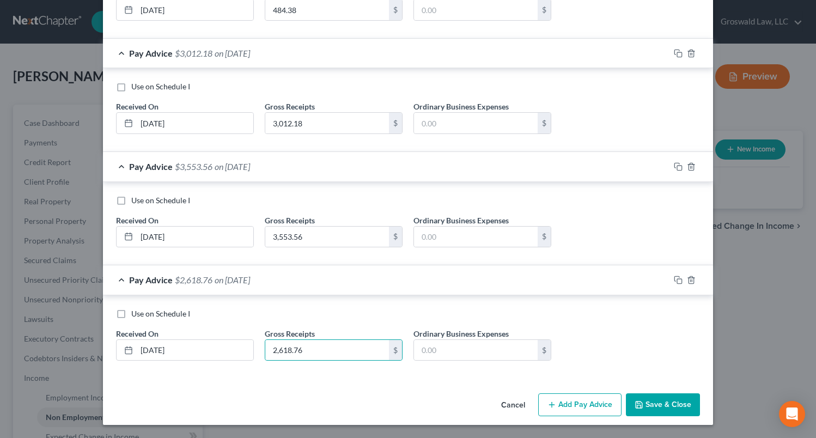
click at [582, 409] on button "Add Pay Advice" at bounding box center [579, 405] width 83 height 23
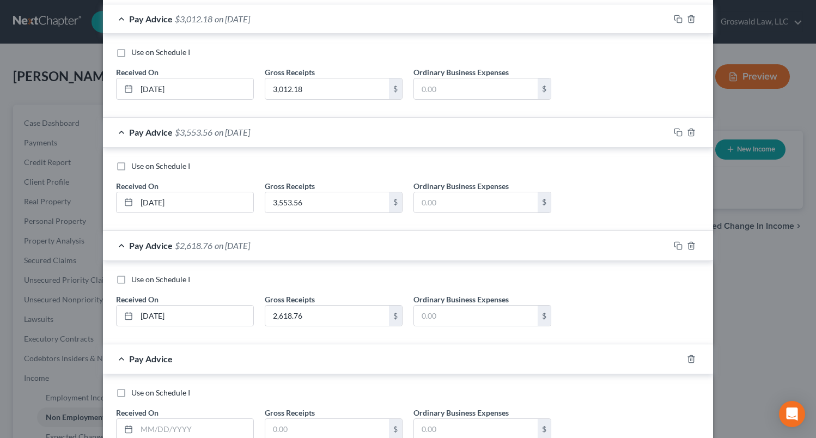
scroll to position [393, 0]
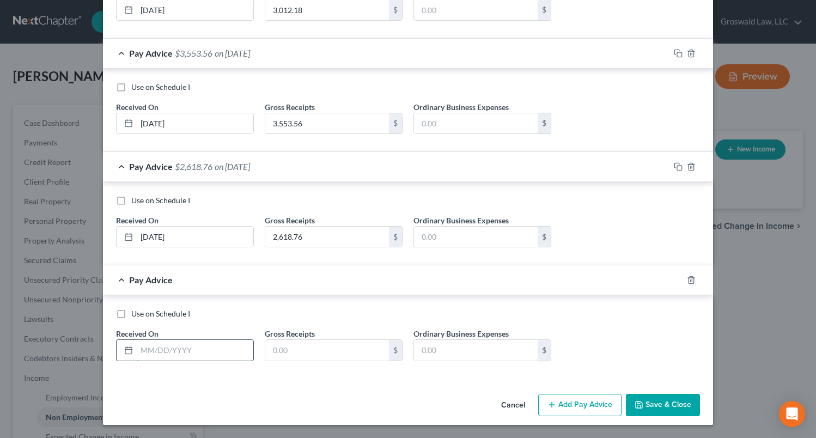
click at [220, 356] on input "text" at bounding box center [195, 350] width 117 height 21
click at [586, 409] on button "Add Pay Advice" at bounding box center [579, 405] width 83 height 23
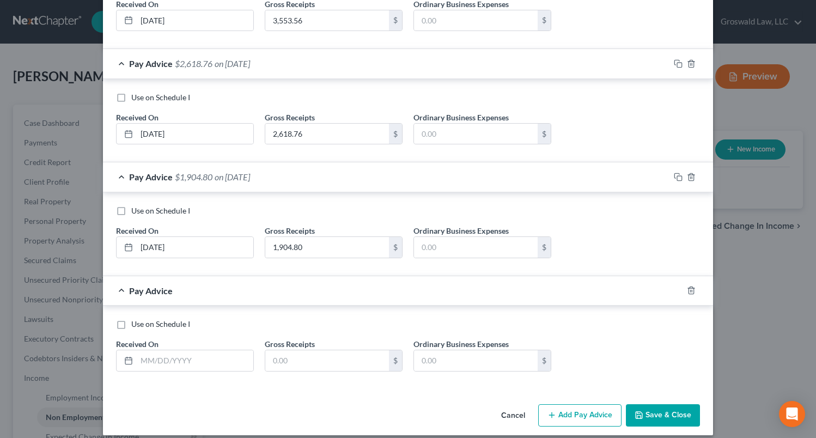
scroll to position [506, 0]
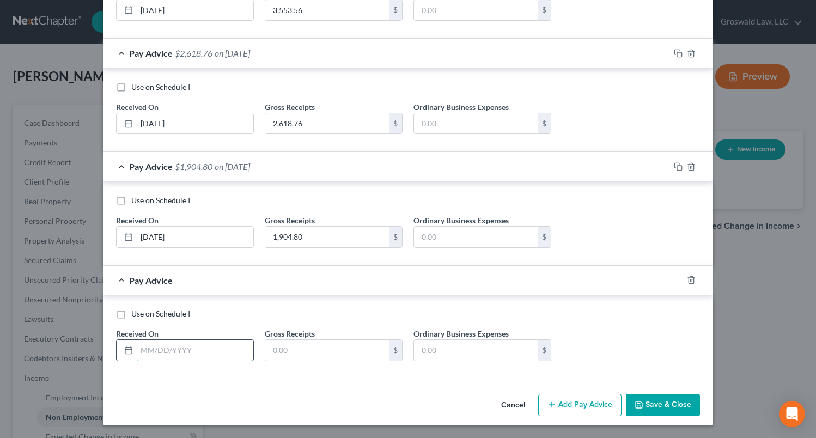
click at [172, 348] on input "text" at bounding box center [195, 350] width 117 height 21
click at [665, 404] on button "Save & Close" at bounding box center [663, 405] width 74 height 23
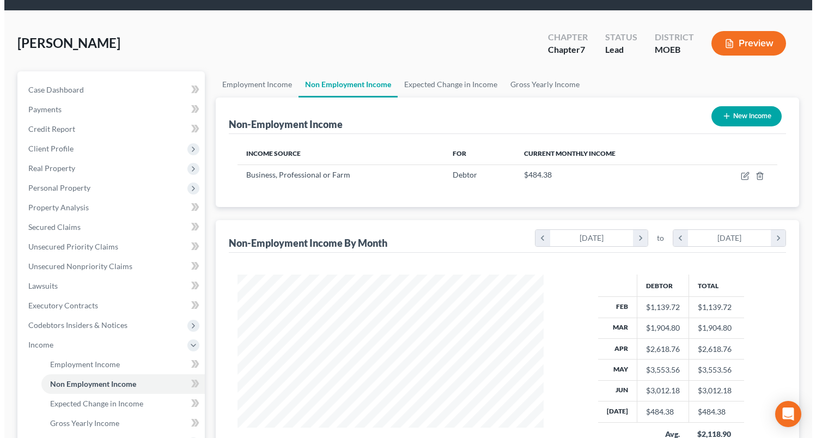
scroll to position [21, 0]
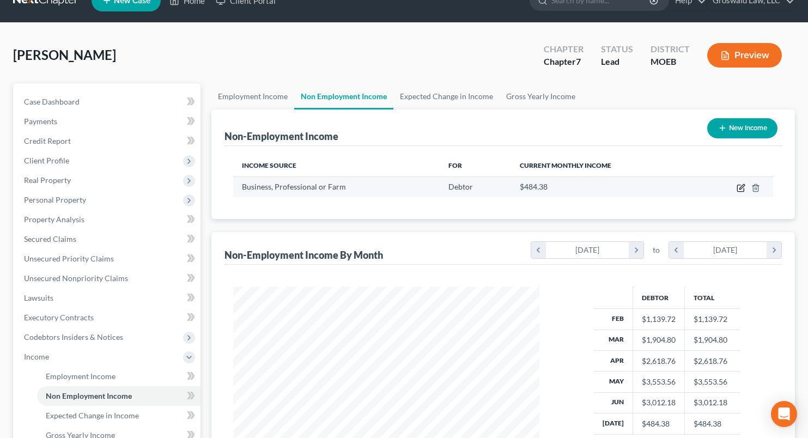
click at [742, 189] on icon "button" at bounding box center [741, 188] width 9 height 9
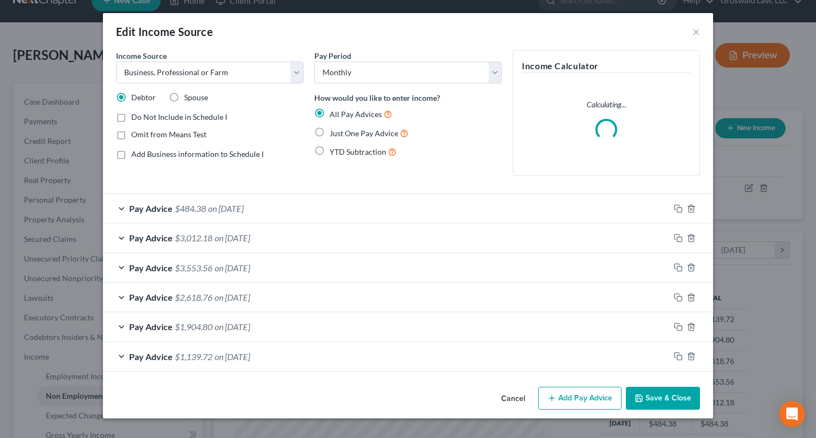
scroll to position [196, 331]
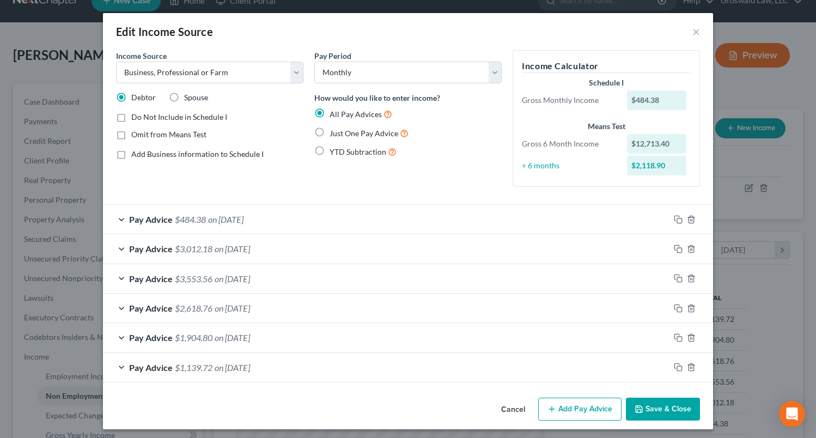
click at [553, 410] on icon "button" at bounding box center [552, 409] width 9 height 9
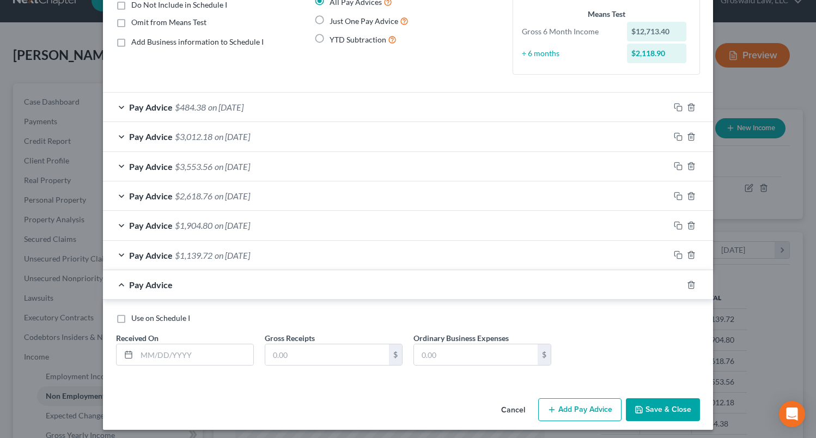
scroll to position [117, 0]
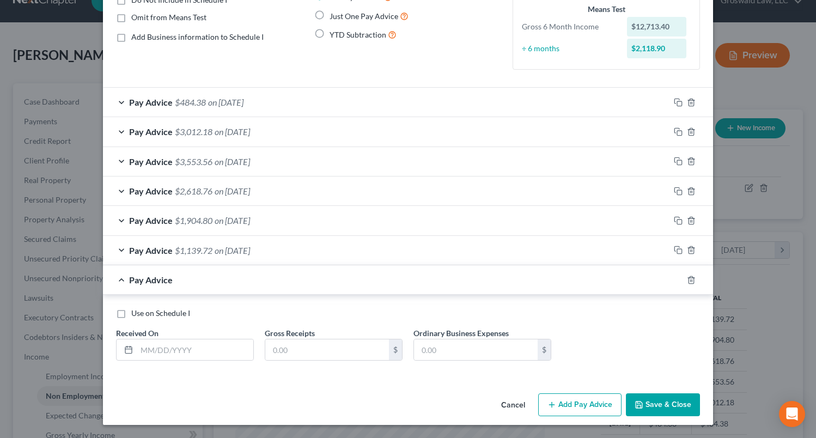
click at [131, 314] on label "Use on Schedule I" at bounding box center [160, 313] width 59 height 11
click at [136, 314] on input "Use on Schedule I" at bounding box center [139, 311] width 7 height 7
click at [147, 341] on input "text" at bounding box center [195, 350] width 117 height 21
click at [343, 343] on input "text" at bounding box center [327, 350] width 124 height 21
click at [664, 399] on button "Save & Close" at bounding box center [663, 405] width 74 height 23
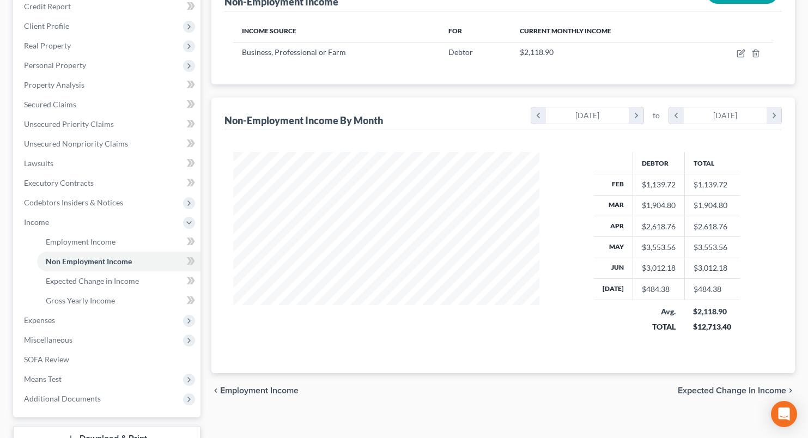
scroll to position [239, 0]
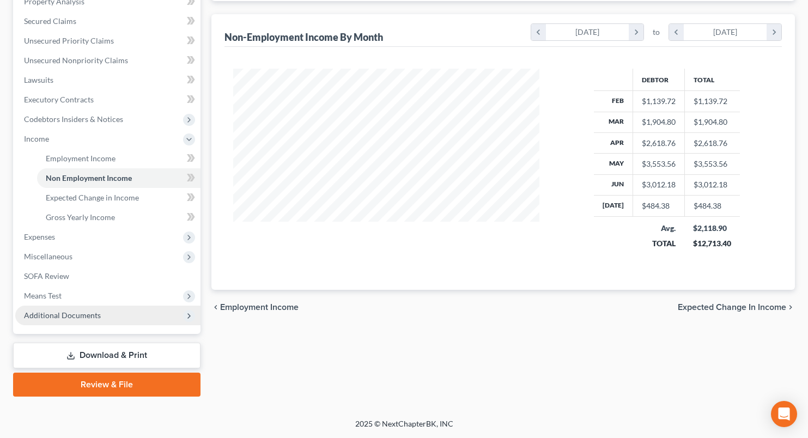
click at [76, 316] on span "Additional Documents" at bounding box center [62, 315] width 77 height 9
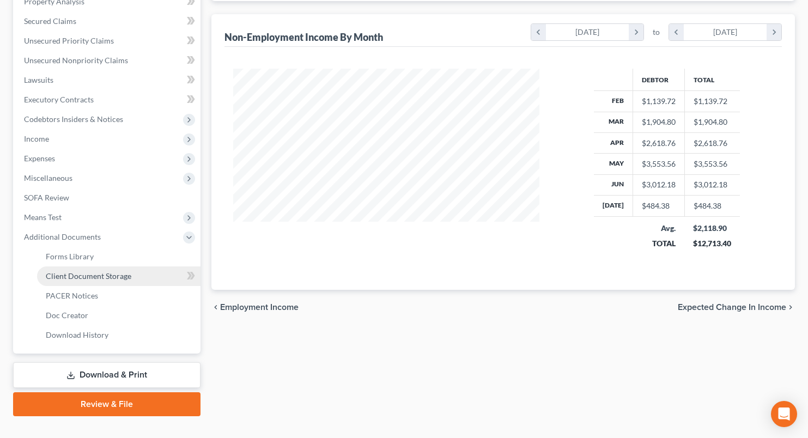
click at [101, 274] on span "Client Document Storage" at bounding box center [89, 275] width 86 height 9
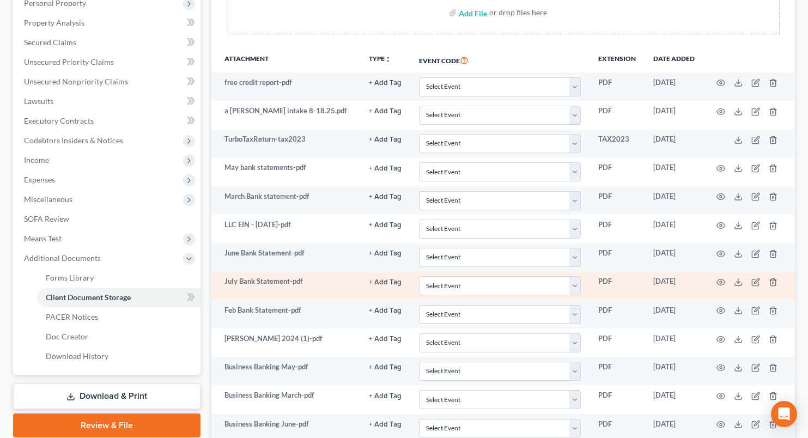
scroll to position [491, 0]
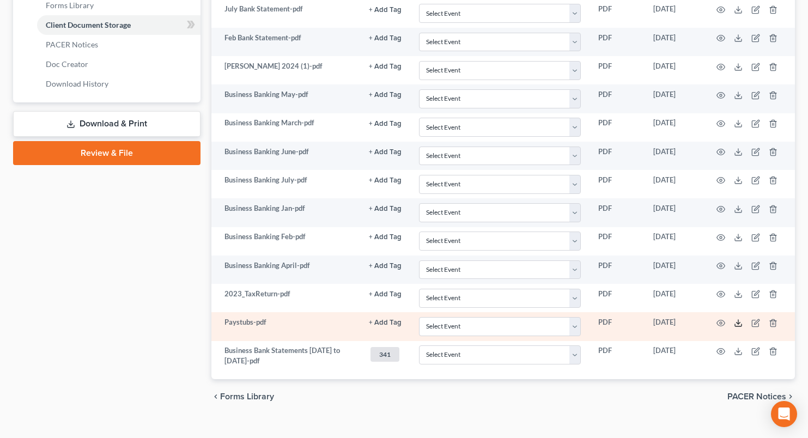
click at [739, 323] on line at bounding box center [739, 322] width 0 height 4
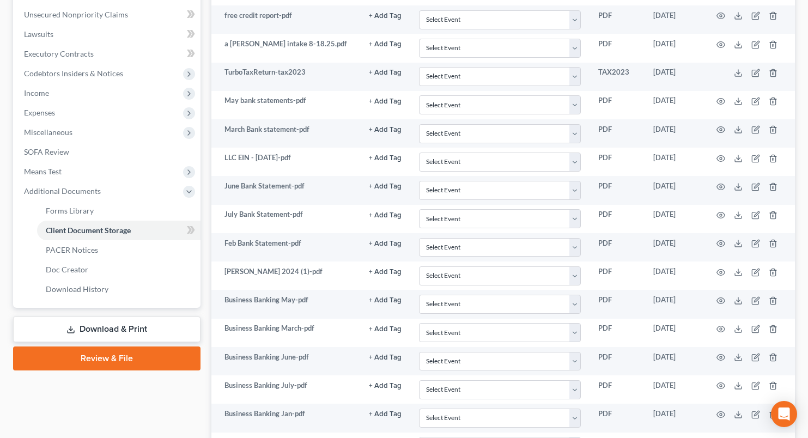
scroll to position [273, 0]
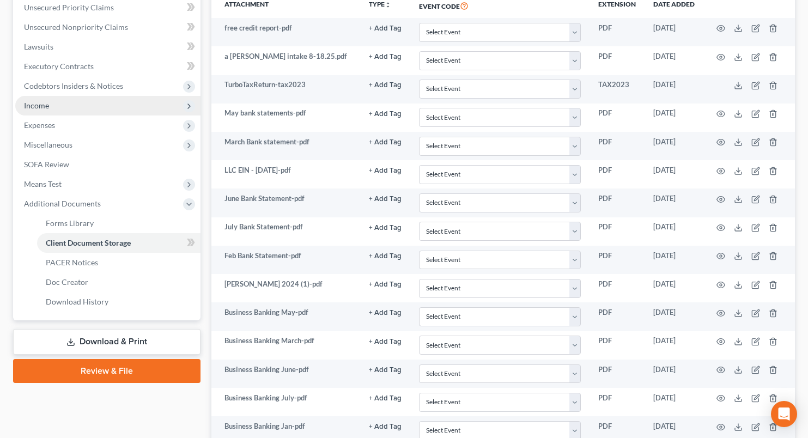
click at [69, 105] on span "Income" at bounding box center [107, 106] width 185 height 20
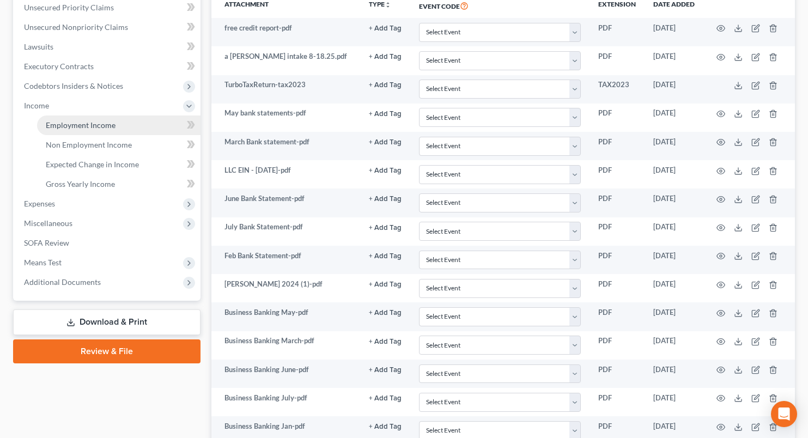
click at [91, 125] on span "Employment Income" at bounding box center [81, 124] width 70 height 9
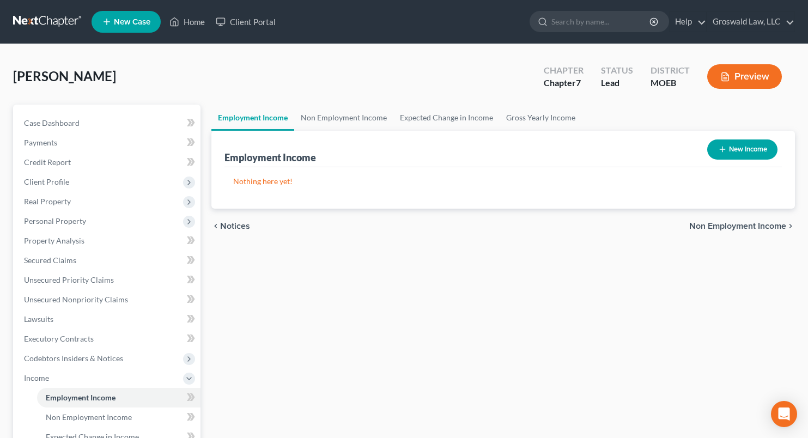
click at [752, 152] on button "New Income" at bounding box center [742, 150] width 70 height 20
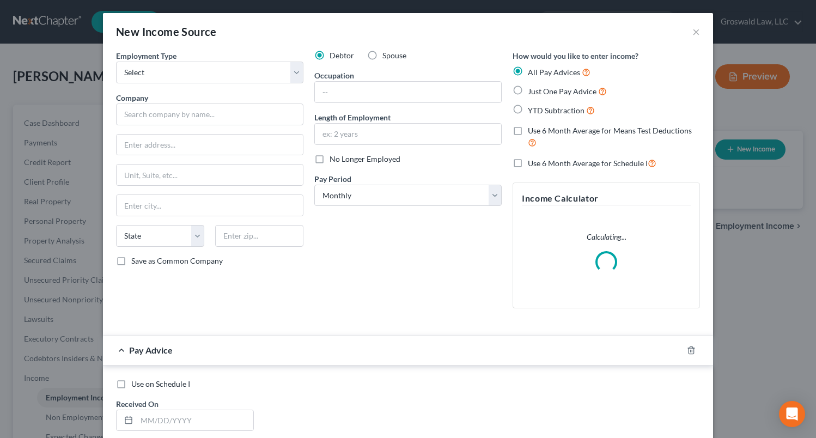
click at [383, 56] on label "Spouse" at bounding box center [395, 55] width 24 height 11
click at [387, 56] on input "Spouse" at bounding box center [390, 53] width 7 height 7
click at [245, 118] on input "text" at bounding box center [209, 115] width 187 height 22
click at [233, 74] on select "Select Full or Part Time Employment Self Employment" at bounding box center [209, 73] width 187 height 22
click at [116, 62] on select "Select Full or Part Time Employment Self Employment" at bounding box center [209, 73] width 187 height 22
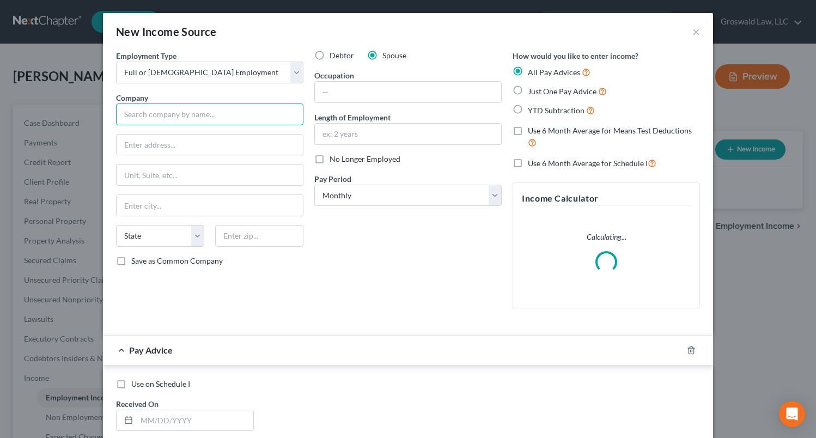
click at [202, 105] on input "text" at bounding box center [209, 115] width 187 height 22
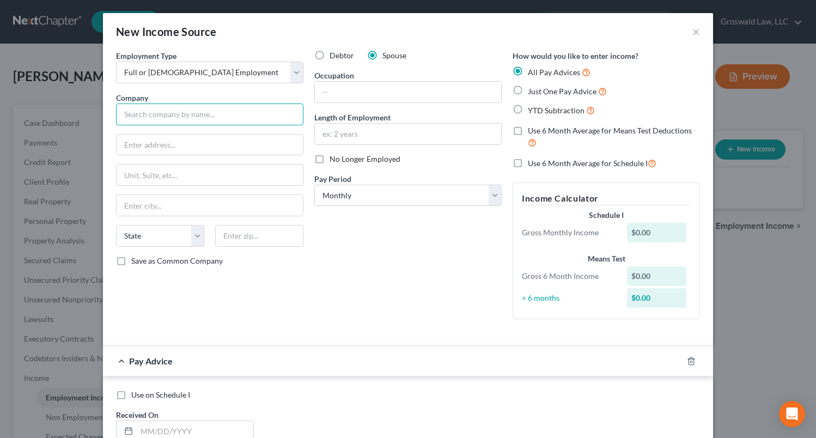
click at [203, 114] on input "text" at bounding box center [209, 115] width 187 height 22
click at [414, 95] on input "text" at bounding box center [408, 92] width 186 height 21
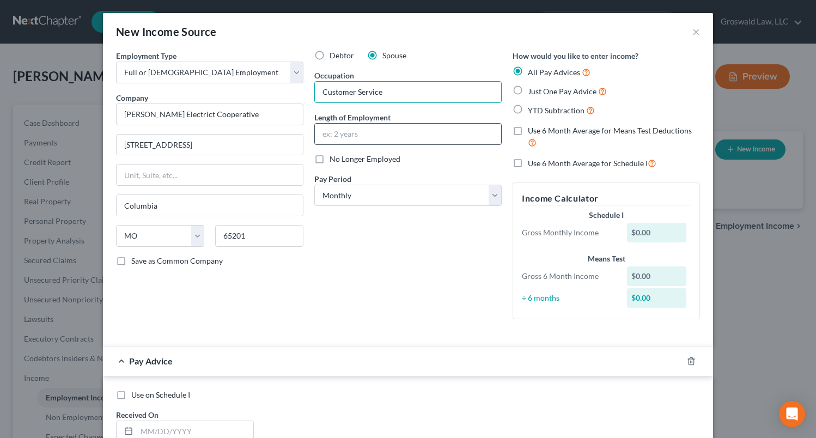
click at [401, 132] on input "text" at bounding box center [408, 134] width 186 height 21
click at [330, 203] on select "Select Monthly Twice Monthly Every Other Week Weekly" at bounding box center [407, 196] width 187 height 22
click at [314, 185] on select "Select Monthly Twice Monthly Every Other Week Weekly" at bounding box center [407, 196] width 187 height 22
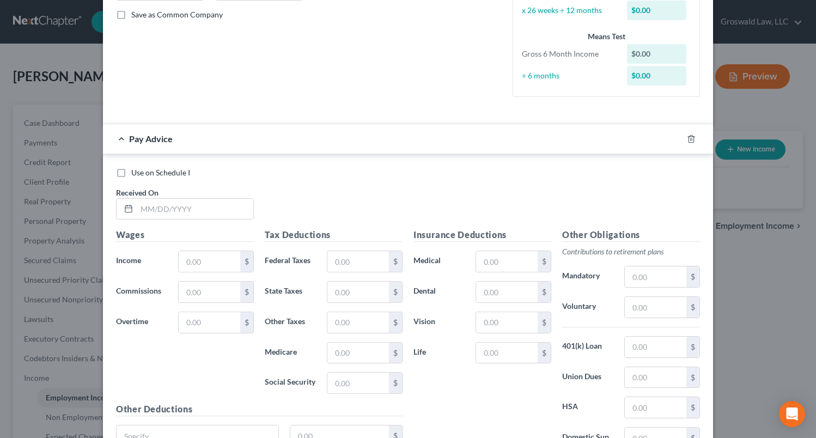
scroll to position [273, 0]
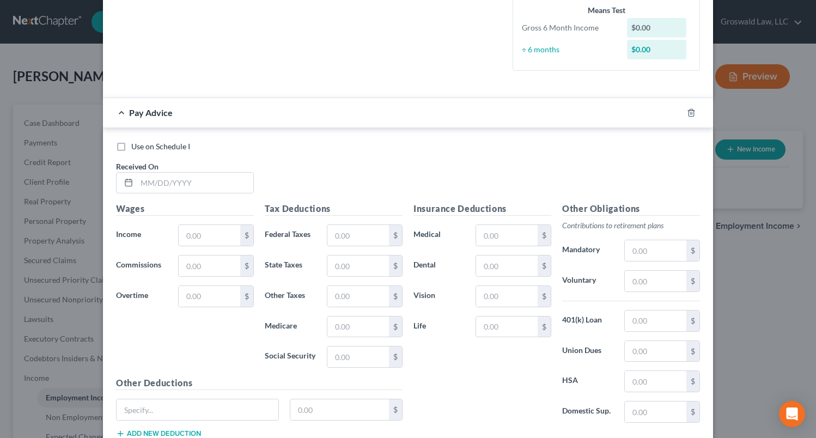
click at [131, 145] on label "Use on Schedule I" at bounding box center [160, 146] width 59 height 11
click at [136, 145] on input "Use on Schedule I" at bounding box center [139, 144] width 7 height 7
click at [131, 146] on label "Use on Schedule I" at bounding box center [160, 146] width 59 height 11
click at [136, 146] on input "Use on Schedule I" at bounding box center [139, 144] width 7 height 7
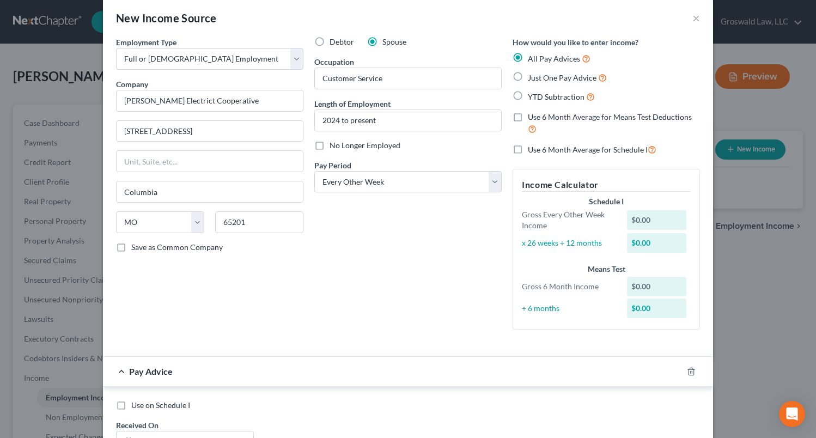
scroll to position [0, 0]
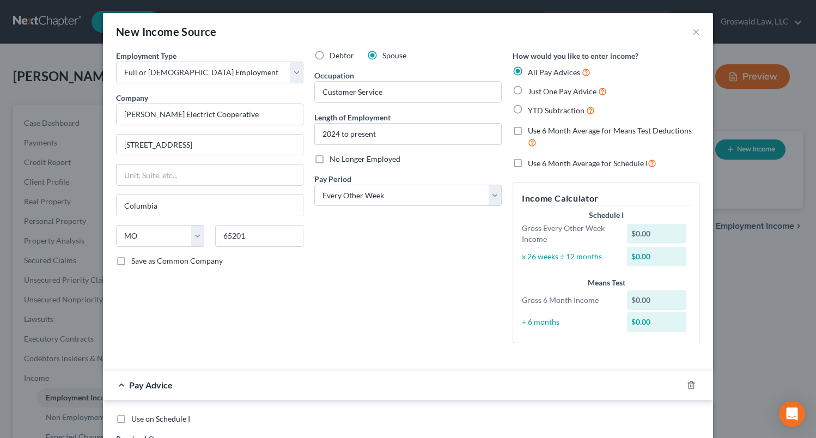
click at [542, 93] on span "Just One Pay Advice" at bounding box center [562, 91] width 69 height 9
click at [540, 92] on input "Just One Pay Advice" at bounding box center [535, 88] width 7 height 7
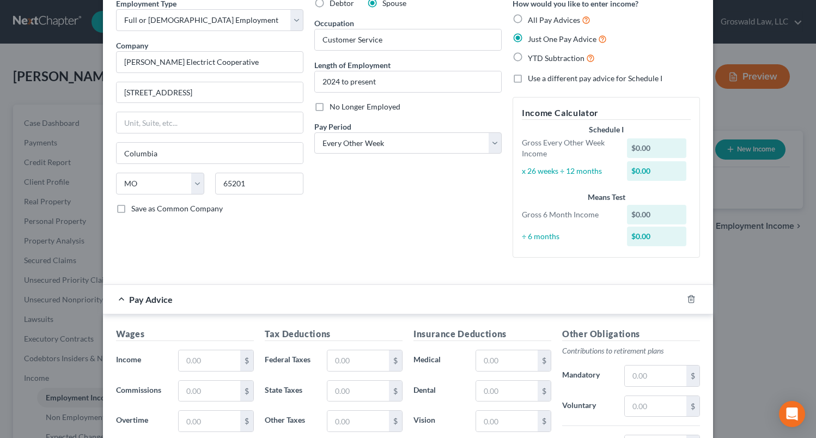
scroll to position [255, 0]
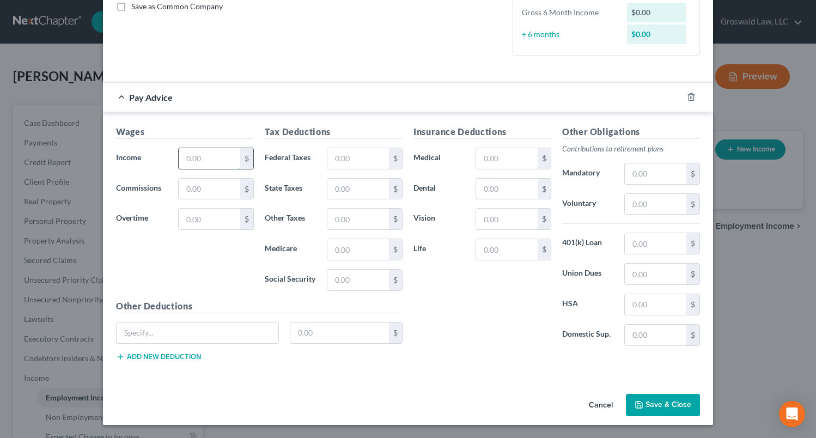
click at [226, 167] on input "text" at bounding box center [210, 158] width 62 height 21
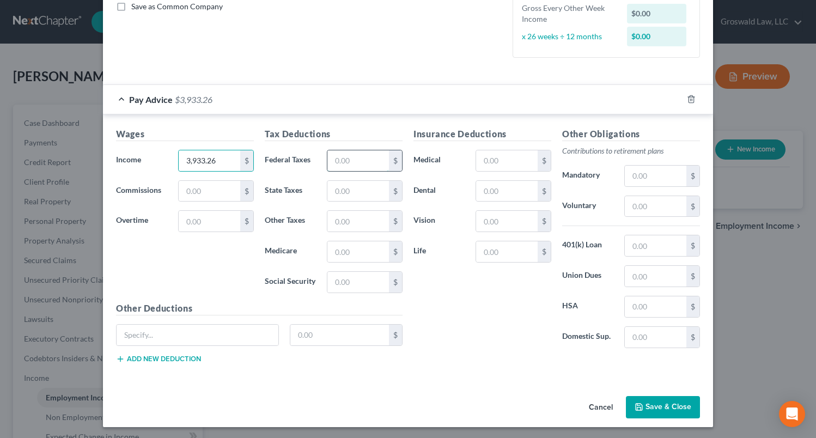
click at [366, 156] on input "text" at bounding box center [359, 160] width 62 height 21
click at [505, 158] on input "text" at bounding box center [507, 160] width 62 height 21
click at [654, 408] on button "Save & Close" at bounding box center [663, 407] width 74 height 23
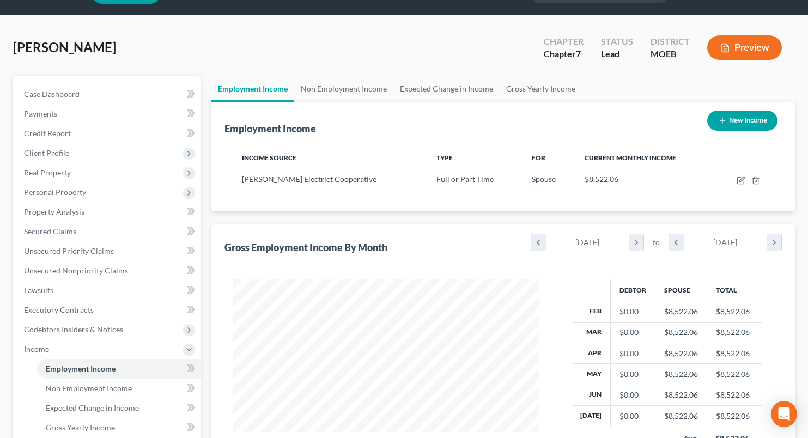
scroll to position [0, 0]
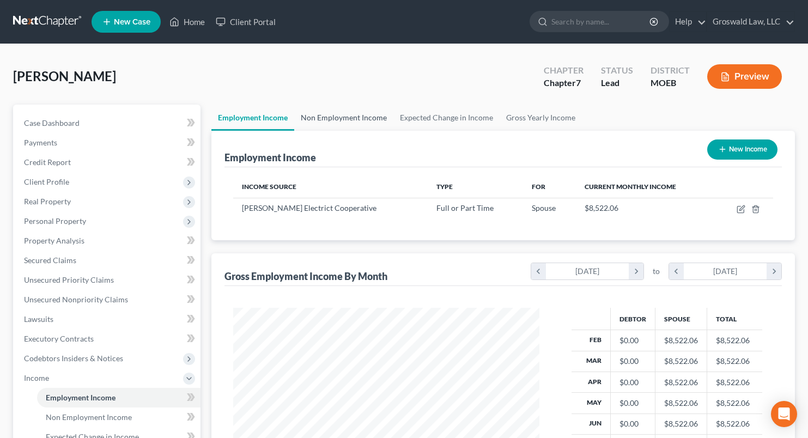
click at [348, 120] on link "Non Employment Income" at bounding box center [343, 118] width 99 height 26
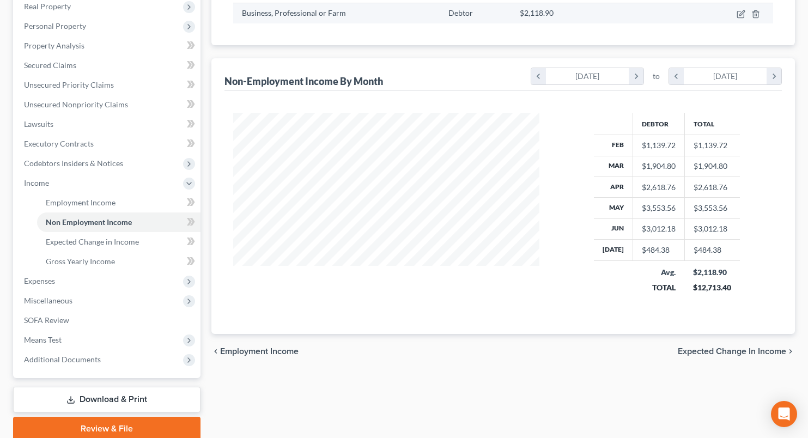
scroll to position [218, 0]
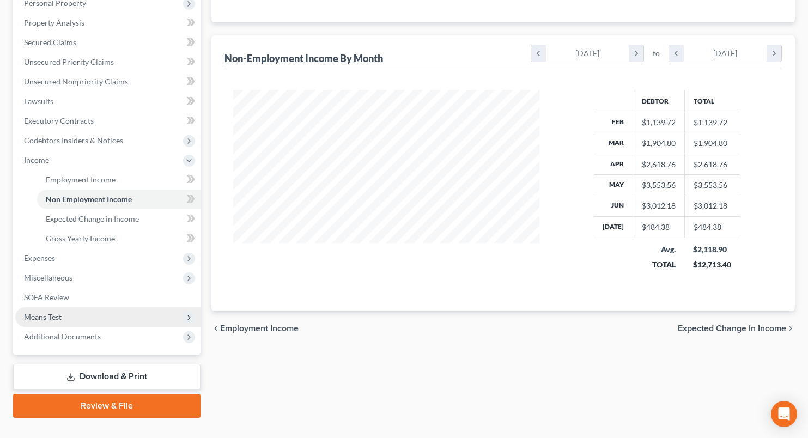
click at [47, 314] on span "Means Test" at bounding box center [43, 316] width 38 height 9
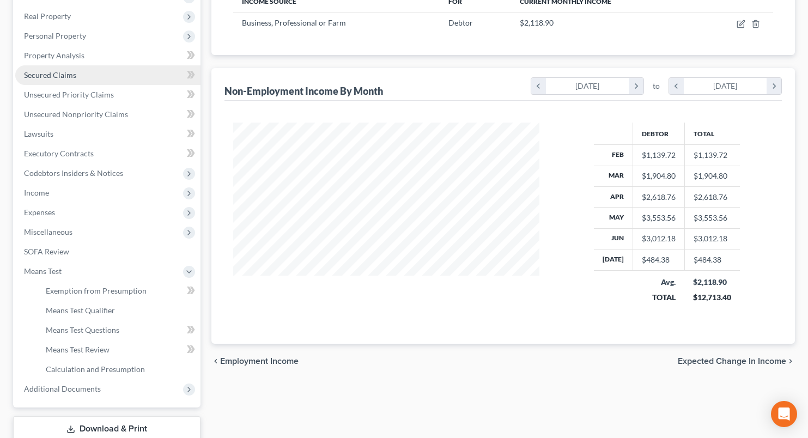
scroll to position [55, 0]
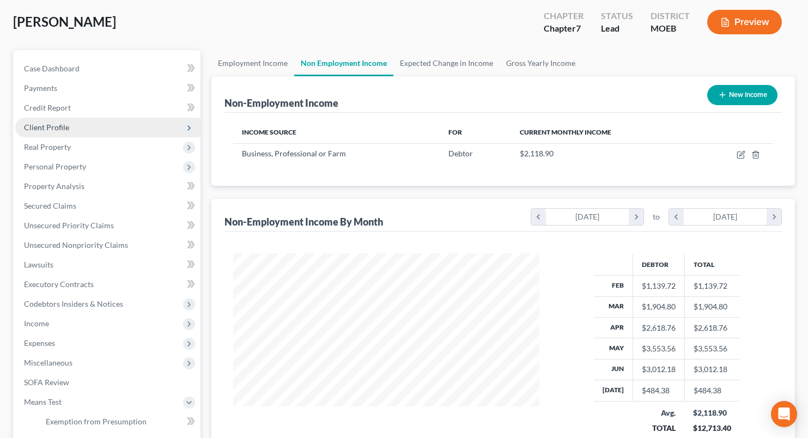
click at [48, 126] on span "Client Profile" at bounding box center [46, 127] width 45 height 9
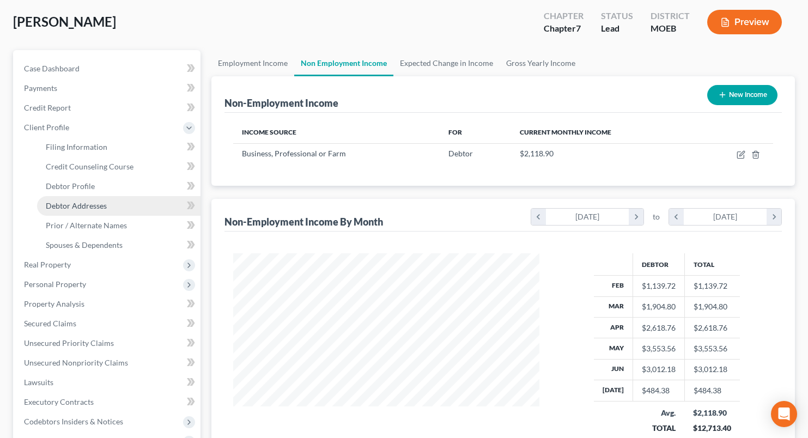
click at [81, 213] on link "Debtor Addresses" at bounding box center [119, 206] width 164 height 20
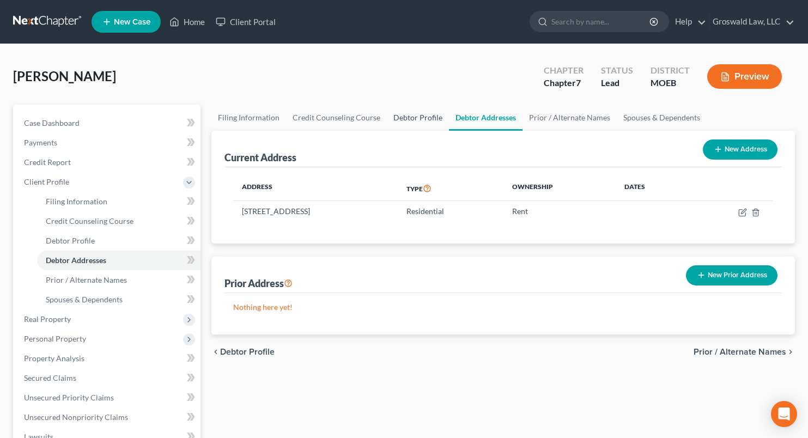
click at [402, 115] on link "Debtor Profile" at bounding box center [418, 118] width 62 height 26
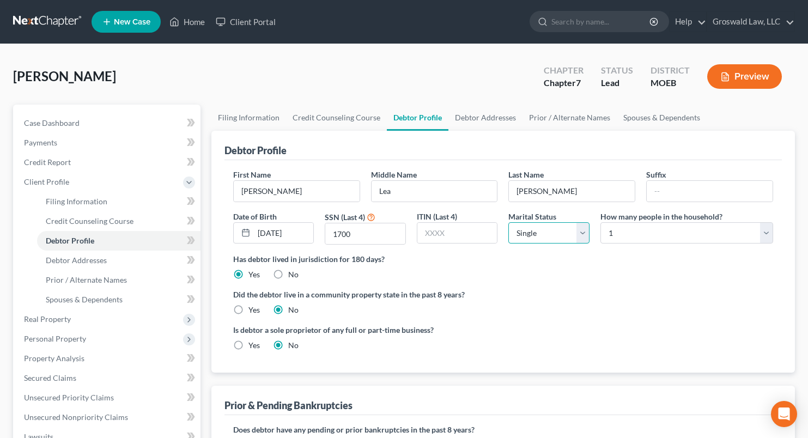
click at [561, 235] on select "Select Single Married Separated Divorced Widowed" at bounding box center [549, 233] width 81 height 22
click at [509, 222] on select "Select Single Married Separated Divorced Widowed" at bounding box center [549, 233] width 81 height 22
click at [626, 234] on select "Select 1 2 3 4 5 6 7 8 9 10 11 12 13 14 15 16 17 18 19 20" at bounding box center [687, 233] width 173 height 22
click at [601, 222] on select "Select 1 2 3 4 5 6 7 8 9 10 11 12 13 14 15 16 17 18 19 20" at bounding box center [687, 233] width 173 height 22
click at [617, 111] on link "Spouses & Dependents" at bounding box center [662, 118] width 90 height 26
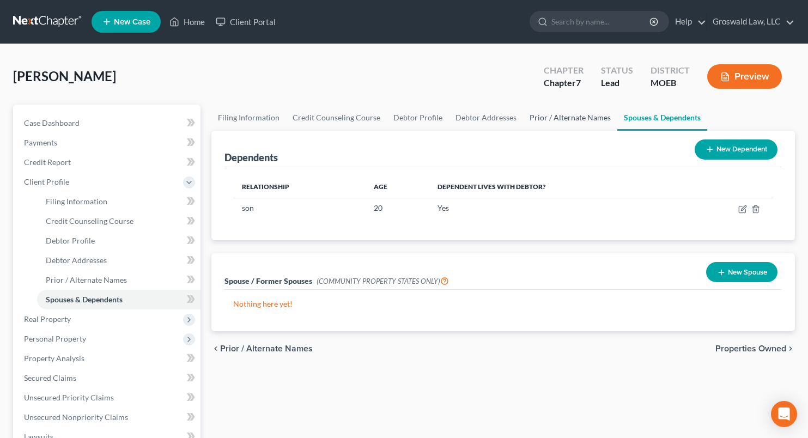
click at [571, 117] on link "Prior / Alternate Names" at bounding box center [570, 118] width 94 height 26
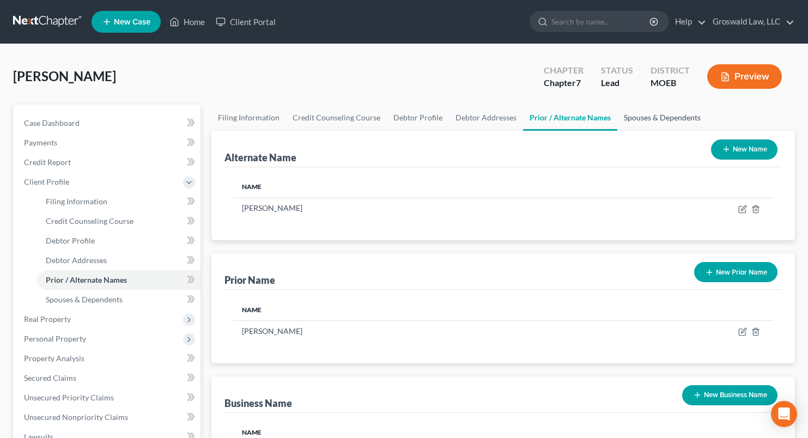
click at [632, 117] on link "Spouses & Dependents" at bounding box center [663, 118] width 90 height 26
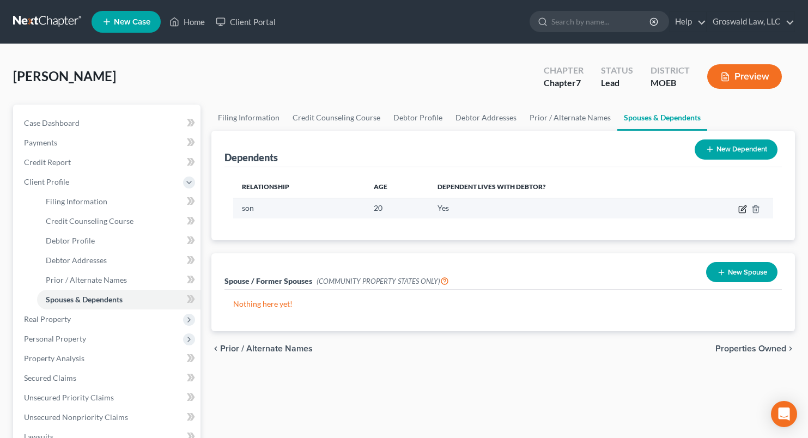
click at [744, 208] on icon "button" at bounding box center [743, 209] width 9 height 9
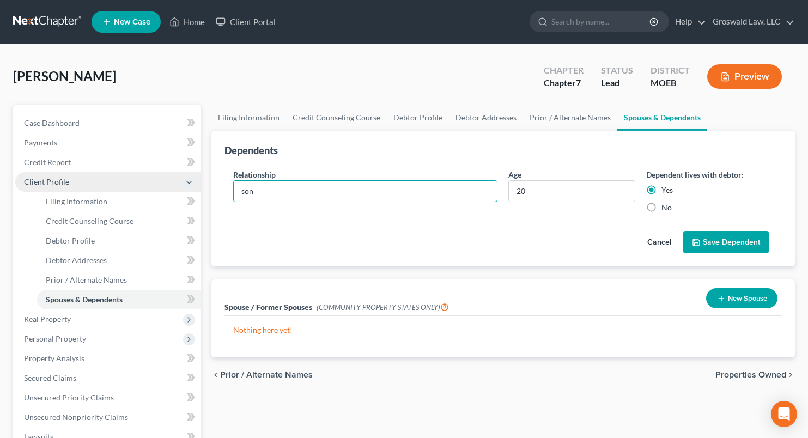
drag, startPoint x: 314, startPoint y: 189, endPoint x: 63, endPoint y: 177, distance: 251.5
click at [64, 177] on div "Petition Navigation Case Dashboard Payments Invoices Payments Payments Credit R…" at bounding box center [404, 390] width 793 height 571
click at [718, 247] on button "Save Dependent" at bounding box center [726, 242] width 86 height 23
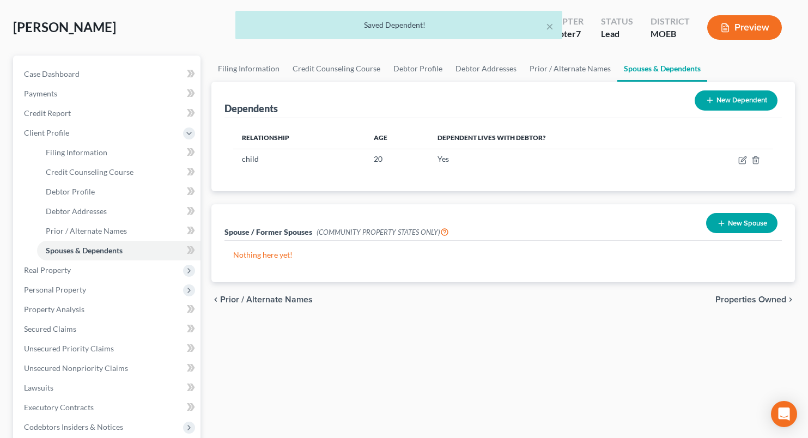
scroll to position [218, 0]
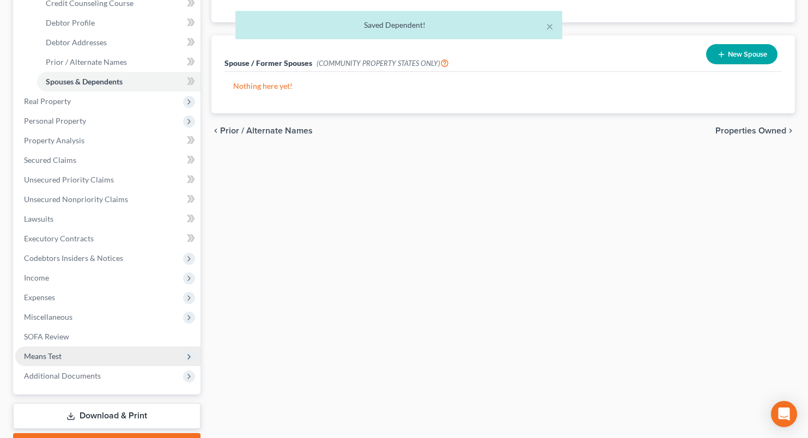
click at [68, 352] on span "Means Test" at bounding box center [107, 357] width 185 height 20
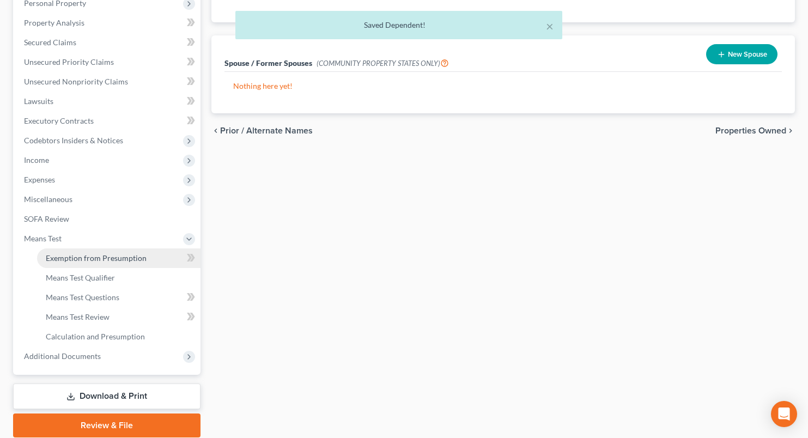
click at [104, 258] on span "Exemption from Presumption" at bounding box center [96, 257] width 101 height 9
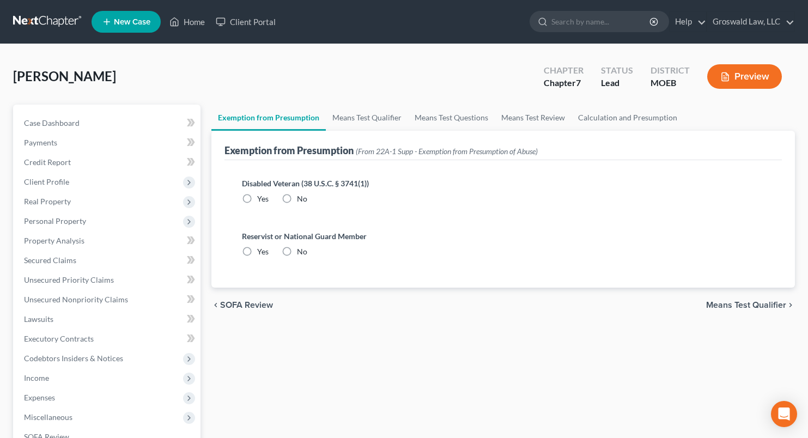
click at [297, 199] on label "No" at bounding box center [302, 198] width 10 height 11
click at [301, 199] on input "No" at bounding box center [304, 196] width 7 height 7
click at [297, 252] on label "No" at bounding box center [302, 251] width 10 height 11
click at [301, 252] on input "No" at bounding box center [304, 249] width 7 height 7
click at [358, 117] on link "Means Test Qualifier" at bounding box center [367, 118] width 82 height 26
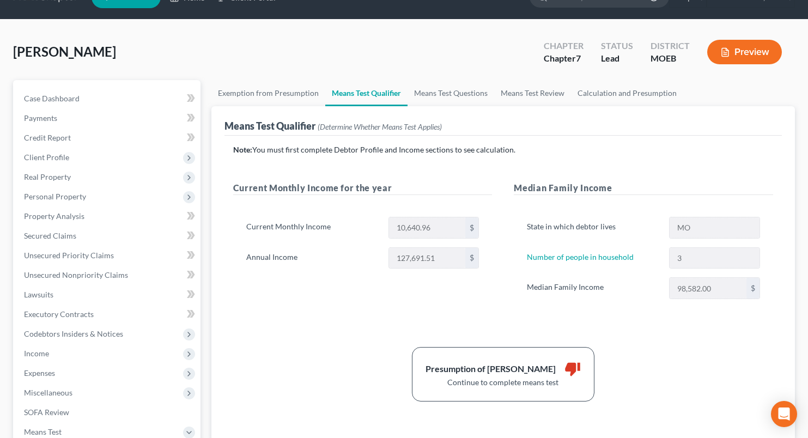
scroll to position [55, 0]
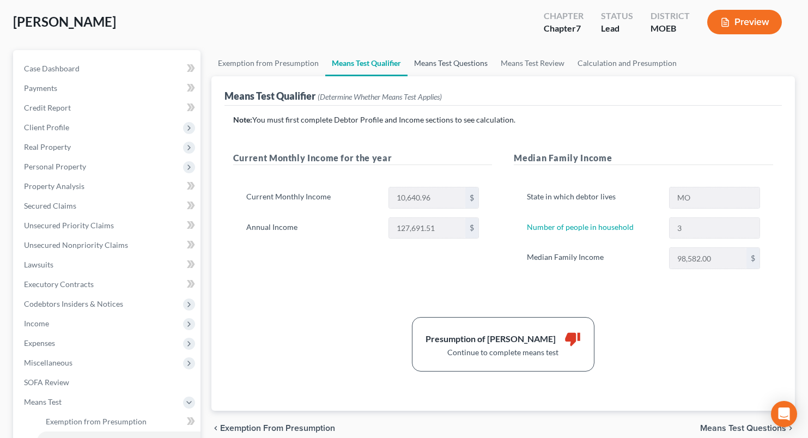
click at [432, 64] on link "Means Test Questions" at bounding box center [451, 63] width 87 height 26
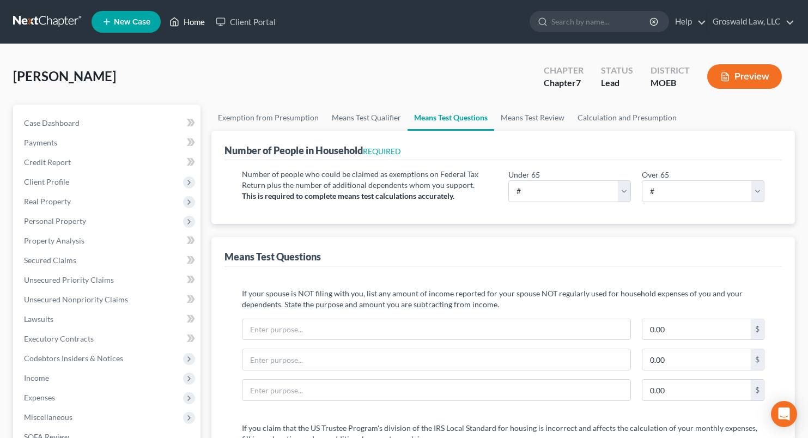
click at [190, 22] on link "Home" at bounding box center [187, 22] width 46 height 20
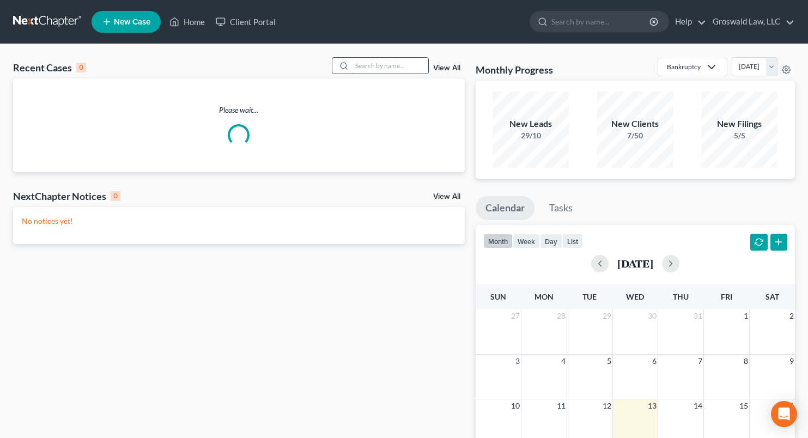
click at [363, 65] on input "search" at bounding box center [390, 66] width 76 height 16
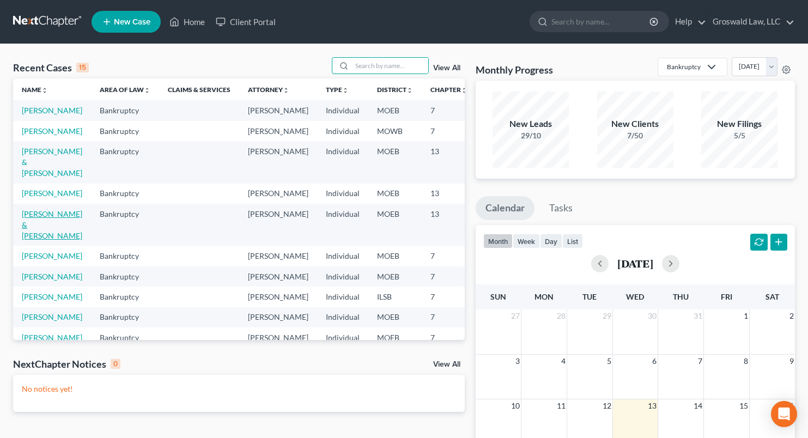
click at [38, 240] on link "Jones, Steve & Aralyn" at bounding box center [52, 224] width 60 height 31
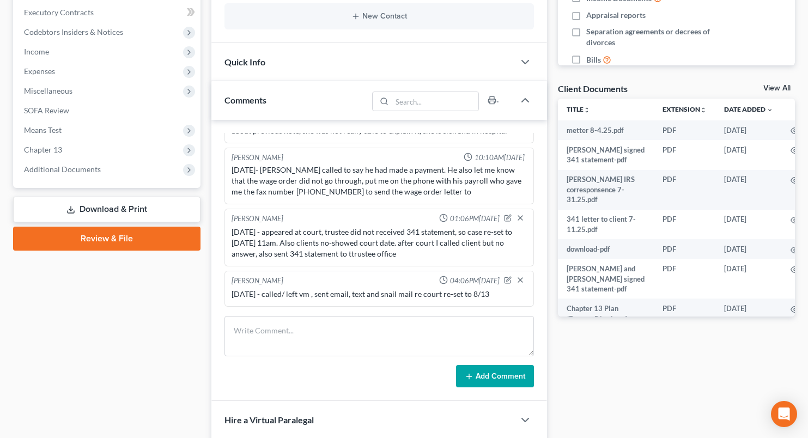
scroll to position [327, 0]
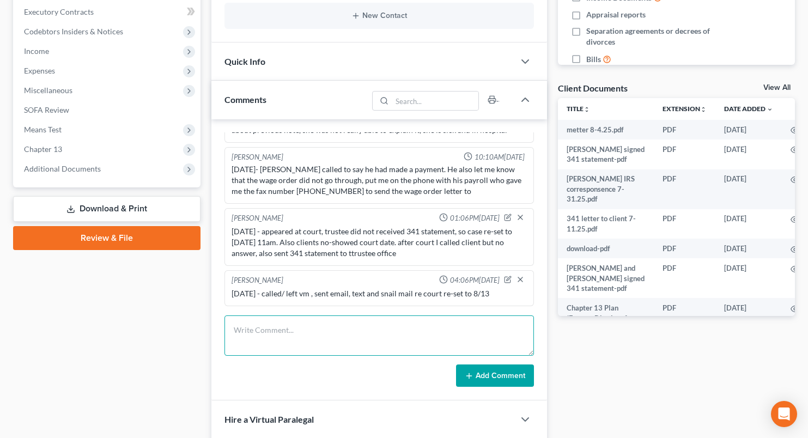
click at [404, 325] on textarea at bounding box center [380, 336] width 310 height 40
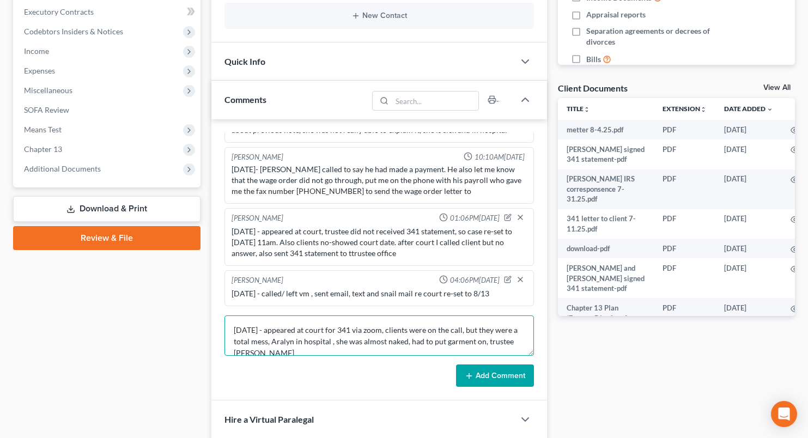
scroll to position [2, 0]
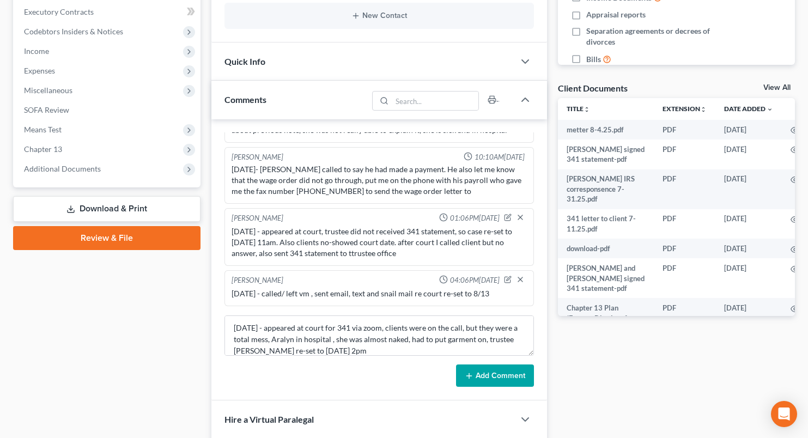
click at [487, 371] on button "Add Comment" at bounding box center [495, 376] width 78 height 23
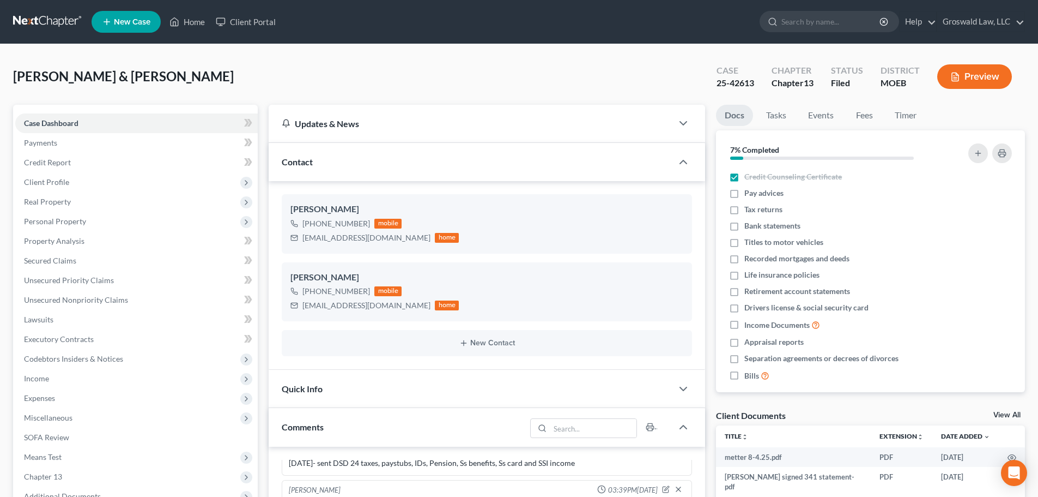
scroll to position [977, 0]
drag, startPoint x: 180, startPoint y: 26, endPoint x: 174, endPoint y: 25, distance: 6.2
click at [180, 26] on link "Home" at bounding box center [187, 22] width 46 height 20
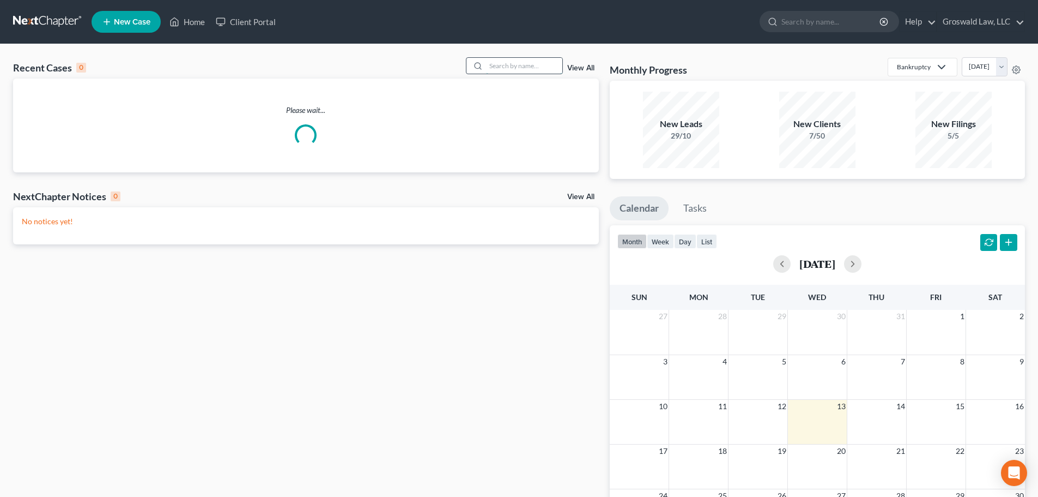
click at [523, 68] on input "search" at bounding box center [524, 66] width 76 height 16
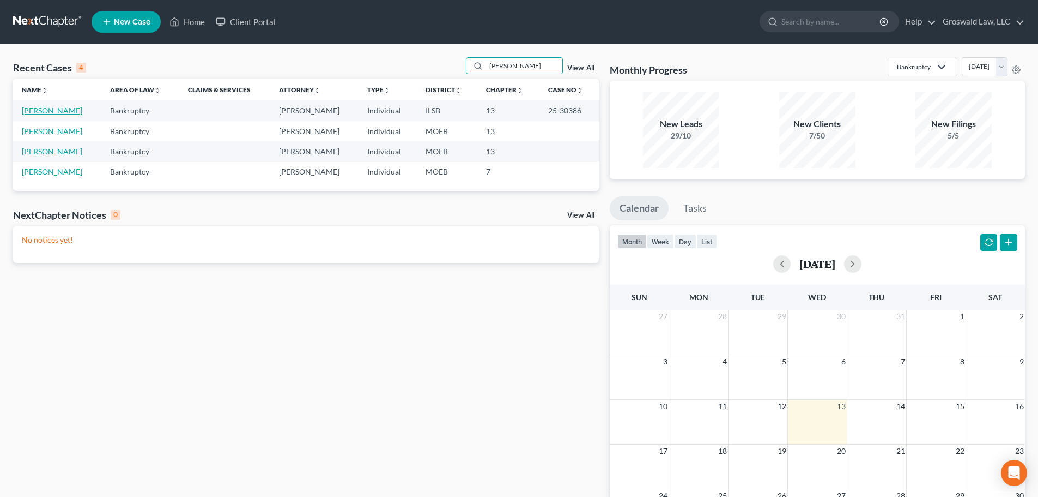
click at [66, 111] on link "Shannon, Stanley" at bounding box center [52, 110] width 60 height 9
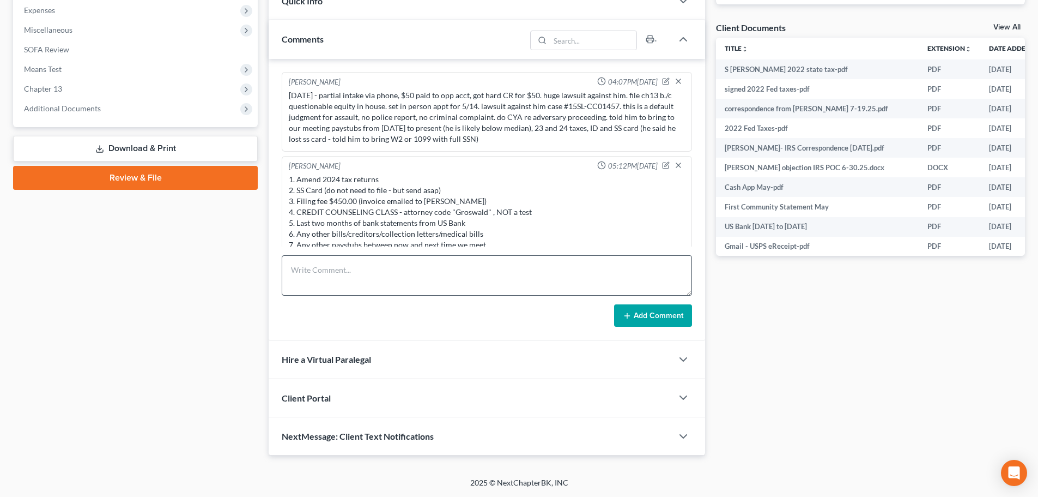
scroll to position [1691, 0]
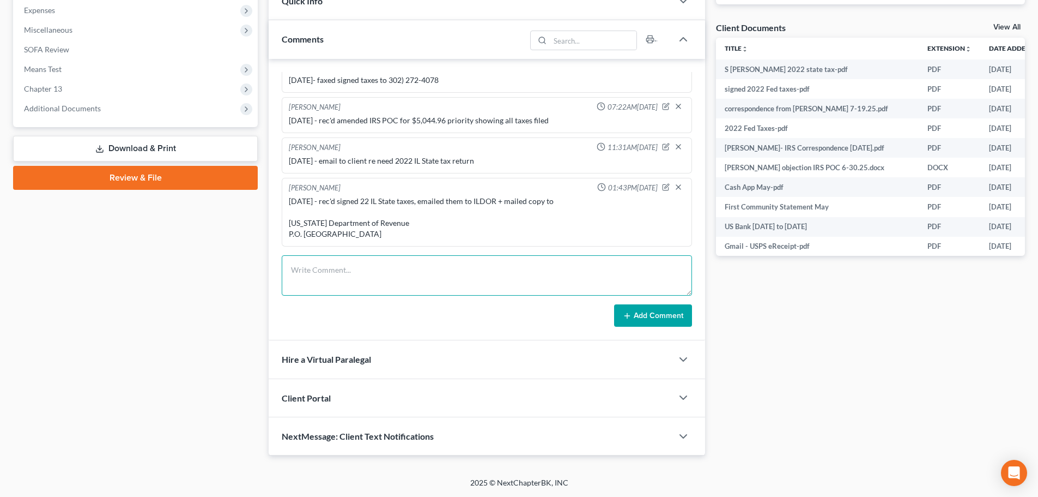
drag, startPoint x: 427, startPoint y: 265, endPoint x: 454, endPoint y: 235, distance: 40.1
click at [428, 268] on textarea at bounding box center [487, 275] width 410 height 40
click at [556, 272] on textarea "8/13/25 - rec'd amended ILDOR POC showing all taxes filed, priority debt" at bounding box center [487, 275] width 410 height 40
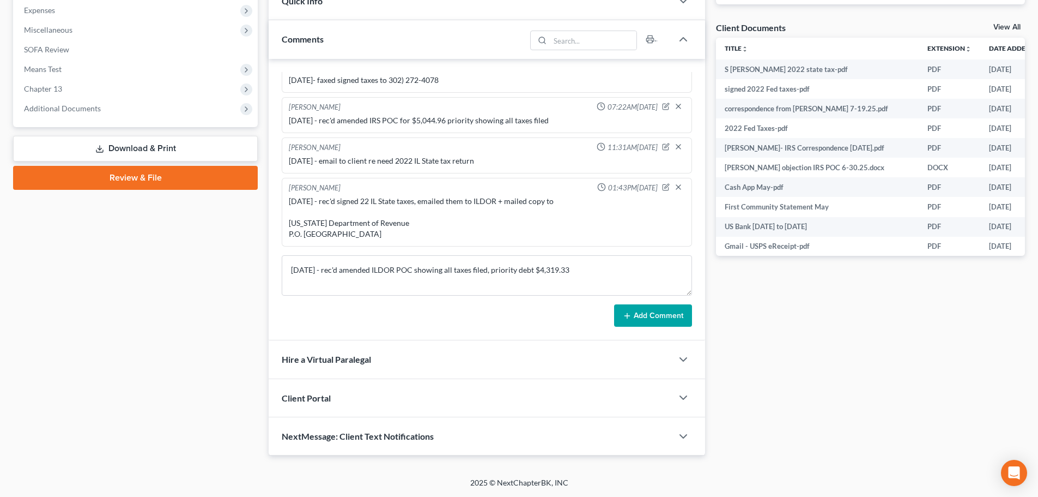
click at [663, 310] on button "Add Comment" at bounding box center [653, 315] width 78 height 23
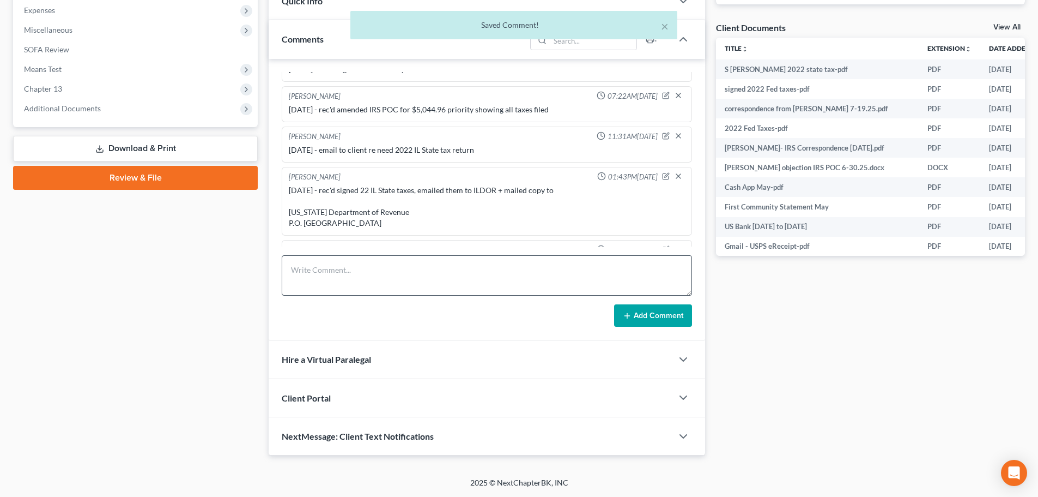
scroll to position [1732, 0]
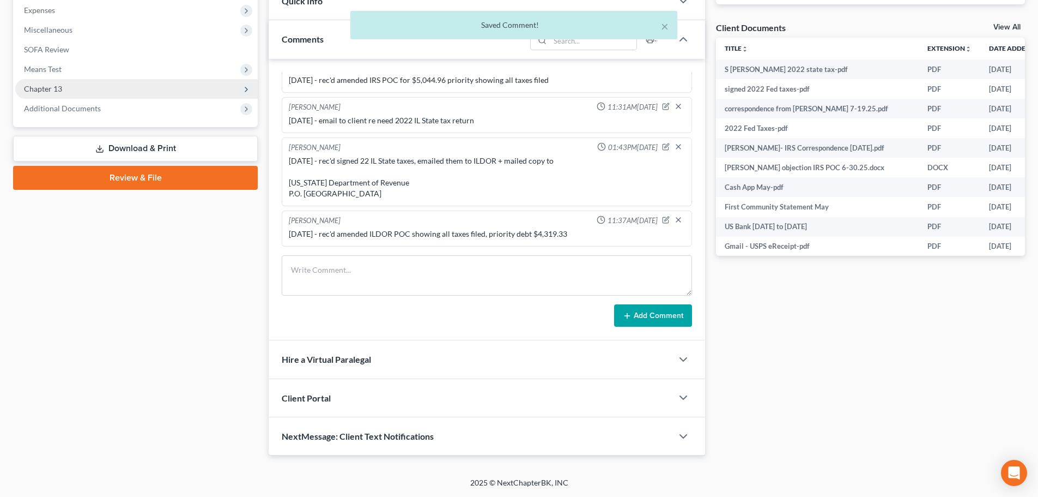
click at [162, 90] on span "Chapter 13" at bounding box center [136, 89] width 243 height 20
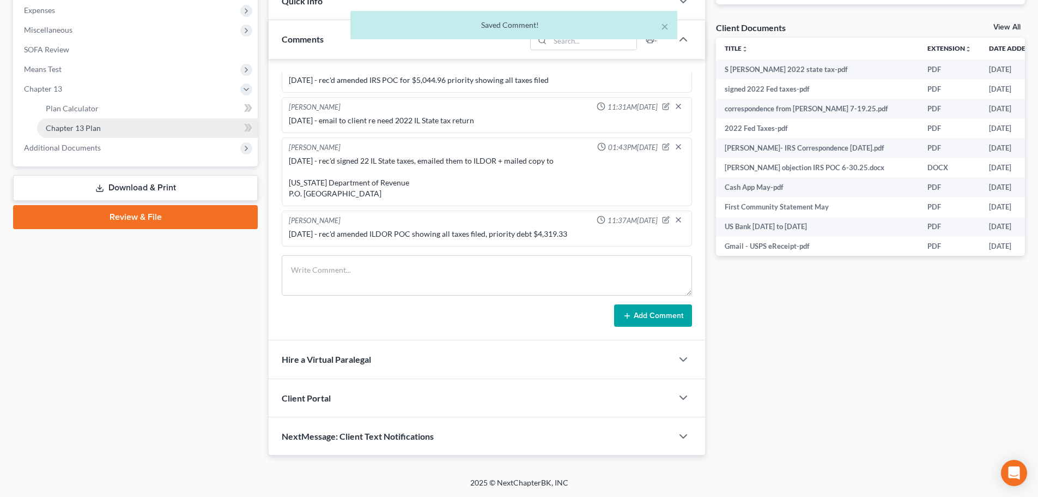
click at [132, 129] on link "Chapter 13 Plan" at bounding box center [147, 128] width 221 height 20
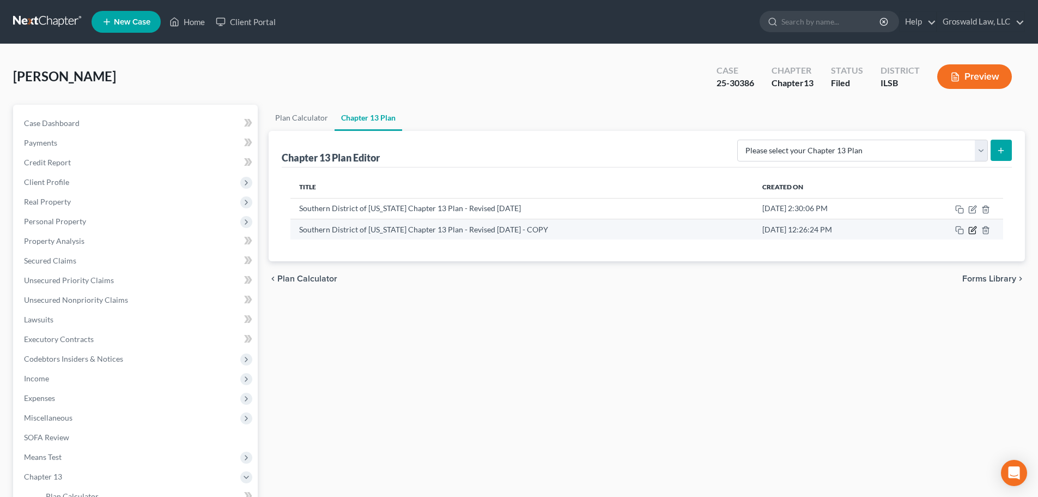
click at [973, 229] on icon "button" at bounding box center [973, 230] width 9 height 9
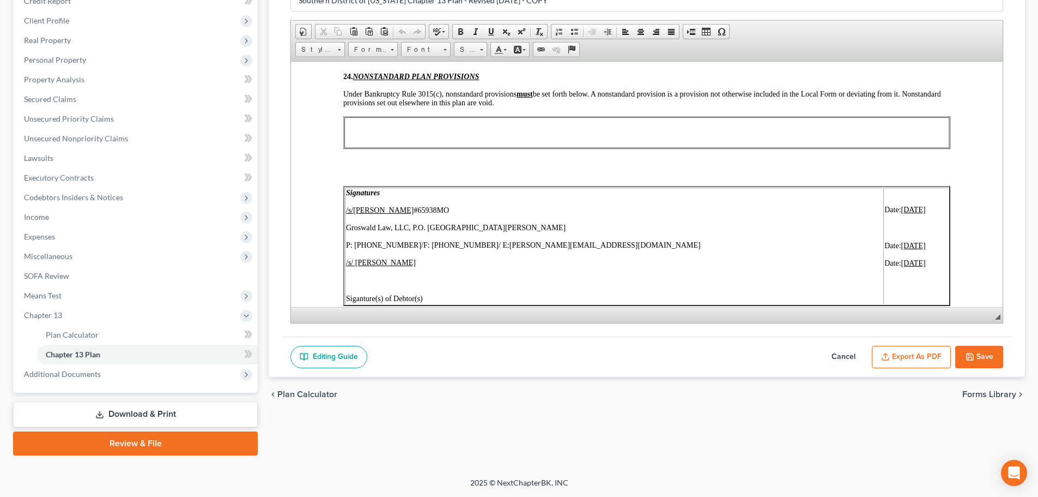
scroll to position [4307, 0]
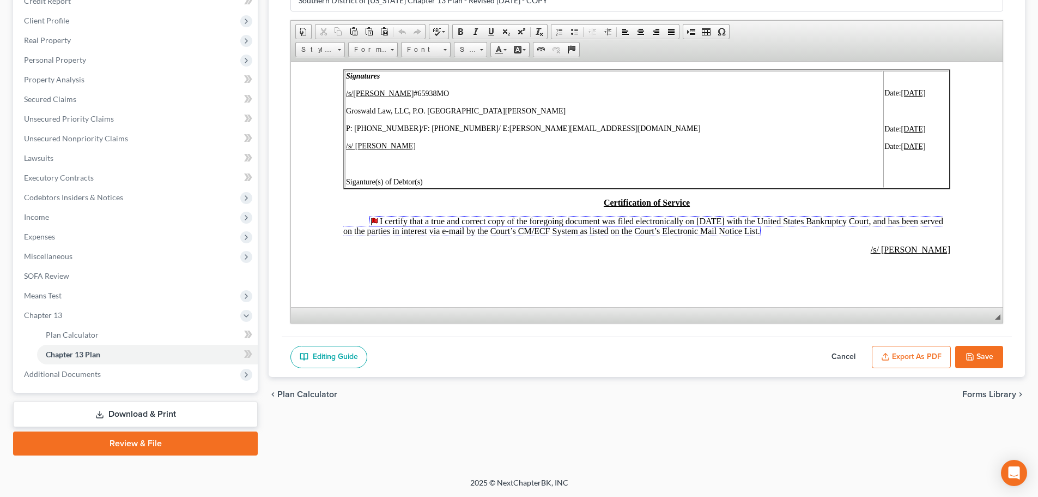
click at [845, 354] on button "Cancel" at bounding box center [844, 357] width 48 height 23
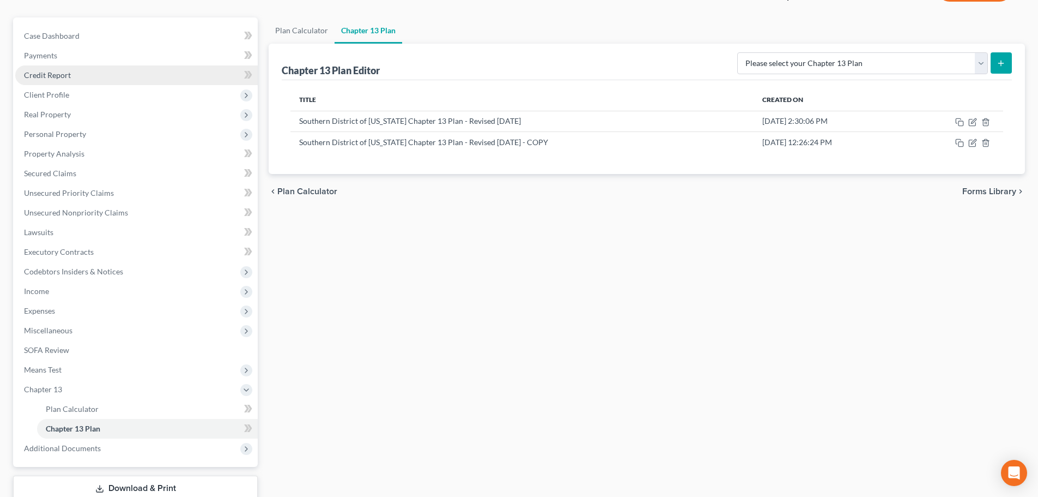
scroll to position [0, 0]
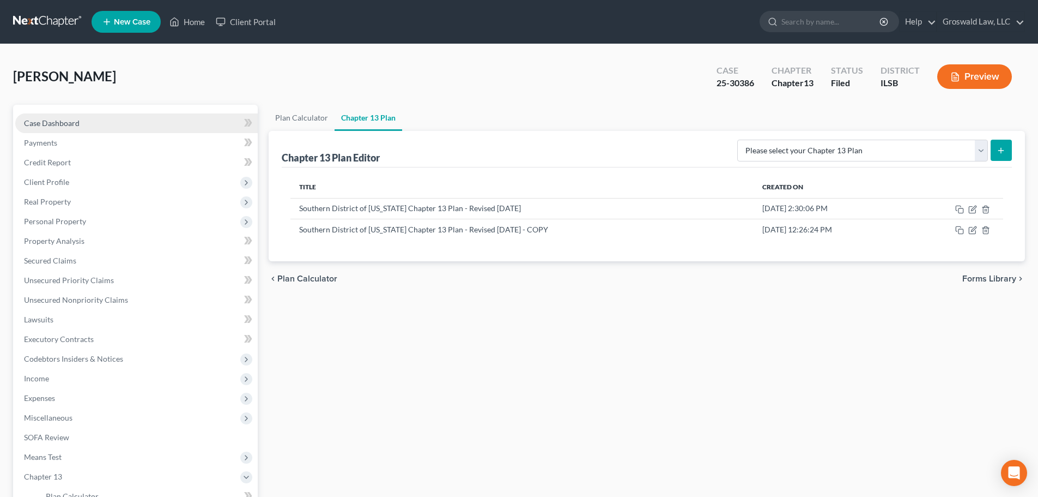
click at [113, 124] on link "Case Dashboard" at bounding box center [136, 123] width 243 height 20
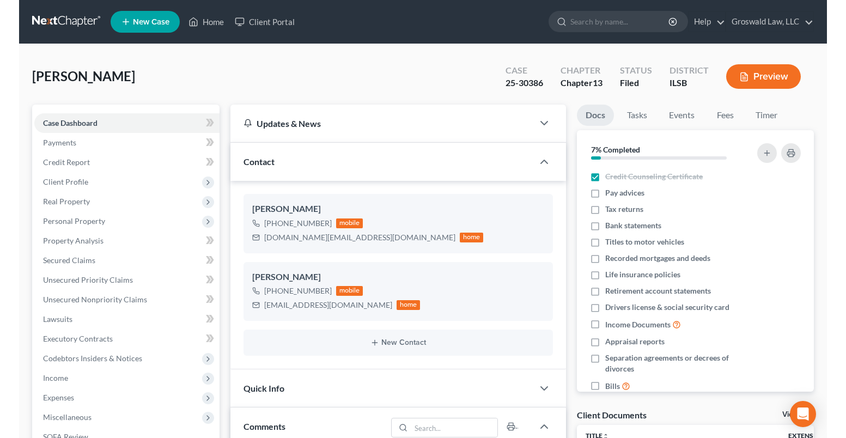
scroll to position [1884, 0]
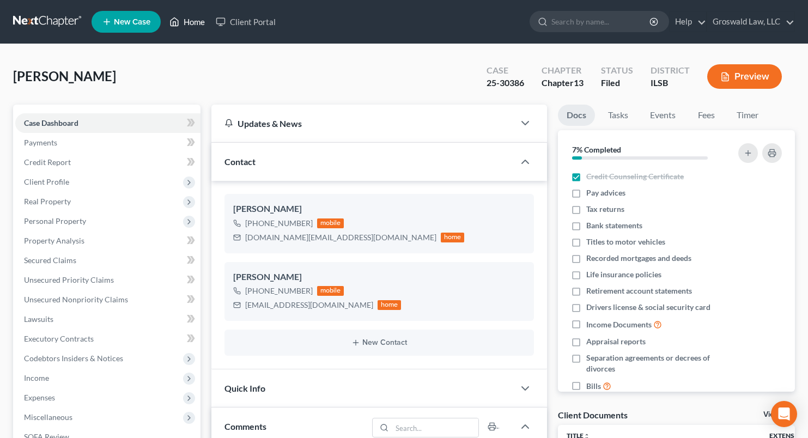
click at [194, 26] on link "Home" at bounding box center [187, 22] width 46 height 20
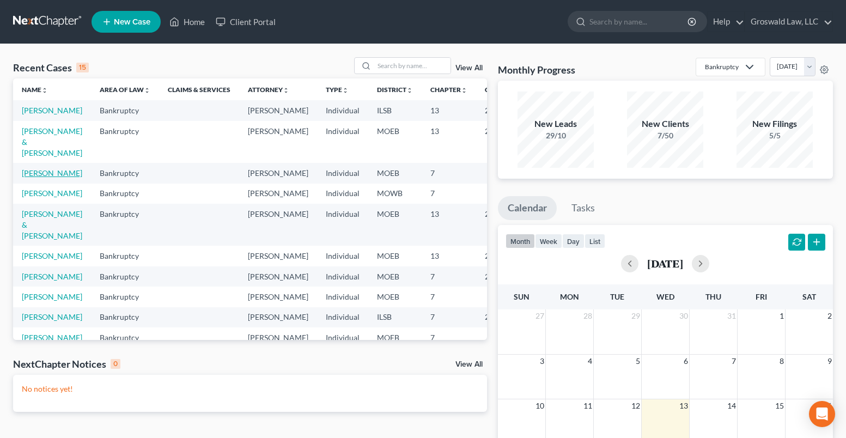
click at [43, 178] on link "Cochran, Angela" at bounding box center [52, 172] width 60 height 9
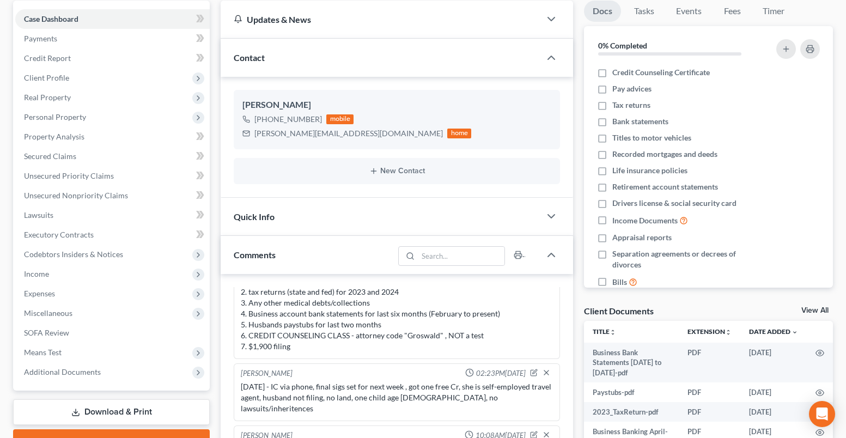
scroll to position [327, 0]
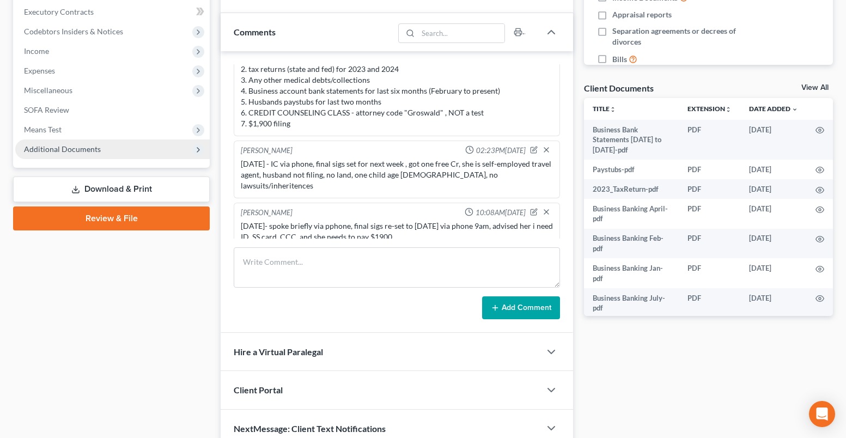
click at [60, 155] on span "Additional Documents" at bounding box center [112, 150] width 195 height 20
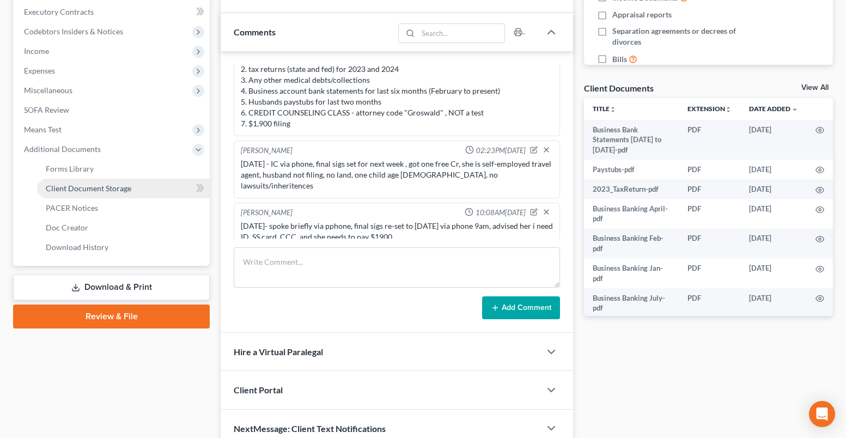
click at [78, 187] on span "Client Document Storage" at bounding box center [89, 188] width 86 height 9
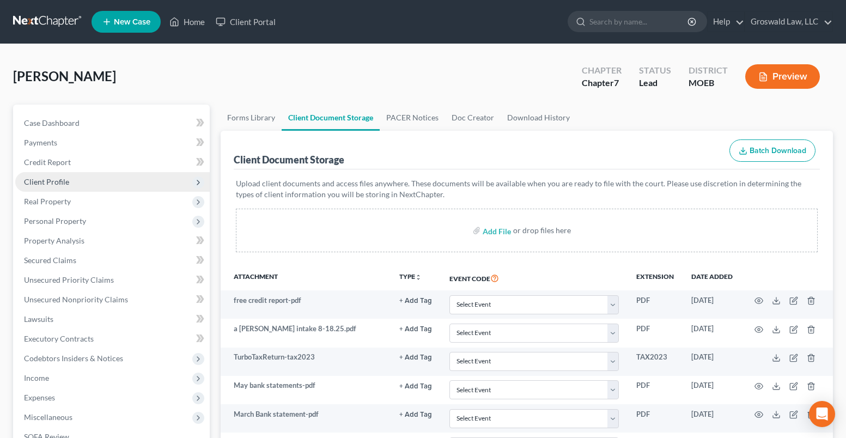
click at [50, 177] on span "Client Profile" at bounding box center [46, 181] width 45 height 9
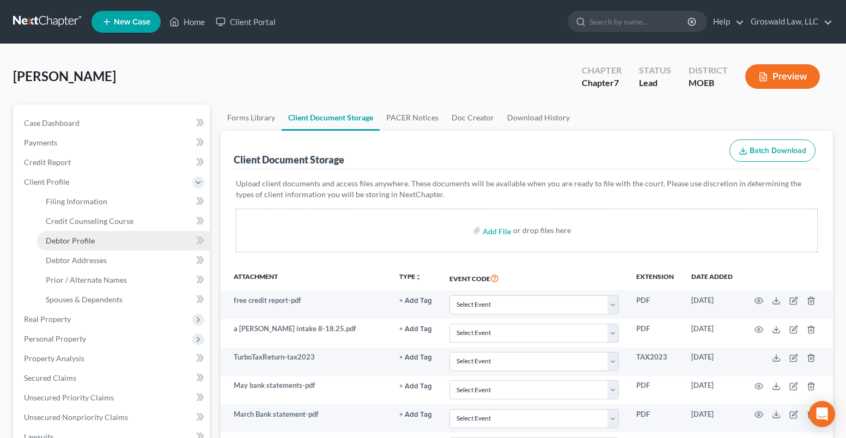
click at [89, 244] on span "Debtor Profile" at bounding box center [70, 240] width 49 height 9
select select "1"
select select "2"
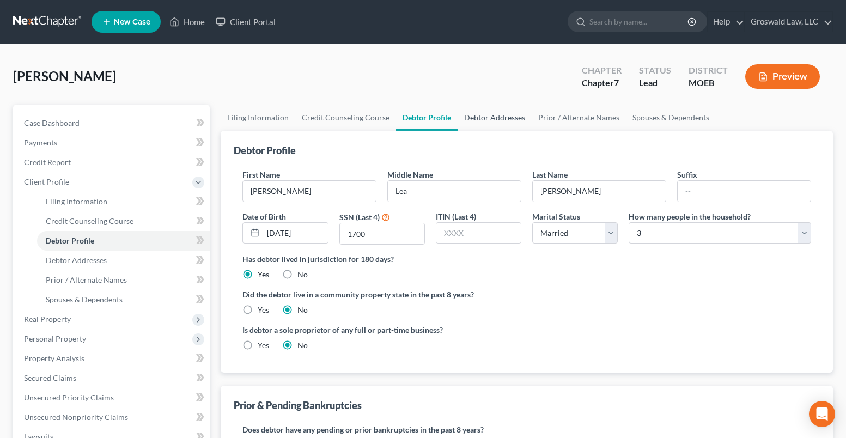
click at [474, 123] on link "Debtor Addresses" at bounding box center [495, 118] width 74 height 26
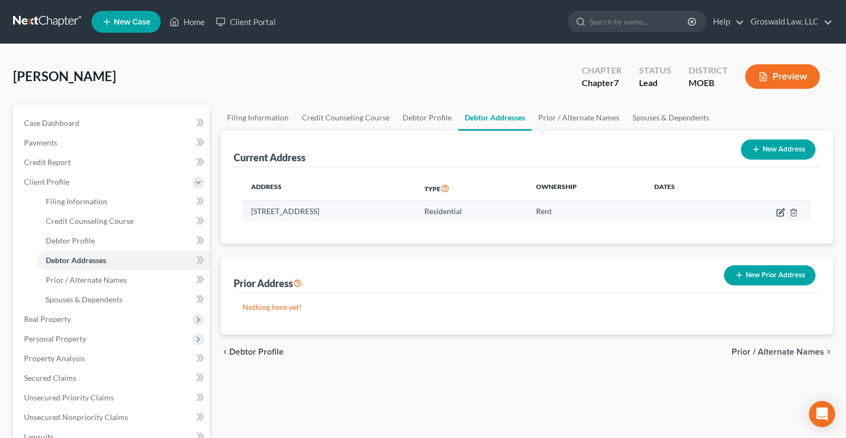
click at [777, 214] on icon "button" at bounding box center [781, 212] width 9 height 9
select select "26"
select select "0"
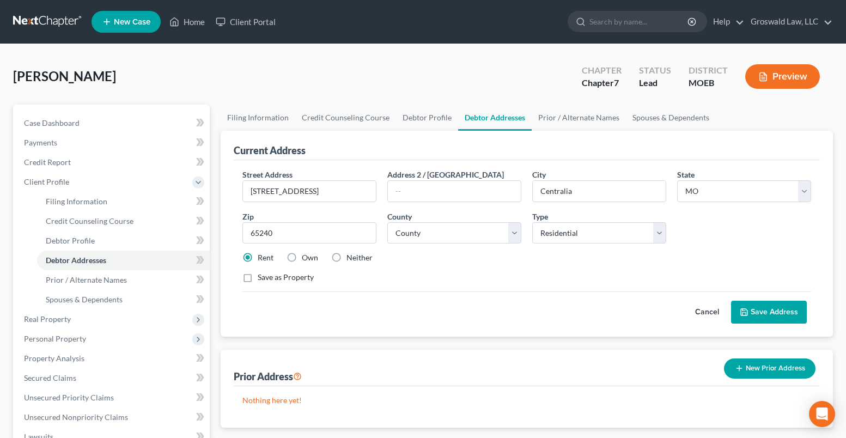
click at [709, 313] on button "Cancel" at bounding box center [707, 312] width 48 height 22
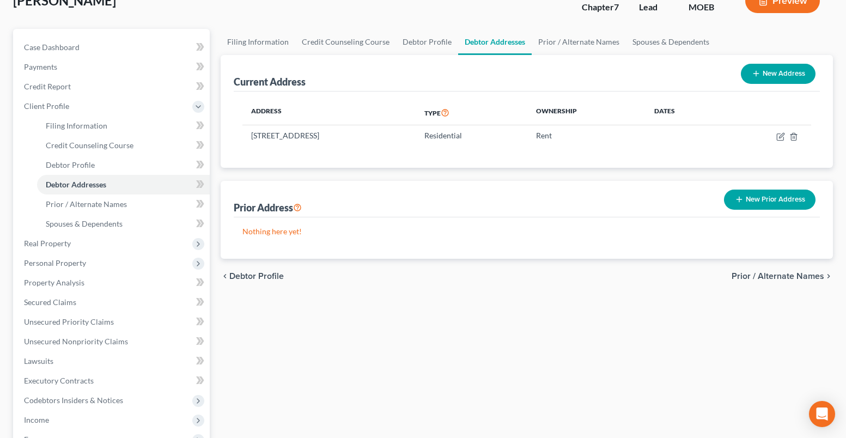
scroll to position [279, 0]
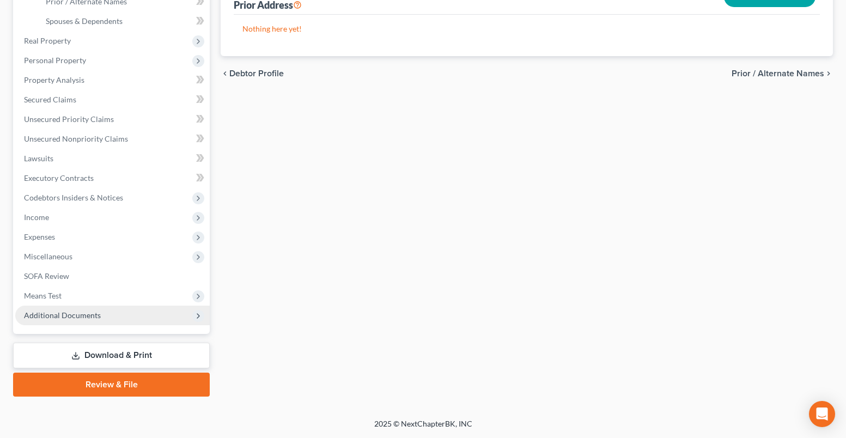
click at [115, 323] on span "Additional Documents" at bounding box center [112, 316] width 195 height 20
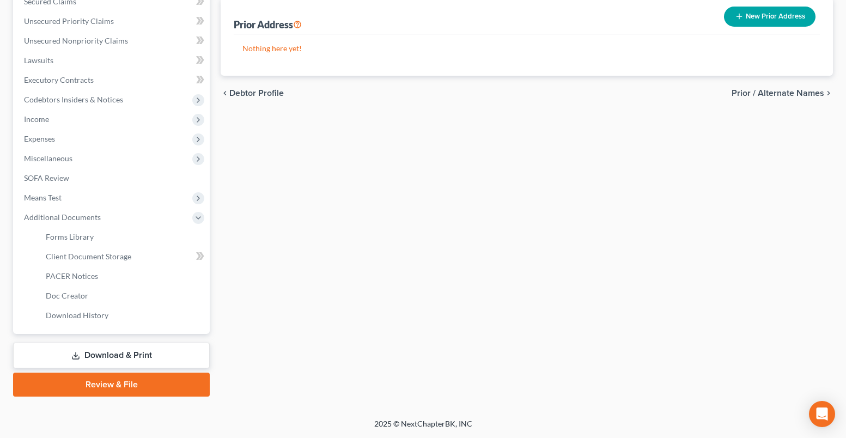
scroll to position [259, 0]
click at [122, 256] on span "Client Document Storage" at bounding box center [89, 256] width 86 height 9
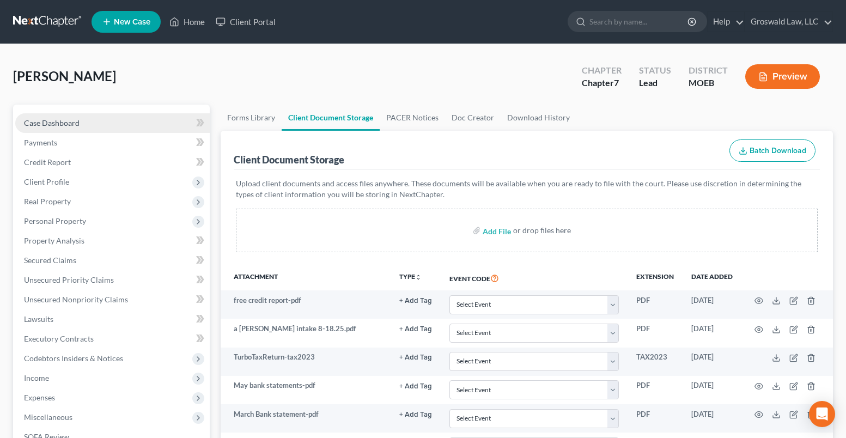
click at [73, 120] on span "Case Dashboard" at bounding box center [52, 122] width 56 height 9
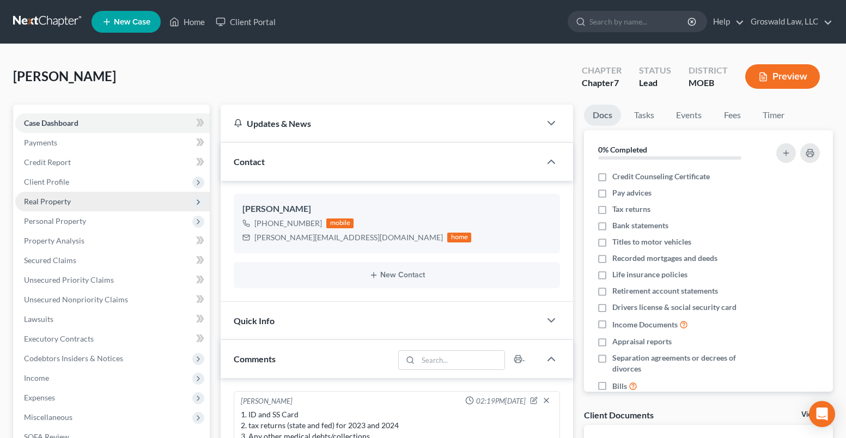
scroll to position [29, 0]
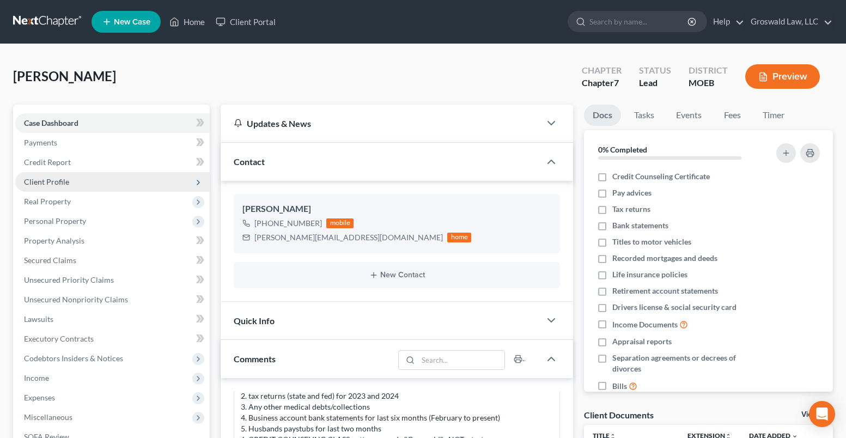
click at [50, 183] on span "Client Profile" at bounding box center [46, 181] width 45 height 9
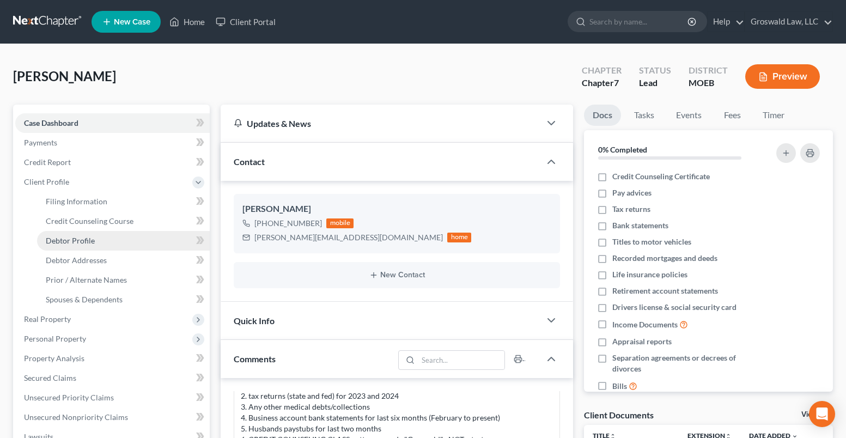
click at [88, 243] on span "Debtor Profile" at bounding box center [70, 240] width 49 height 9
select select "1"
select select "2"
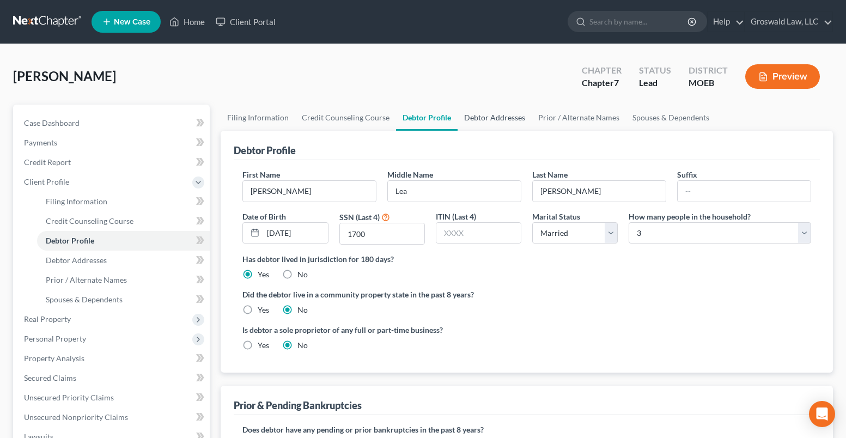
click at [475, 113] on link "Debtor Addresses" at bounding box center [495, 118] width 74 height 26
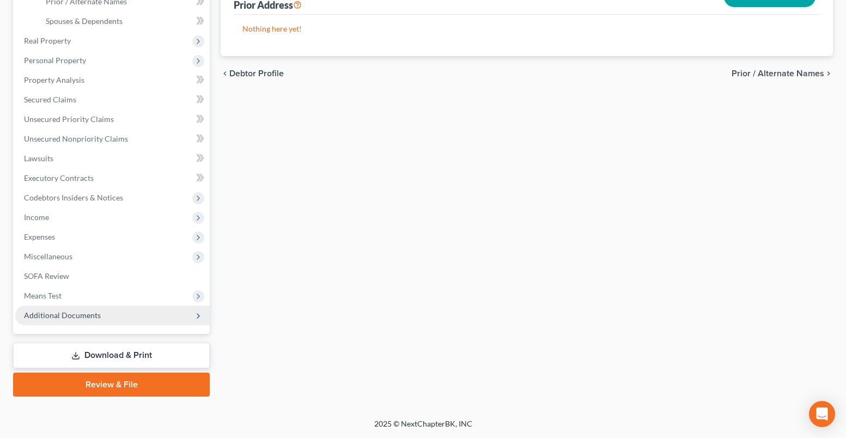
click at [98, 322] on span "Additional Documents" at bounding box center [112, 316] width 195 height 20
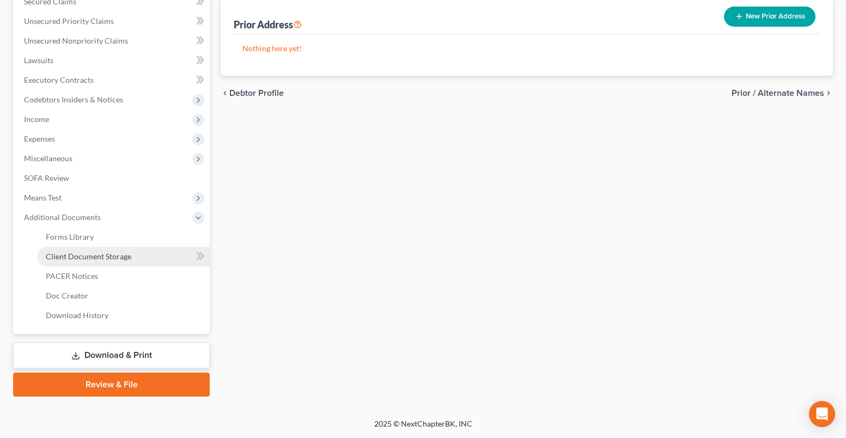
click at [113, 263] on link "Client Document Storage" at bounding box center [123, 257] width 173 height 20
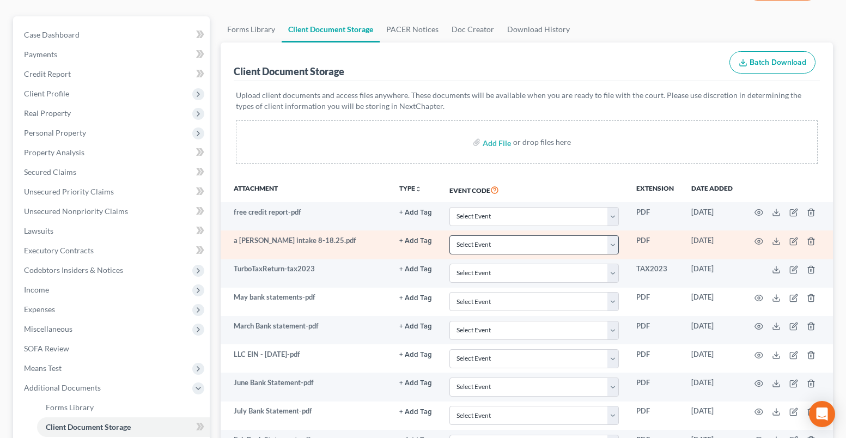
scroll to position [109, 0]
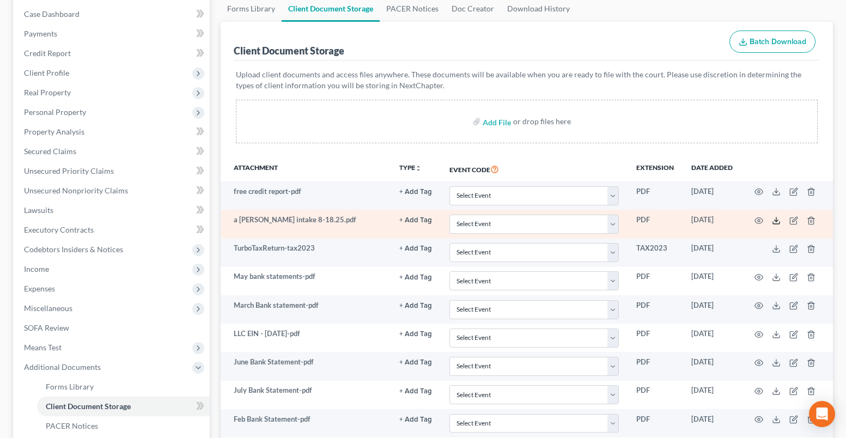
click at [780, 222] on icon at bounding box center [776, 223] width 7 height 2
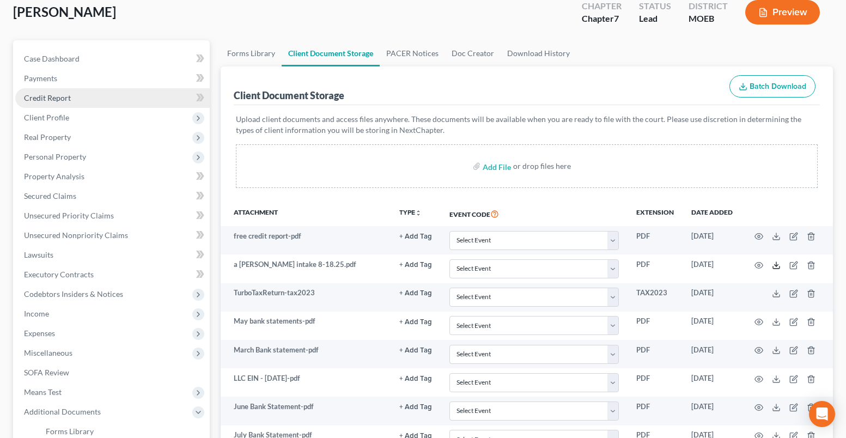
scroll to position [0, 0]
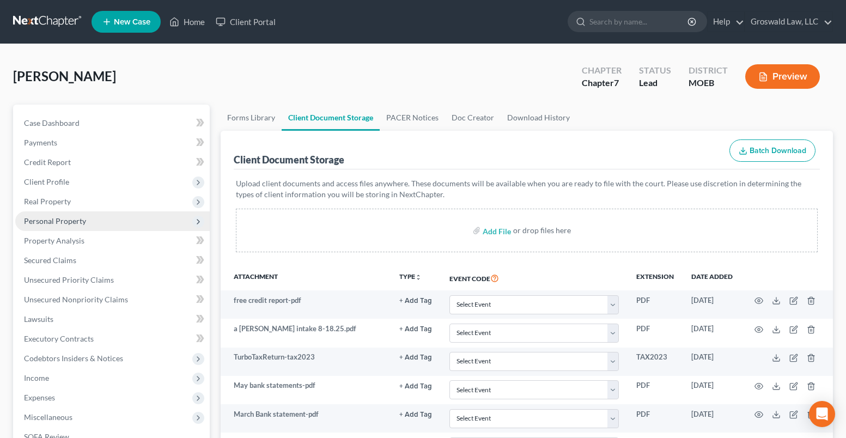
click at [71, 219] on span "Personal Property" at bounding box center [55, 220] width 62 height 9
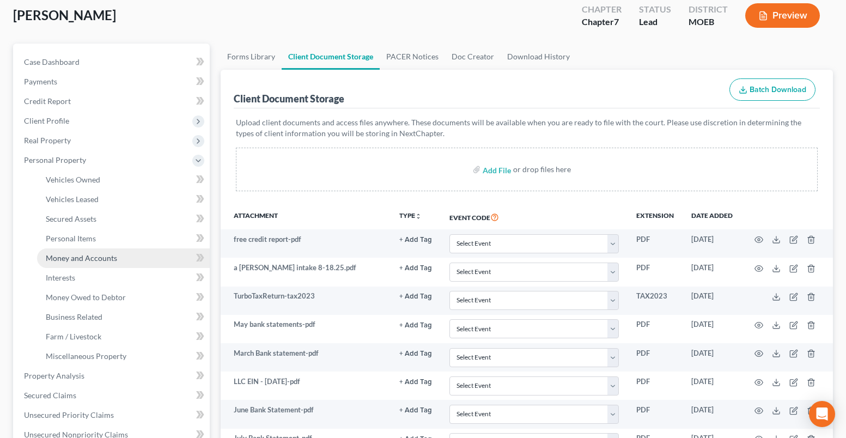
scroll to position [218, 0]
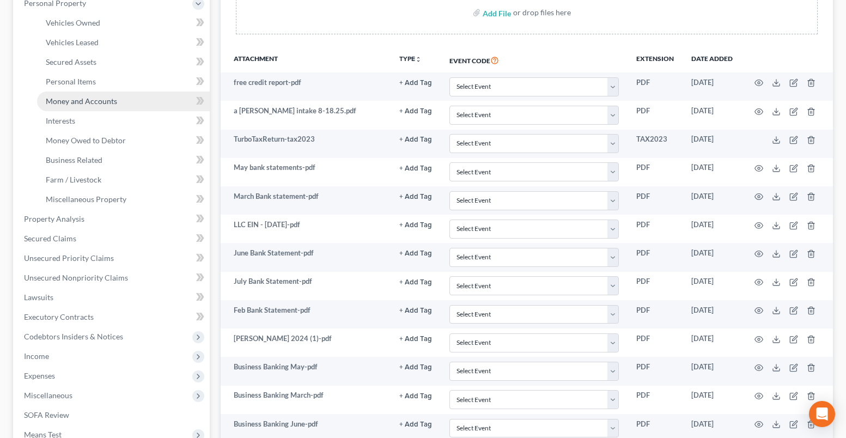
click at [98, 102] on span "Money and Accounts" at bounding box center [81, 100] width 71 height 9
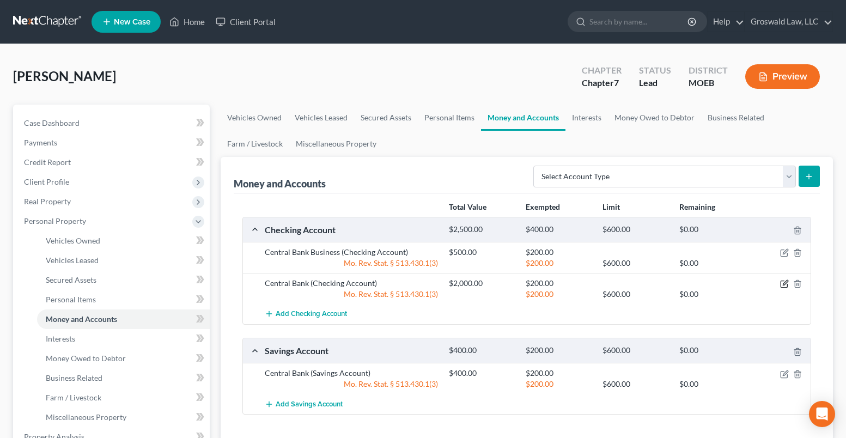
click at [784, 283] on icon "button" at bounding box center [785, 283] width 5 height 5
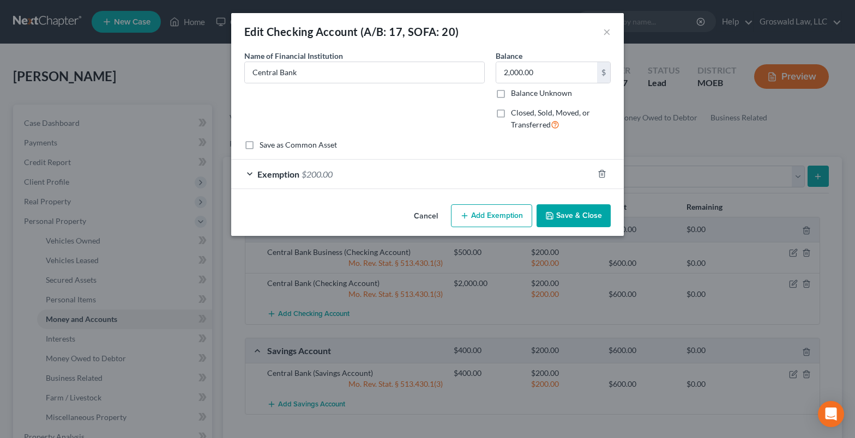
click at [429, 216] on button "Cancel" at bounding box center [425, 216] width 41 height 22
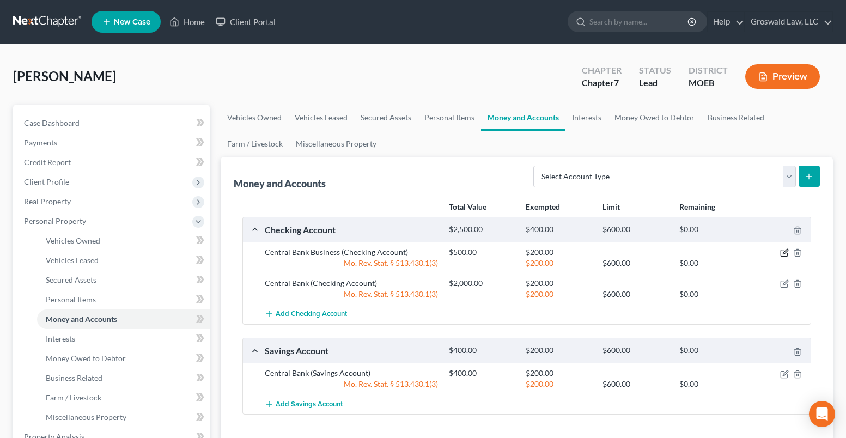
click at [782, 255] on icon "button" at bounding box center [784, 253] width 9 height 9
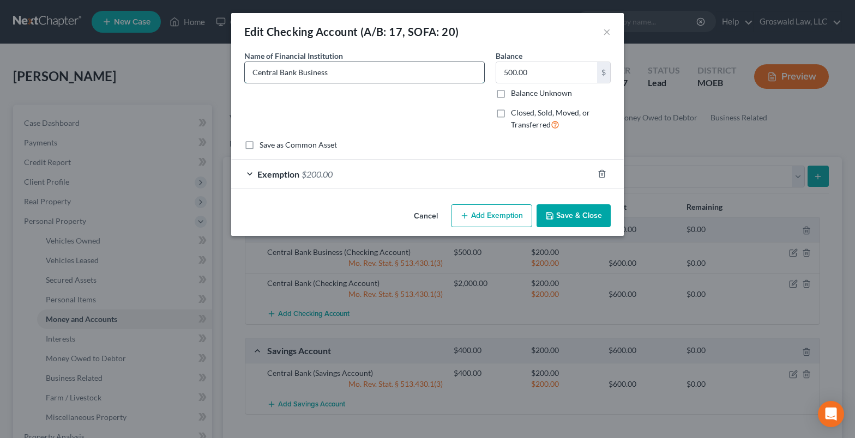
click at [364, 72] on input "Central Bank Business" at bounding box center [364, 72] width 239 height 21
type input "Central Bank (Small Business Checking)"
click at [600, 209] on button "Save & Close" at bounding box center [573, 215] width 74 height 23
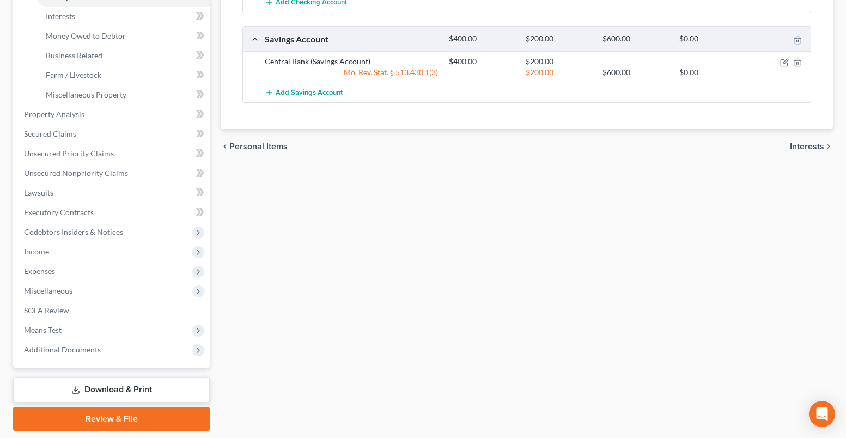
scroll to position [357, 0]
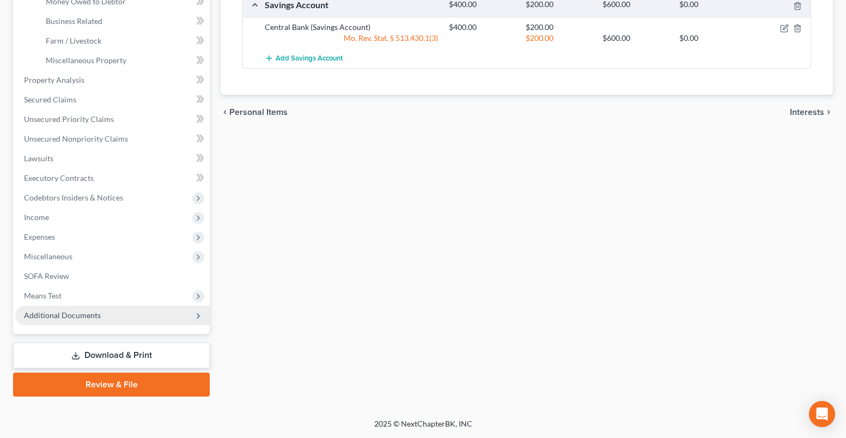
click at [63, 323] on span "Additional Documents" at bounding box center [112, 316] width 195 height 20
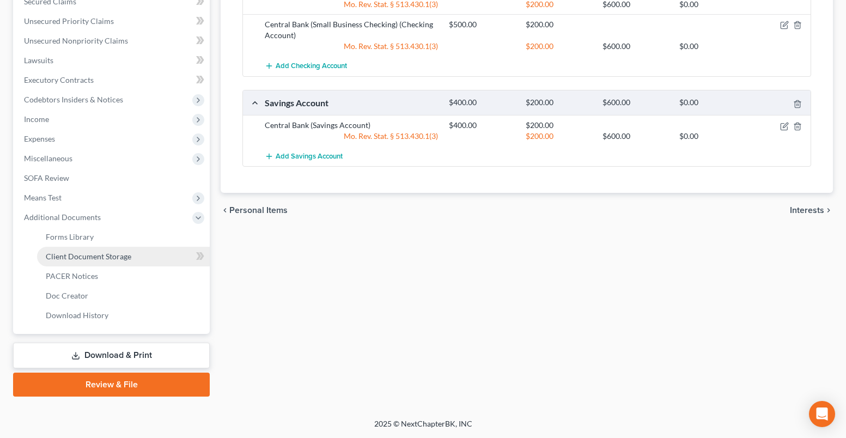
click at [91, 252] on span "Client Document Storage" at bounding box center [89, 256] width 86 height 9
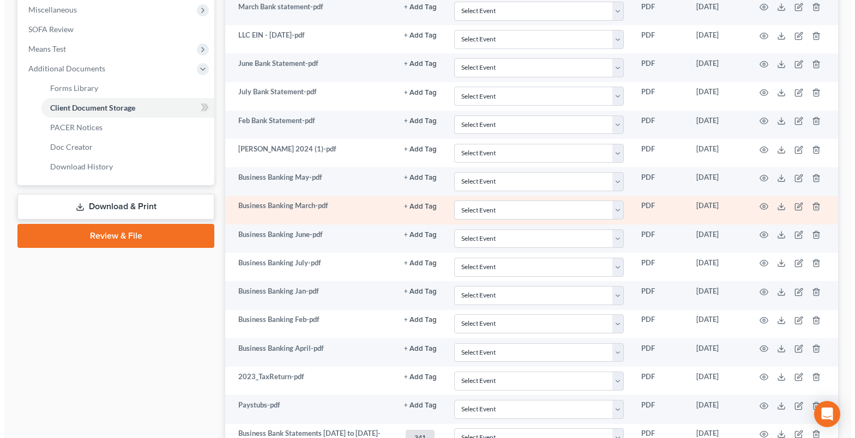
scroll to position [436, 0]
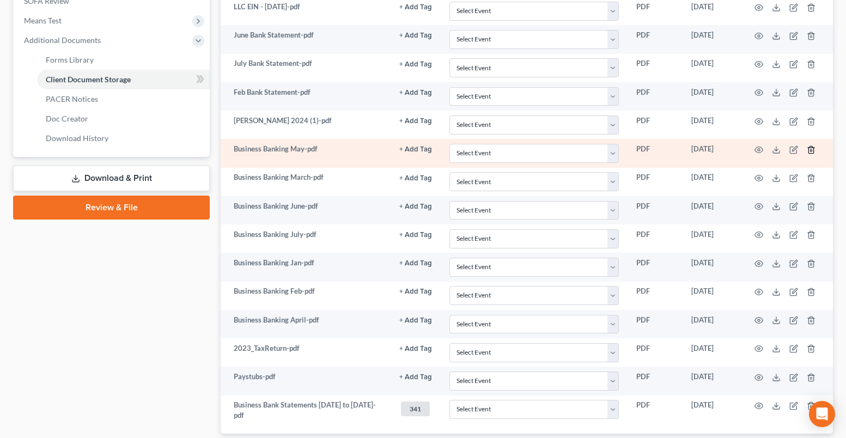
click at [811, 150] on line "button" at bounding box center [811, 150] width 0 height 2
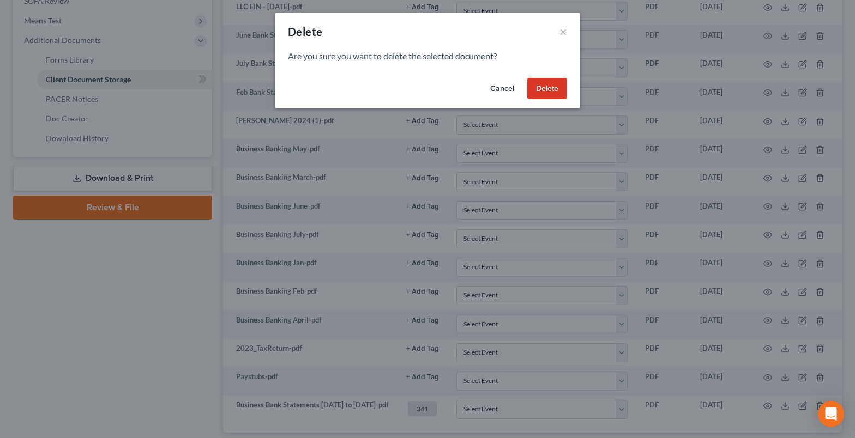
click at [552, 89] on button "Delete" at bounding box center [547, 89] width 40 height 22
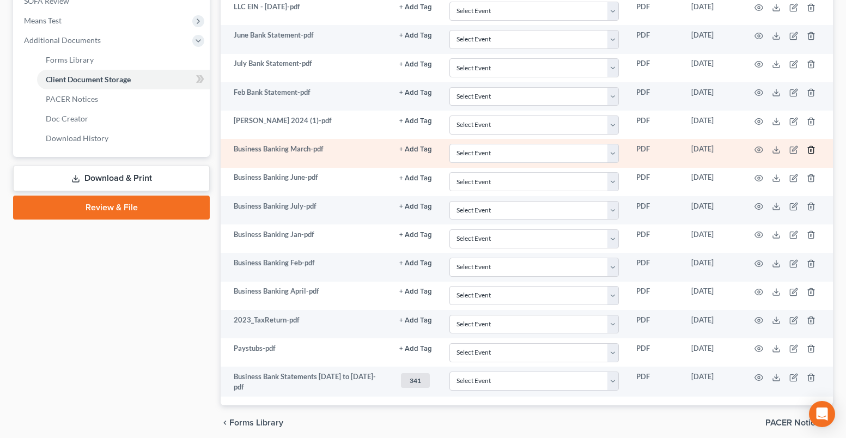
click at [812, 150] on line "button" at bounding box center [812, 150] width 0 height 2
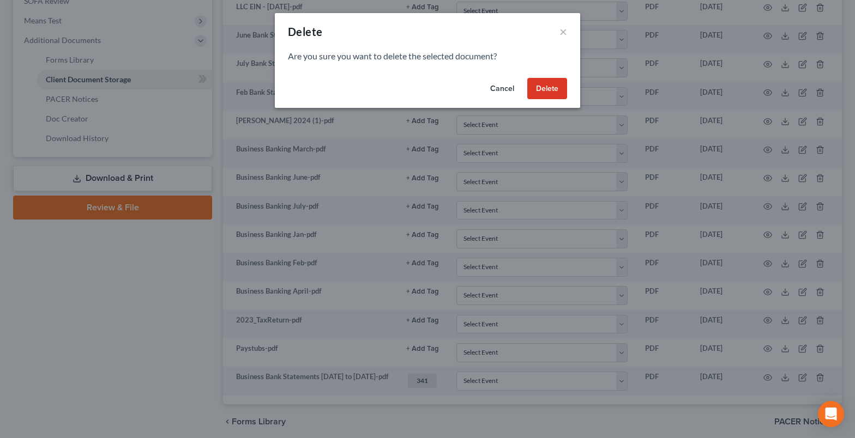
click at [554, 90] on button "Delete" at bounding box center [547, 89] width 40 height 22
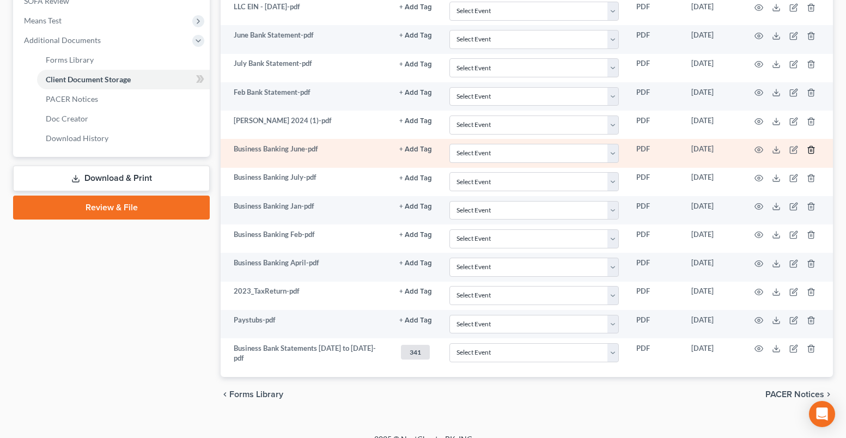
click at [814, 149] on icon "button" at bounding box center [811, 149] width 5 height 7
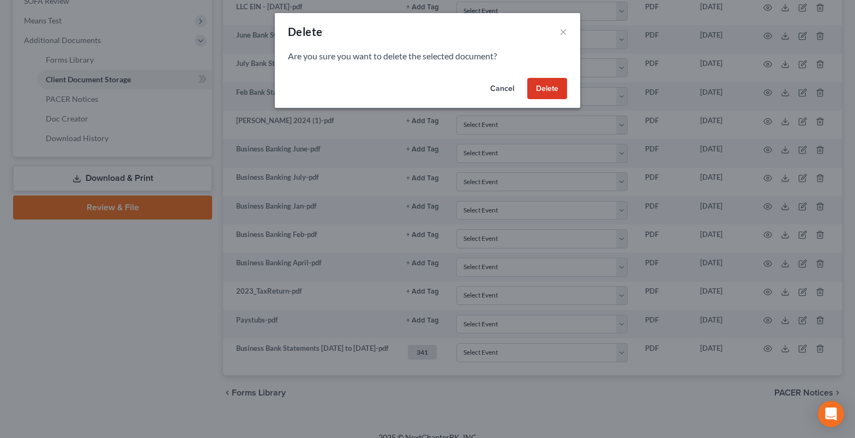
click at [562, 89] on button "Delete" at bounding box center [547, 89] width 40 height 22
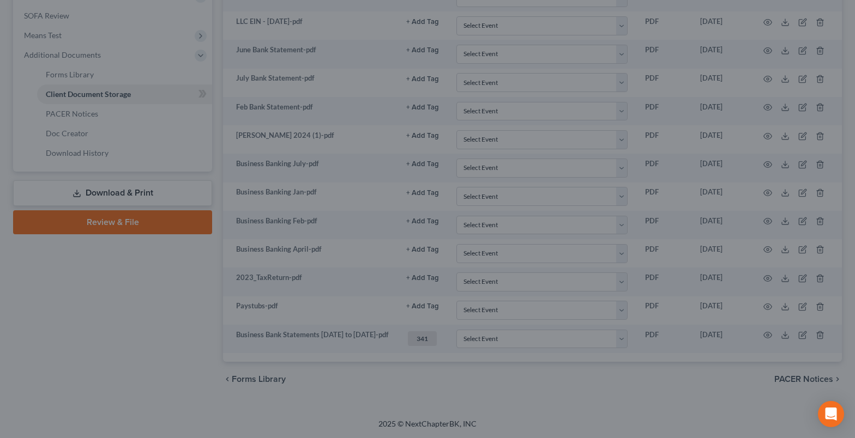
scroll to position [422, 0]
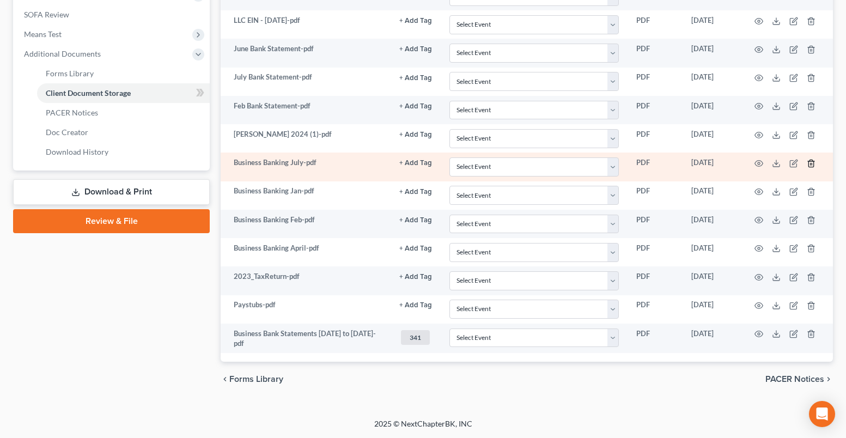
click at [810, 162] on icon "button" at bounding box center [811, 163] width 9 height 9
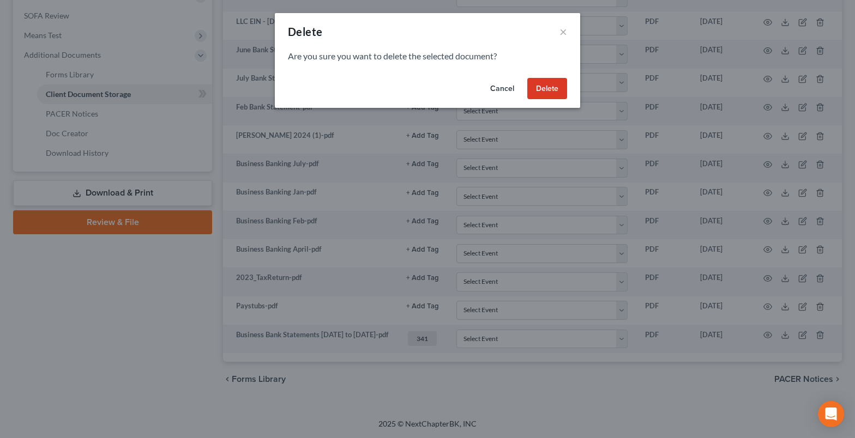
click at [549, 88] on button "Delete" at bounding box center [547, 89] width 40 height 22
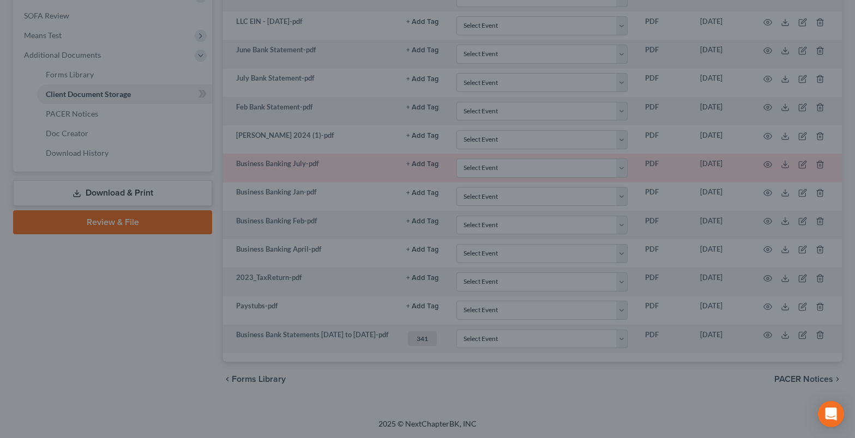
scroll to position [394, 0]
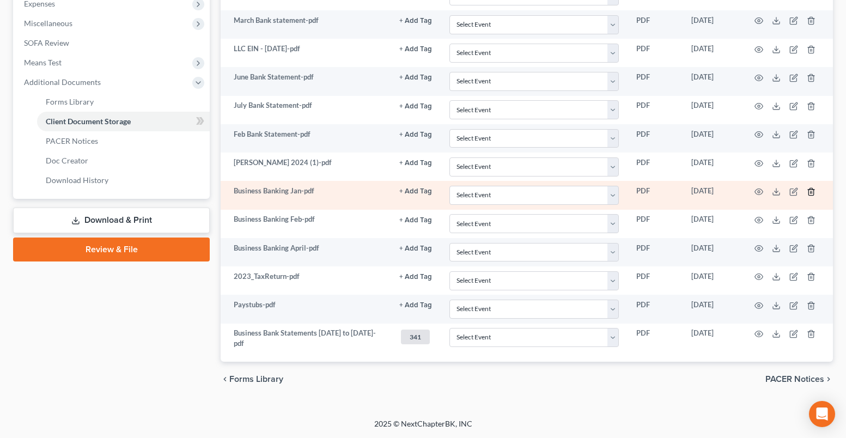
click at [810, 191] on icon "button" at bounding box center [811, 191] width 9 height 9
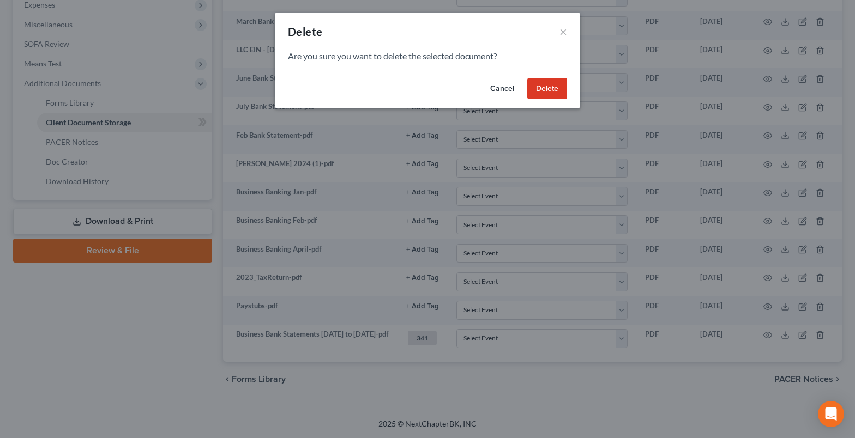
click at [558, 90] on button "Delete" at bounding box center [547, 89] width 40 height 22
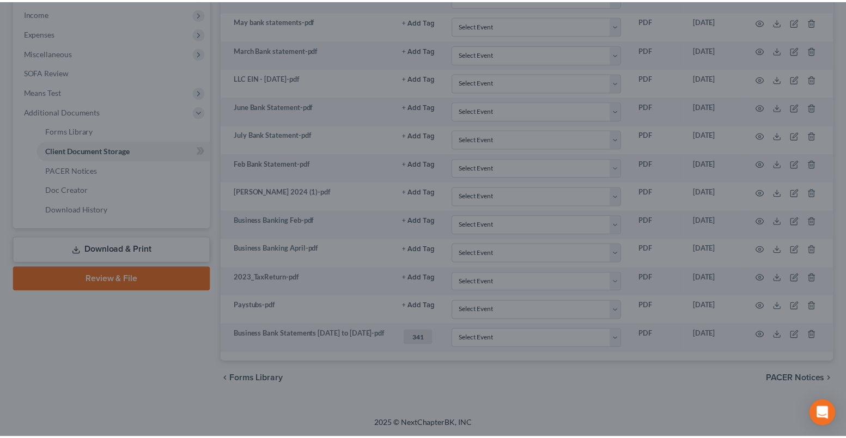
scroll to position [366, 0]
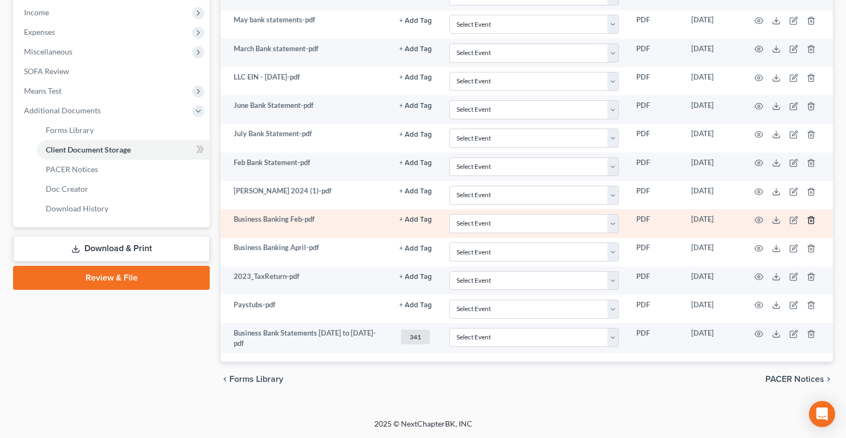
click at [814, 220] on icon "button" at bounding box center [811, 219] width 5 height 7
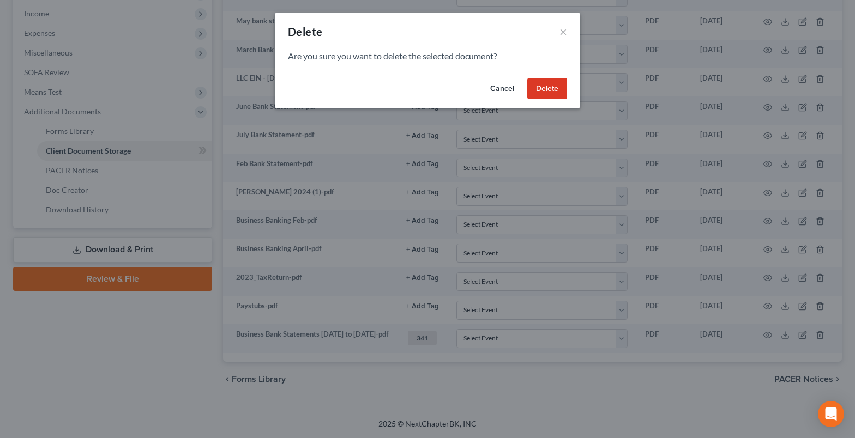
click at [552, 92] on button "Delete" at bounding box center [547, 89] width 40 height 22
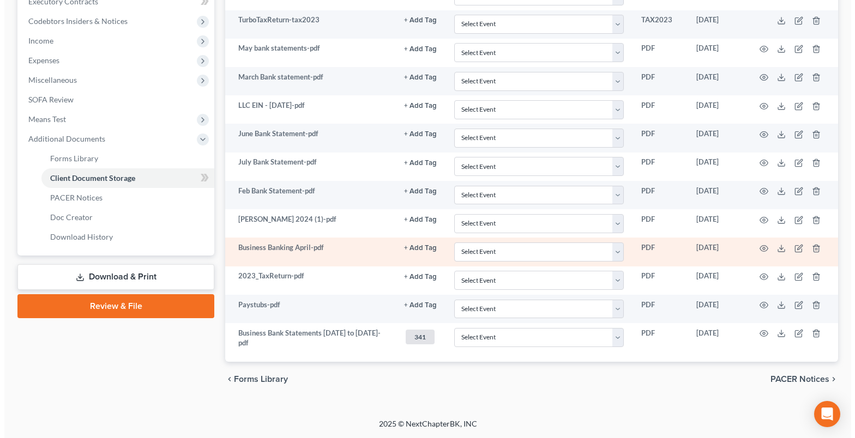
scroll to position [337, 0]
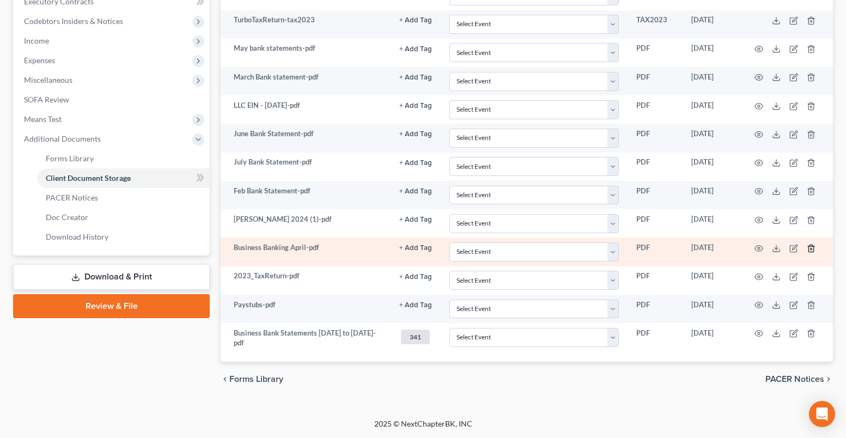
click at [813, 248] on icon "button" at bounding box center [811, 248] width 9 height 9
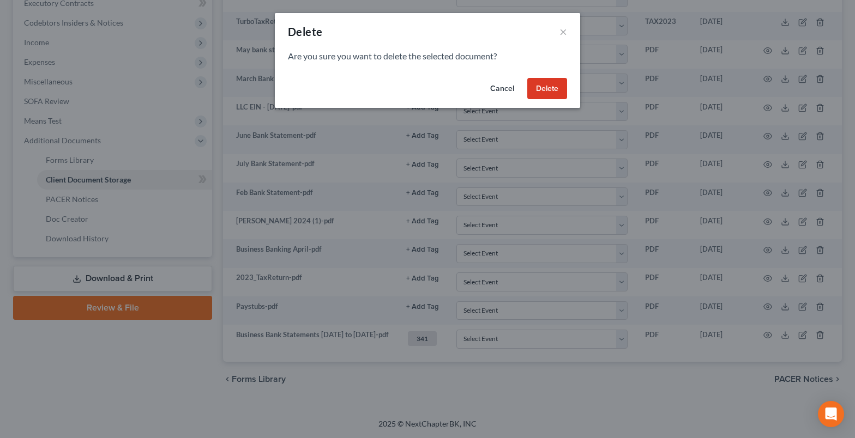
click at [545, 90] on button "Delete" at bounding box center [547, 89] width 40 height 22
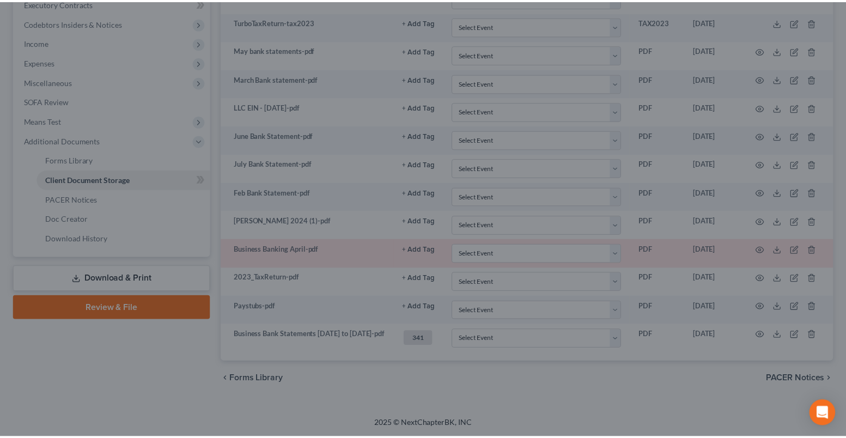
scroll to position [308, 0]
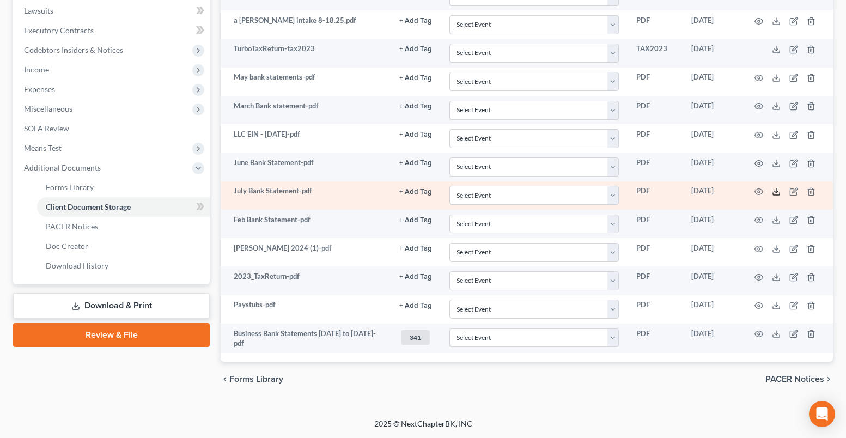
click at [778, 193] on icon at bounding box center [776, 191] width 9 height 9
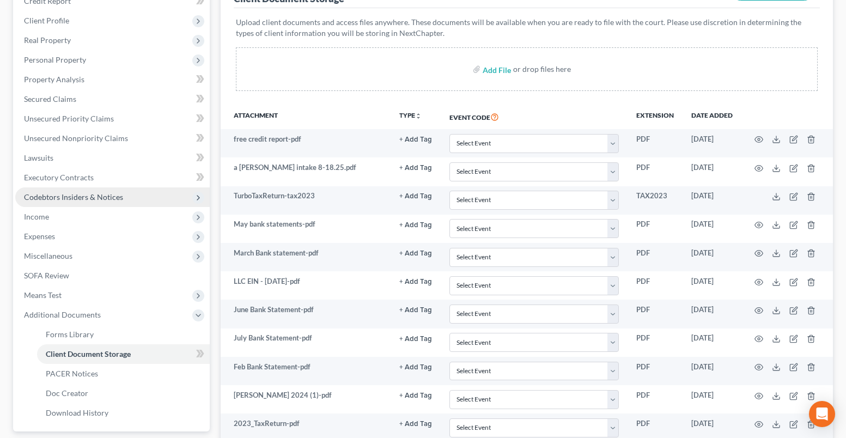
scroll to position [145, 0]
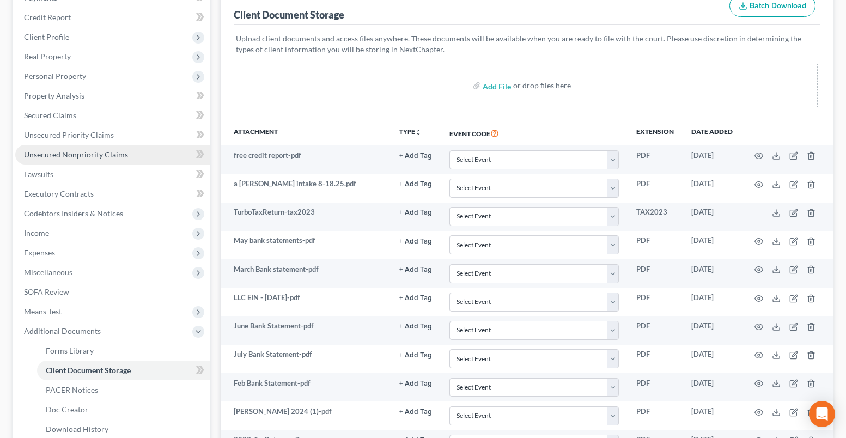
click at [93, 159] on span "Unsecured Nonpriority Claims" at bounding box center [76, 154] width 104 height 9
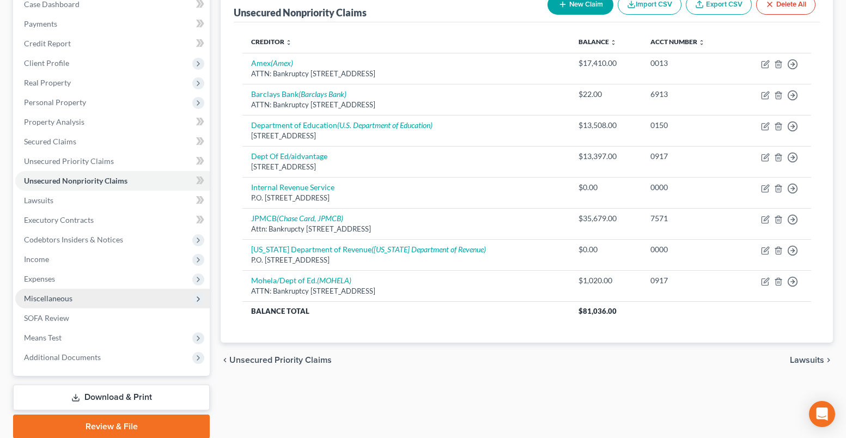
scroll to position [161, 0]
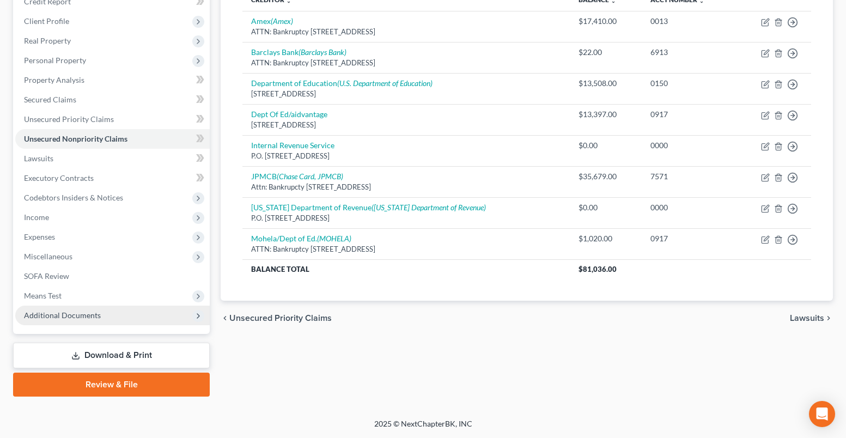
click at [100, 314] on span "Additional Documents" at bounding box center [112, 316] width 195 height 20
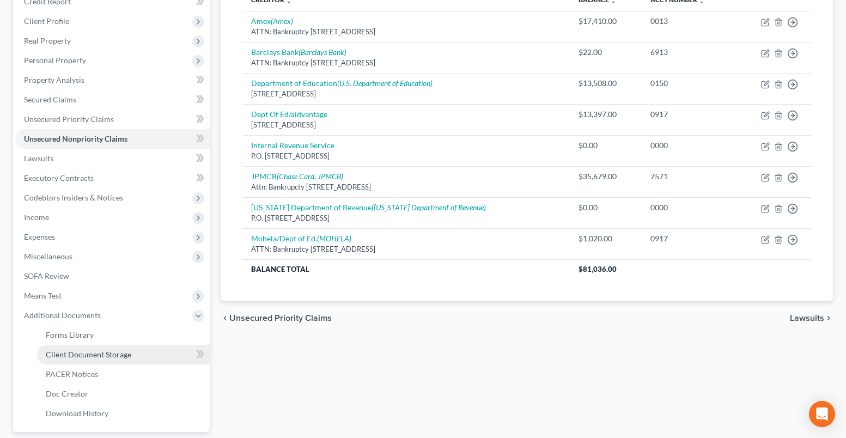
click at [98, 355] on span "Client Document Storage" at bounding box center [89, 354] width 86 height 9
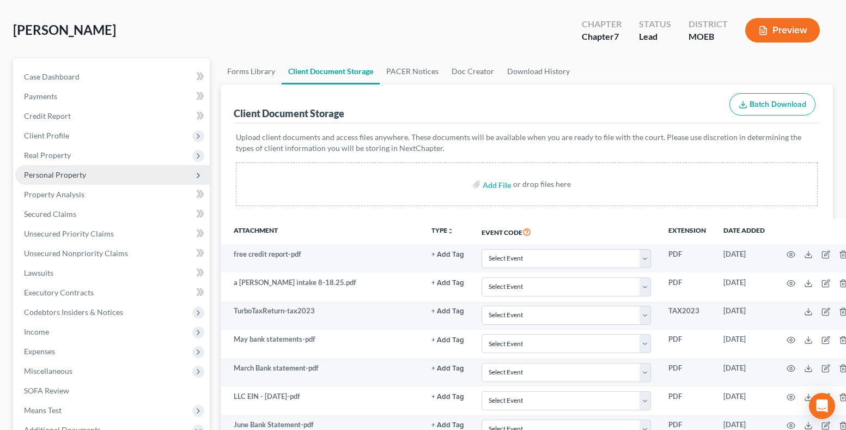
scroll to position [36, 0]
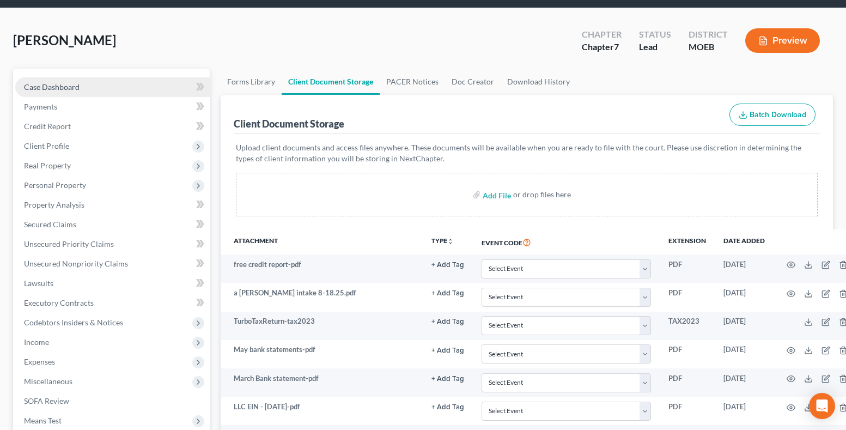
click at [78, 84] on span "Case Dashboard" at bounding box center [52, 86] width 56 height 9
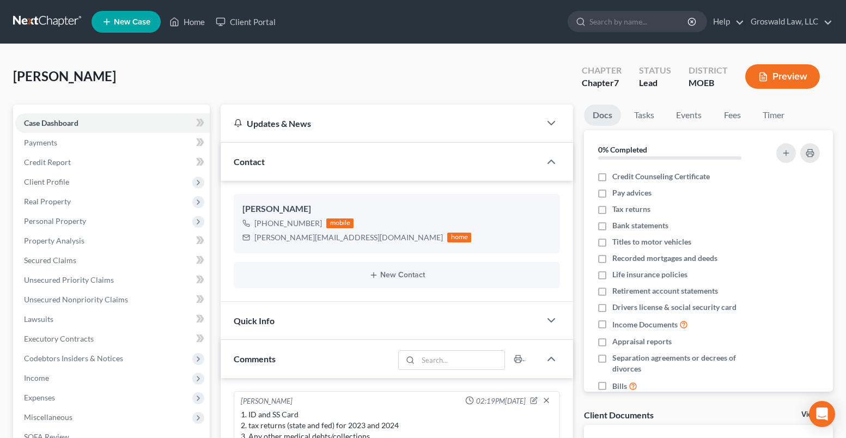
scroll to position [29, 0]
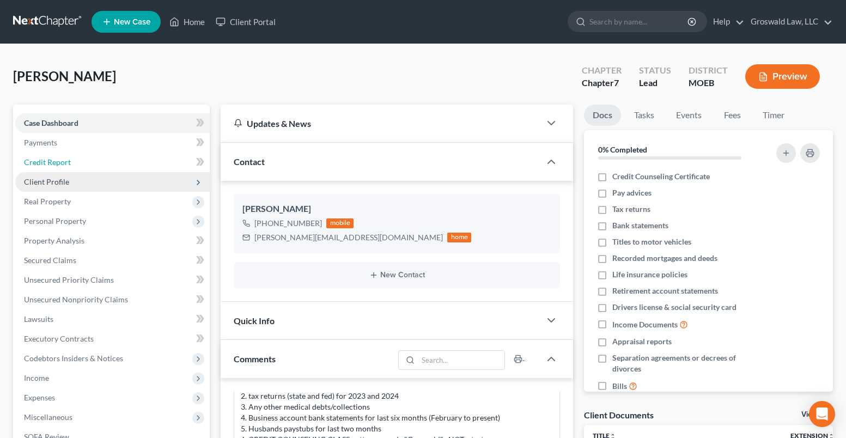
drag, startPoint x: 52, startPoint y: 160, endPoint x: 58, endPoint y: 181, distance: 22.6
click at [52, 160] on span "Credit Report" at bounding box center [47, 162] width 47 height 9
click at [62, 180] on span "Client Profile" at bounding box center [46, 181] width 45 height 9
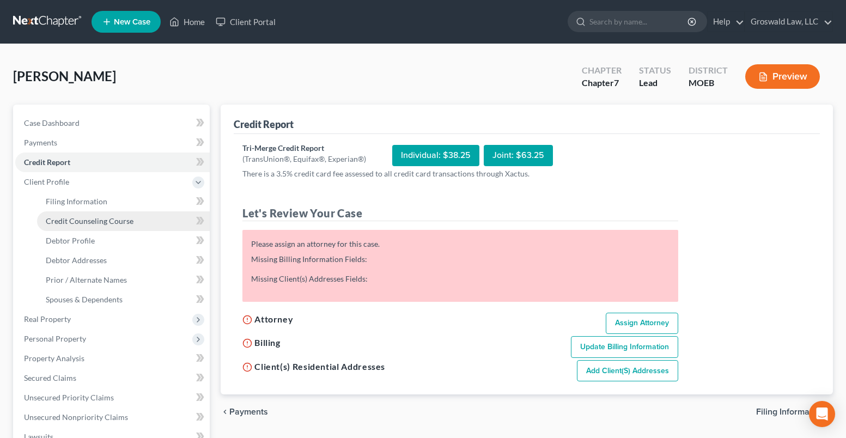
click at [69, 219] on span "Credit Counseling Course" at bounding box center [90, 220] width 88 height 9
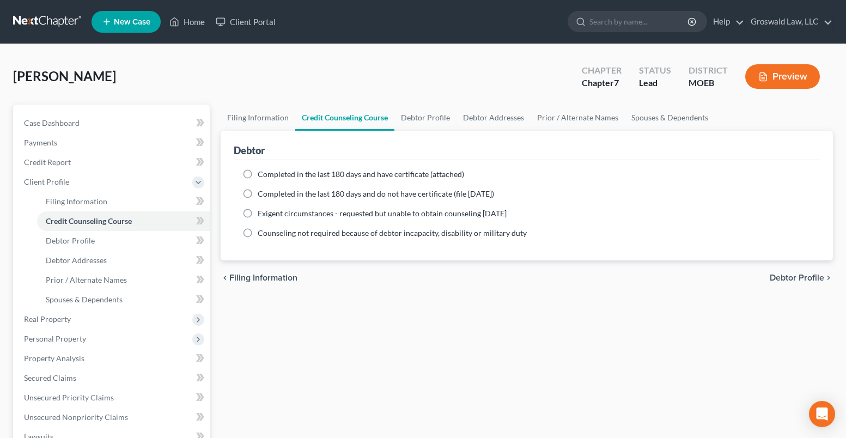
click at [355, 176] on span "Completed in the last 180 days and have certificate (attached)" at bounding box center [361, 174] width 207 height 9
click at [269, 176] on input "Completed in the last 180 days and have certificate (attached)" at bounding box center [265, 172] width 7 height 7
radio input "true"
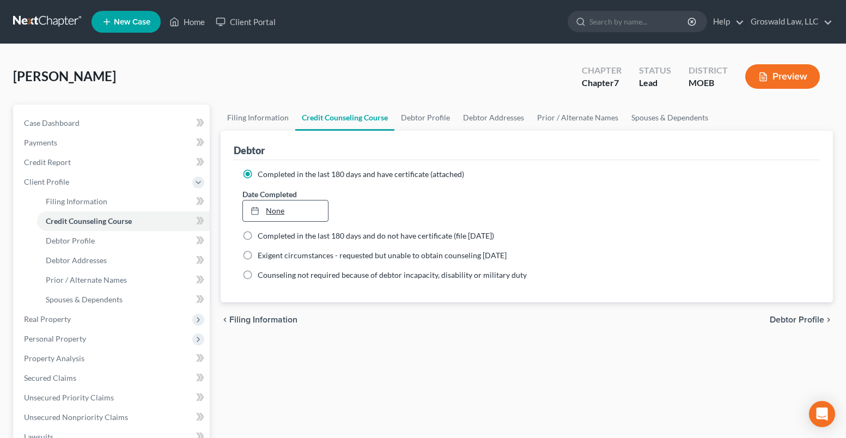
type input "8/13/2025"
click at [295, 217] on link "None" at bounding box center [285, 211] width 84 height 21
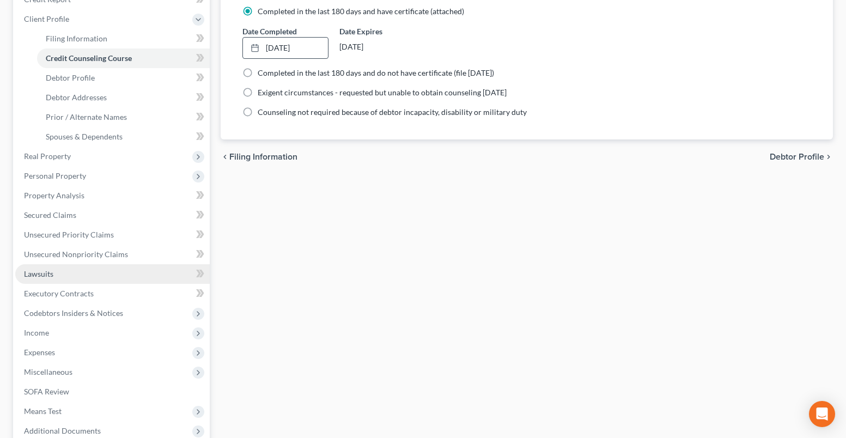
scroll to position [164, 0]
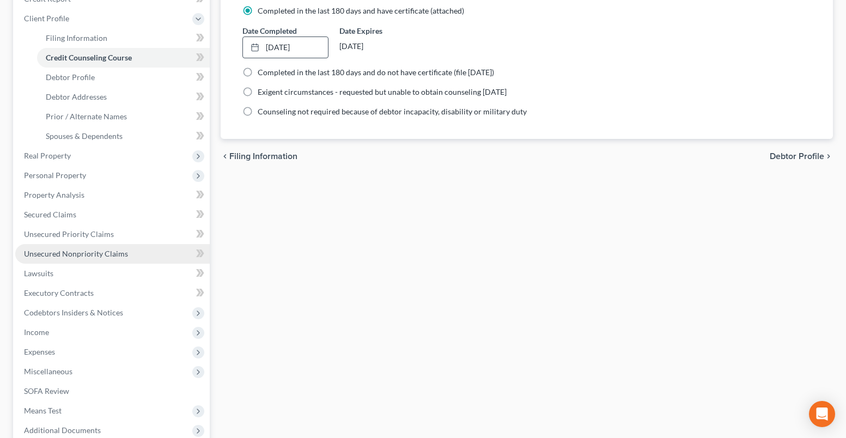
click at [87, 251] on span "Unsecured Nonpriority Claims" at bounding box center [76, 253] width 104 height 9
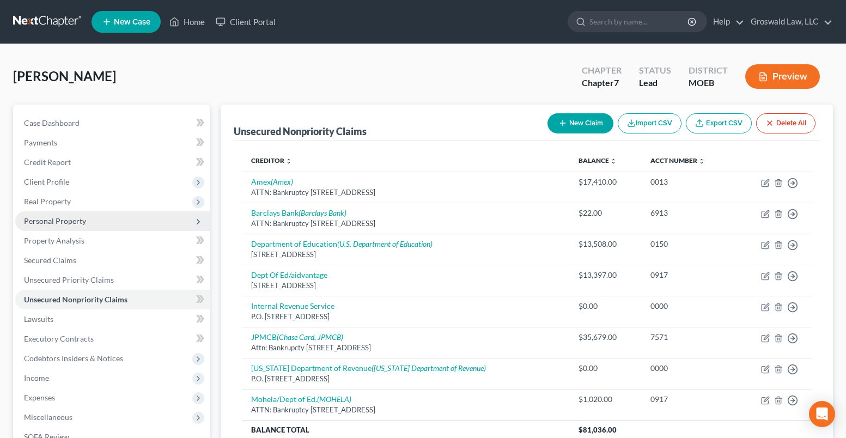
click at [58, 222] on span "Personal Property" at bounding box center [55, 220] width 62 height 9
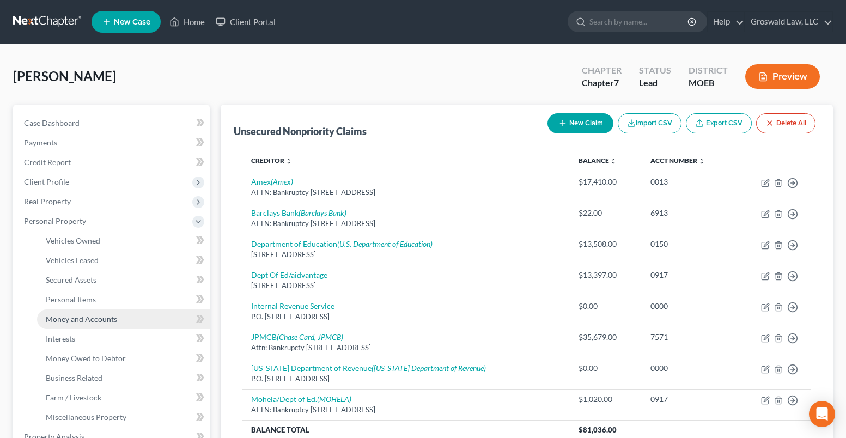
click at [93, 317] on span "Money and Accounts" at bounding box center [81, 318] width 71 height 9
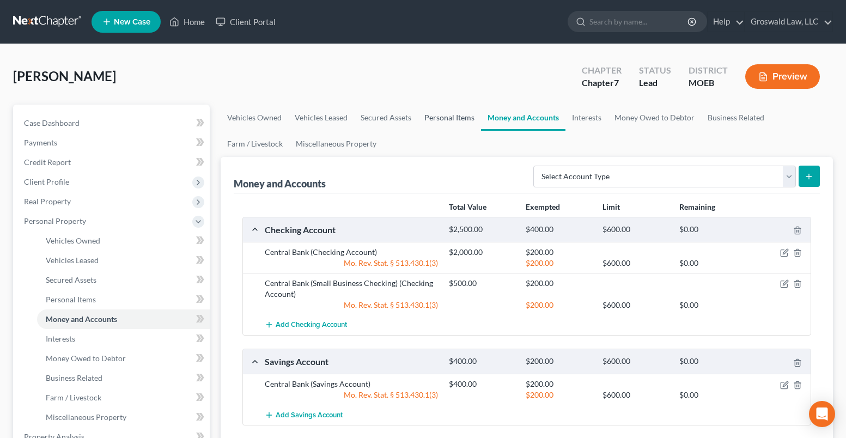
click at [455, 120] on link "Personal Items" at bounding box center [449, 118] width 63 height 26
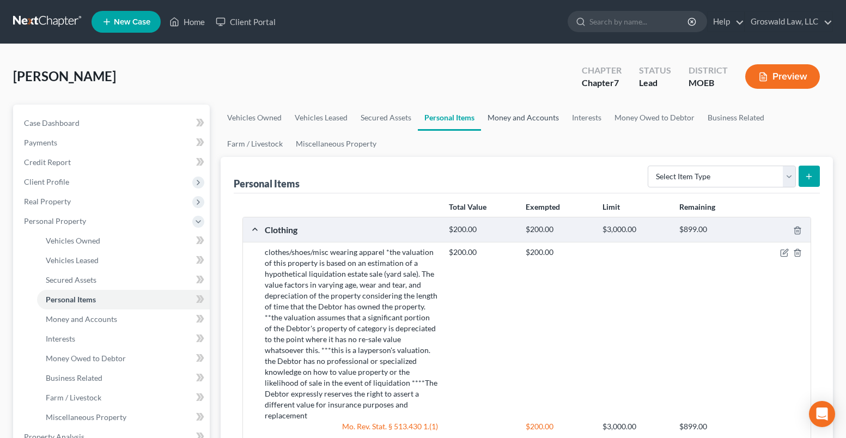
click at [522, 114] on link "Money and Accounts" at bounding box center [523, 118] width 84 height 26
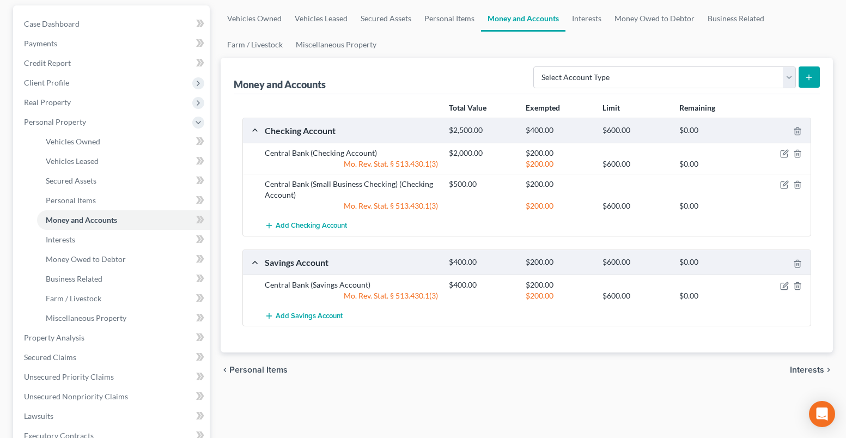
scroll to position [109, 0]
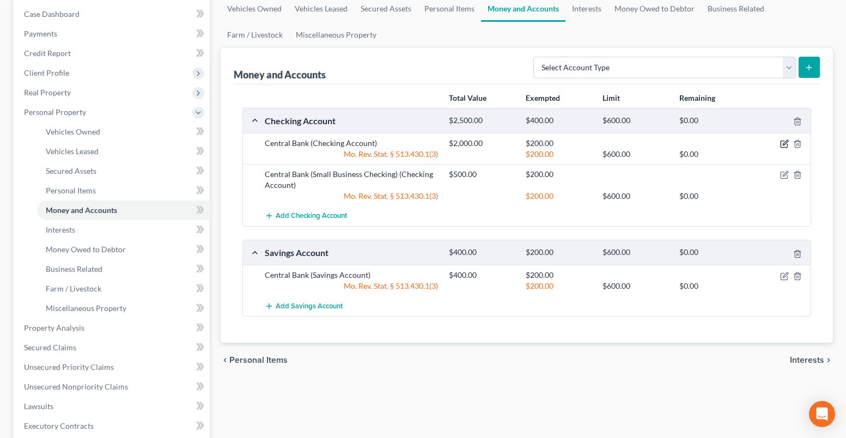
click at [783, 141] on icon "button" at bounding box center [784, 144] width 9 height 9
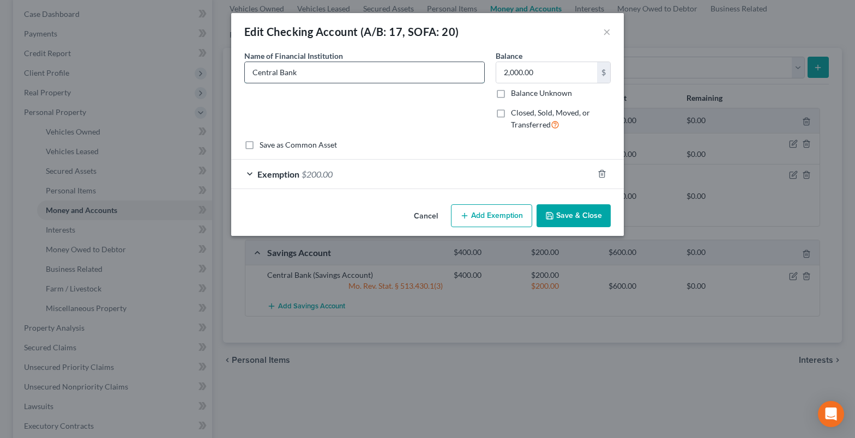
click at [373, 81] on input "Central Bank" at bounding box center [364, 72] width 239 height 21
paste input "0871"
type input "Central Bank (Acct #x0871)"
click at [572, 213] on button "Save & Close" at bounding box center [573, 215] width 74 height 23
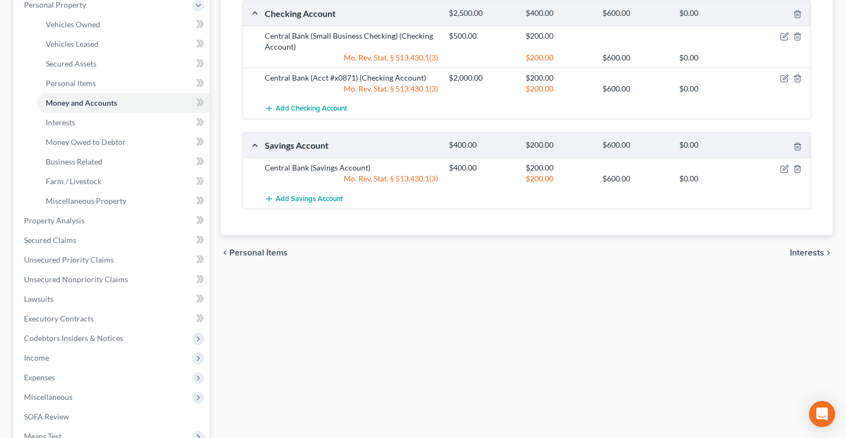
scroll to position [357, 0]
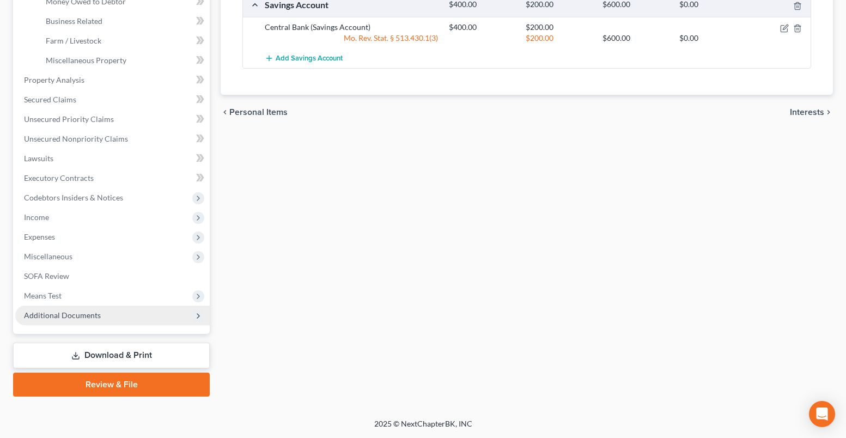
click at [83, 314] on span "Additional Documents" at bounding box center [62, 315] width 77 height 9
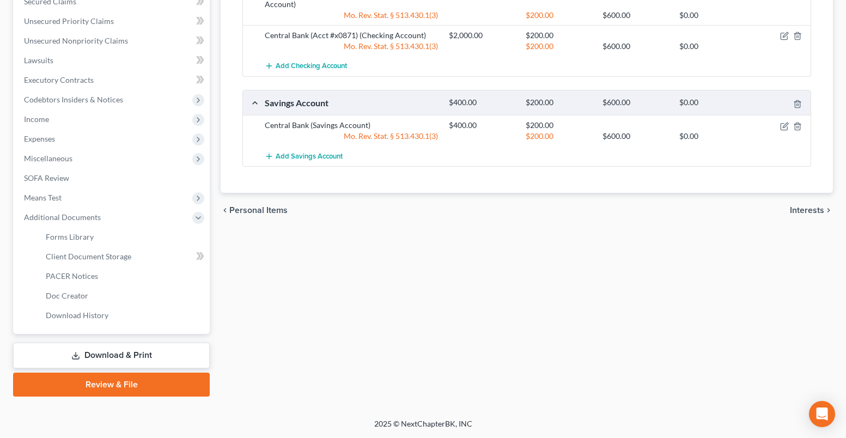
scroll to position [259, 0]
click at [127, 253] on span "Client Document Storage" at bounding box center [89, 256] width 86 height 9
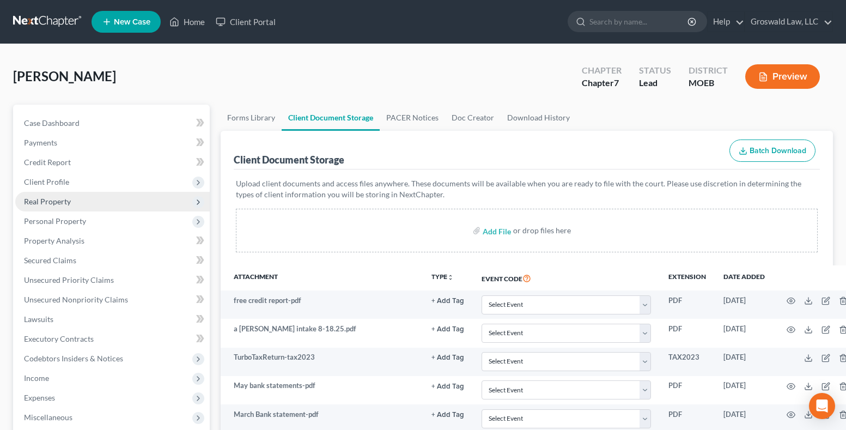
click at [70, 199] on span "Real Property" at bounding box center [47, 201] width 47 height 9
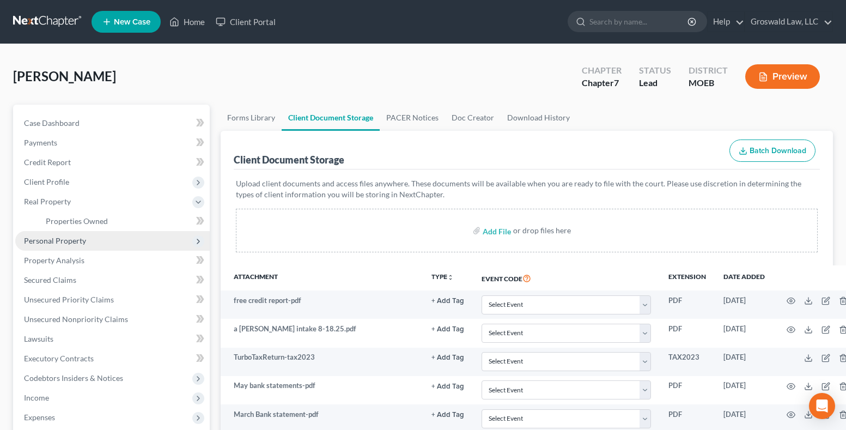
click at [59, 239] on span "Personal Property" at bounding box center [55, 240] width 62 height 9
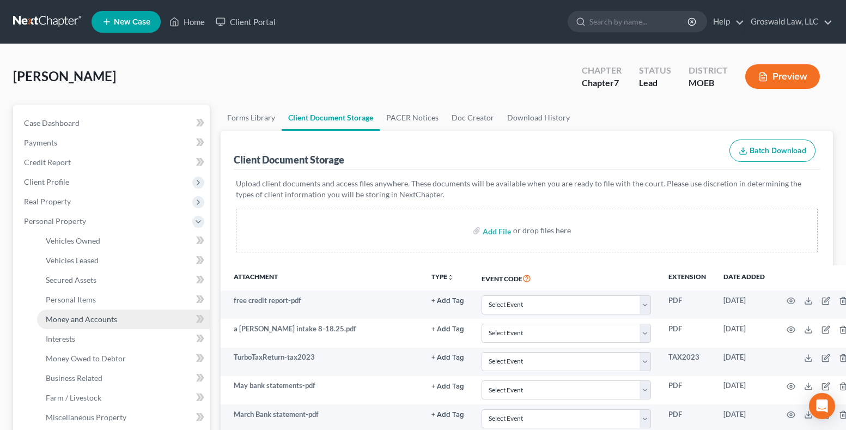
click at [87, 317] on span "Money and Accounts" at bounding box center [81, 318] width 71 height 9
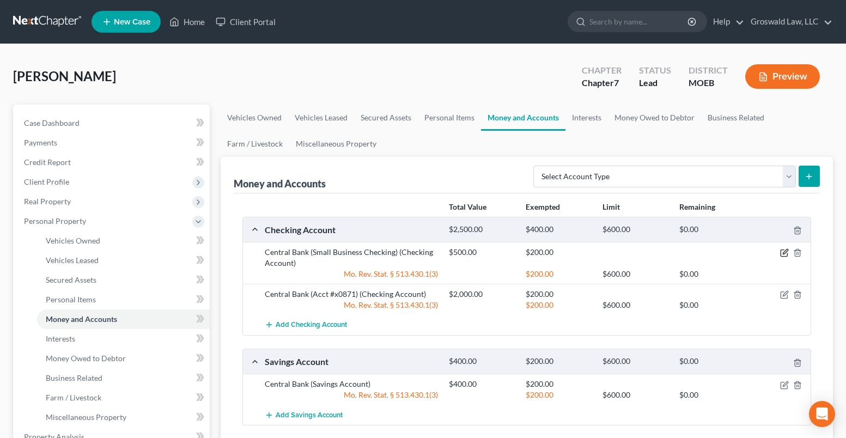
click at [788, 256] on icon "button" at bounding box center [784, 253] width 9 height 9
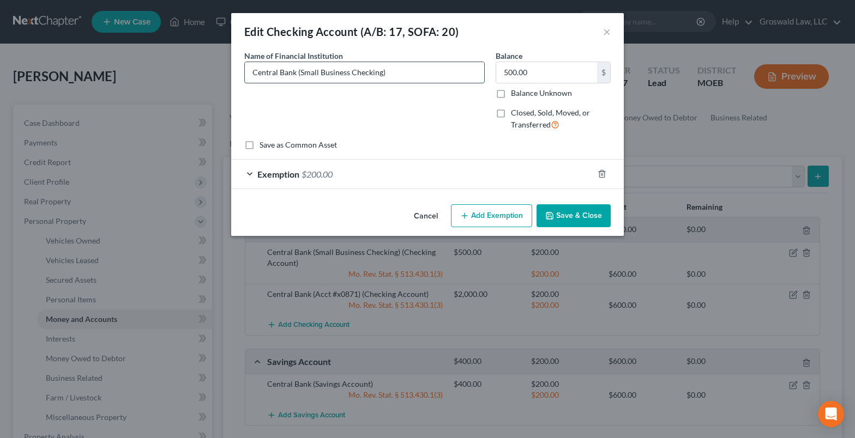
click at [382, 72] on input "Central Bank (Small Business Checking)" at bounding box center [364, 72] width 239 height 21
paste input "4798"
type input "Central Bank (Small Business Checking Acct #x4798)"
click at [552, 209] on button "Save & Close" at bounding box center [573, 215] width 74 height 23
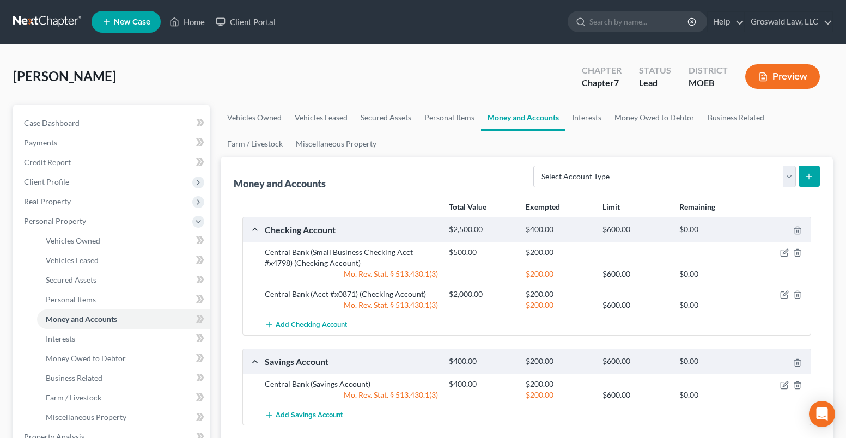
scroll to position [327, 0]
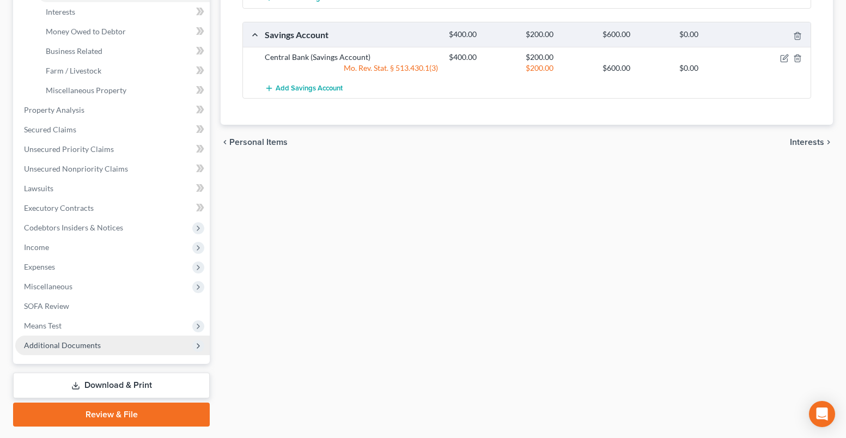
click at [65, 341] on span "Additional Documents" at bounding box center [62, 345] width 77 height 9
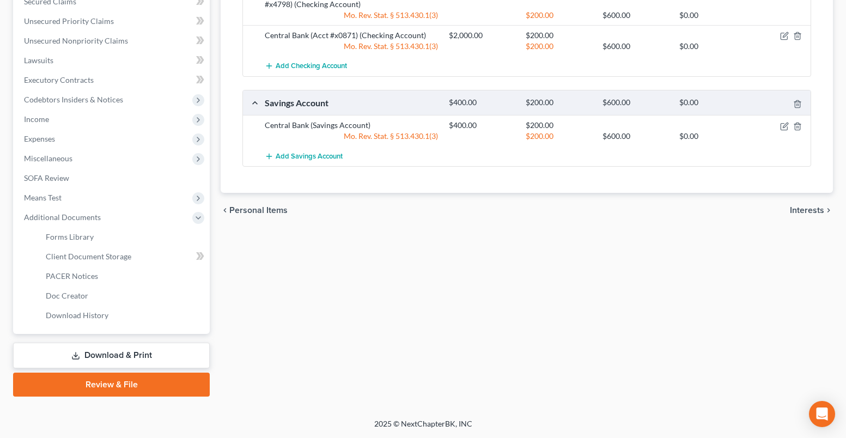
scroll to position [259, 0]
click at [92, 261] on link "Client Document Storage" at bounding box center [123, 257] width 173 height 20
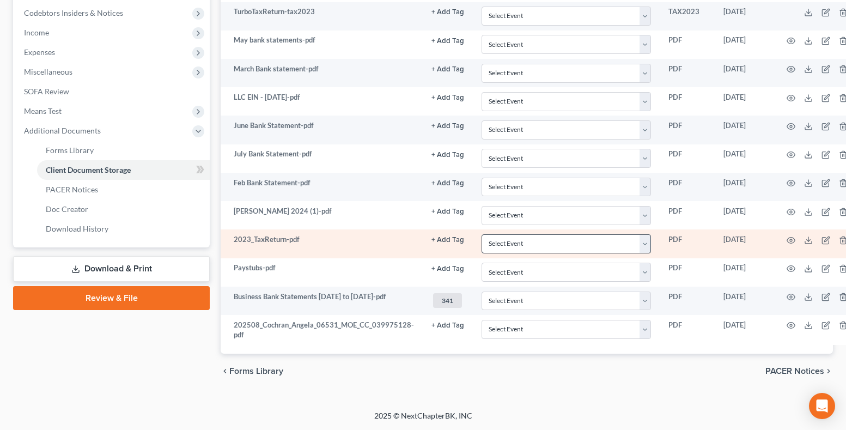
scroll to position [291, 0]
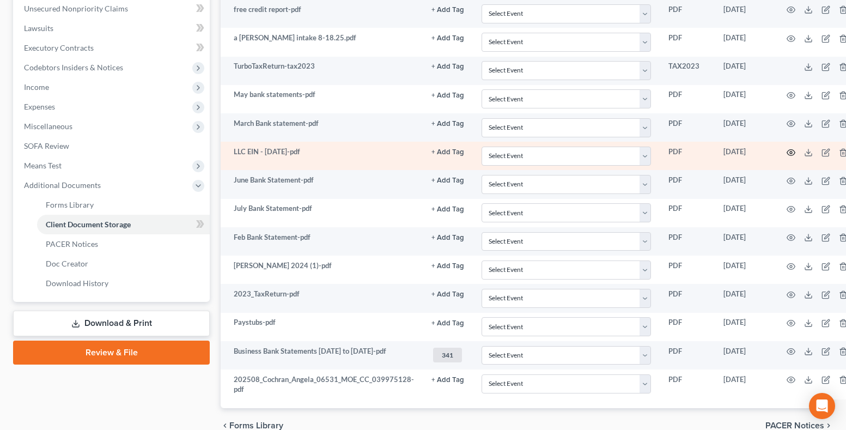
click at [787, 152] on icon "button" at bounding box center [791, 152] width 9 height 9
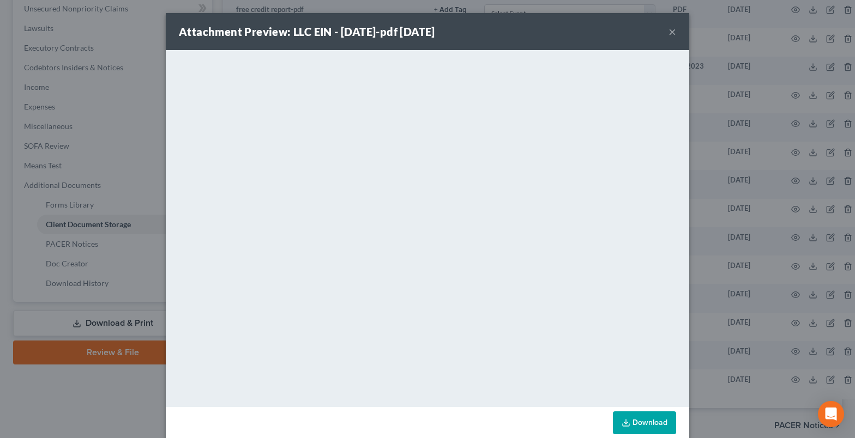
click at [669, 31] on button "×" at bounding box center [672, 31] width 8 height 13
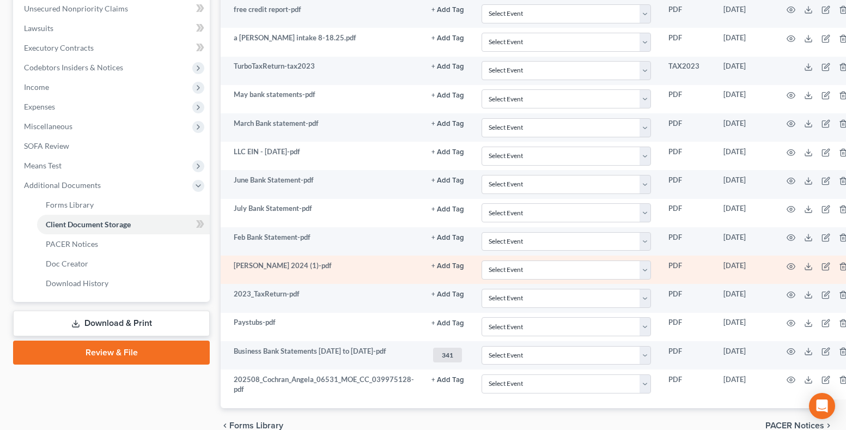
click at [443, 14] on button "+ Add Tag" at bounding box center [448, 10] width 33 height 7
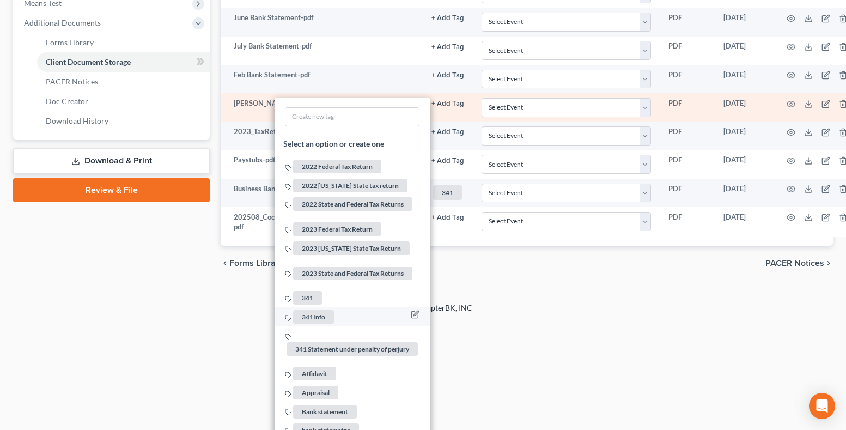
scroll to position [455, 0]
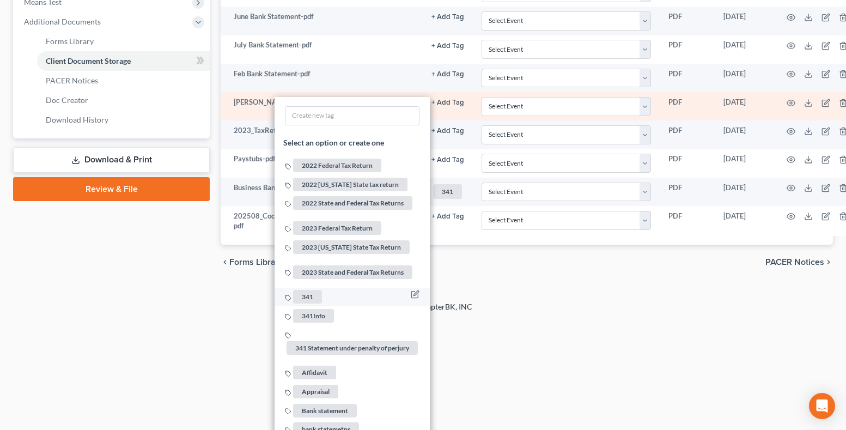
click at [307, 291] on span "341" at bounding box center [307, 297] width 29 height 14
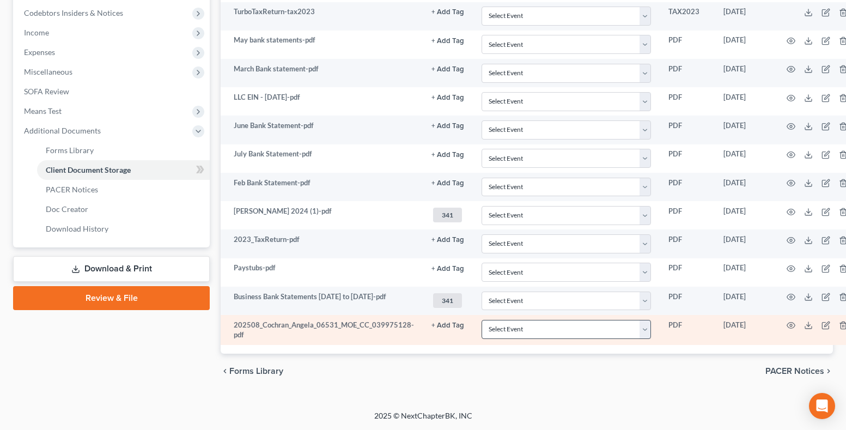
scroll to position [291, 0]
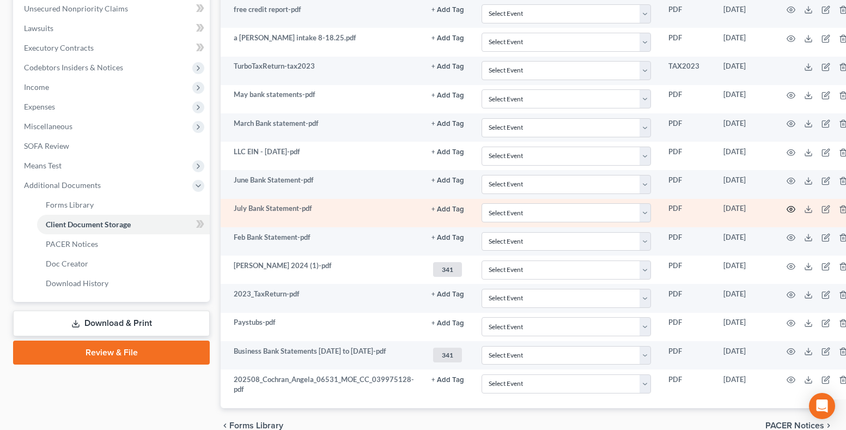
click at [790, 210] on circle "button" at bounding box center [791, 209] width 2 height 2
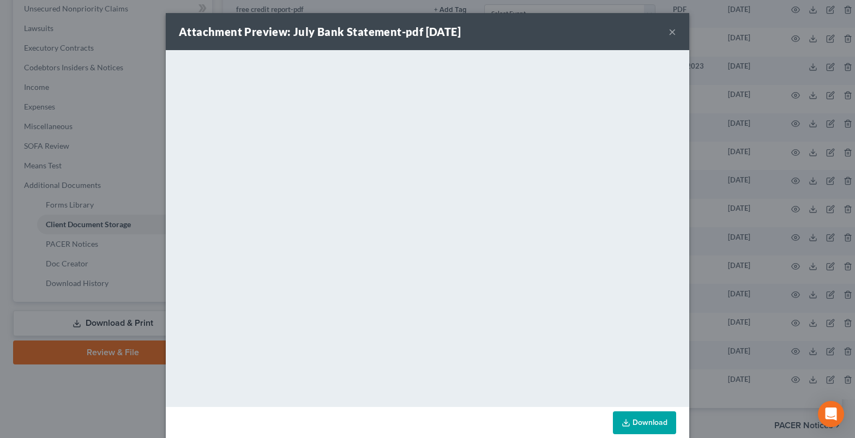
click at [669, 30] on button "×" at bounding box center [672, 31] width 8 height 13
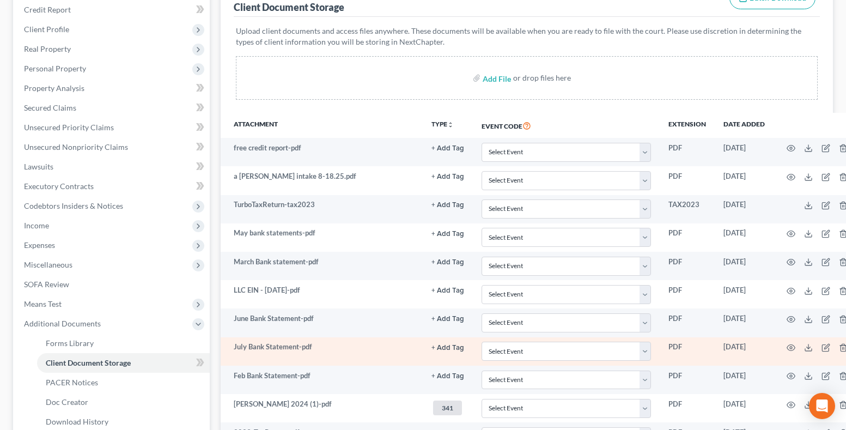
scroll to position [182, 0]
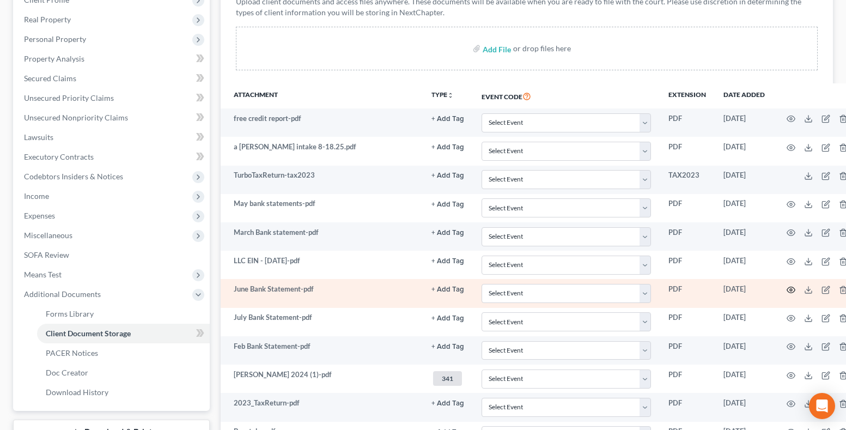
click at [787, 288] on icon "button" at bounding box center [791, 290] width 9 height 9
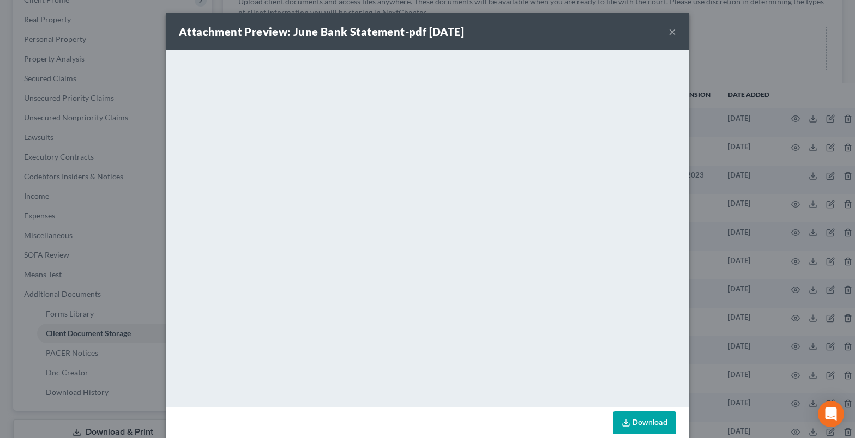
click at [669, 31] on button "×" at bounding box center [672, 31] width 8 height 13
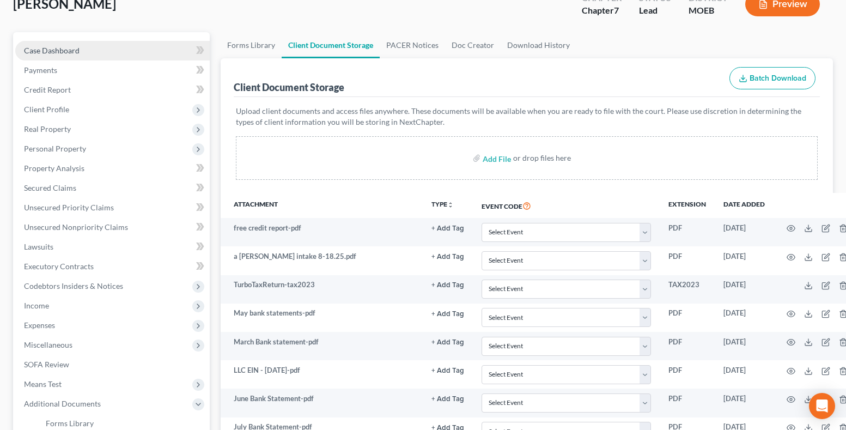
scroll to position [19, 0]
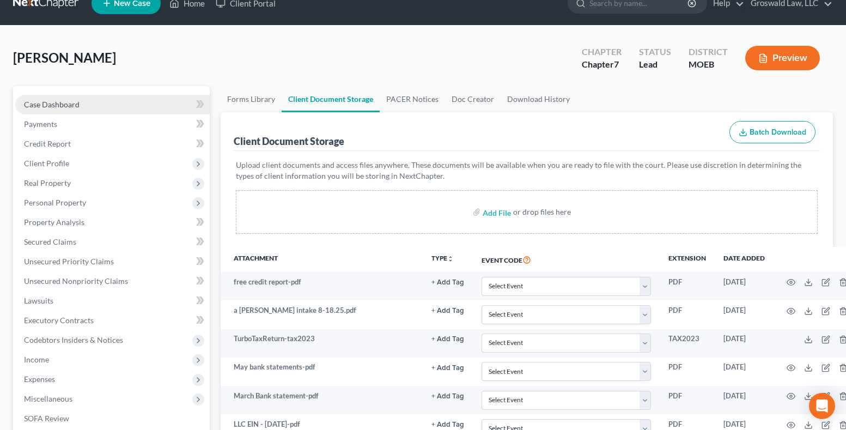
drag, startPoint x: 61, startPoint y: 102, endPoint x: 64, endPoint y: 107, distance: 5.9
click at [61, 102] on span "Case Dashboard" at bounding box center [52, 104] width 56 height 9
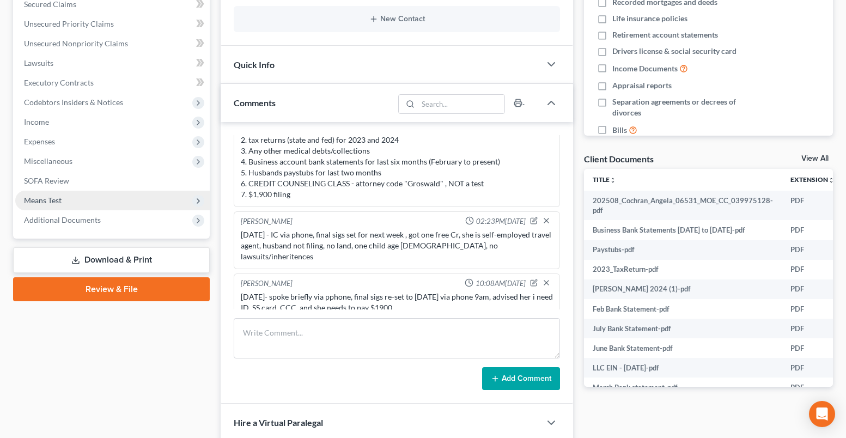
scroll to position [273, 0]
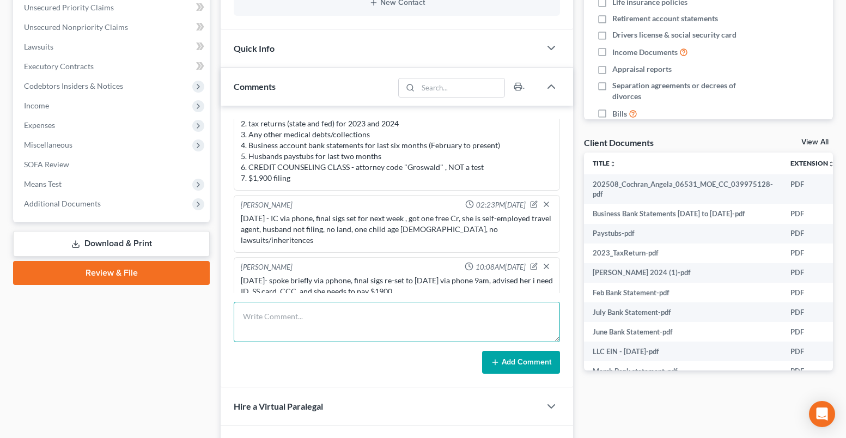
click at [324, 311] on textarea at bounding box center [397, 322] width 326 height 40
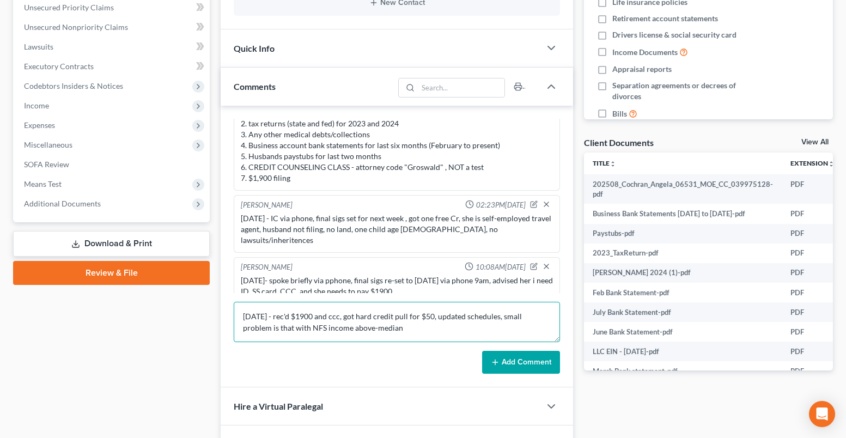
type textarea "8/13/25 - rec'd $1900 and ccc, got hard credit pull for $50, updated schedules,…"
click at [510, 361] on button "Add Comment" at bounding box center [521, 362] width 78 height 23
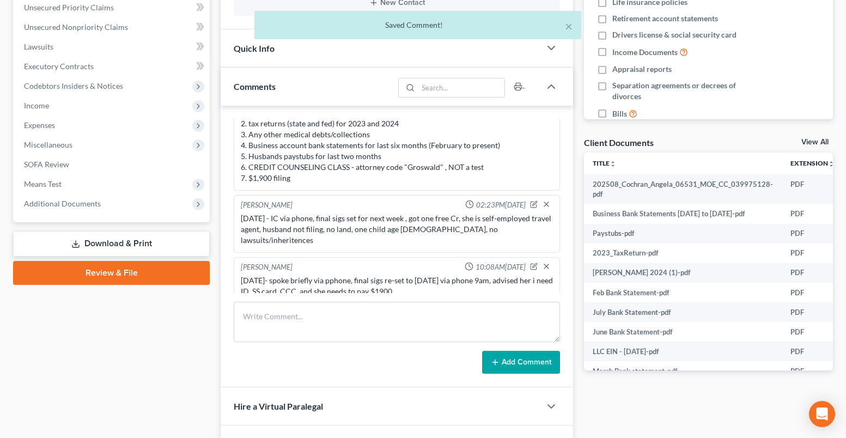
scroll to position [81, 0]
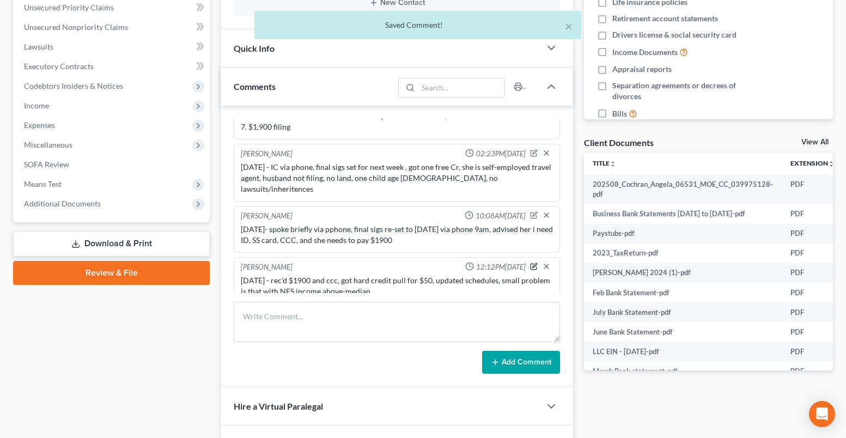
drag, startPoint x: 526, startPoint y: 256, endPoint x: 507, endPoint y: 263, distance: 20.2
click at [530, 263] on icon "button" at bounding box center [534, 267] width 8 height 8
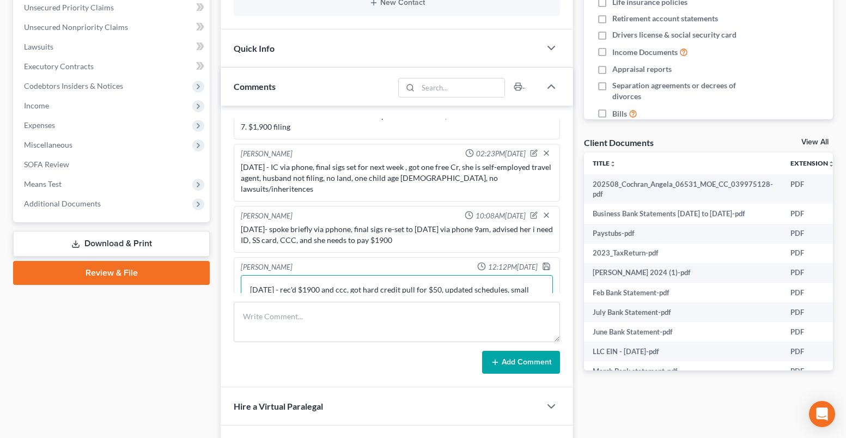
drag, startPoint x: 468, startPoint y: 288, endPoint x: 467, endPoint y: 280, distance: 8.8
click at [468, 288] on textarea "8/13/25 - rec'd $1900 and ccc, got hard credit pull for $50, updated schedules,…" at bounding box center [397, 295] width 312 height 40
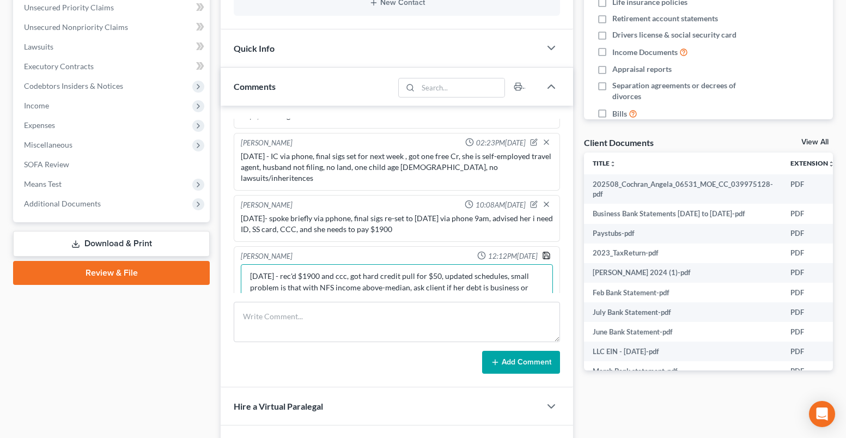
type textarea "8/13/25 - rec'd $1900 and ccc, got hard credit pull for $50, updated schedules,…"
click at [542, 251] on icon "button" at bounding box center [546, 255] width 9 height 9
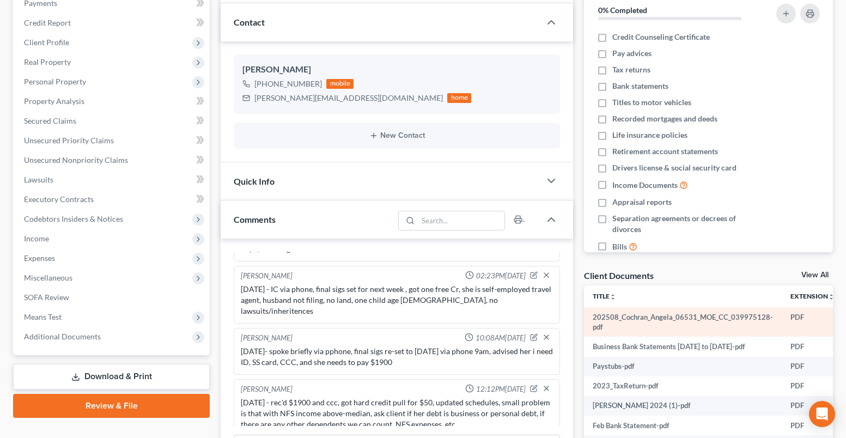
scroll to position [0, 0]
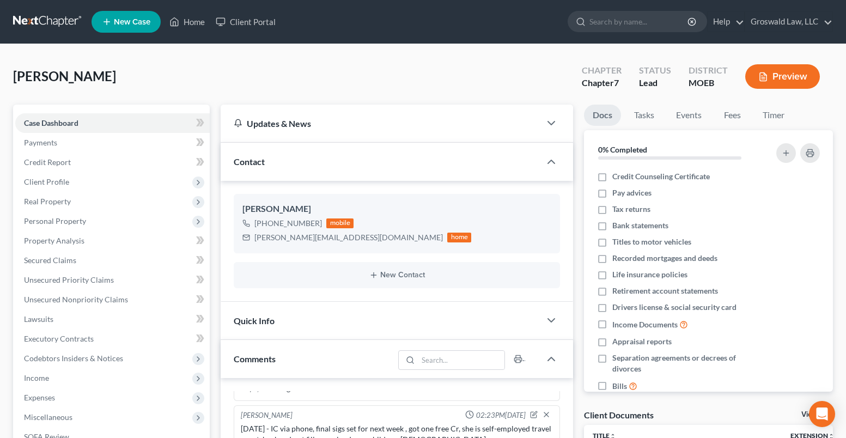
click at [128, 18] on span "New Case" at bounding box center [132, 22] width 37 height 8
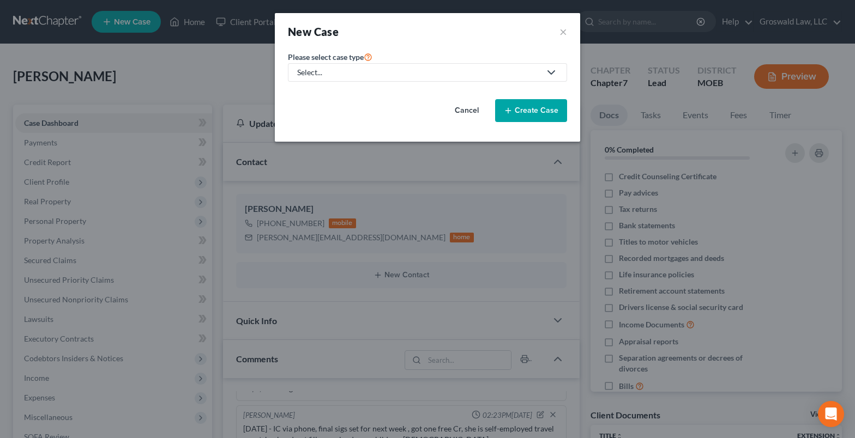
click at [338, 74] on div "Select..." at bounding box center [418, 72] width 243 height 11
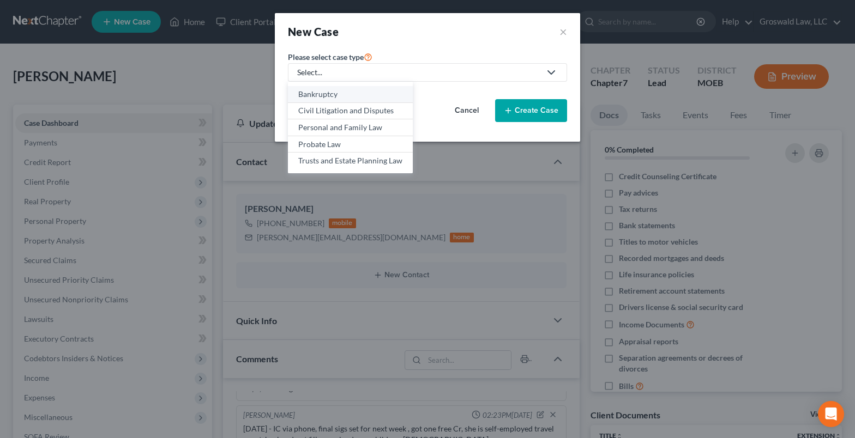
click at [331, 91] on div "Bankruptcy" at bounding box center [350, 94] width 104 height 11
select select "45"
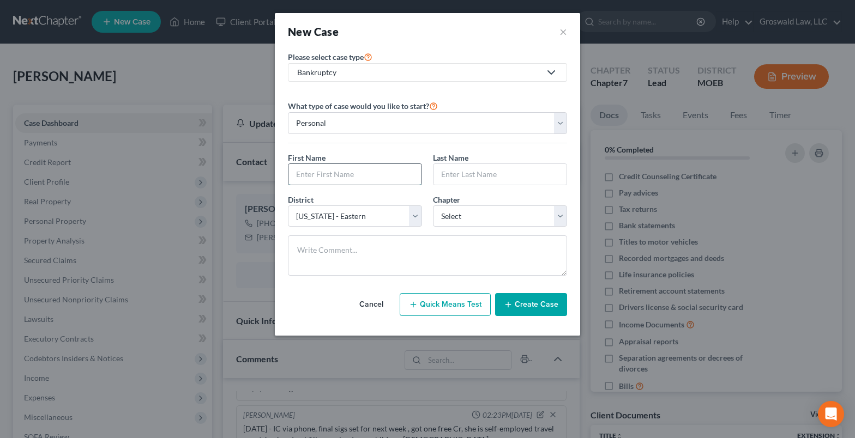
click at [331, 173] on input "text" at bounding box center [354, 174] width 133 height 21
type input "Charmaine"
type input "Groves"
select select "0"
drag, startPoint x: 534, startPoint y: 307, endPoint x: 530, endPoint y: 300, distance: 8.0
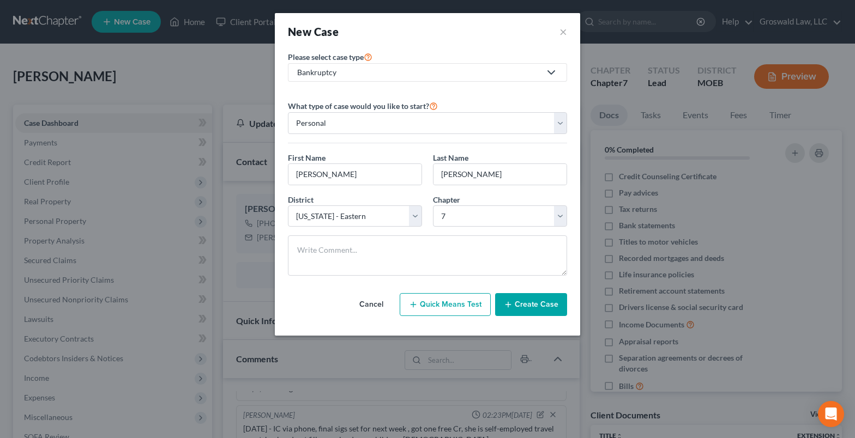
click at [534, 307] on button "Create Case" at bounding box center [531, 304] width 72 height 23
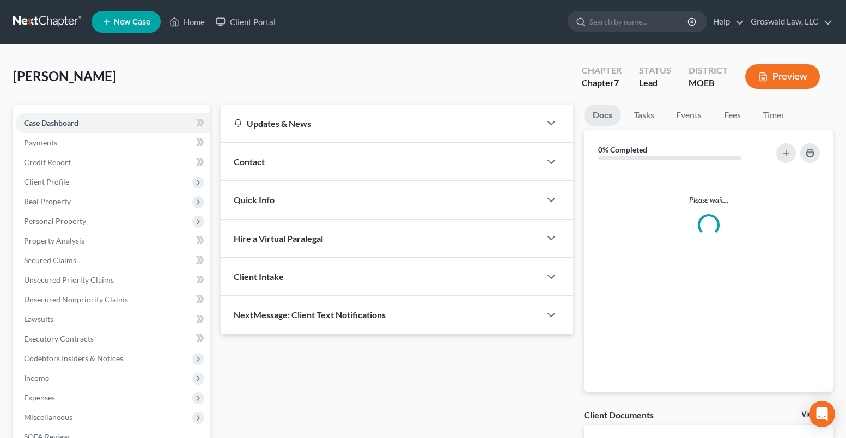
click at [343, 166] on div "Contact" at bounding box center [381, 162] width 320 height 38
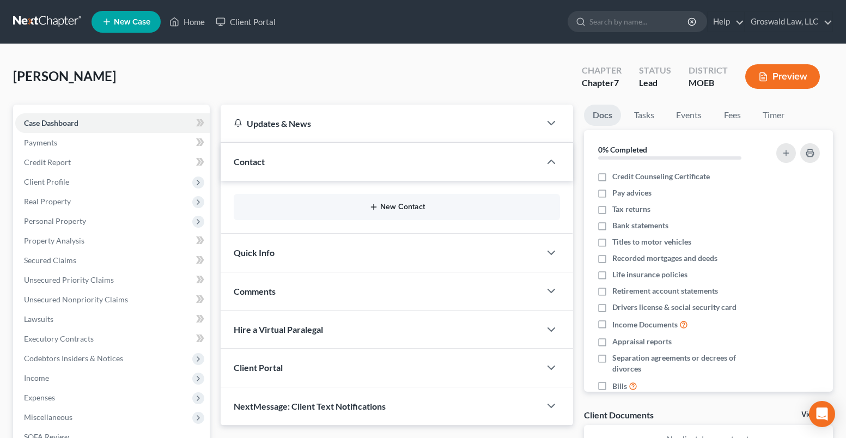
click at [392, 209] on button "New Contact" at bounding box center [397, 207] width 309 height 9
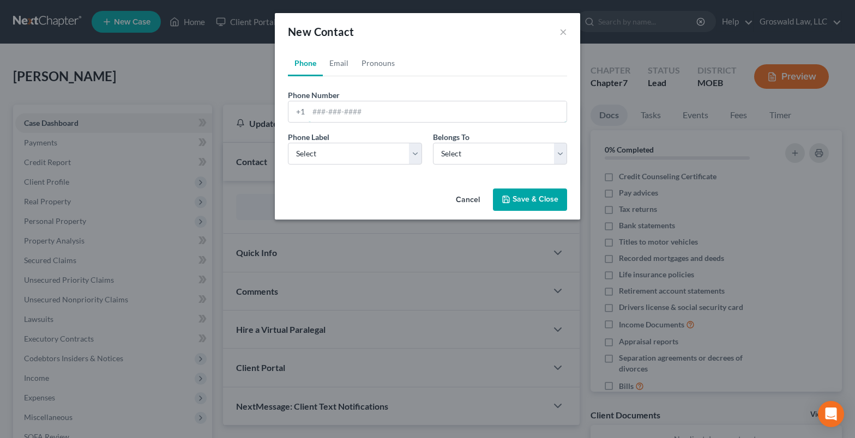
drag, startPoint x: 355, startPoint y: 108, endPoint x: 341, endPoint y: 97, distance: 18.3
click at [355, 108] on input "tel" at bounding box center [437, 111] width 258 height 21
type input "314-285-3158"
select select "0"
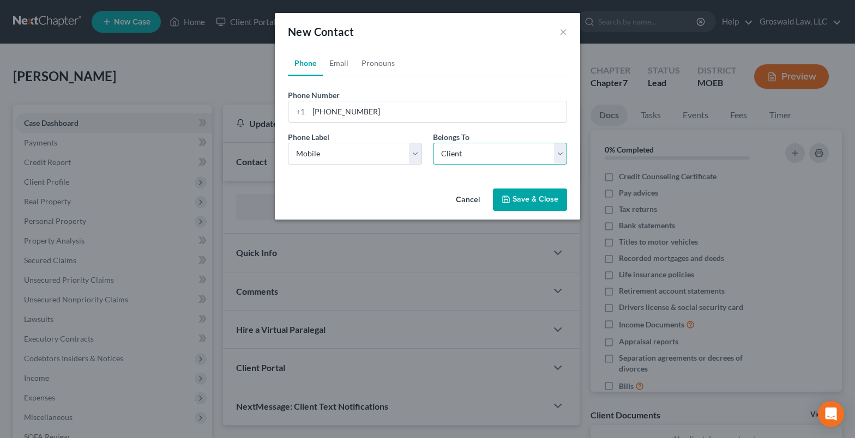
select select "0"
click at [340, 64] on link "Email" at bounding box center [339, 63] width 32 height 26
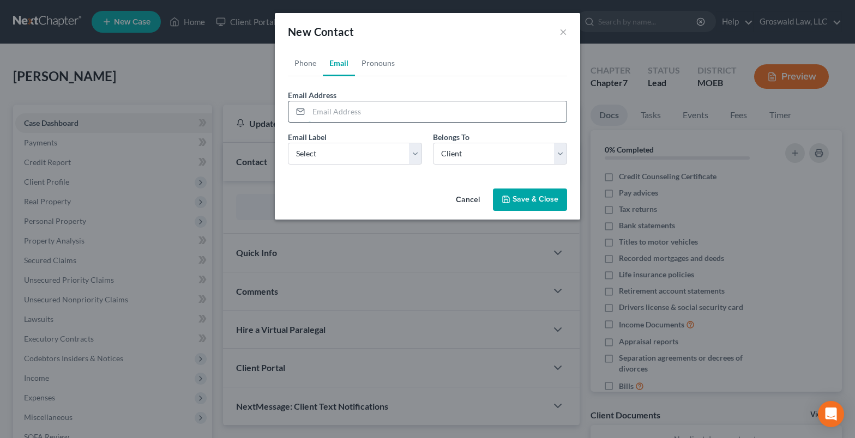
click at [333, 112] on input "email" at bounding box center [437, 111] width 258 height 21
type input "m"
type input "cmgroves1@icloud.com"
select select "0"
click at [546, 204] on button "Save & Close" at bounding box center [530, 200] width 74 height 23
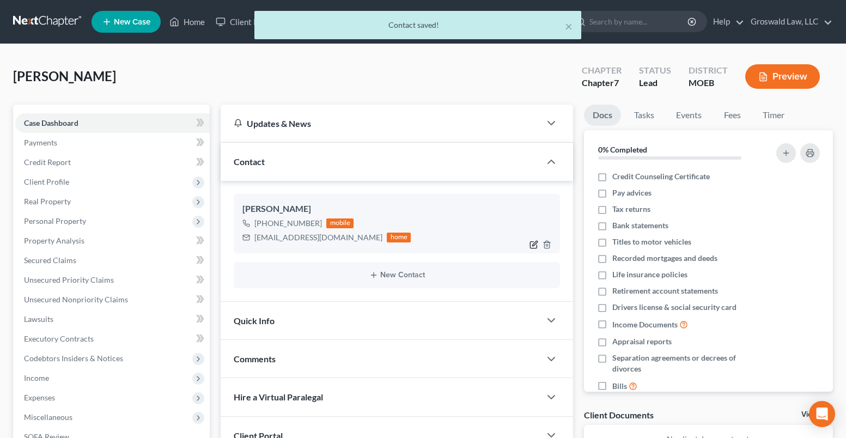
click at [531, 243] on icon "button" at bounding box center [534, 244] width 7 height 7
select select "0"
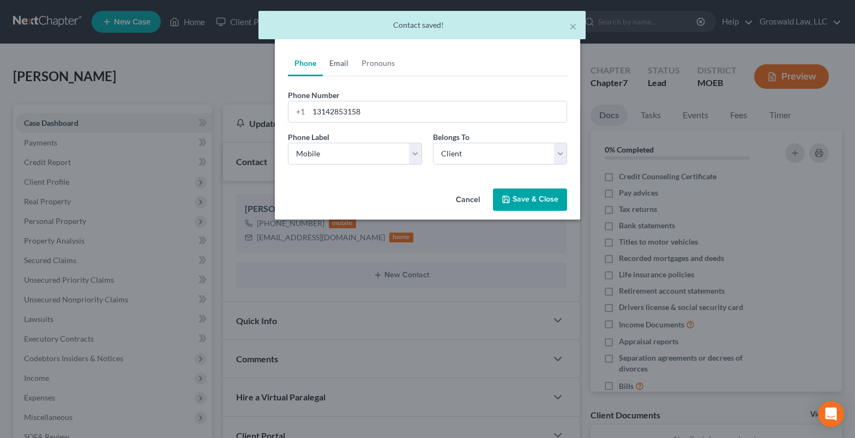
click at [340, 60] on link "Email" at bounding box center [339, 63] width 32 height 26
click at [318, 115] on input "cmgroves1@icloud.com" at bounding box center [437, 111] width 258 height 21
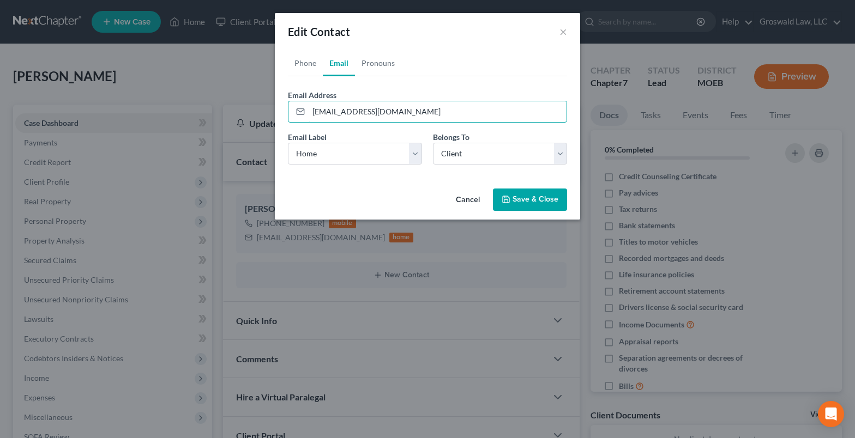
type input "cngroves1@icloud.com"
click at [534, 201] on button "Save & Close" at bounding box center [530, 200] width 74 height 23
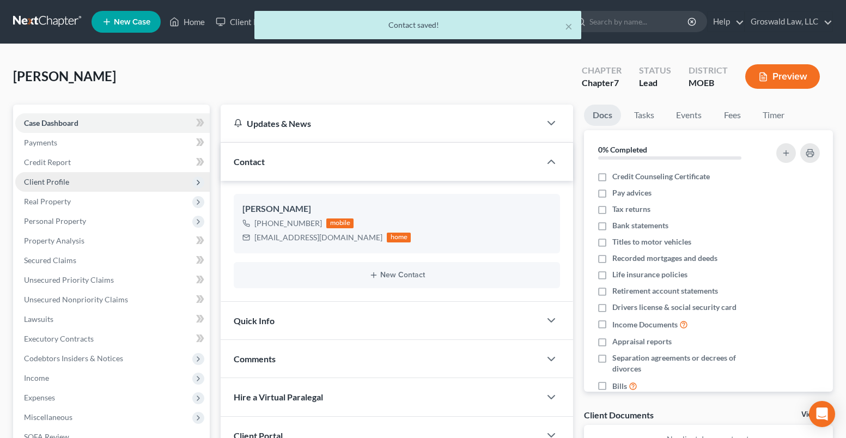
click at [33, 183] on span "Client Profile" at bounding box center [46, 181] width 45 height 9
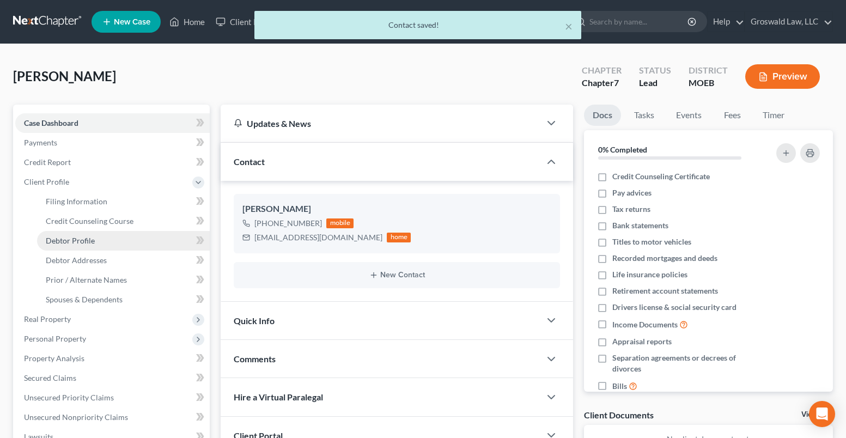
click at [93, 240] on span "Debtor Profile" at bounding box center [70, 240] width 49 height 9
select select "0"
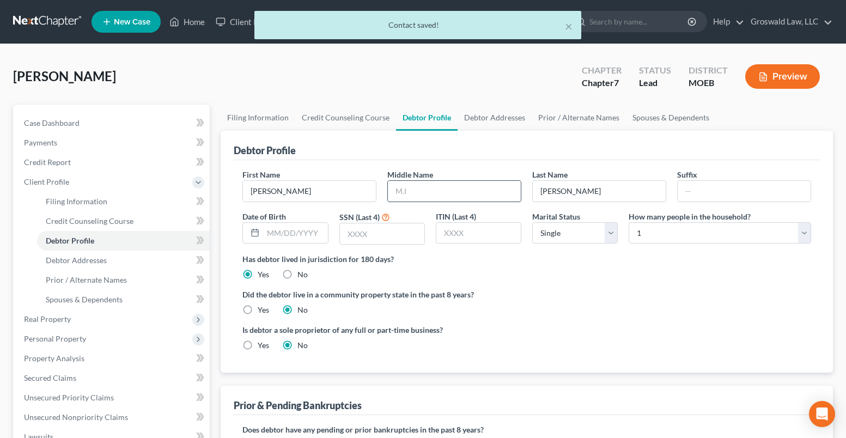
click at [415, 185] on input "text" at bounding box center [454, 191] width 133 height 21
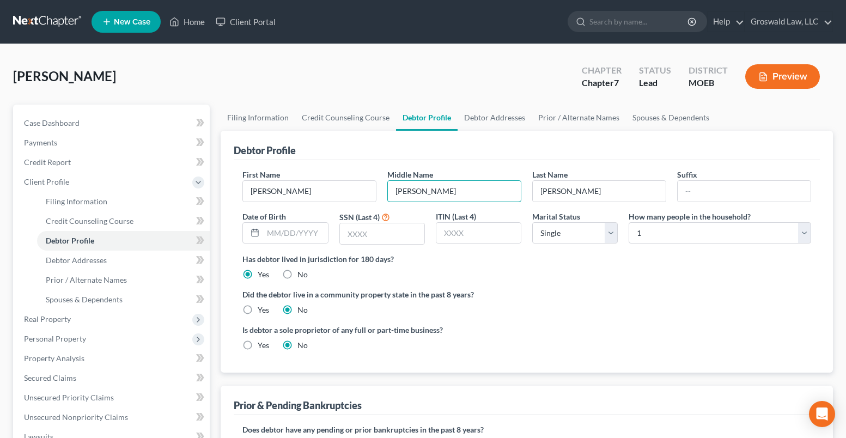
type input "Nicole"
type input "11/12/1982"
type input "5369"
click at [624, 284] on ng-include "First Name Charmaine Middle Name Nicole Last Name Groves Suffix Date of Birth 1…" at bounding box center [527, 264] width 569 height 191
click at [487, 116] on link "Debtor Addresses" at bounding box center [495, 118] width 74 height 26
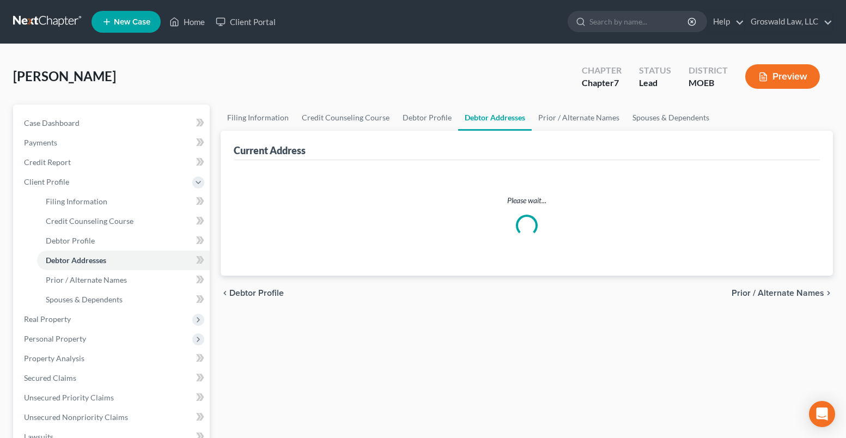
select select "0"
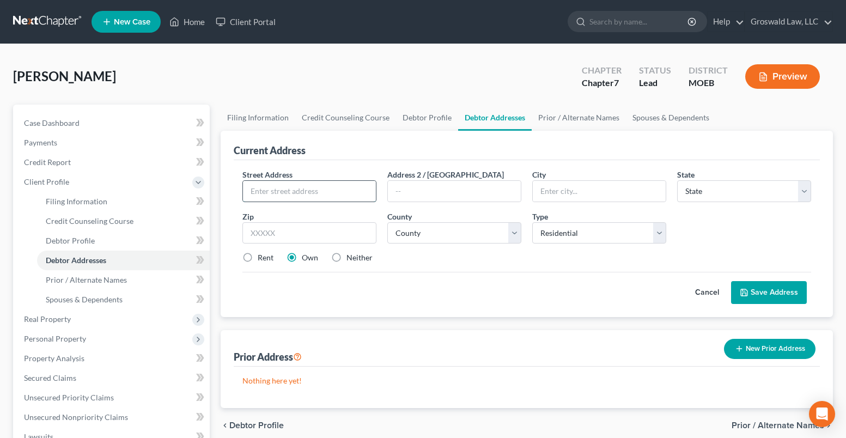
drag, startPoint x: 264, startPoint y: 181, endPoint x: 268, endPoint y: 187, distance: 7.1
click at [267, 185] on input "text" at bounding box center [309, 191] width 133 height 21
type input "1209 South 10th Street"
type input "63104"
type input "Saint Louis"
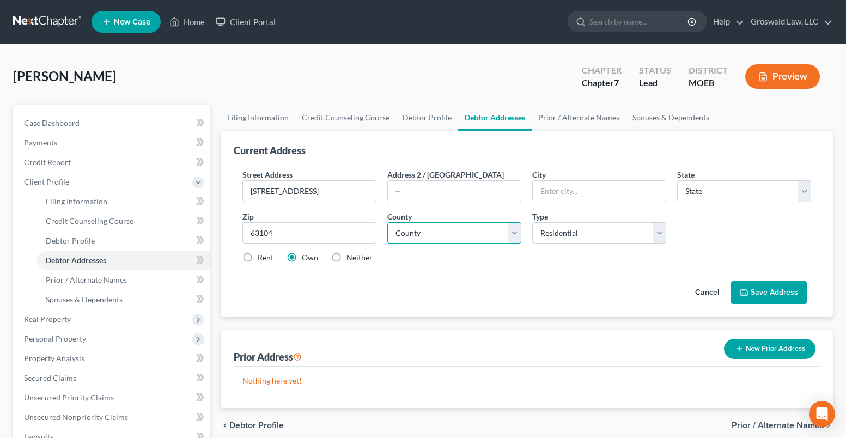
select select "26"
select select "101"
click at [258, 252] on label "Rent" at bounding box center [266, 257] width 16 height 11
click at [262, 252] on input "Rent" at bounding box center [265, 255] width 7 height 7
radio input "true"
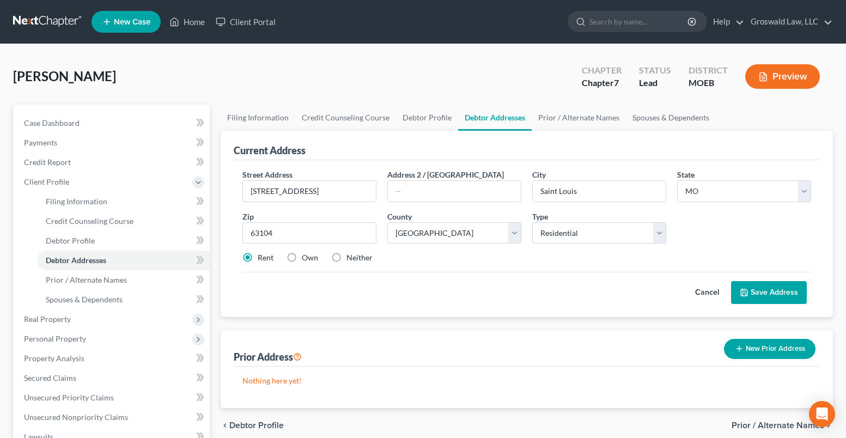
click at [776, 292] on button "Save Address" at bounding box center [769, 292] width 76 height 23
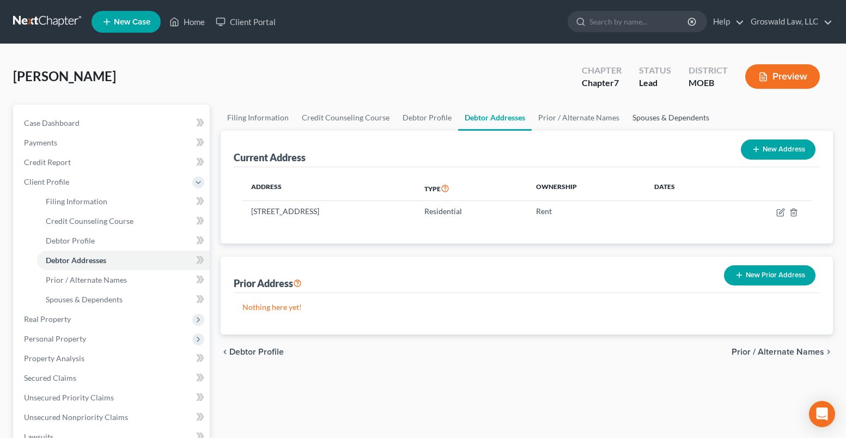
drag, startPoint x: 679, startPoint y: 113, endPoint x: 667, endPoint y: 119, distance: 13.9
click at [679, 113] on link "Spouses & Dependents" at bounding box center [671, 118] width 90 height 26
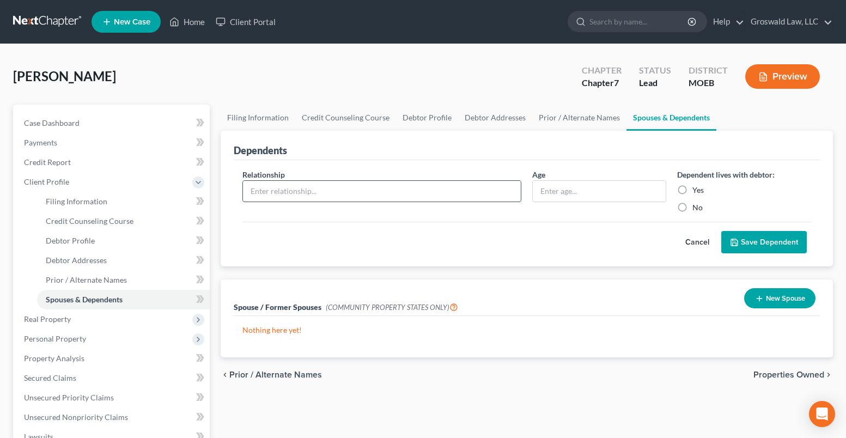
click at [329, 186] on input "text" at bounding box center [382, 191] width 278 height 21
type input "child"
type input "18"
click at [693, 189] on label "Yes" at bounding box center [698, 190] width 11 height 11
click at [697, 189] on input "Yes" at bounding box center [700, 188] width 7 height 7
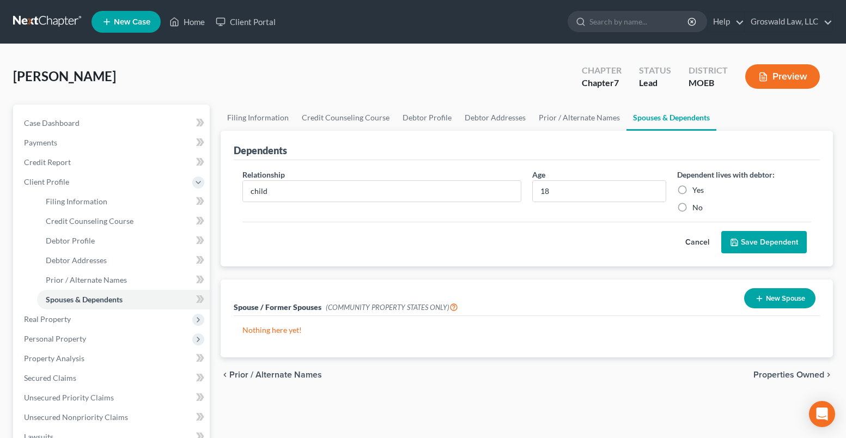
radio input "true"
click at [742, 248] on button "Save Dependent" at bounding box center [765, 242] width 86 height 23
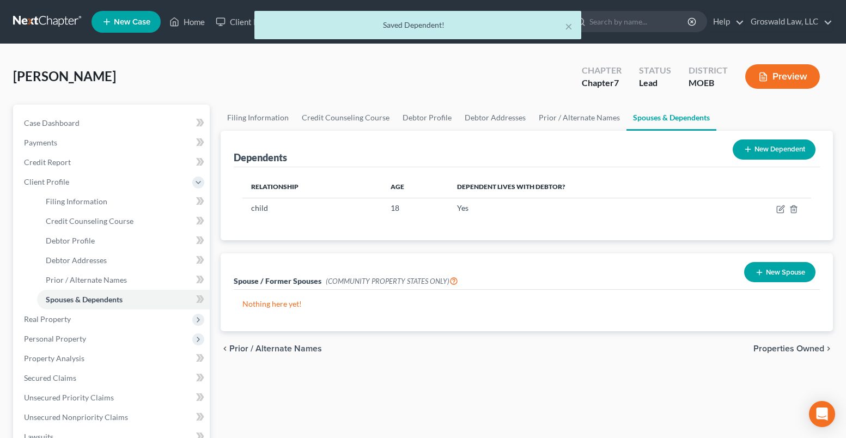
click at [760, 147] on button "New Dependent" at bounding box center [774, 150] width 83 height 20
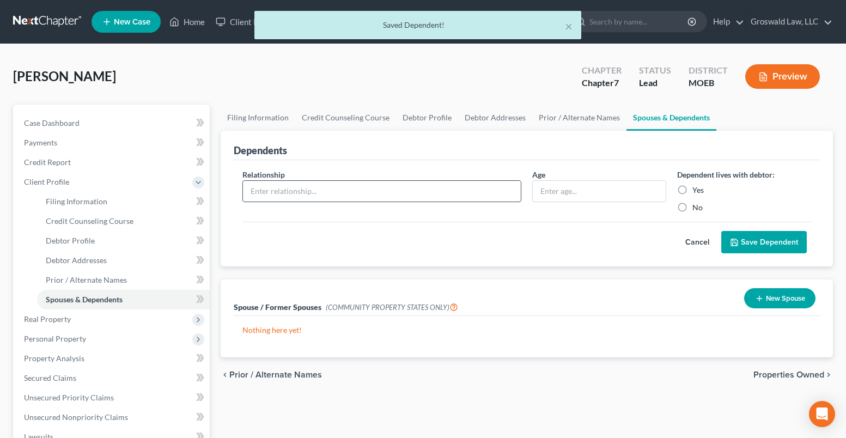
click at [304, 185] on input "text" at bounding box center [382, 191] width 278 height 21
type input "child"
type input "7"
click at [693, 194] on label "Yes" at bounding box center [698, 190] width 11 height 11
click at [697, 192] on input "Yes" at bounding box center [700, 188] width 7 height 7
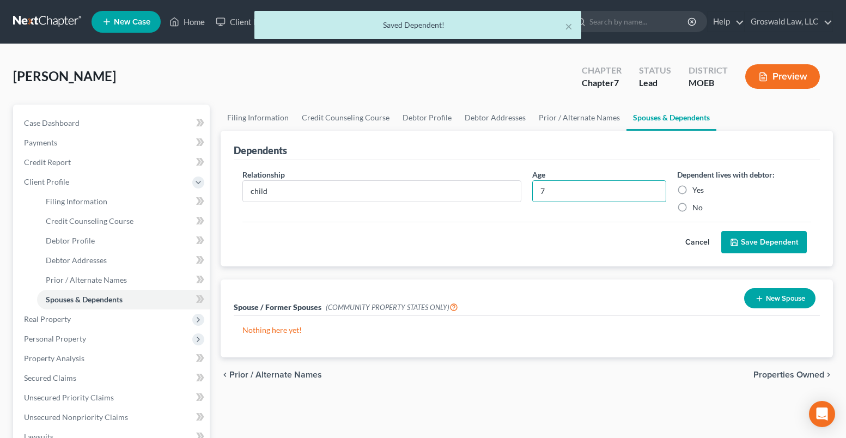
radio input "true"
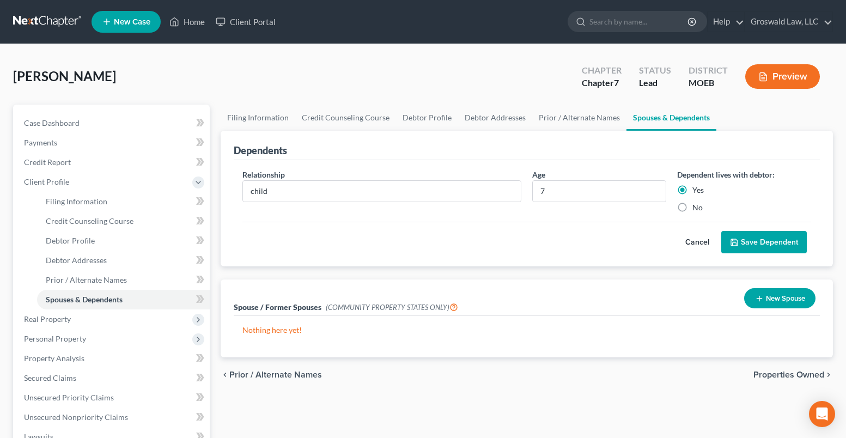
click at [752, 247] on button "Save Dependent" at bounding box center [765, 242] width 86 height 23
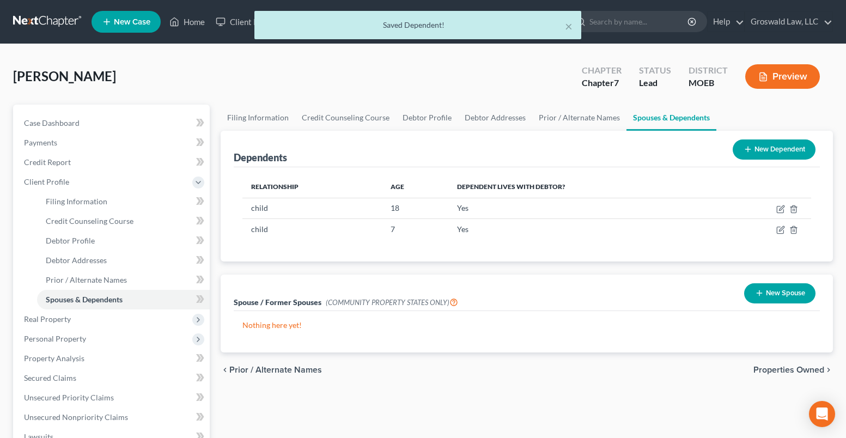
click at [771, 147] on button "New Dependent" at bounding box center [774, 150] width 83 height 20
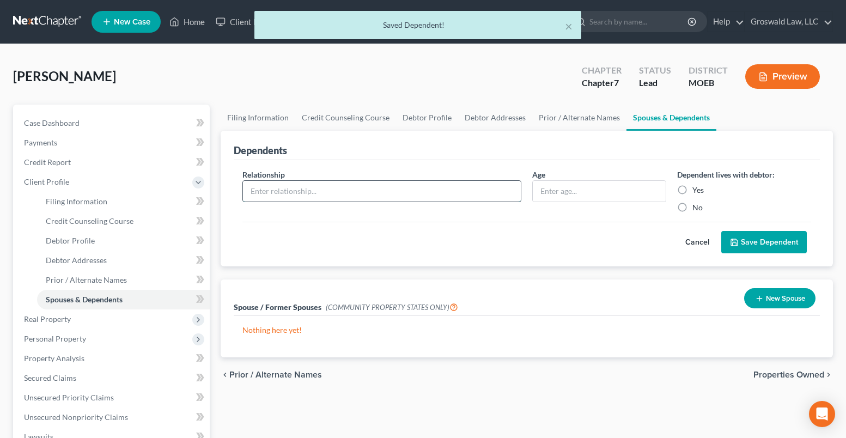
click at [322, 187] on input "text" at bounding box center [382, 191] width 278 height 21
type input "child"
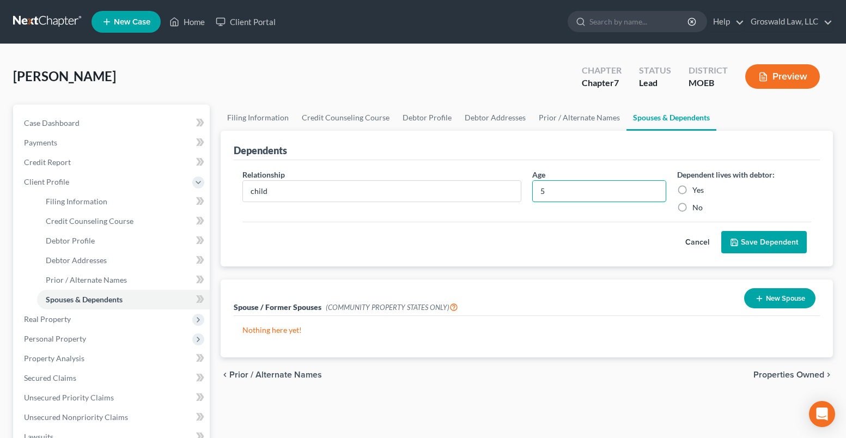
type input "5"
drag, startPoint x: 680, startPoint y: 187, endPoint x: 696, endPoint y: 198, distance: 19.4
click at [693, 188] on label "Yes" at bounding box center [698, 190] width 11 height 11
click at [697, 188] on input "Yes" at bounding box center [700, 188] width 7 height 7
radio input "true"
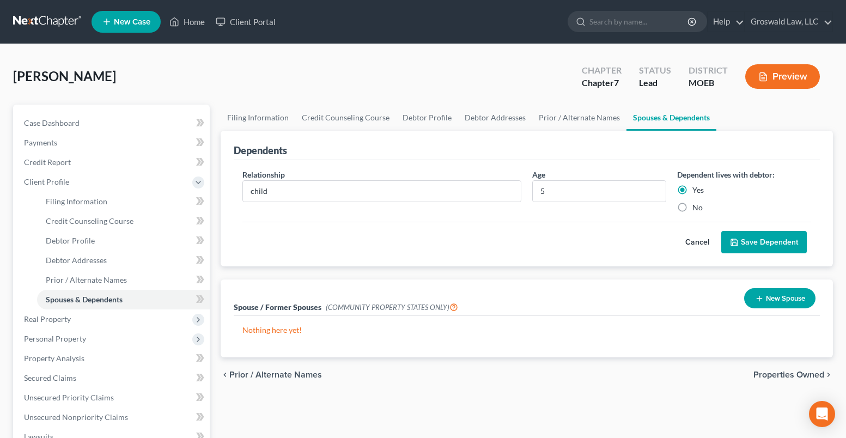
click at [746, 241] on button "Save Dependent" at bounding box center [765, 242] width 86 height 23
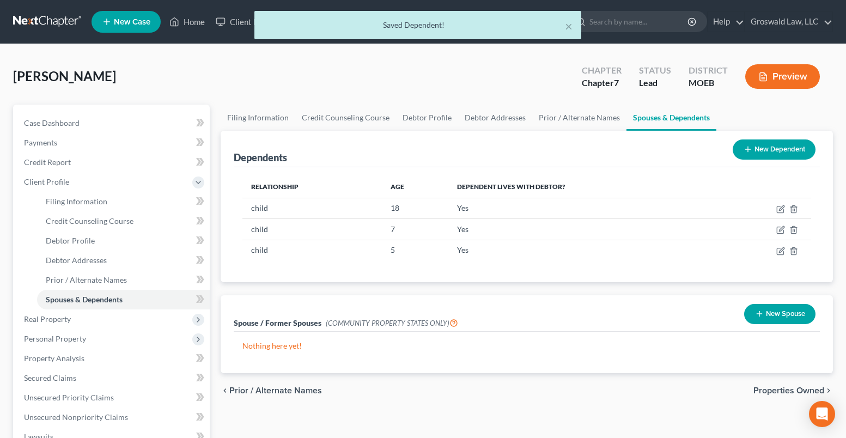
click at [110, 72] on span "Groves, Charmaine" at bounding box center [64, 76] width 103 height 16
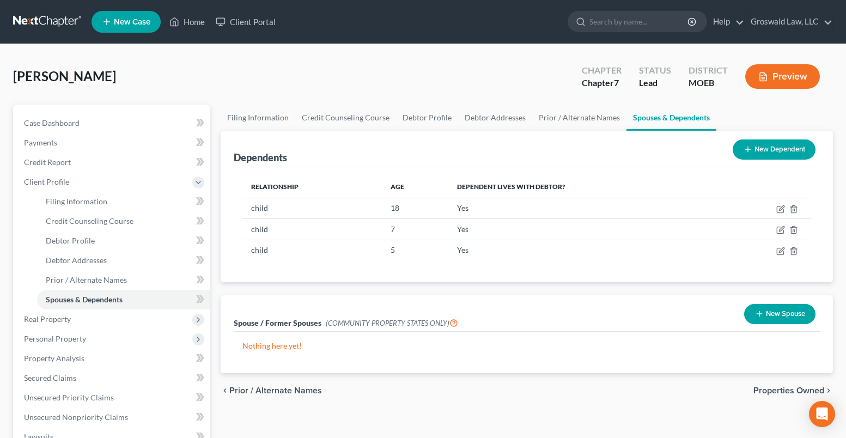
copy span "Charmaine"
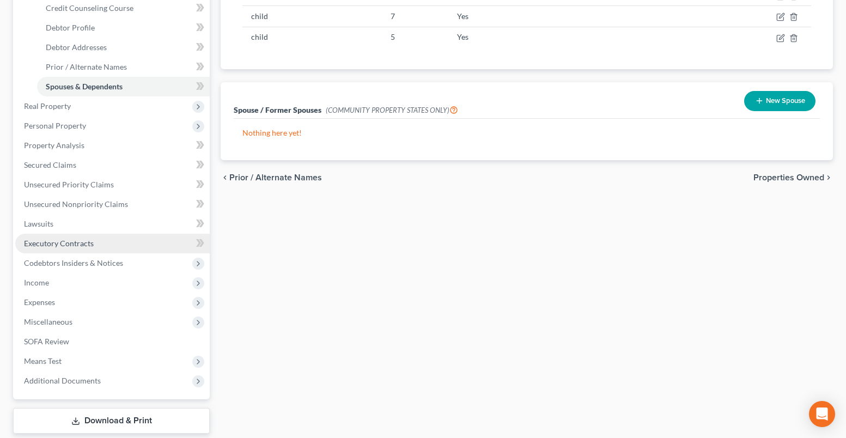
scroll to position [218, 0]
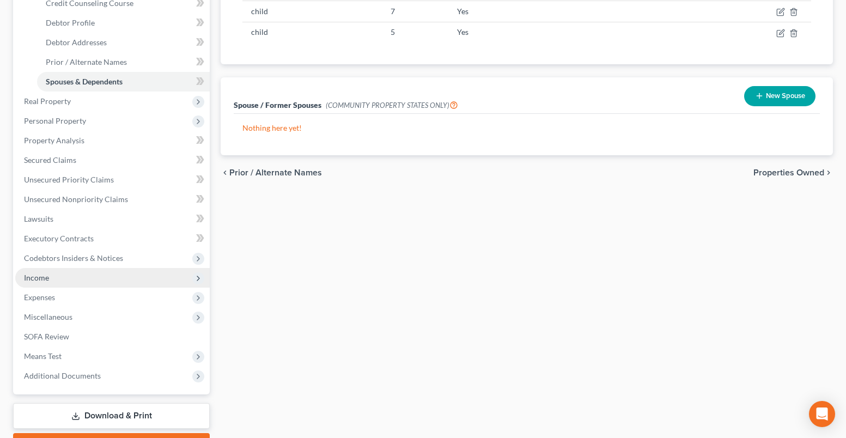
click at [28, 280] on span "Income" at bounding box center [36, 277] width 25 height 9
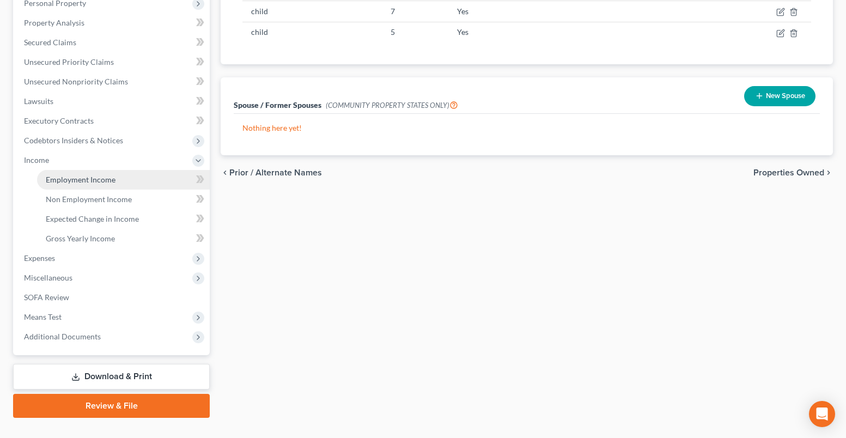
drag, startPoint x: 96, startPoint y: 180, endPoint x: 121, endPoint y: 183, distance: 24.7
click at [97, 180] on span "Employment Income" at bounding box center [81, 179] width 70 height 9
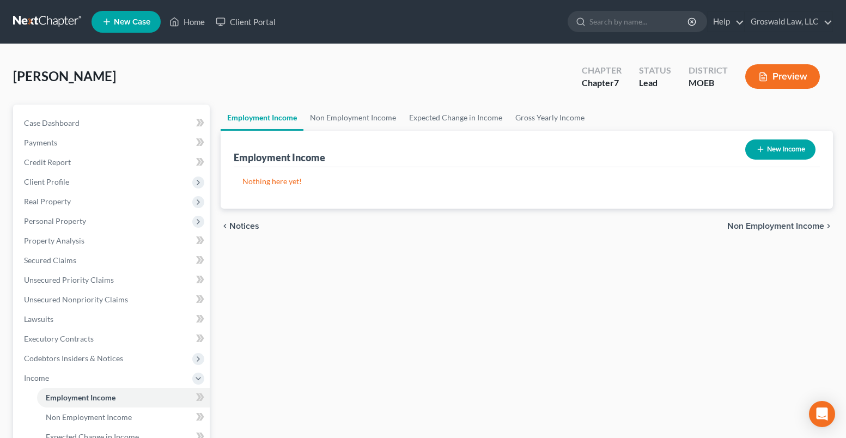
click at [771, 151] on button "New Income" at bounding box center [781, 150] width 70 height 20
select select "0"
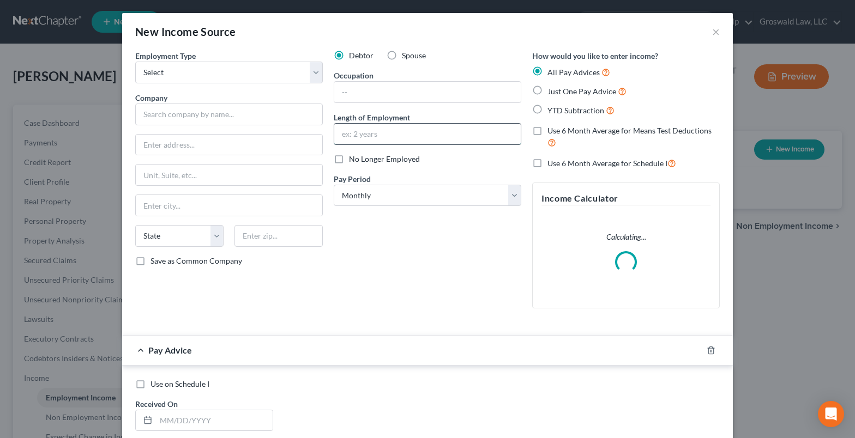
click at [374, 135] on input "text" at bounding box center [427, 134] width 186 height 21
type input "04/2025 to present"
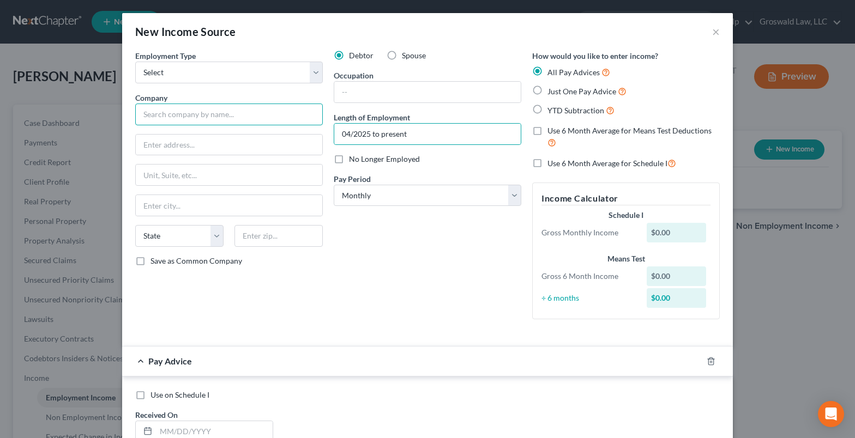
click at [182, 114] on input "text" at bounding box center [228, 115] width 187 height 22
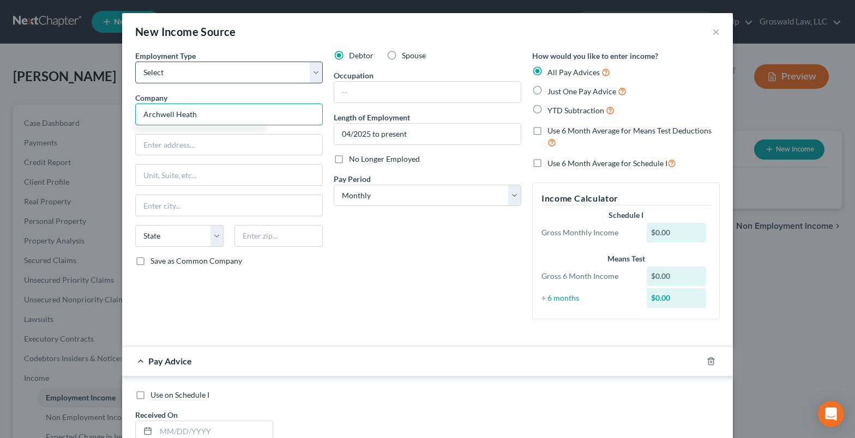
type input "Archwell Heath"
drag, startPoint x: 286, startPoint y: 70, endPoint x: 272, endPoint y: 82, distance: 18.2
click at [286, 70] on select "Select Full or Part Time Employment Self Employment" at bounding box center [228, 73] width 187 height 22
select select "0"
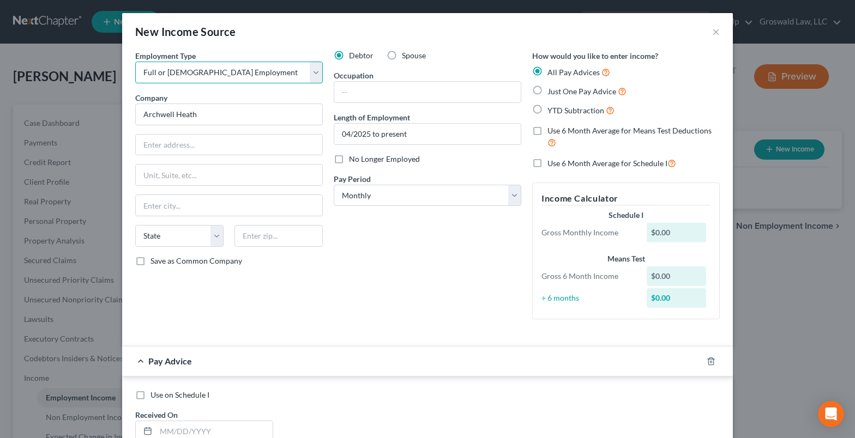
click at [135, 62] on select "Select Full or Part Time Employment Self Employment" at bounding box center [228, 73] width 187 height 22
click at [481, 94] on input "text" at bounding box center [427, 92] width 186 height 21
type input "Customer Service"
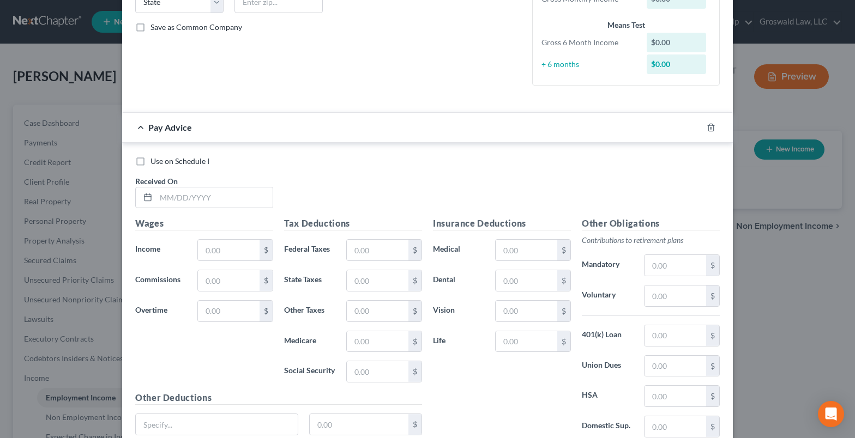
scroll to position [273, 0]
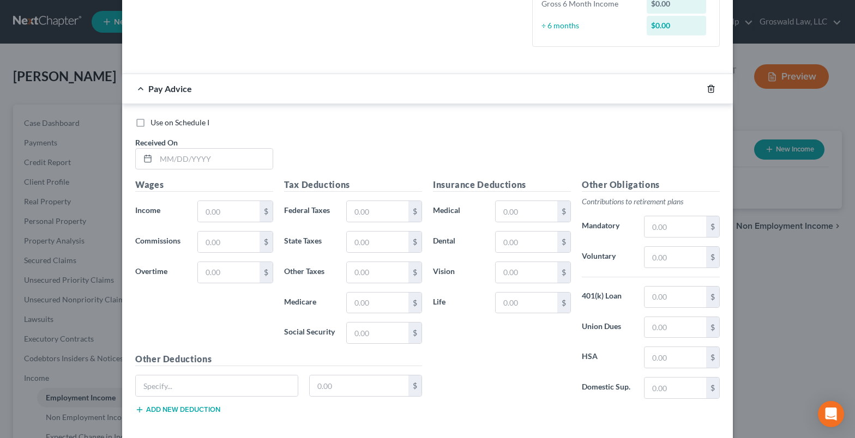
click at [709, 86] on icon "button" at bounding box center [710, 88] width 9 height 9
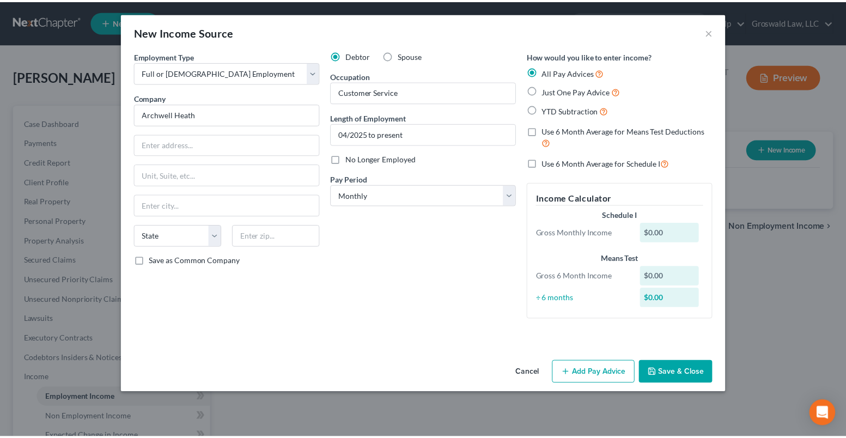
scroll to position [0, 0]
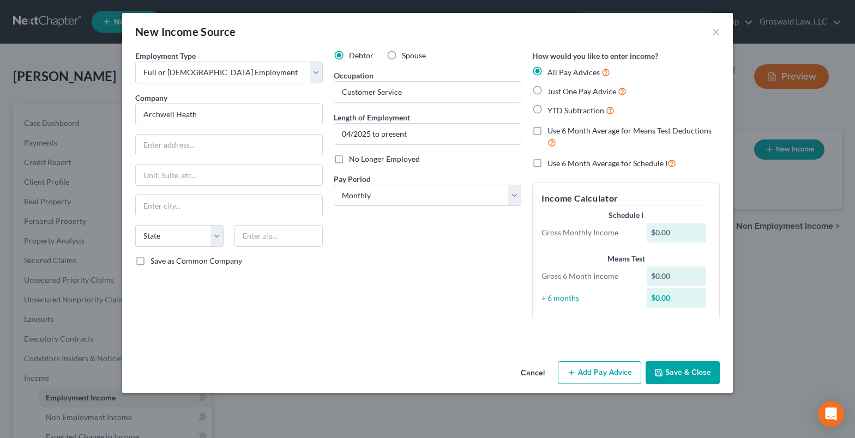
click at [703, 372] on button "Save & Close" at bounding box center [682, 372] width 74 height 23
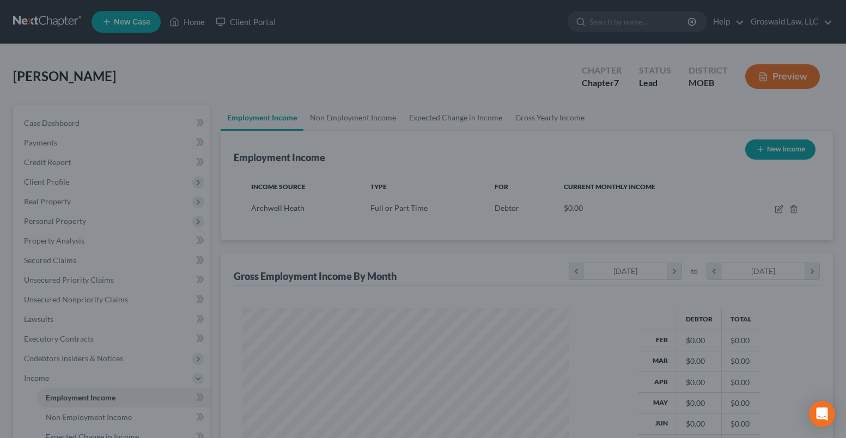
scroll to position [544838, 544689]
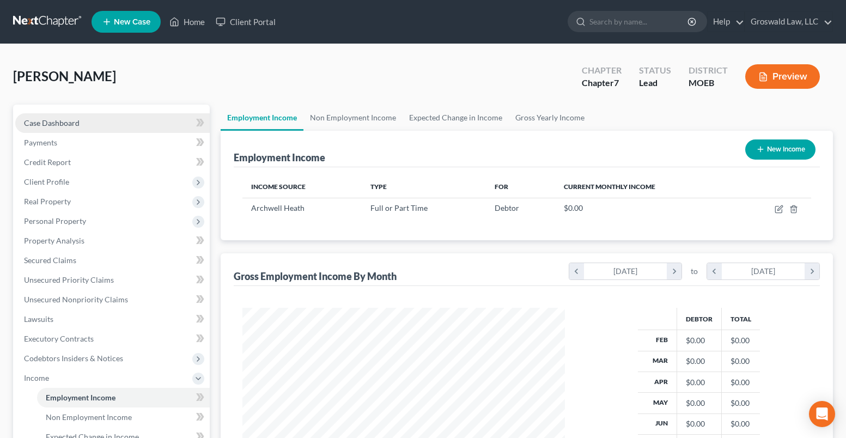
click at [76, 121] on span "Case Dashboard" at bounding box center [52, 122] width 56 height 9
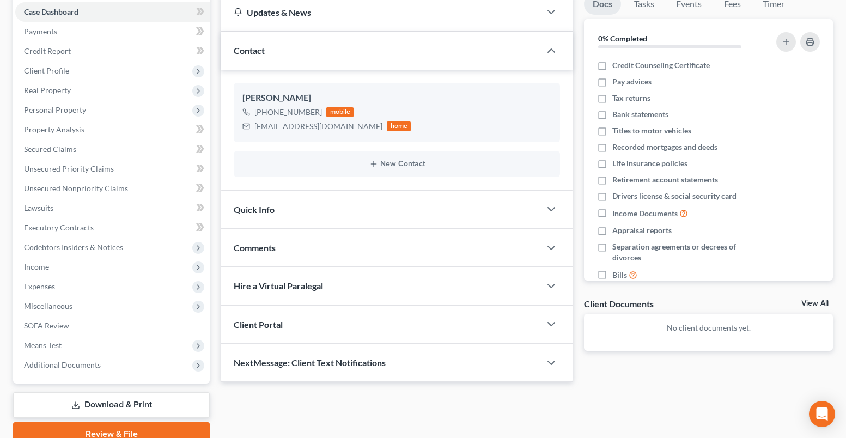
scroll to position [161, 0]
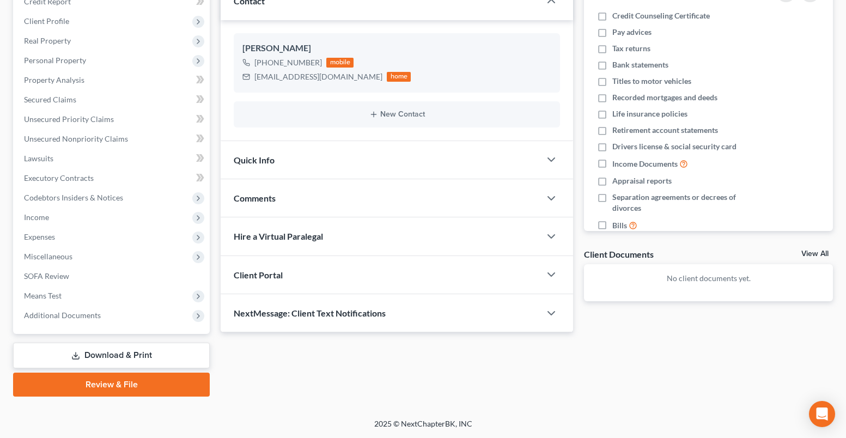
click at [375, 154] on div "Quick Info" at bounding box center [381, 160] width 320 height 38
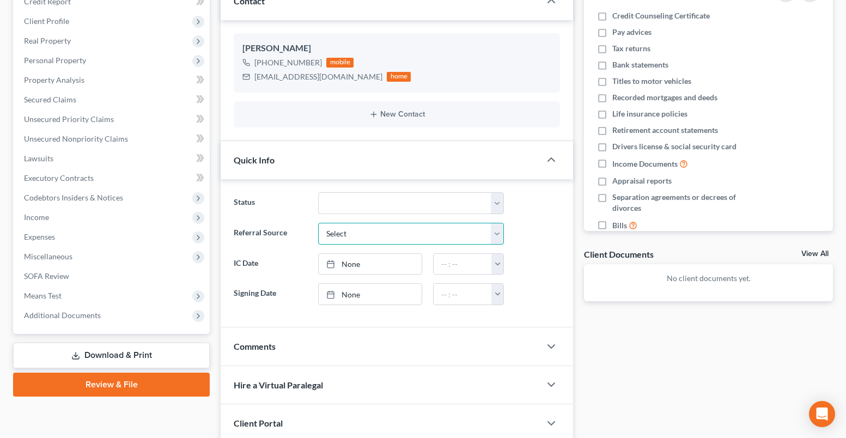
drag, startPoint x: 371, startPoint y: 229, endPoint x: 361, endPoint y: 242, distance: 15.9
click at [371, 229] on select "Select Word Of Mouth Previous Clients Direct Mail Website Google Search Modern …" at bounding box center [411, 234] width 186 height 22
select select "6"
click at [318, 223] on select "Select Word Of Mouth Previous Clients Direct Mail Website Google Search Modern …" at bounding box center [411, 234] width 186 height 22
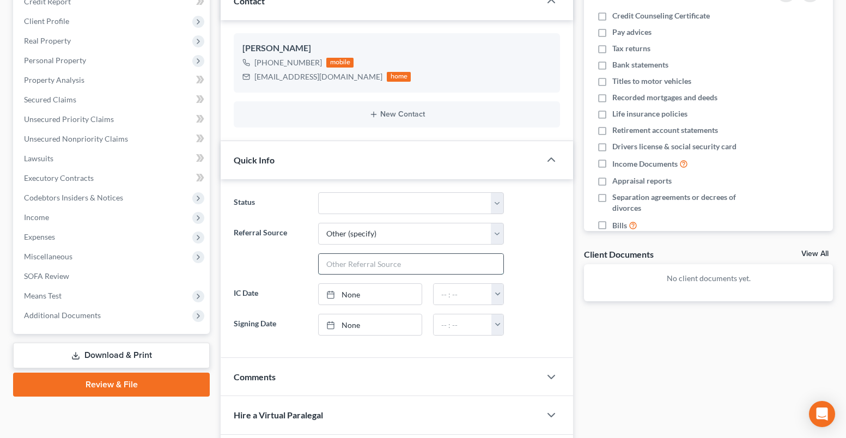
click at [352, 269] on input "text" at bounding box center [411, 264] width 185 height 21
type input "kauffman fund"
click at [627, 339] on div "Docs Tasks Events Fees Timer 0% Completed Nothing here yet! Credit Counseling C…" at bounding box center [709, 228] width 260 height 568
click at [216, 252] on div "Updates & News × Missouri Eastern District Notes: Take a look at NextChapter's …" at bounding box center [397, 228] width 364 height 568
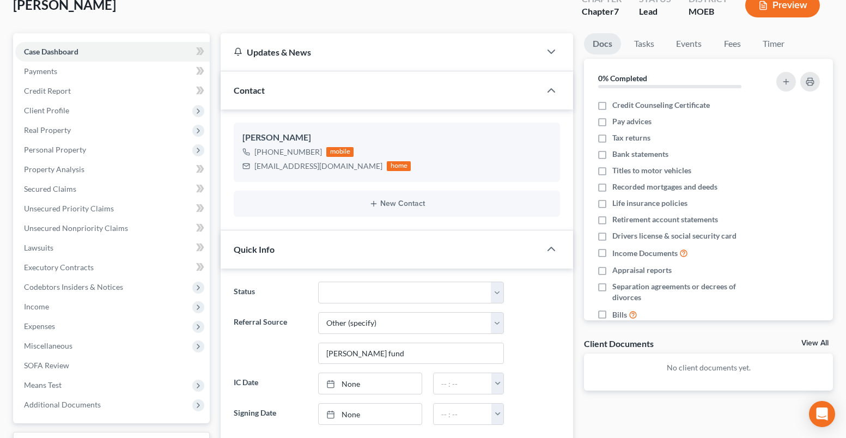
scroll to position [57, 0]
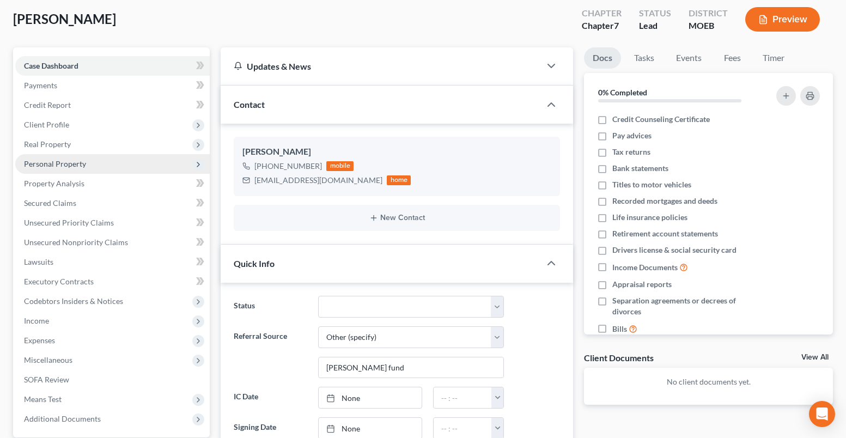
click at [57, 166] on span "Personal Property" at bounding box center [55, 163] width 62 height 9
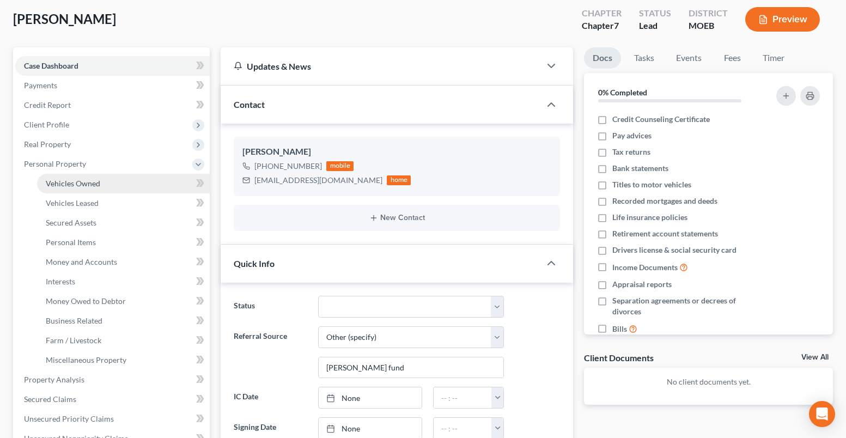
click at [78, 180] on span "Vehicles Owned" at bounding box center [73, 183] width 55 height 9
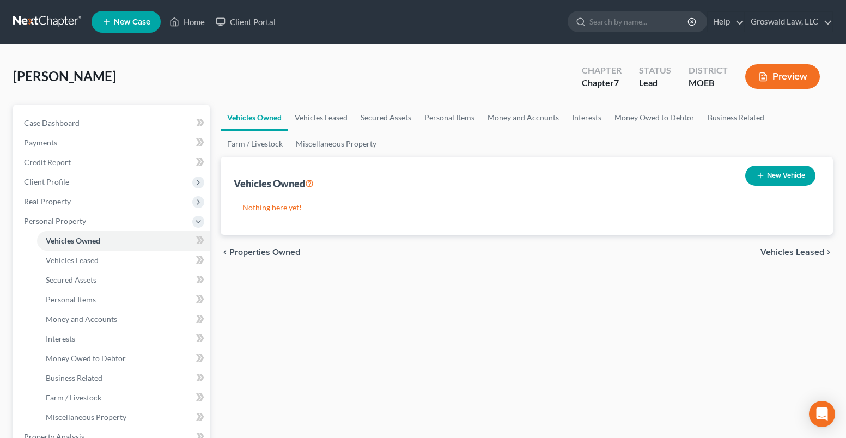
click at [791, 175] on button "New Vehicle" at bounding box center [781, 176] width 70 height 20
select select "0"
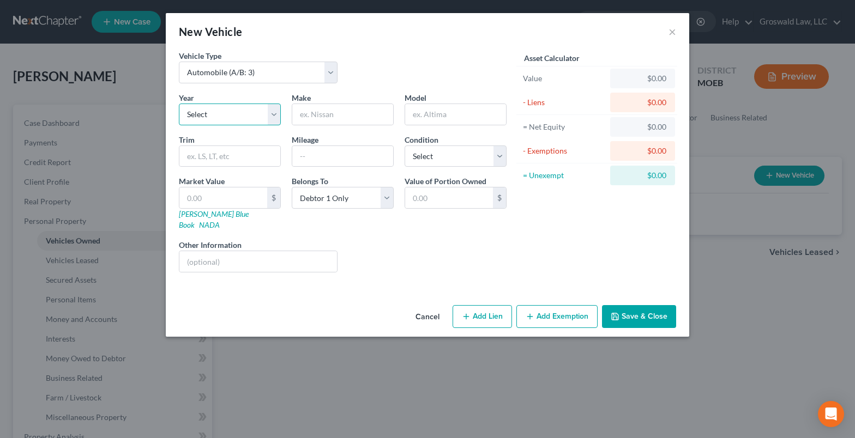
click at [214, 110] on select "Select 2026 2025 2024 2023 2022 2021 2020 2019 2018 2017 2016 2015 2014 2013 20…" at bounding box center [230, 115] width 102 height 22
click at [427, 309] on button "Cancel" at bounding box center [427, 317] width 41 height 22
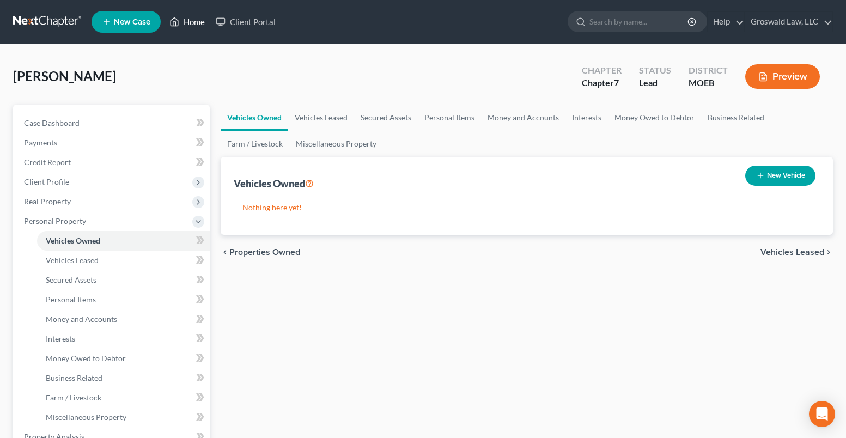
click at [193, 20] on link "Home" at bounding box center [187, 22] width 46 height 20
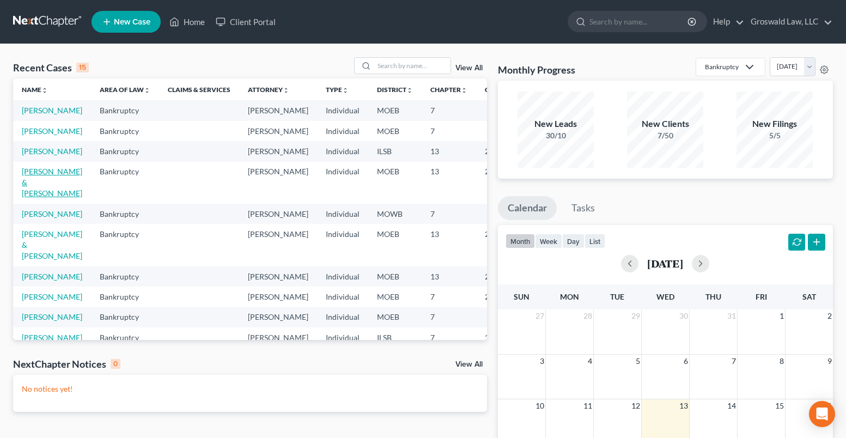
click at [31, 198] on link "Jones, Steve & Aralyn" at bounding box center [52, 182] width 60 height 31
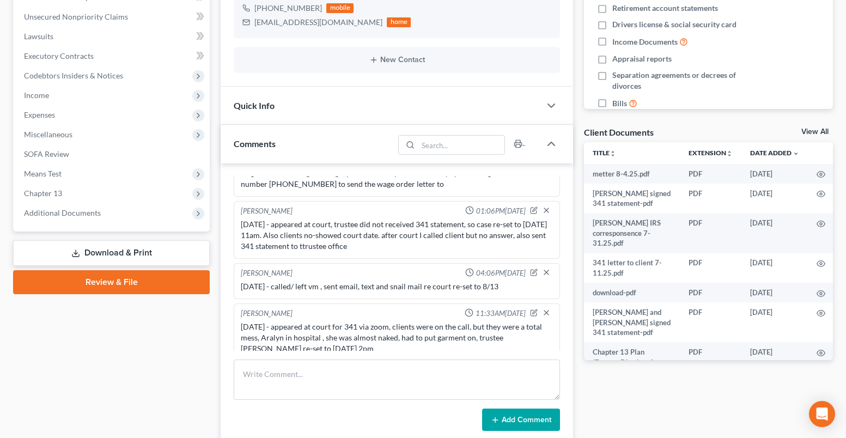
scroll to position [446, 0]
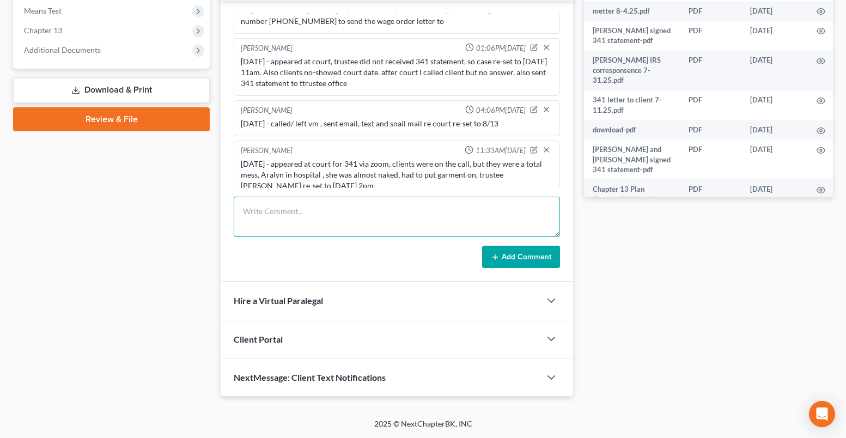
click at [342, 222] on textarea at bounding box center [397, 217] width 326 height 40
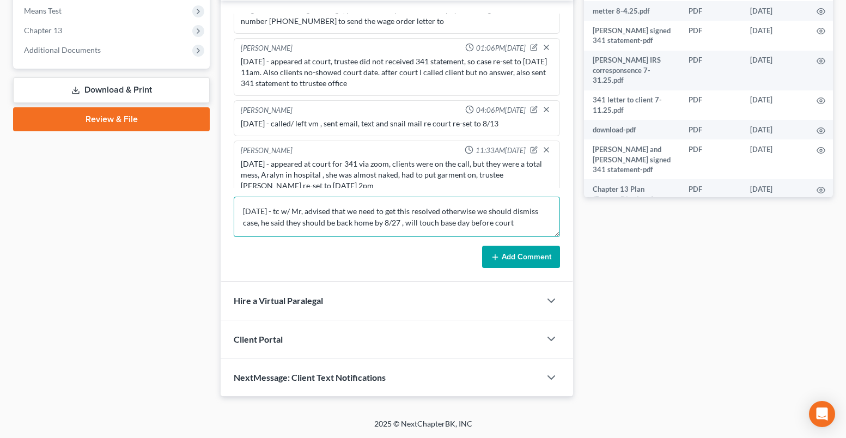
type textarea "8/13/25 - tc w/ Mr, advised that we need to get this resolved otherwise we shou…"
click at [528, 259] on button "Add Comment" at bounding box center [521, 257] width 78 height 23
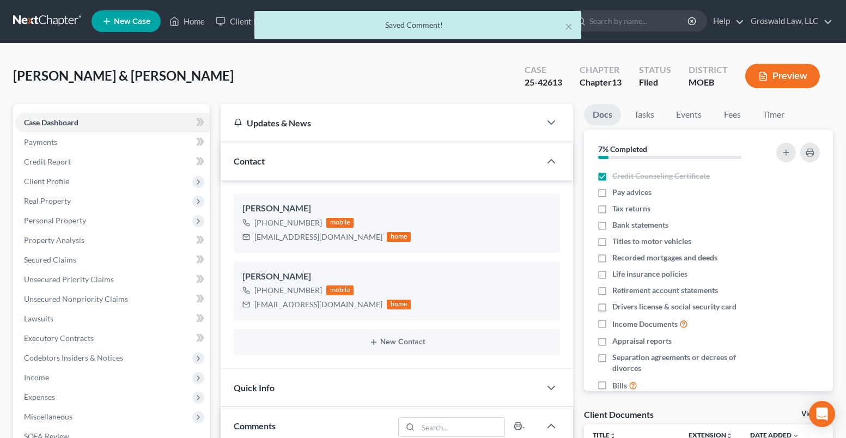
scroll to position [0, 0]
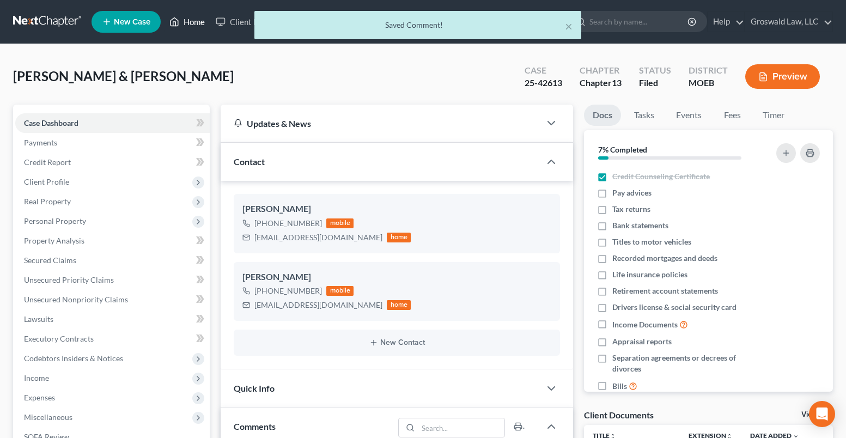
click at [197, 25] on link "Home" at bounding box center [187, 22] width 46 height 20
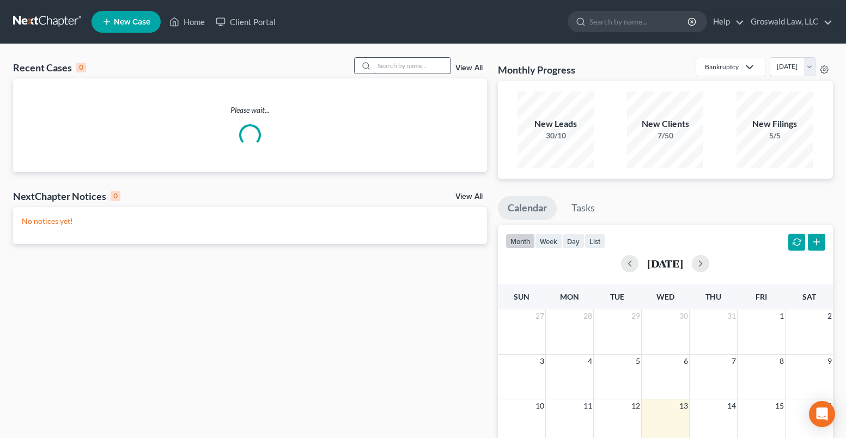
click at [392, 59] on input "search" at bounding box center [412, 66] width 76 height 16
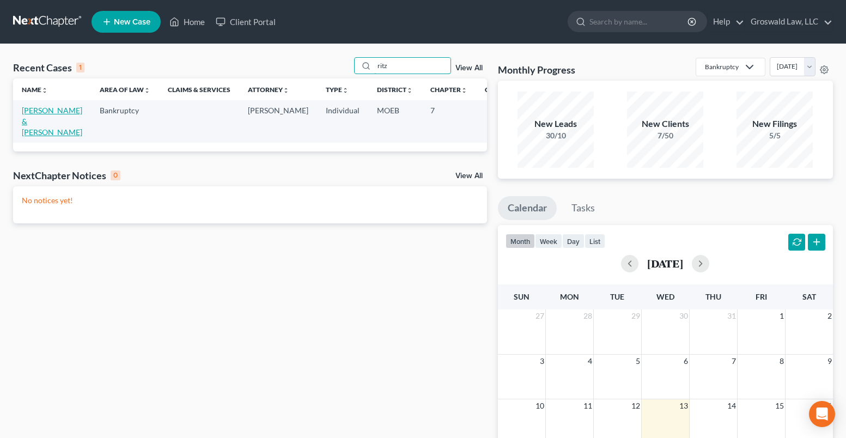
type input "ritz"
click at [33, 131] on link "Ritz, Charles & Jessica" at bounding box center [52, 121] width 60 height 31
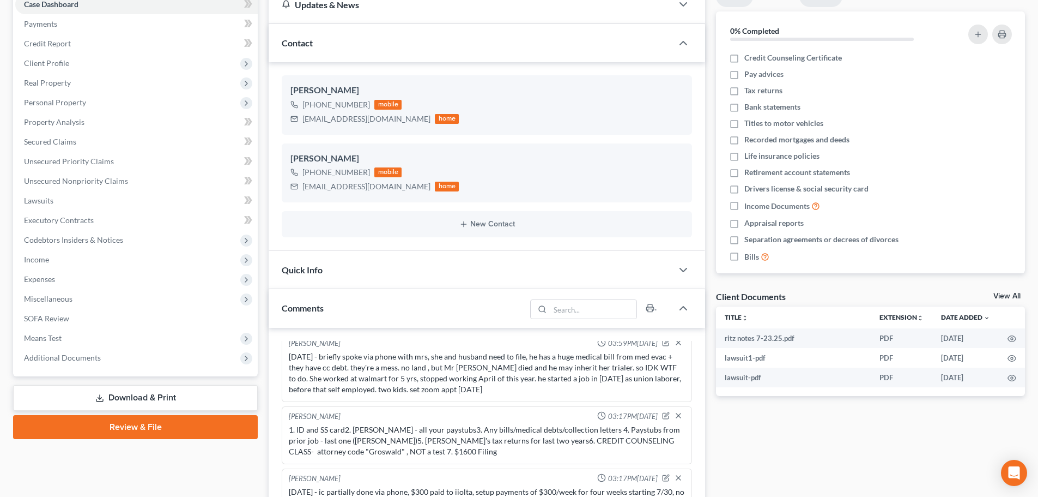
scroll to position [8, 0]
drag, startPoint x: 370, startPoint y: 123, endPoint x: 301, endPoint y: 123, distance: 68.1
click at [301, 123] on div "jmodde99@gmail.com home" at bounding box center [375, 119] width 168 height 14
click at [376, 122] on div "jmodde99@gmail.com" at bounding box center [366, 118] width 128 height 11
drag, startPoint x: 378, startPoint y: 122, endPoint x: 294, endPoint y: 117, distance: 84.0
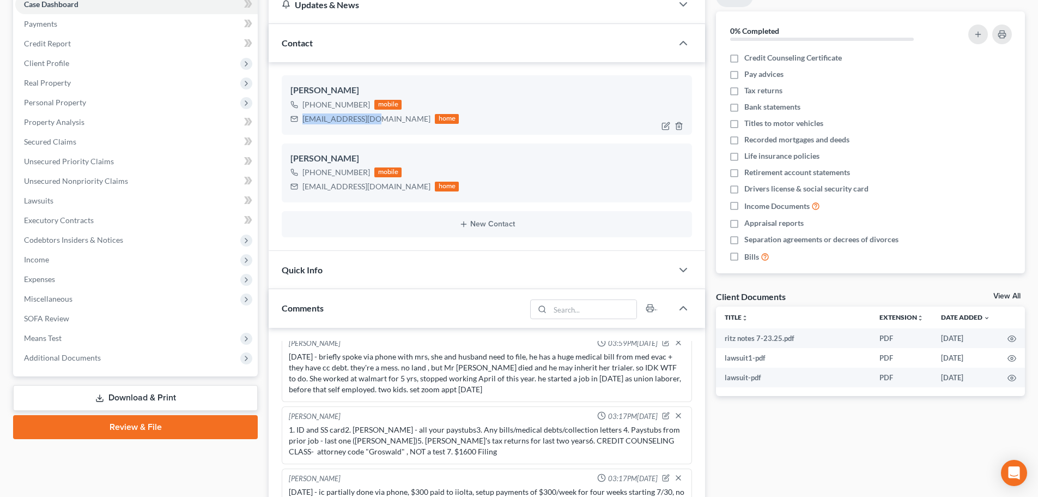
click at [294, 117] on div "jmodde99@gmail.com home" at bounding box center [375, 119] width 168 height 14
copy div "jmodde99@gmail.com"
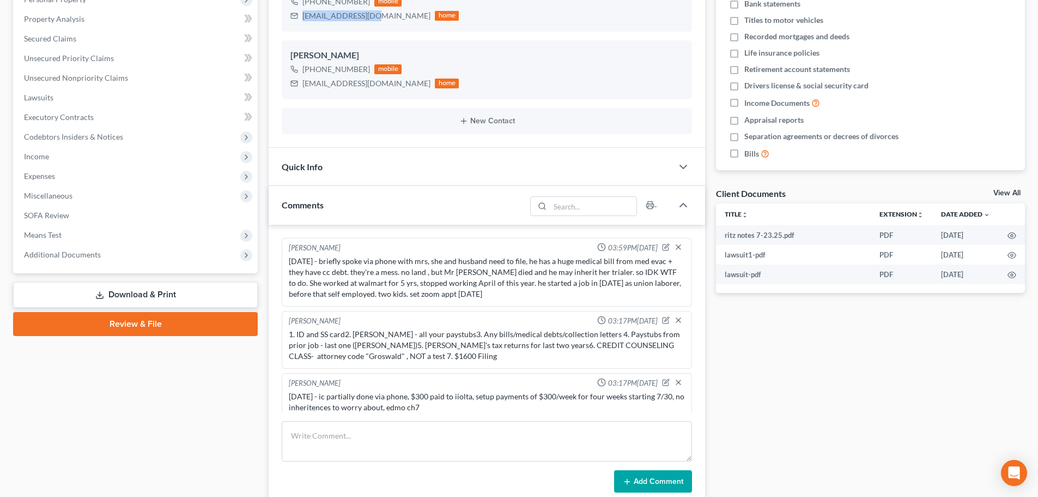
scroll to position [0, 0]
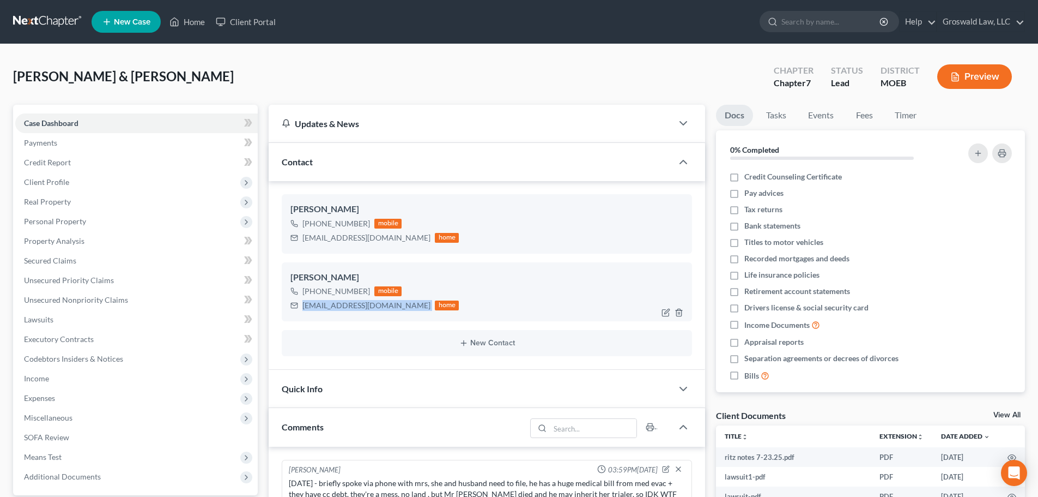
drag, startPoint x: 382, startPoint y: 309, endPoint x: 303, endPoint y: 311, distance: 79.0
click at [303, 311] on div "ritzco2020@gmail.com home" at bounding box center [375, 305] width 168 height 14
copy div "ritzco2020@gmail.com"
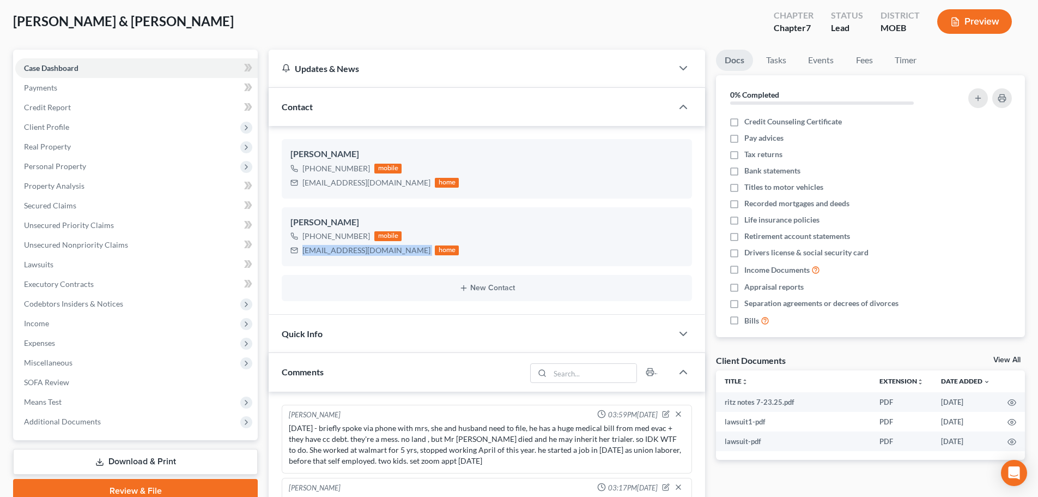
scroll to position [273, 0]
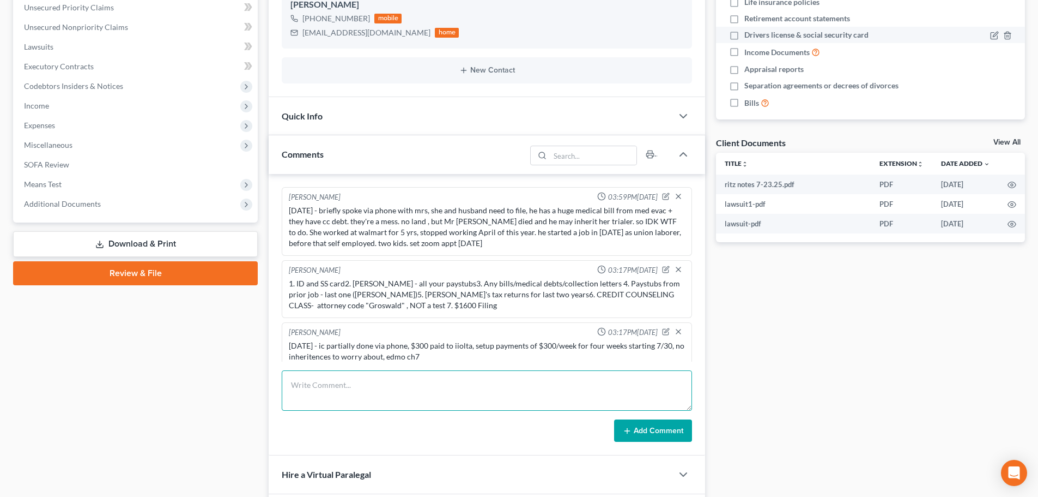
drag, startPoint x: 402, startPoint y: 387, endPoint x: 934, endPoint y: 34, distance: 638.1
click at [402, 387] on textarea at bounding box center [487, 390] width 410 height 40
click at [418, 397] on textarea "8/13/25 - tc w/ Mrs/ they have paid me $600 so far, sent her $300 invoice, setu…" at bounding box center [487, 390] width 410 height 40
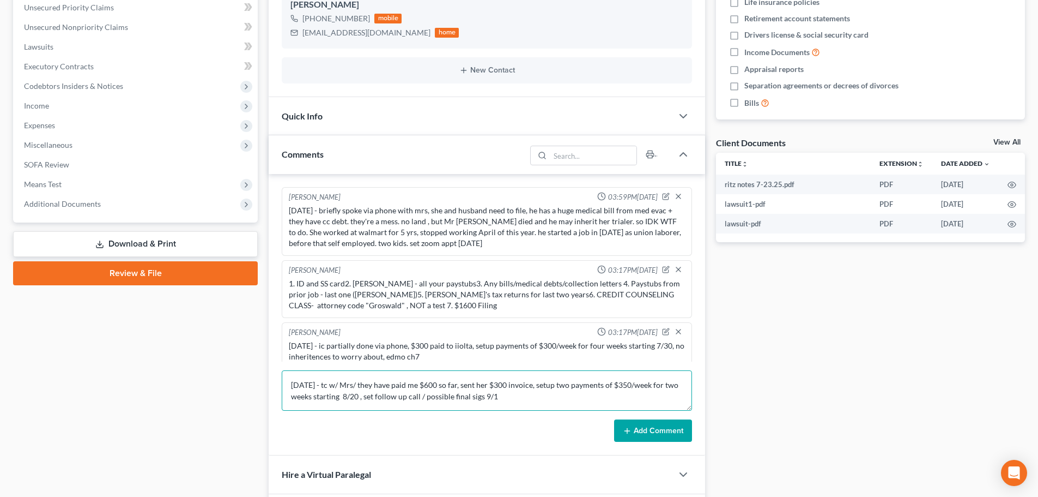
type textarea "8/13/25 - tc w/ Mrs/ they have paid me $600 so far, sent her $300 invoice, setu…"
click at [658, 432] on button "Add Comment" at bounding box center [653, 430] width 78 height 23
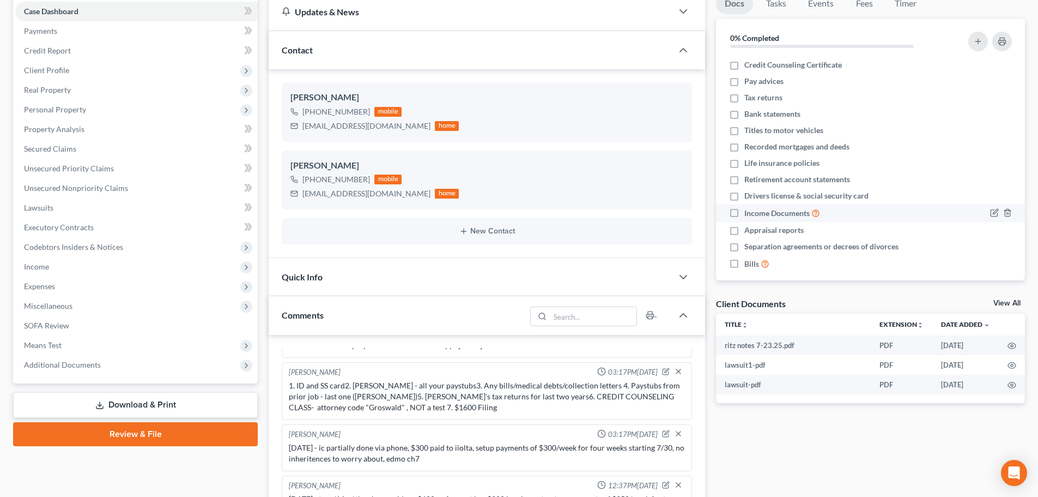
scroll to position [0, 0]
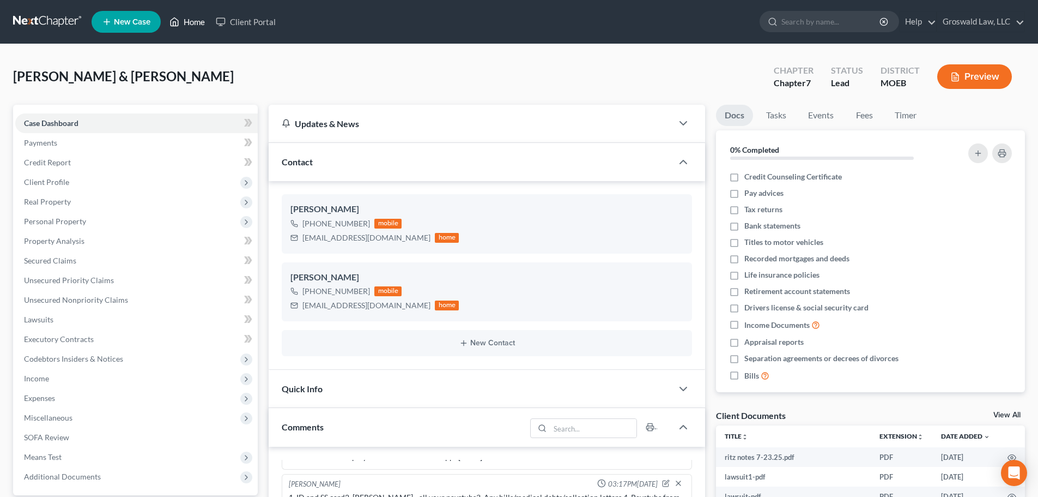
drag, startPoint x: 189, startPoint y: 24, endPoint x: 189, endPoint y: 17, distance: 7.1
click at [189, 24] on link "Home" at bounding box center [187, 22] width 46 height 20
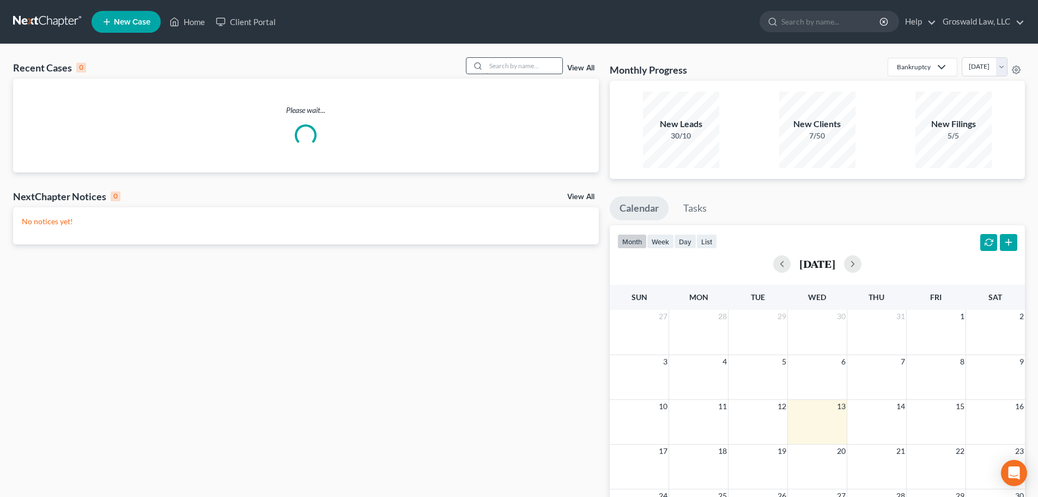
click at [525, 69] on input "search" at bounding box center [524, 66] width 76 height 16
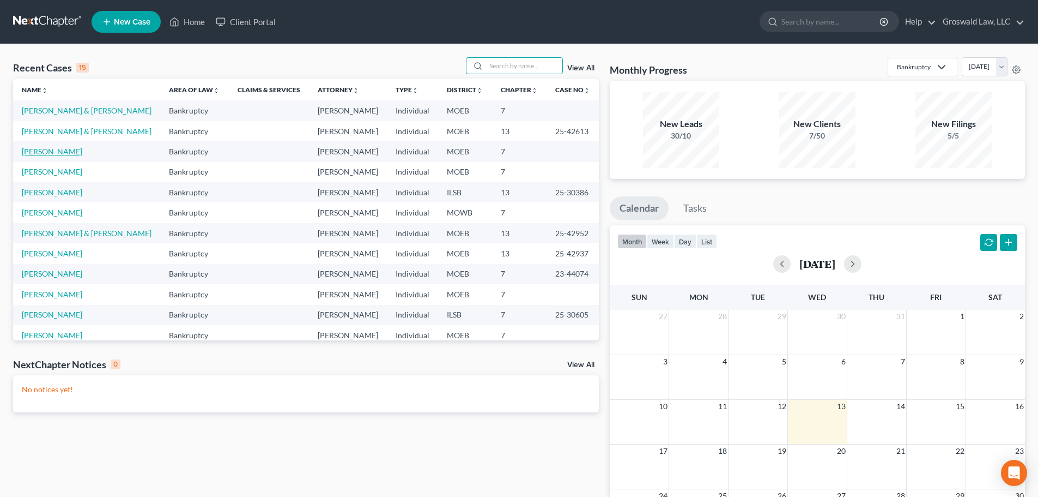
click at [57, 153] on link "Groves, Charmaine" at bounding box center [52, 151] width 60 height 9
select select "6"
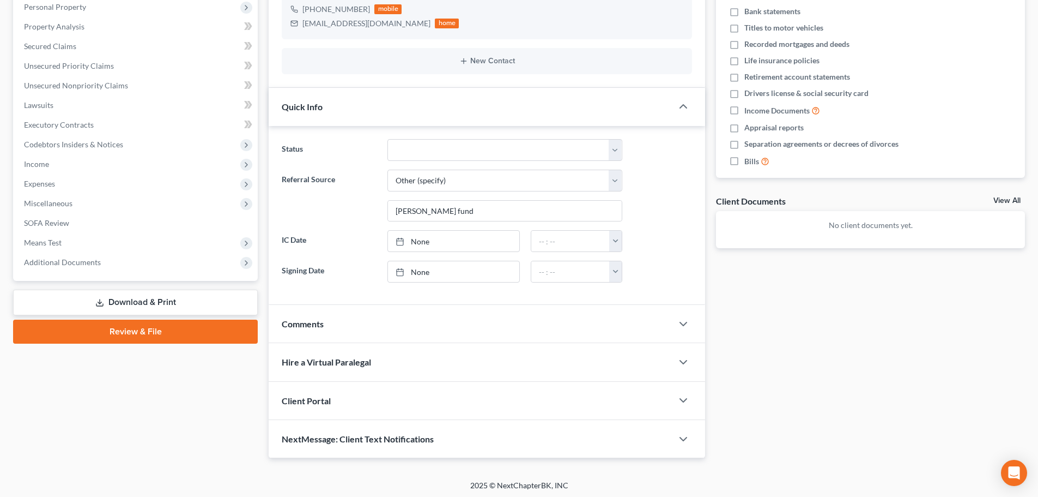
scroll to position [217, 0]
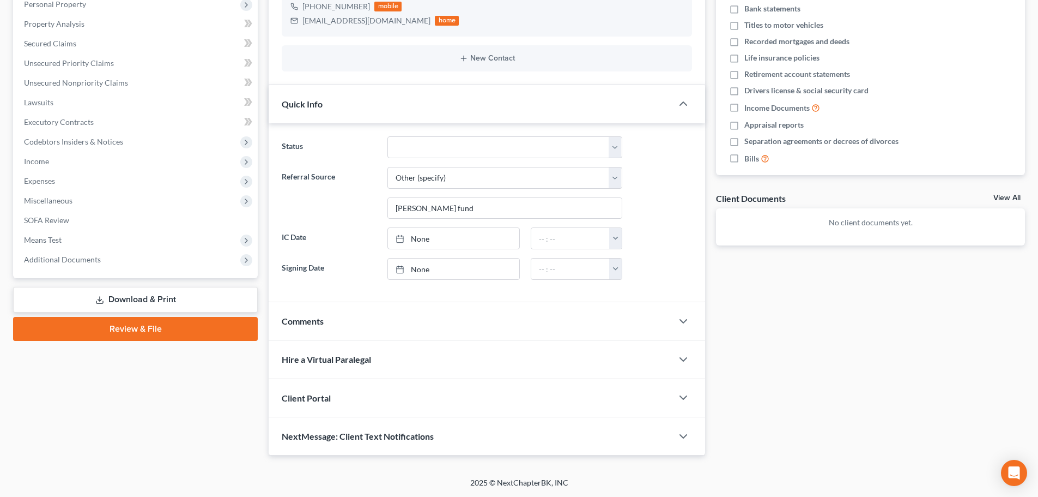
click at [391, 321] on div "Comments" at bounding box center [471, 321] width 404 height 38
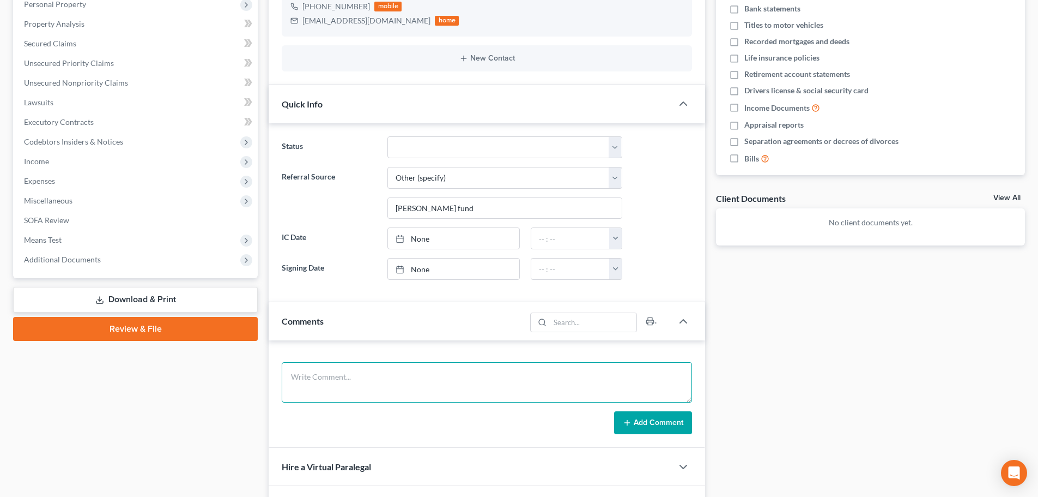
click at [378, 377] on textarea at bounding box center [487, 382] width 410 height 40
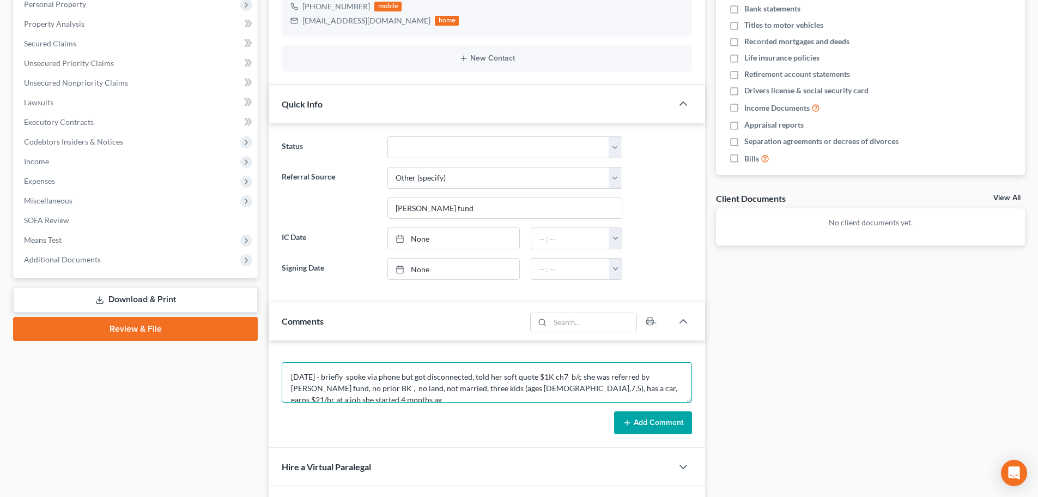
scroll to position [3, 0]
type textarea "8/13/25 - briefly spoke via phone but got disconnected, told her soft quote $1K…"
click at [651, 425] on button "Add Comment" at bounding box center [653, 422] width 78 height 23
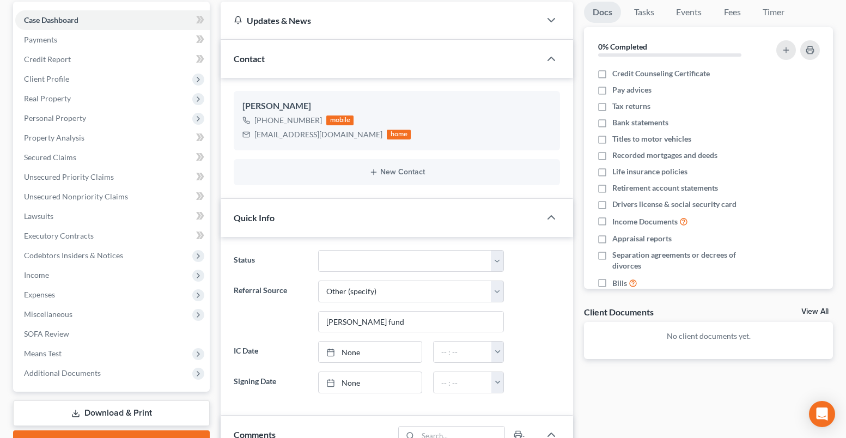
scroll to position [0, 0]
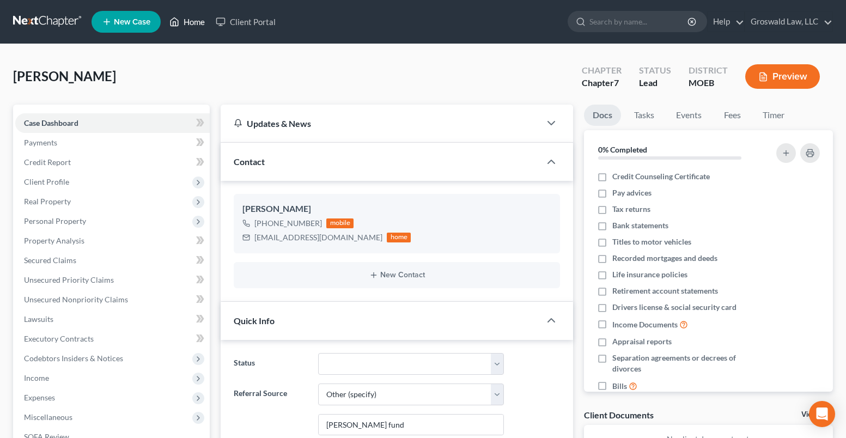
click at [192, 24] on link "Home" at bounding box center [187, 22] width 46 height 20
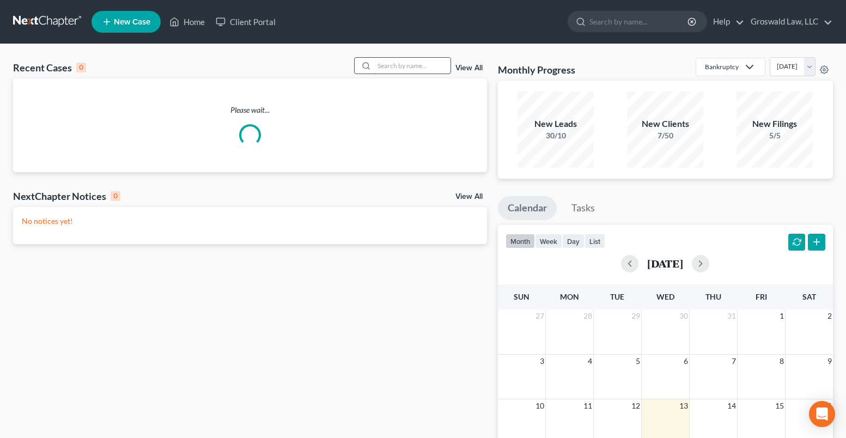
click at [401, 68] on input "search" at bounding box center [412, 66] width 76 height 16
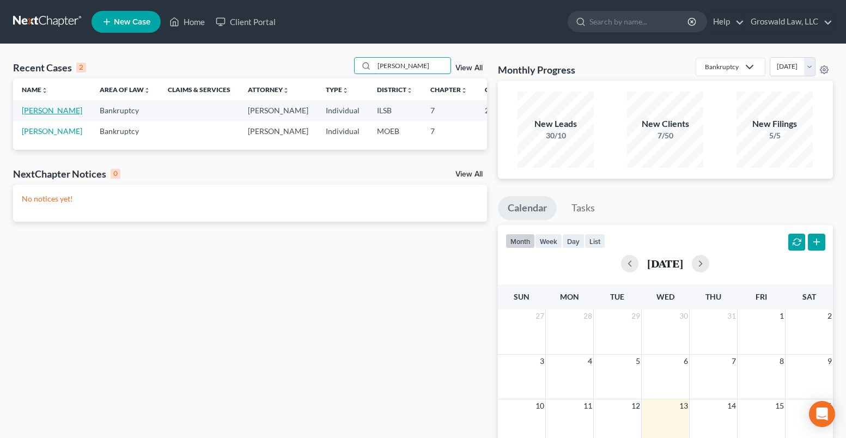
type input "ewing"
click at [37, 113] on link "Ewing, Sara" at bounding box center [52, 110] width 60 height 9
select select "6"
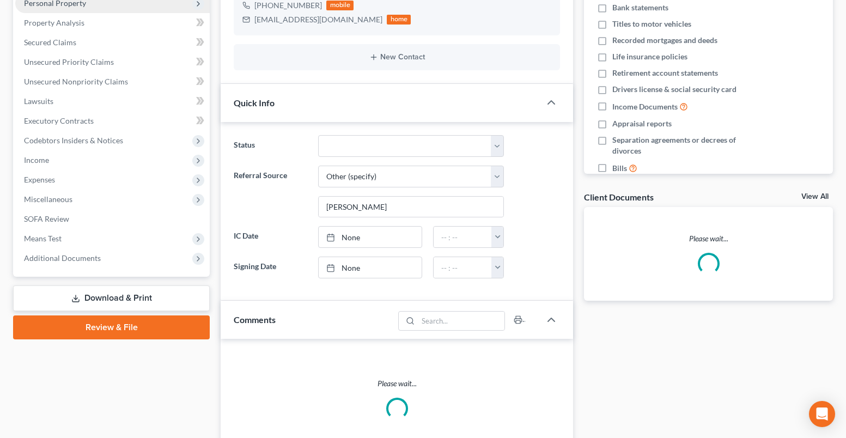
scroll to position [55, 0]
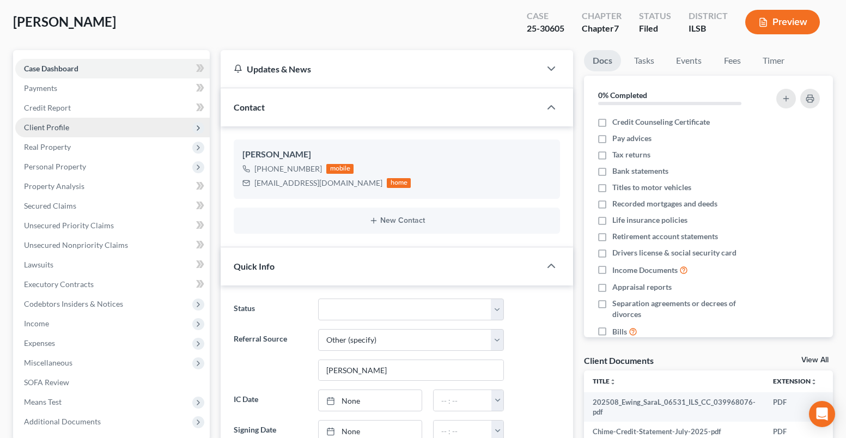
click at [53, 131] on span "Client Profile" at bounding box center [46, 127] width 45 height 9
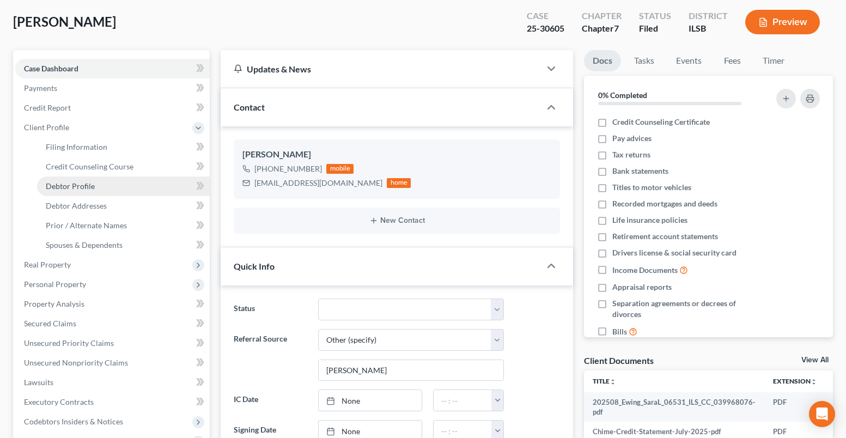
scroll to position [179, 0]
click at [88, 182] on span "Debtor Profile" at bounding box center [70, 185] width 49 height 9
select select "0"
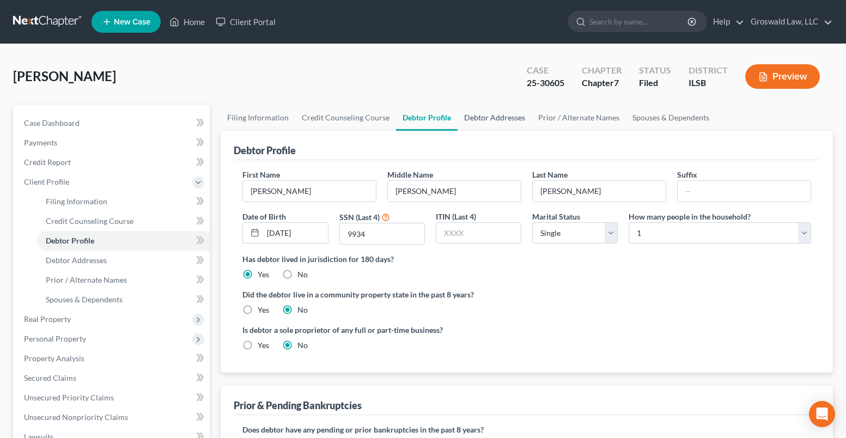
click at [476, 114] on link "Debtor Addresses" at bounding box center [495, 118] width 74 height 26
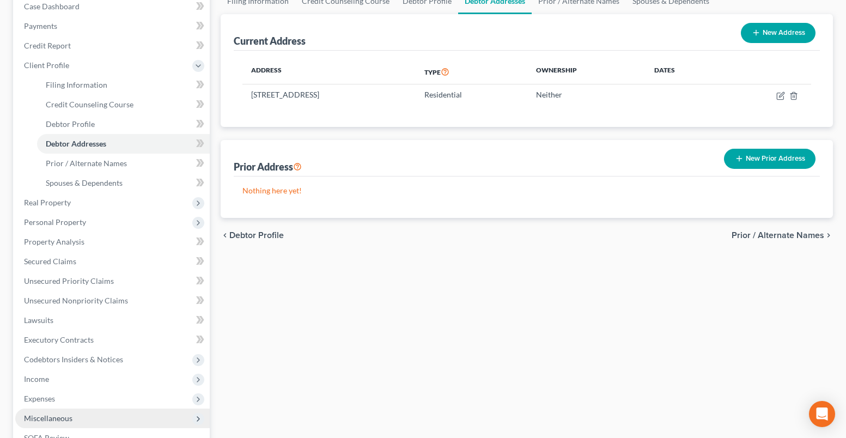
scroll to position [279, 0]
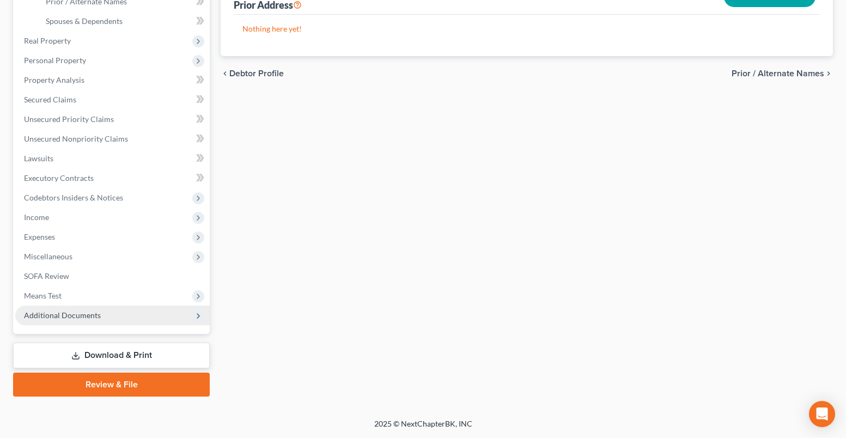
drag, startPoint x: 84, startPoint y: 314, endPoint x: 87, endPoint y: 321, distance: 7.6
click at [84, 314] on span "Additional Documents" at bounding box center [62, 315] width 77 height 9
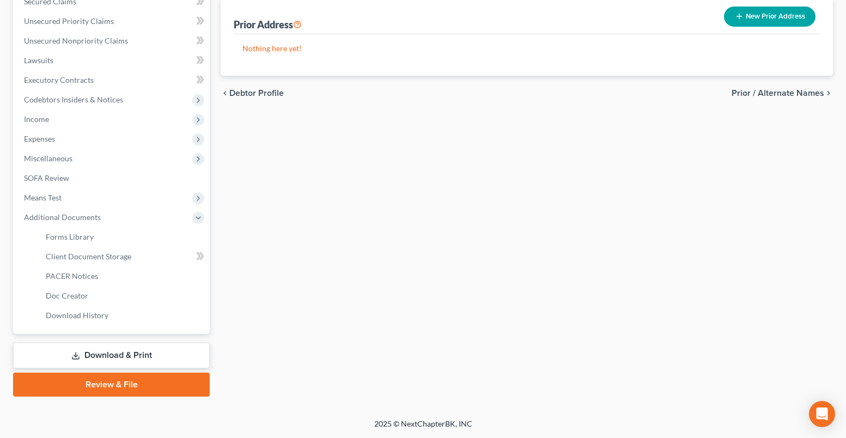
scroll to position [259, 0]
click at [118, 258] on span "Client Document Storage" at bounding box center [89, 256] width 86 height 9
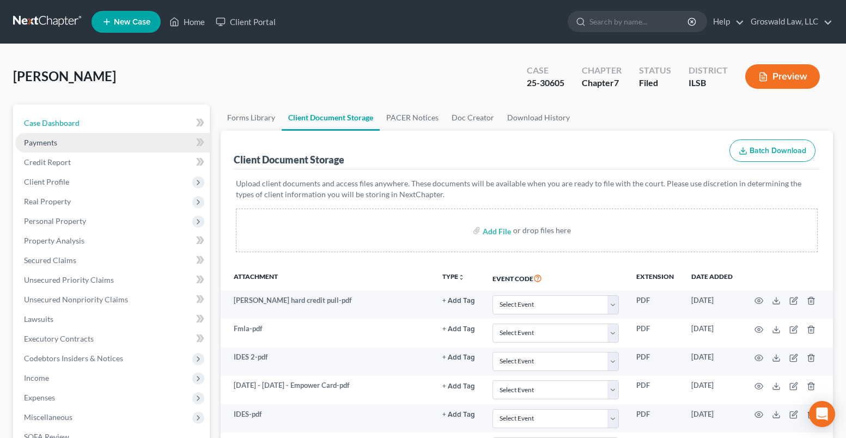
drag, startPoint x: 91, startPoint y: 121, endPoint x: 96, endPoint y: 137, distance: 17.2
click at [91, 121] on link "Case Dashboard" at bounding box center [112, 123] width 195 height 20
select select "6"
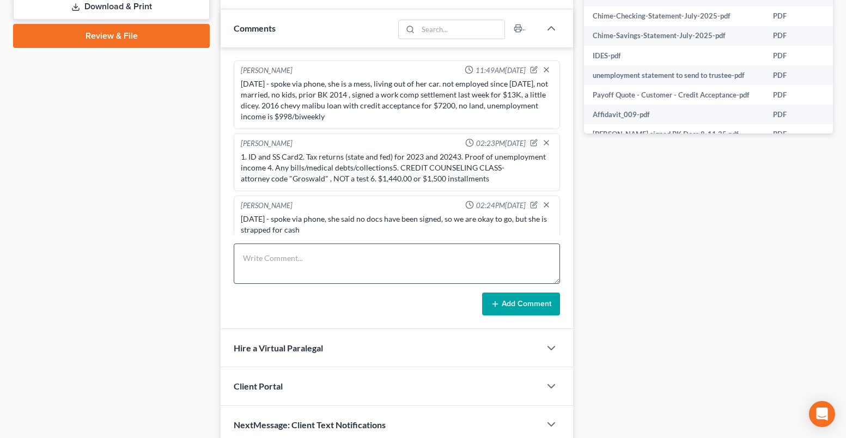
scroll to position [179, 0]
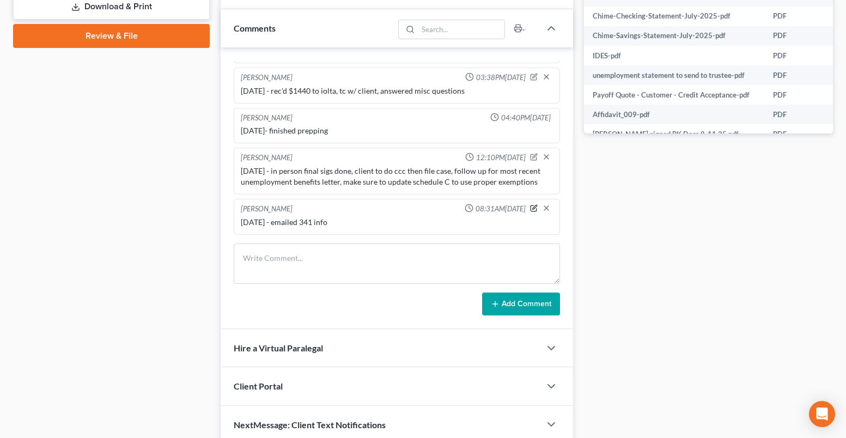
drag, startPoint x: 523, startPoint y: 209, endPoint x: 356, endPoint y: 220, distance: 167.7
click at [530, 209] on icon "button" at bounding box center [534, 208] width 8 height 8
click at [314, 234] on textarea "8/13/25 - emailed 341 info" at bounding box center [397, 237] width 312 height 40
type textarea "8/13/25 - emailed and mailed 341 info"
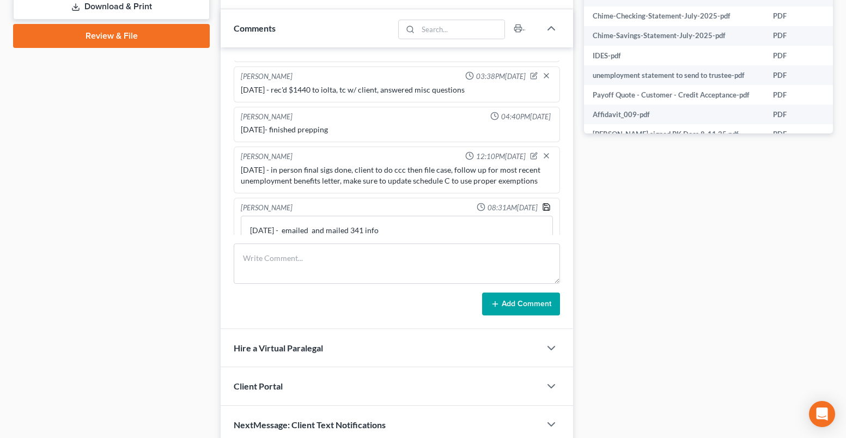
drag, startPoint x: 535, startPoint y: 207, endPoint x: 425, endPoint y: 4, distance: 231.0
click at [543, 207] on icon "button" at bounding box center [546, 207] width 7 height 7
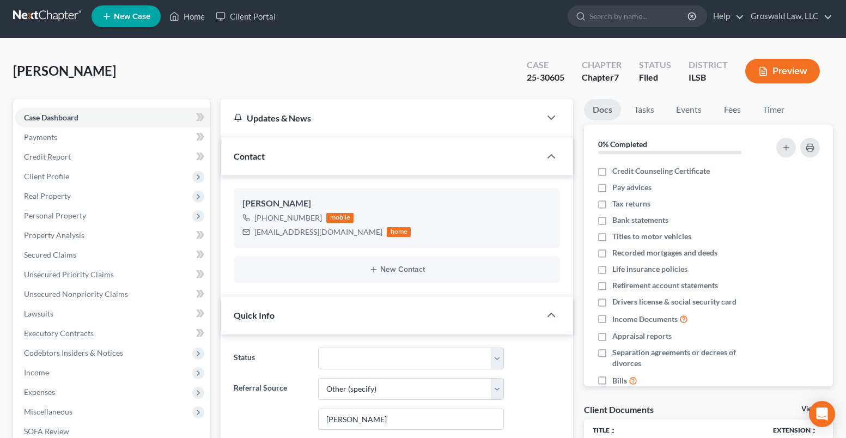
scroll to position [0, 0]
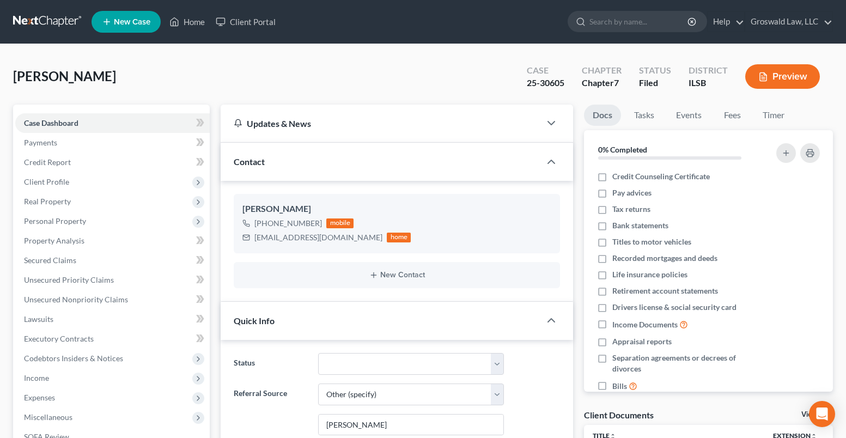
click at [137, 23] on span "New Case" at bounding box center [132, 22] width 37 height 8
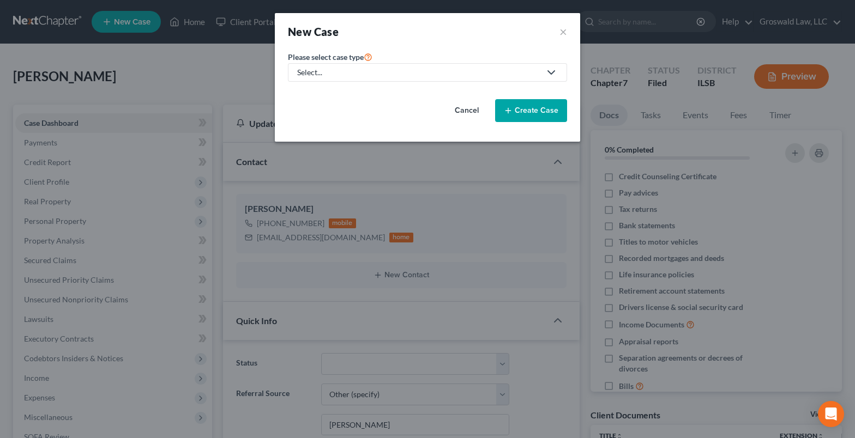
click at [317, 72] on div "Select..." at bounding box center [418, 72] width 243 height 11
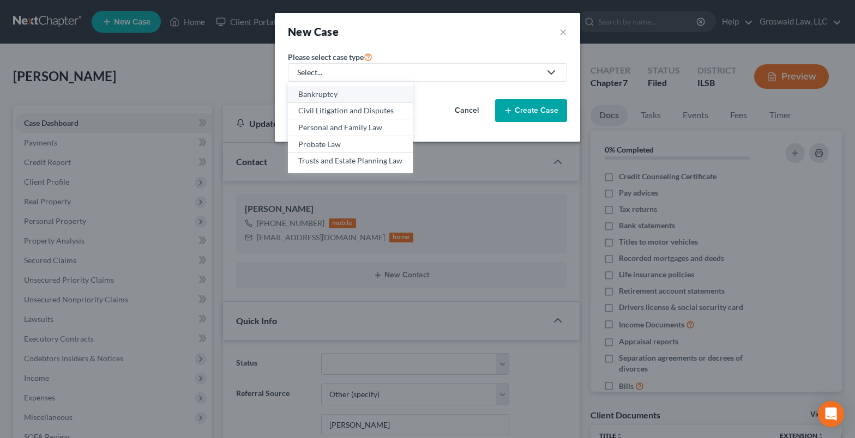
click at [325, 95] on div "Bankruptcy" at bounding box center [350, 94] width 104 height 11
select select "45"
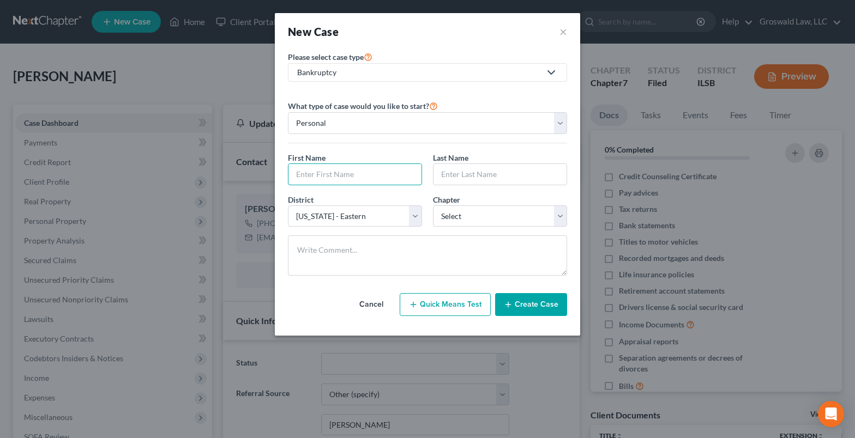
drag, startPoint x: 330, startPoint y: 178, endPoint x: 308, endPoint y: 186, distance: 23.1
click at [330, 178] on input "text" at bounding box center [354, 174] width 133 height 21
type input "Rochelle"
type input "Furlow"
select select "0"
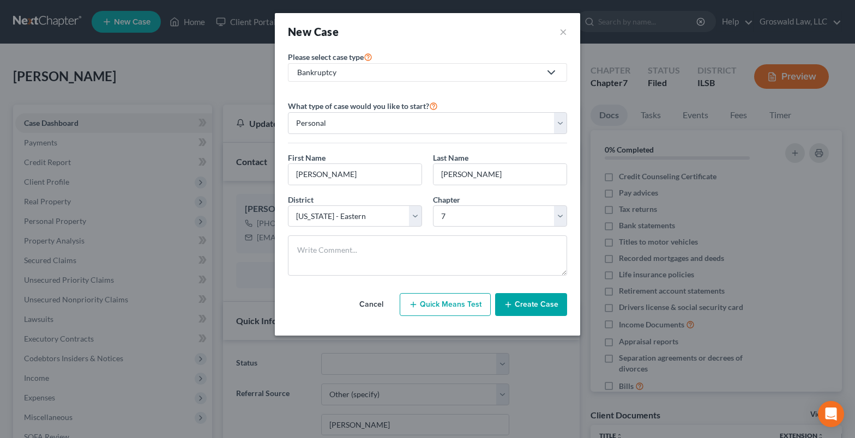
click at [537, 301] on button "Create Case" at bounding box center [531, 304] width 72 height 23
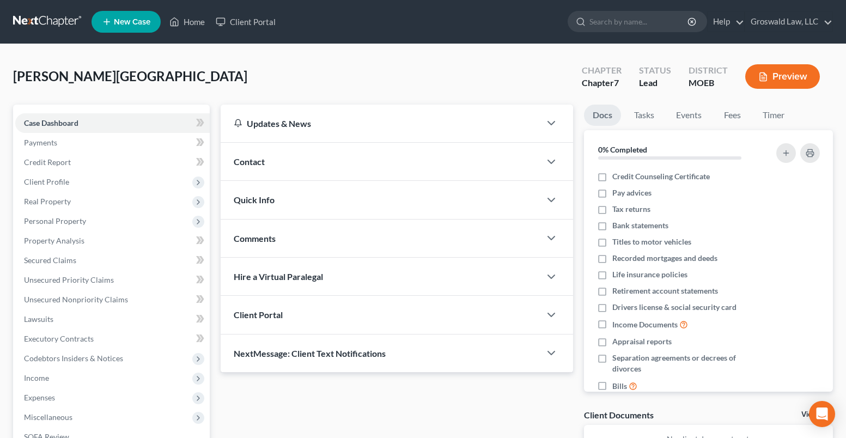
click at [313, 155] on div "Contact" at bounding box center [381, 162] width 320 height 38
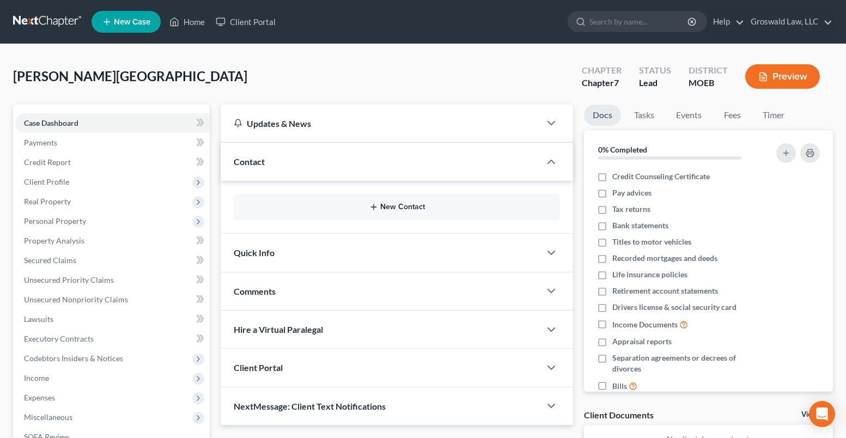
click at [394, 206] on button "New Contact" at bounding box center [397, 207] width 309 height 9
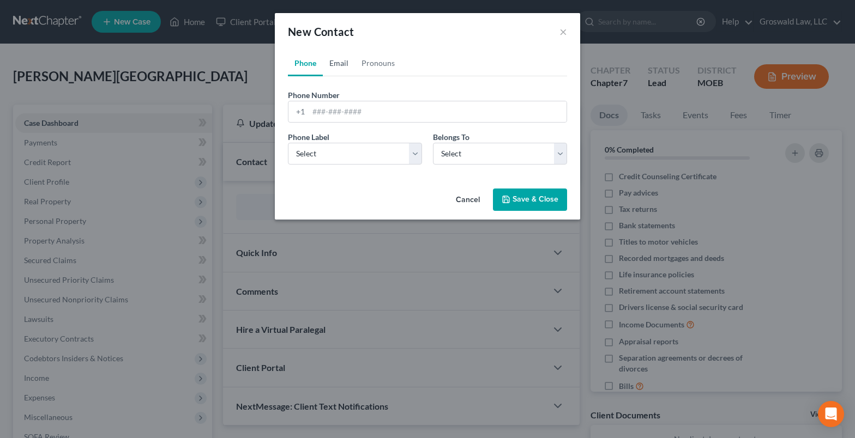
click at [339, 59] on link "Email" at bounding box center [339, 63] width 32 height 26
click at [340, 108] on input "email" at bounding box center [437, 111] width 258 height 21
paste input "rochelle_furlow@yahoo.com"
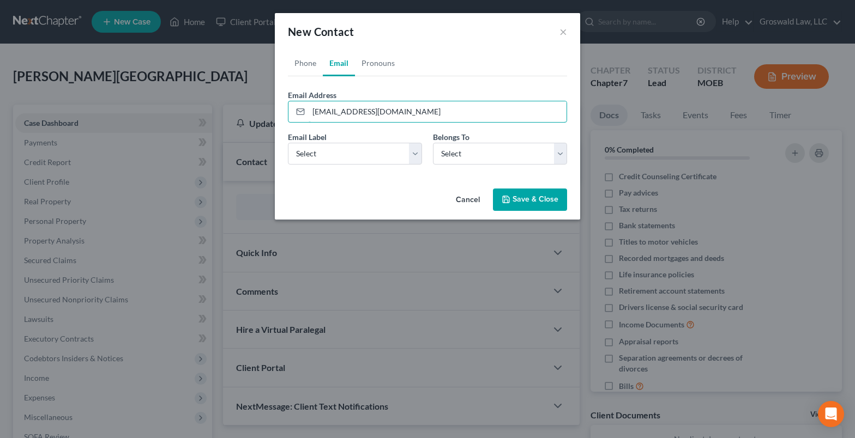
type input "rochelle_furlow@yahoo.com"
drag, startPoint x: 317, startPoint y: 155, endPoint x: 322, endPoint y: 164, distance: 10.2
click at [317, 155] on select "Select Home Work Other" at bounding box center [355, 154] width 134 height 22
select select "0"
click at [288, 143] on select "Select Home Work Other" at bounding box center [355, 154] width 134 height 22
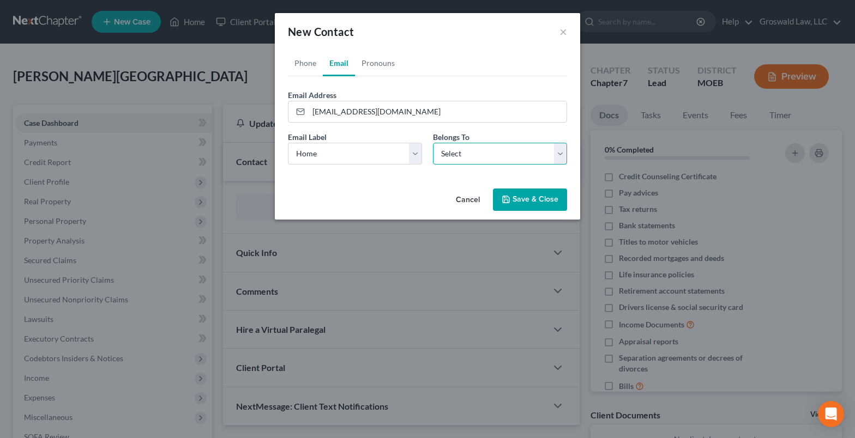
click at [461, 154] on select "Select Client Other" at bounding box center [500, 154] width 134 height 22
select select "0"
click at [433, 143] on select "Select Client Other" at bounding box center [500, 154] width 134 height 22
select select "0"
click at [299, 63] on link "Phone" at bounding box center [305, 63] width 35 height 26
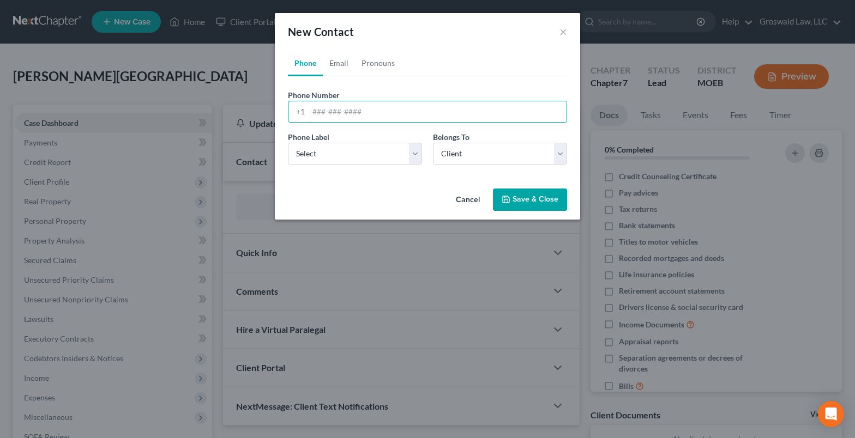
drag, startPoint x: 346, startPoint y: 105, endPoint x: 169, endPoint y: 162, distance: 185.6
click at [346, 105] on input "tel" at bounding box center [437, 111] width 258 height 21
paste input "704-6862"
type input "314-704-6862"
select select "0"
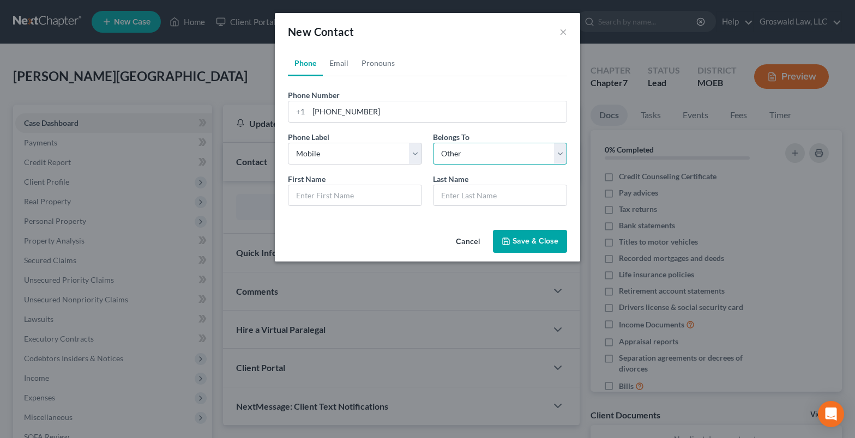
select select "0"
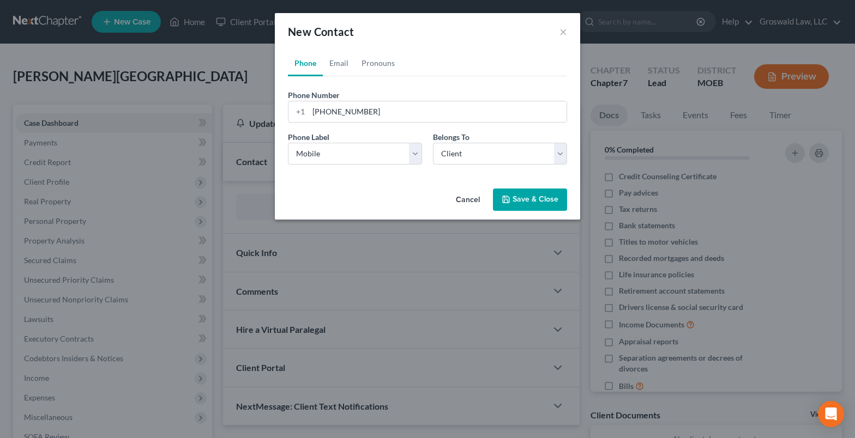
click at [516, 202] on button "Save & Close" at bounding box center [530, 200] width 74 height 23
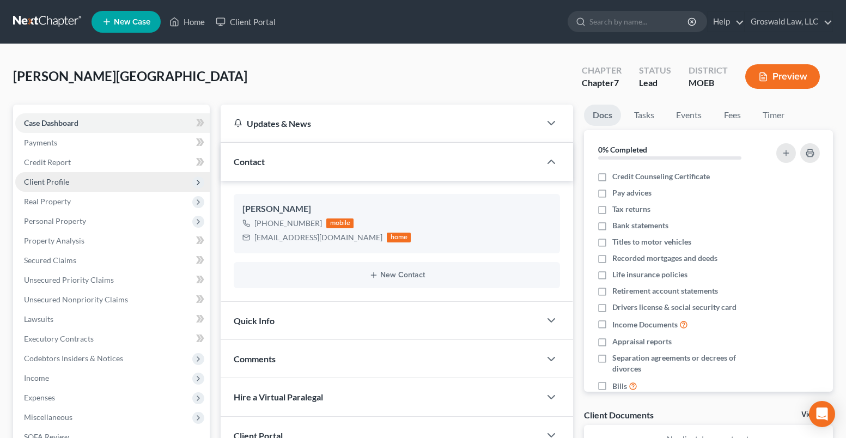
click at [58, 183] on span "Client Profile" at bounding box center [46, 181] width 45 height 9
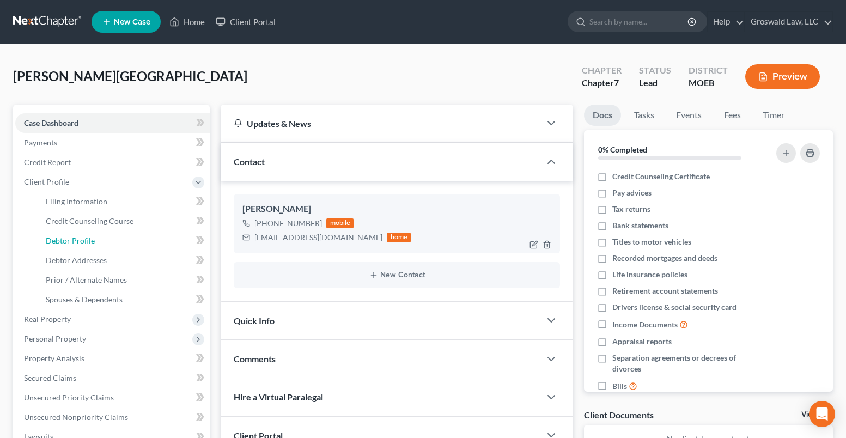
drag, startPoint x: 92, startPoint y: 245, endPoint x: 249, endPoint y: 243, distance: 156.4
click at [92, 244] on span "Debtor Profile" at bounding box center [70, 240] width 49 height 9
select select "0"
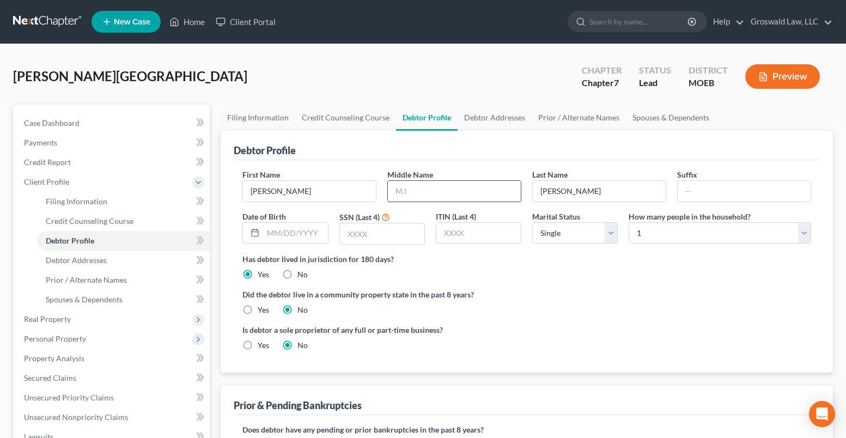
click at [400, 188] on input "text" at bounding box center [454, 191] width 133 height 21
type input "L."
click at [480, 149] on div "Debtor Profile" at bounding box center [527, 145] width 586 height 29
